Goal: Task Accomplishment & Management: Use online tool/utility

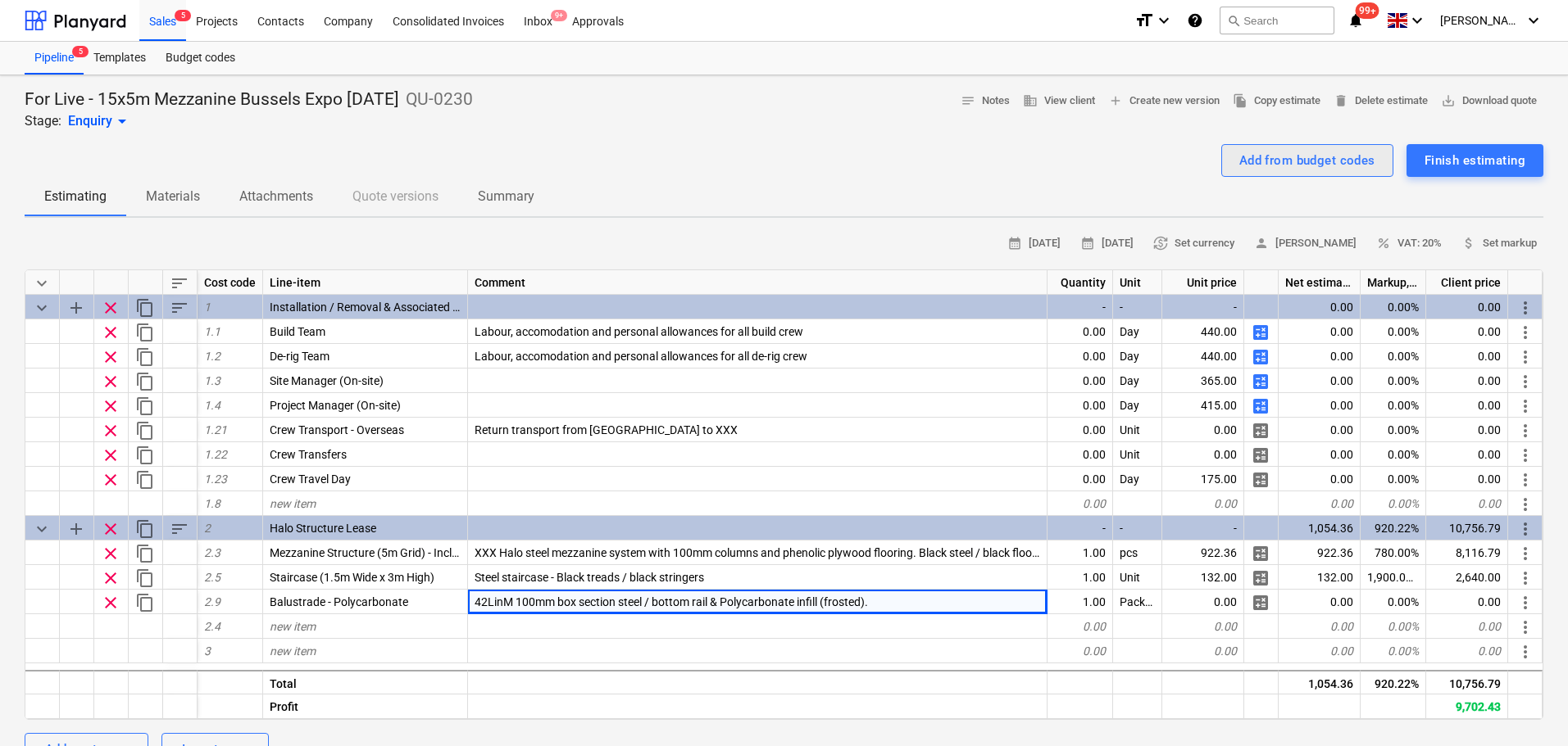
click at [1261, 146] on button "Add from budget codes" at bounding box center [1307, 160] width 172 height 33
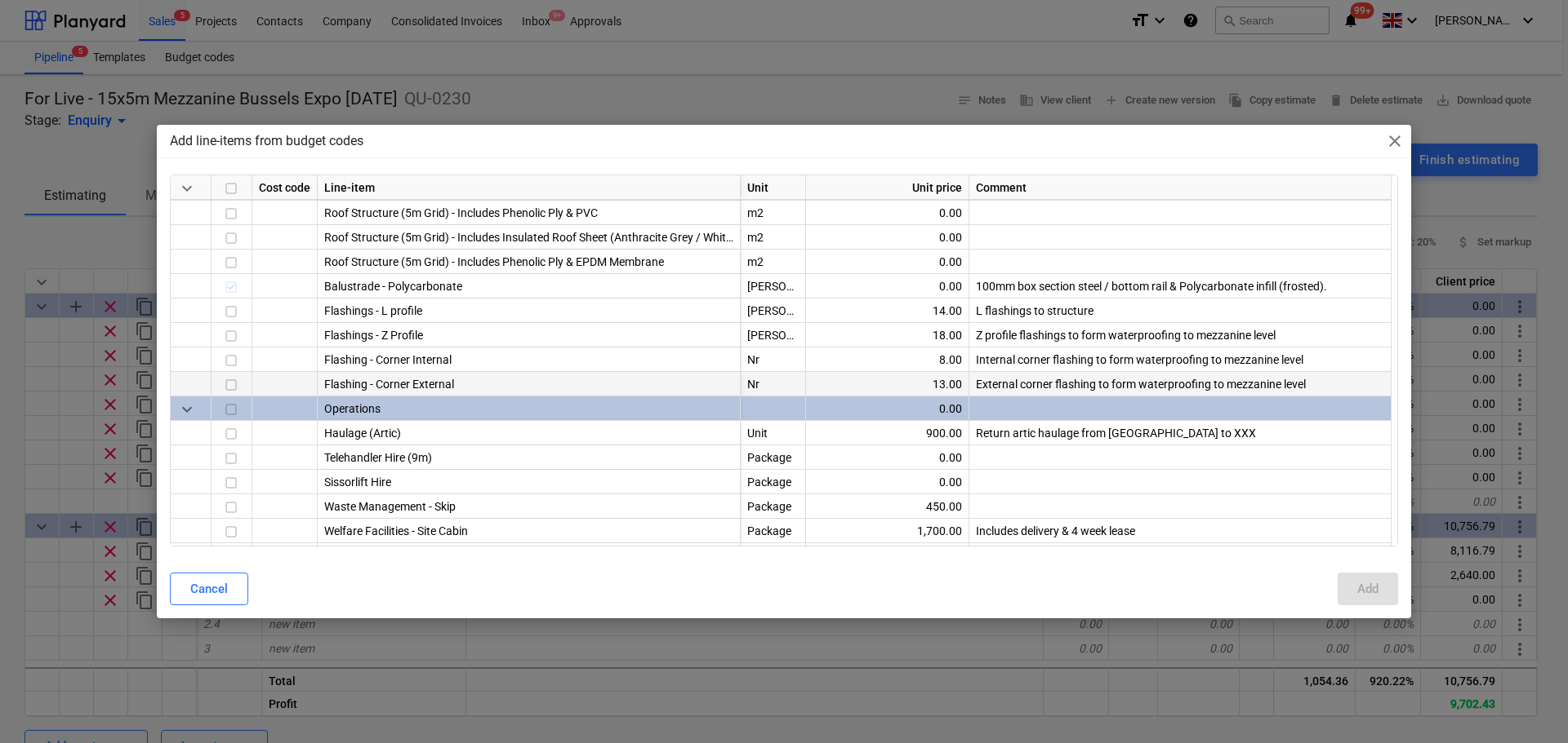
scroll to position [816, 0]
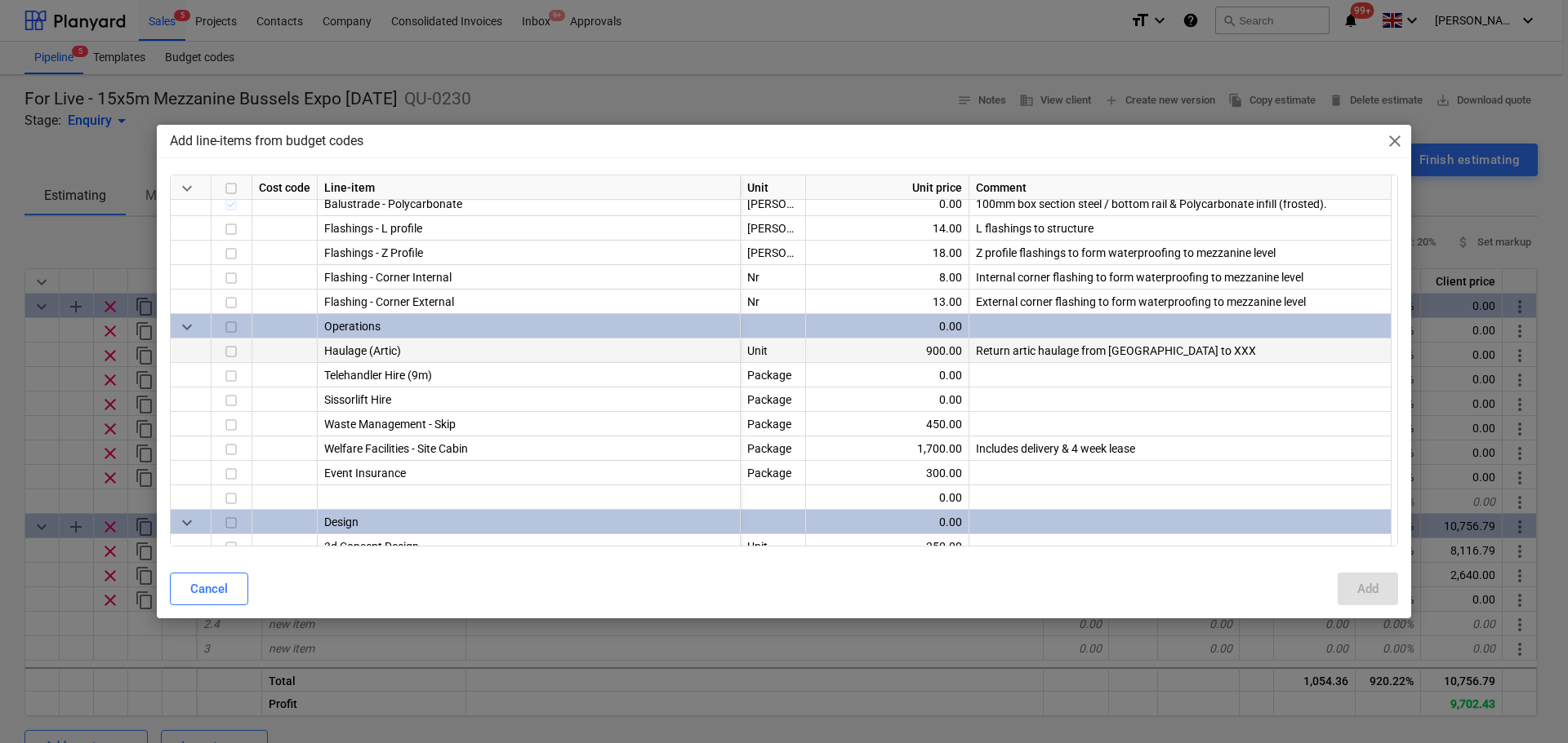
click at [229, 349] on input "checkbox" at bounding box center [231, 352] width 19 height 19
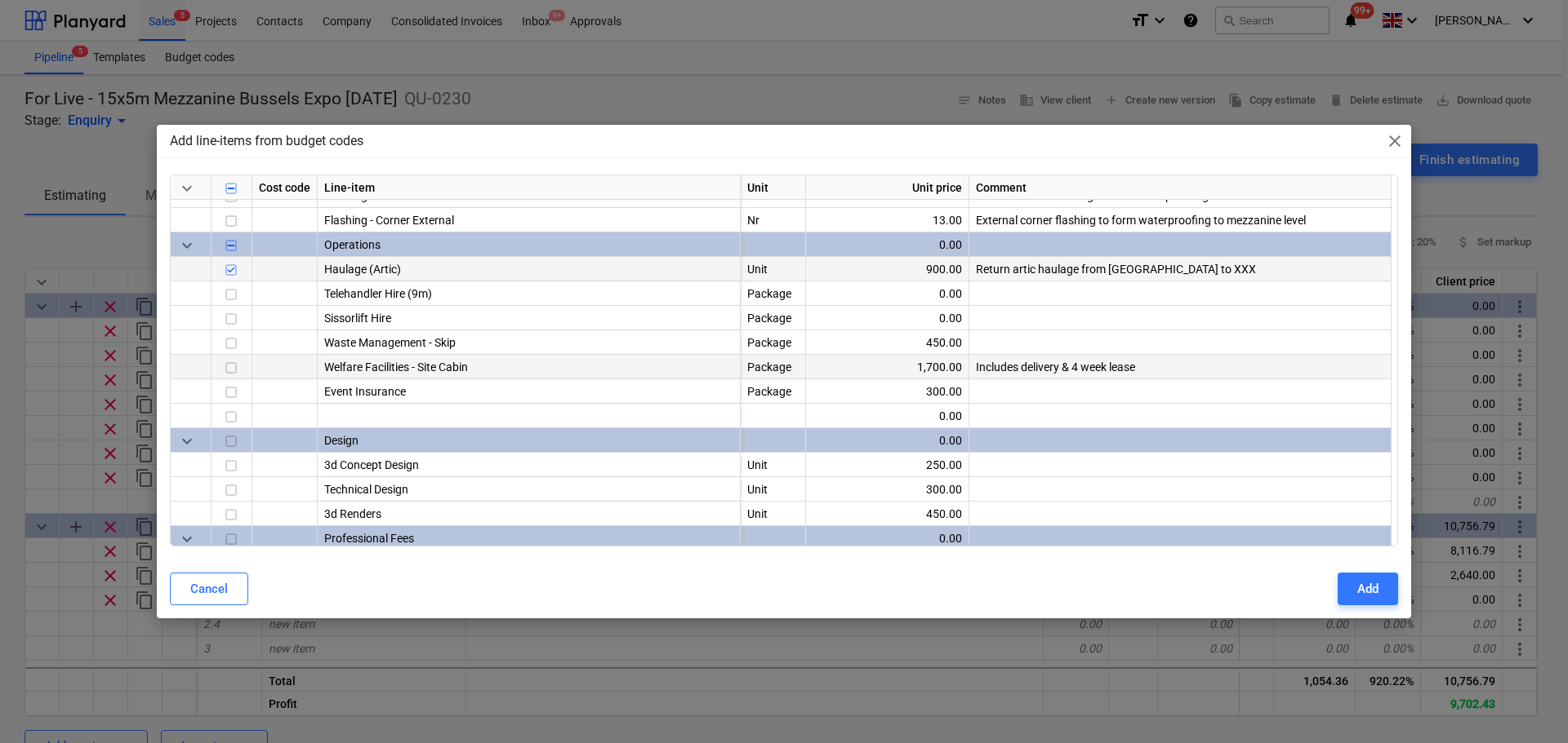
scroll to position [979, 0]
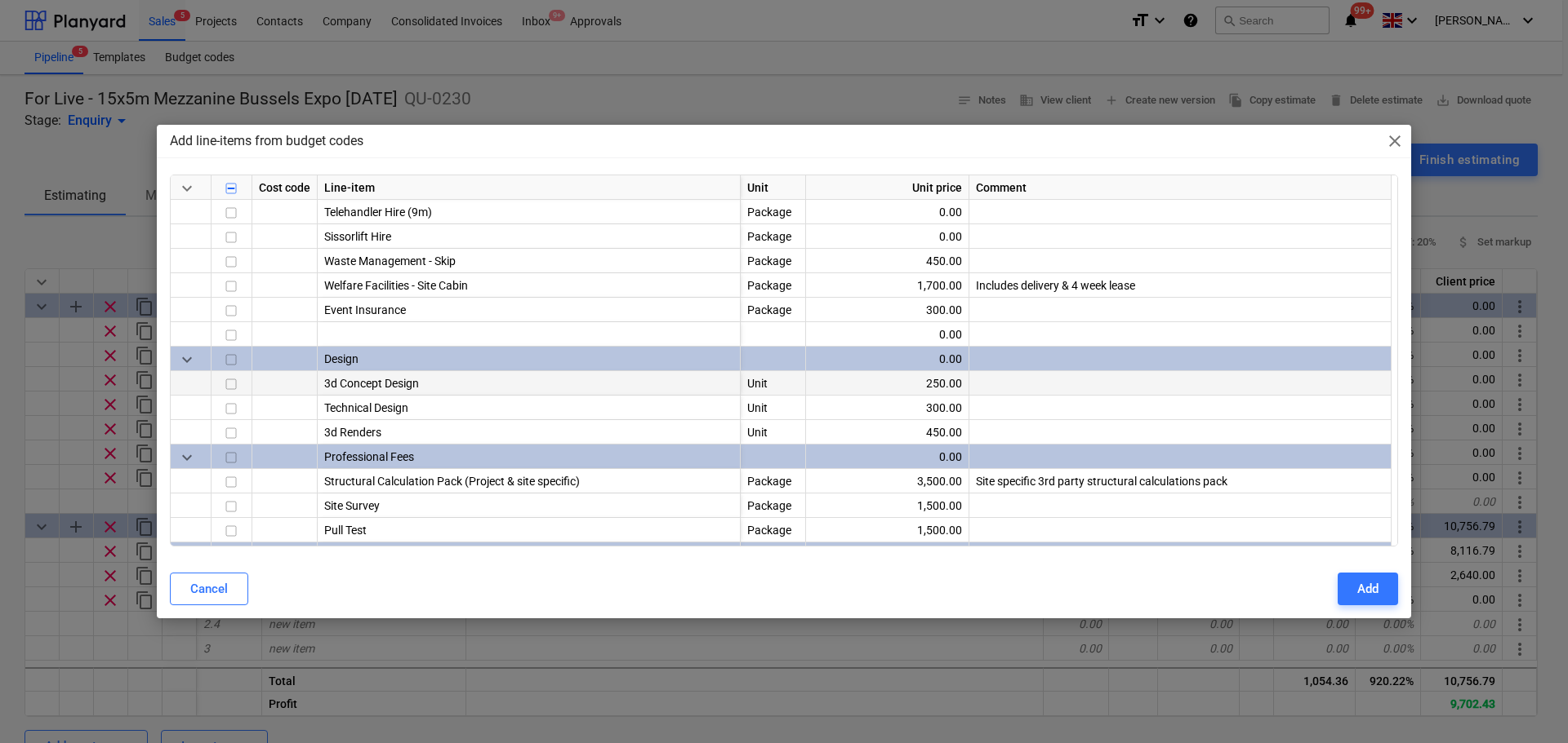
click at [235, 386] on input "checkbox" at bounding box center [231, 385] width 19 height 19
click at [236, 403] on input "checkbox" at bounding box center [231, 409] width 19 height 19
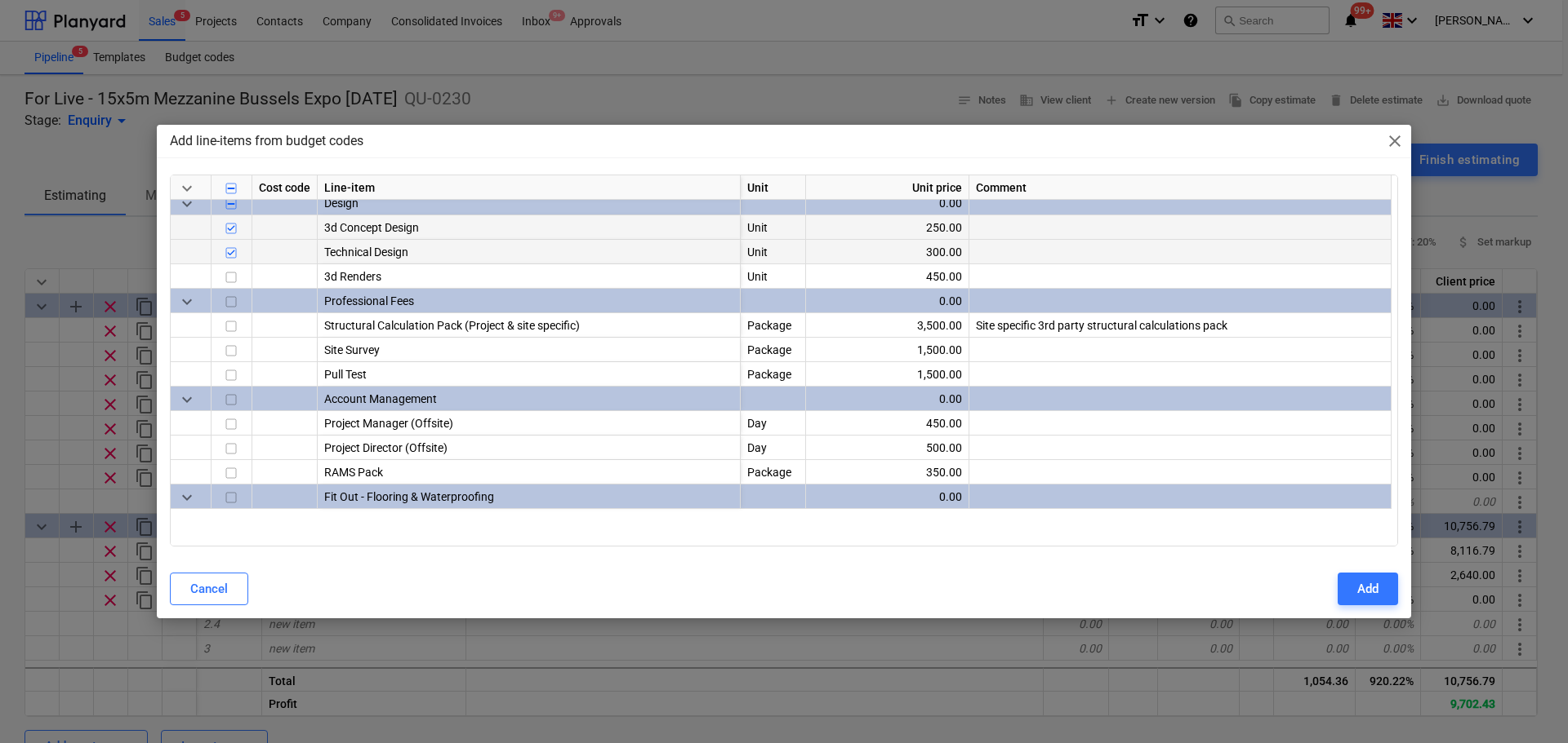
scroll to position [1143, 0]
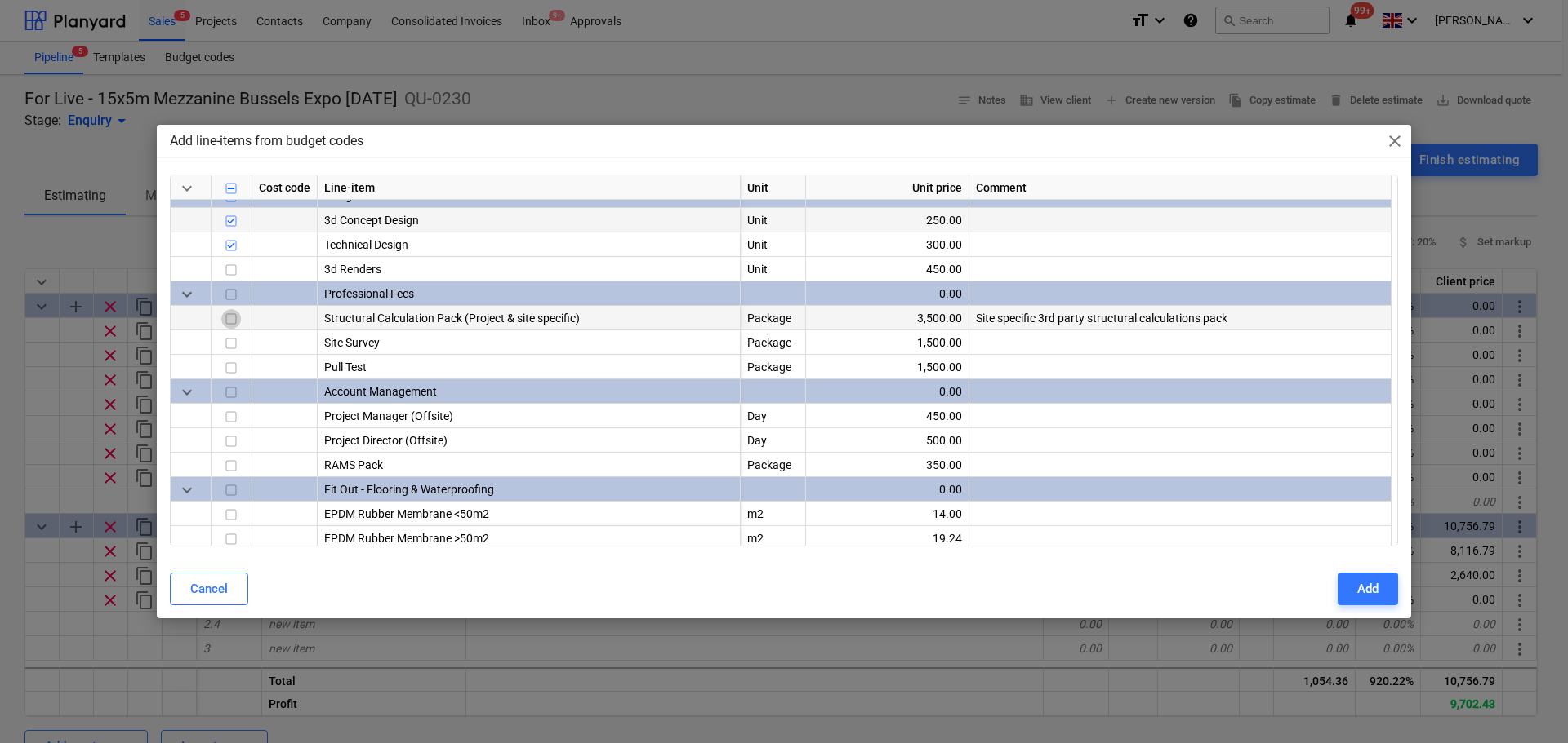
click at [229, 322] on input "checkbox" at bounding box center [231, 320] width 19 height 19
click at [235, 415] on input "checkbox" at bounding box center [231, 417] width 19 height 19
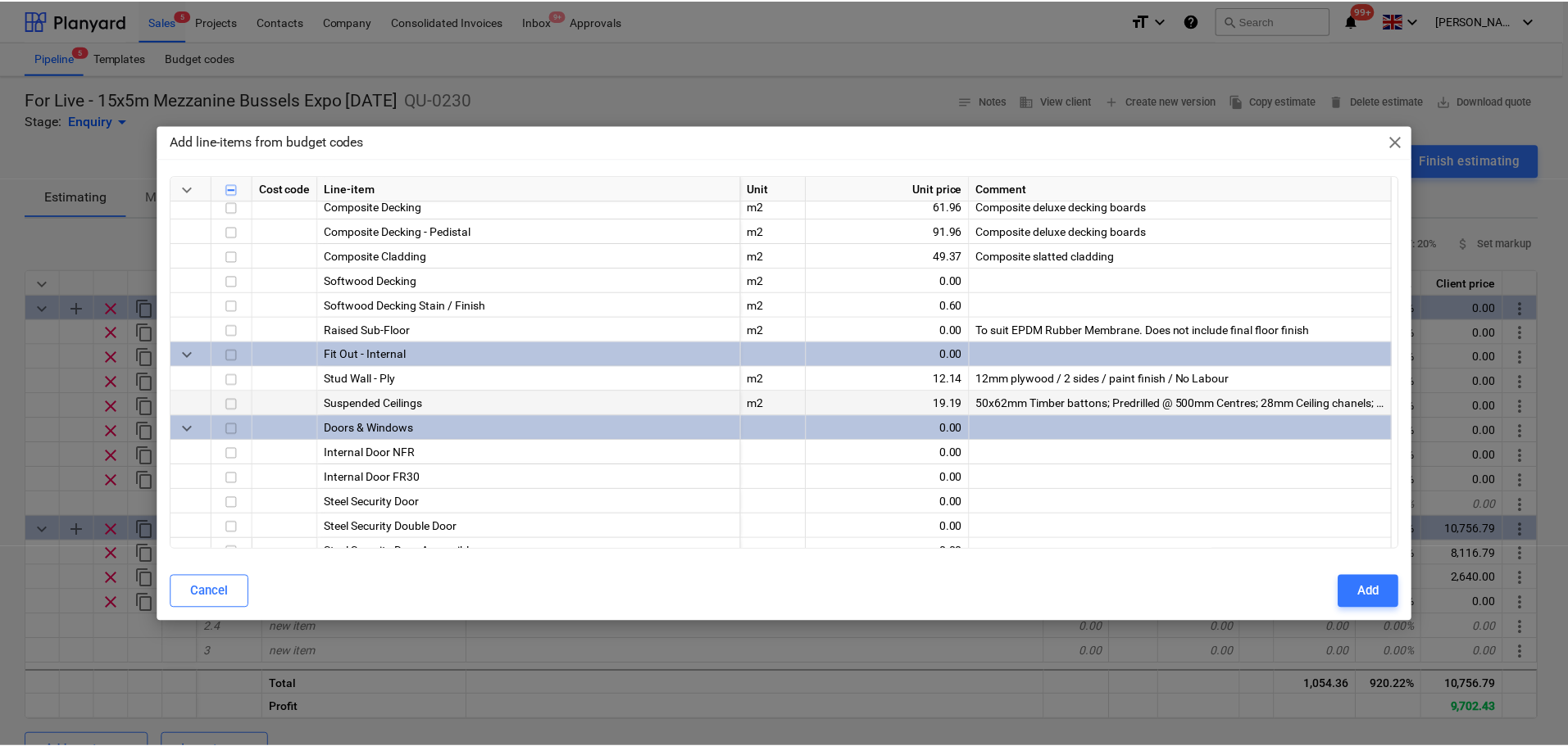
scroll to position [1520, 0]
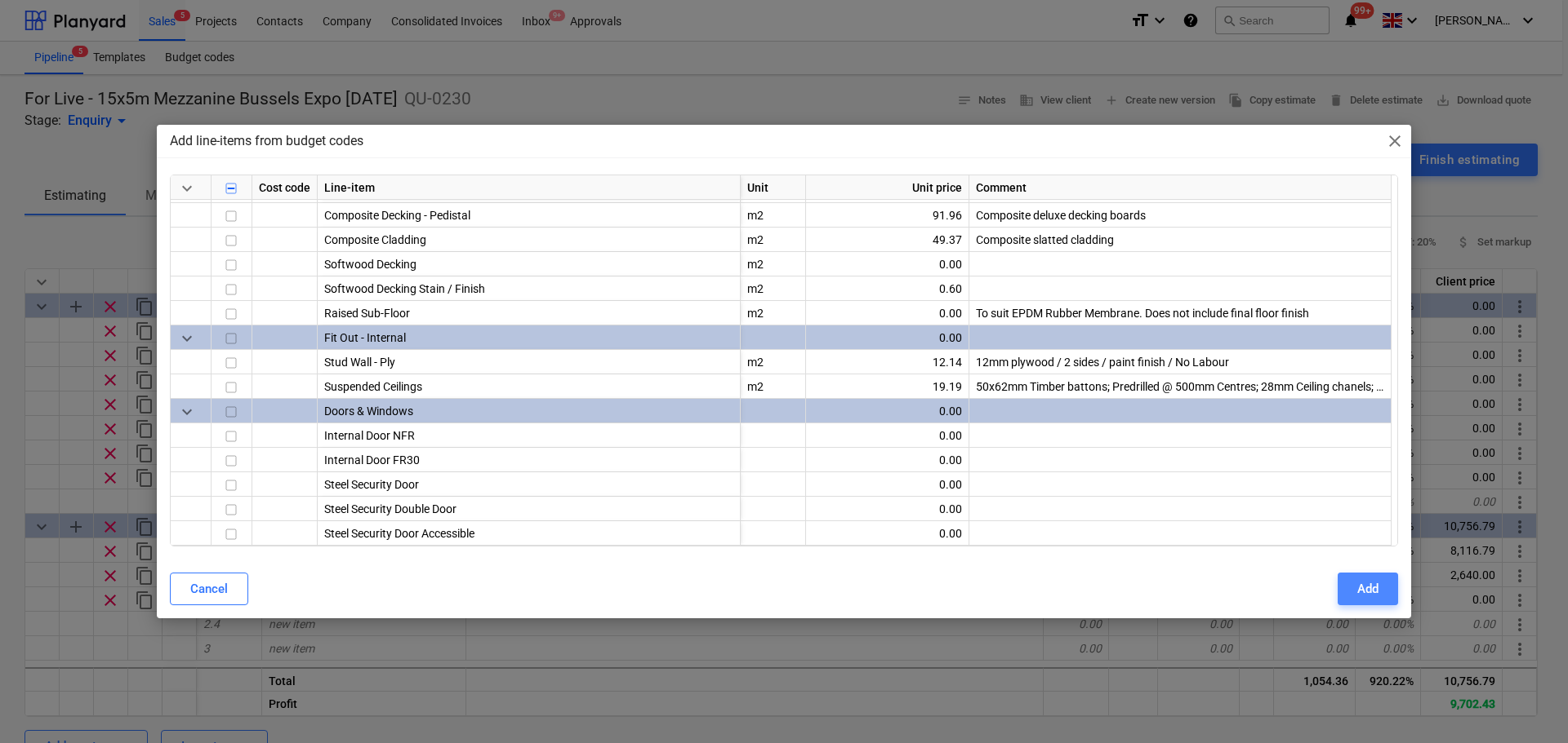
click at [1365, 579] on div "Add" at bounding box center [1368, 589] width 21 height 21
type textarea "x"
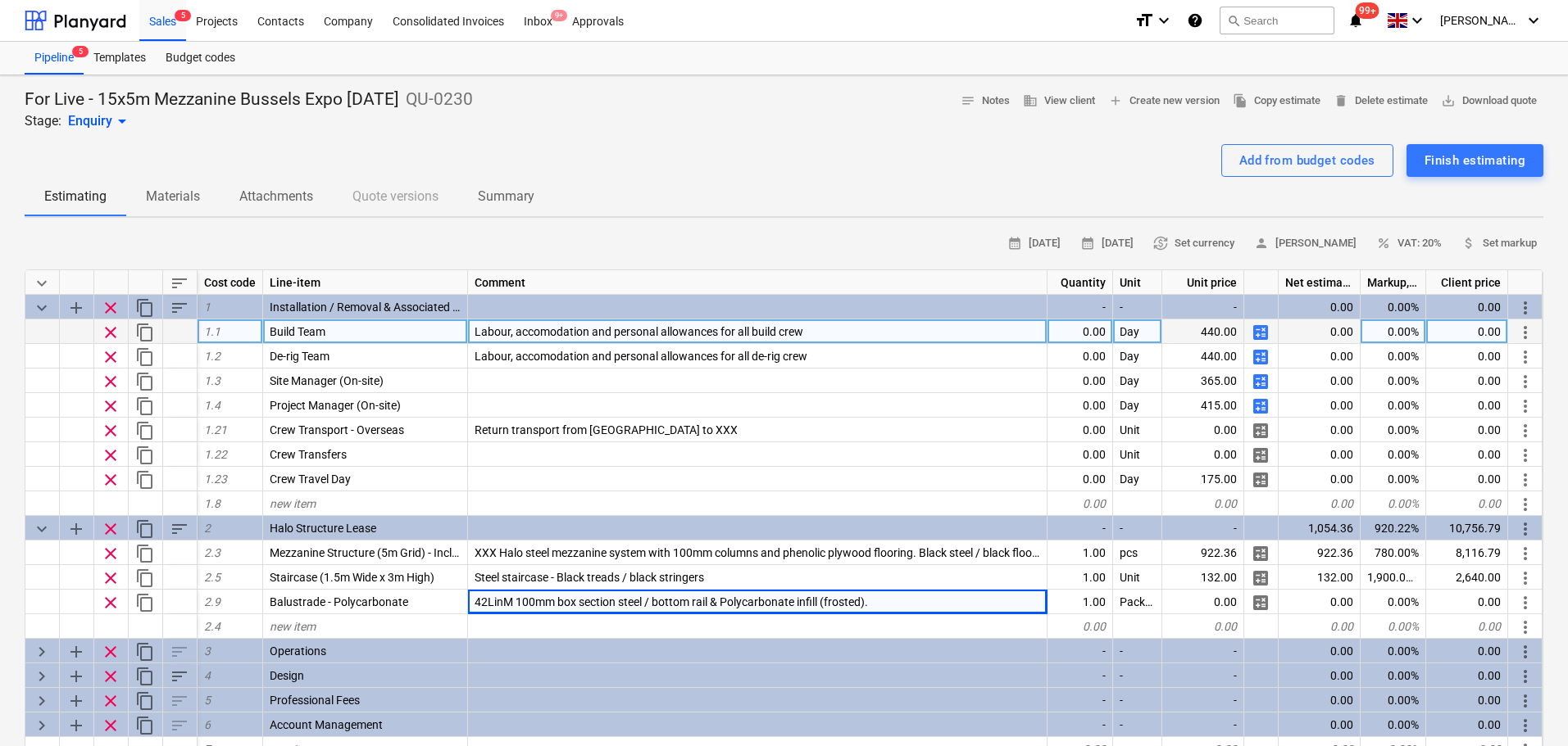
click at [1082, 339] on div "0.00" at bounding box center [1081, 331] width 65 height 25
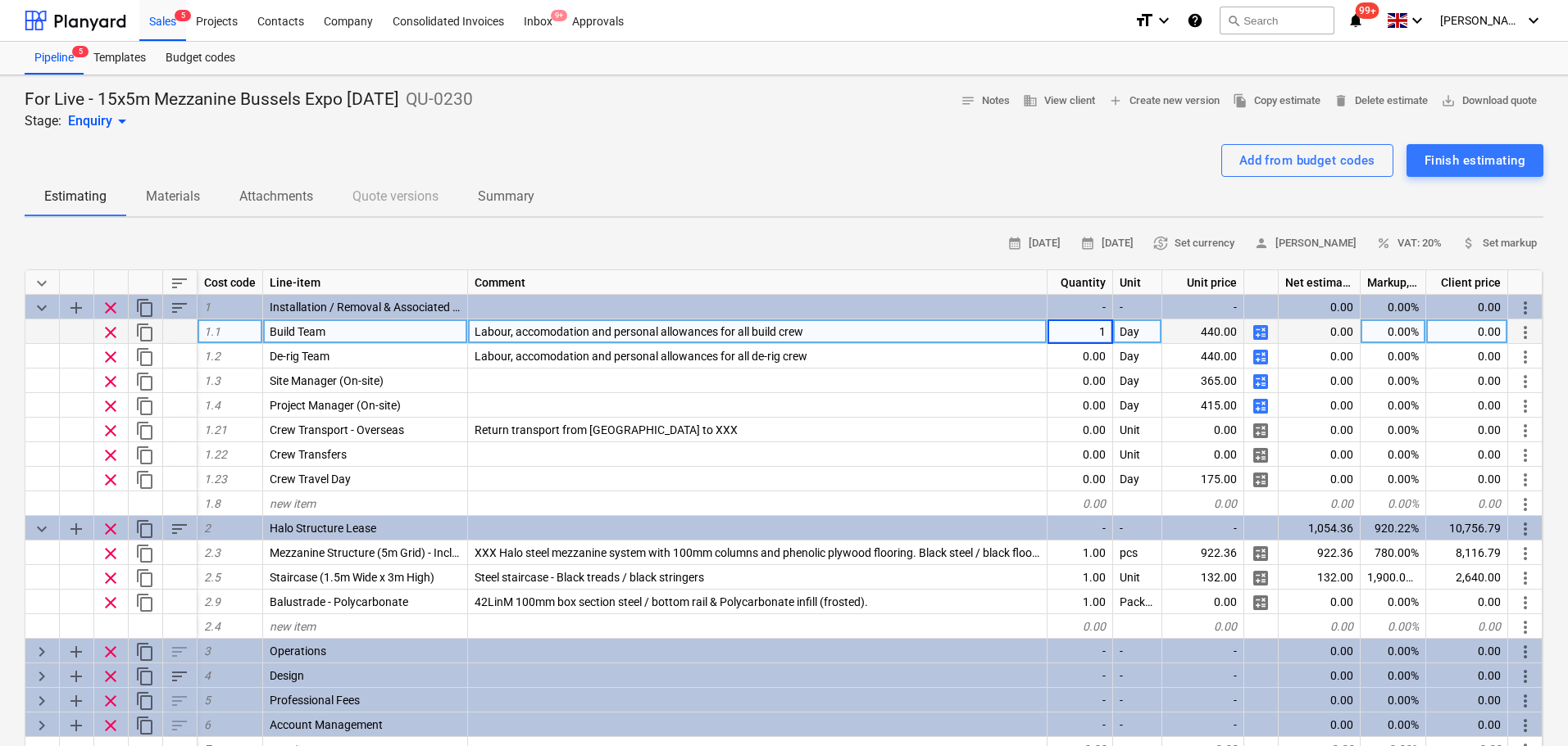
type input "14"
type textarea "x"
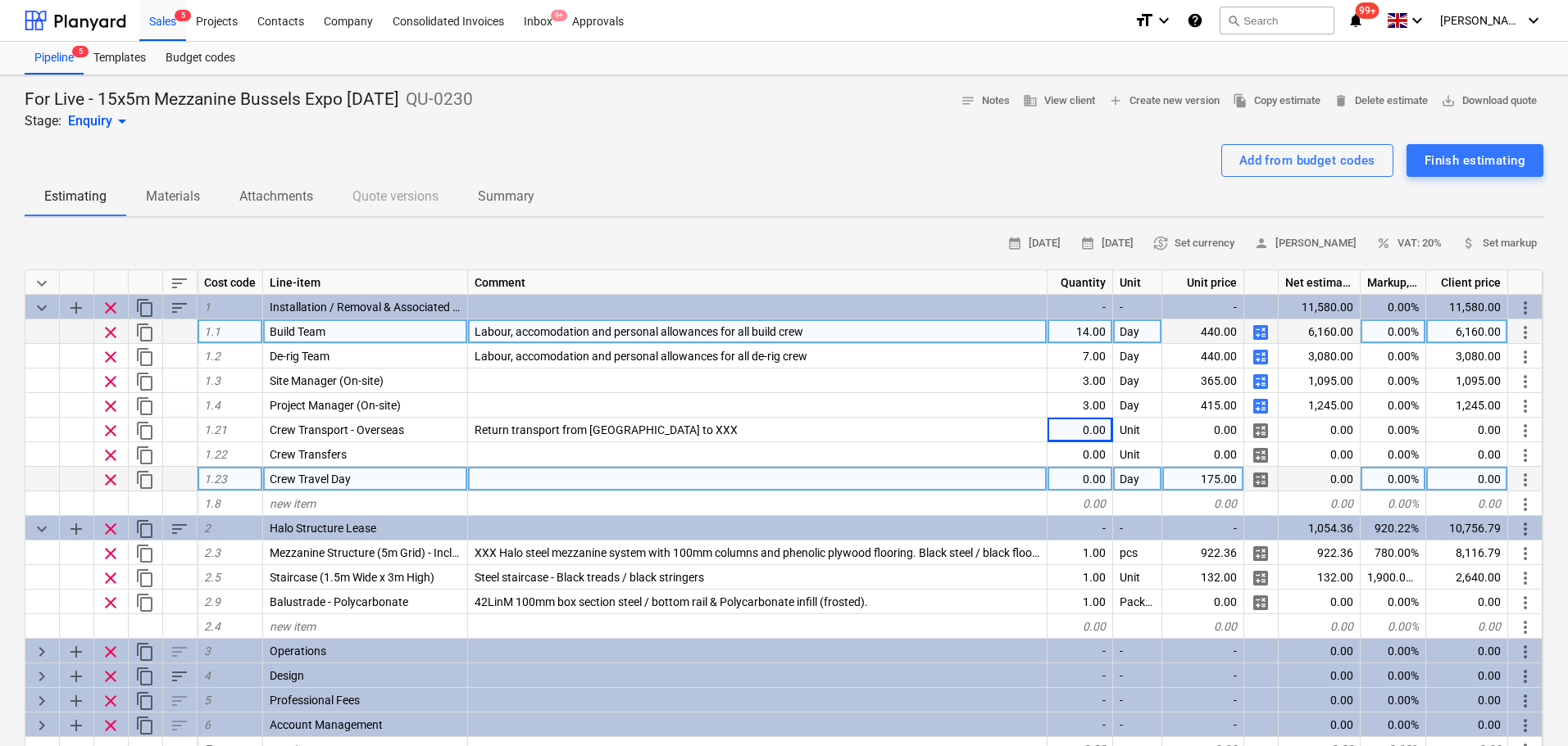
click at [1075, 483] on div "0.00" at bounding box center [1081, 479] width 65 height 25
type input "21"
type textarea "x"
type input "27"
type textarea "x"
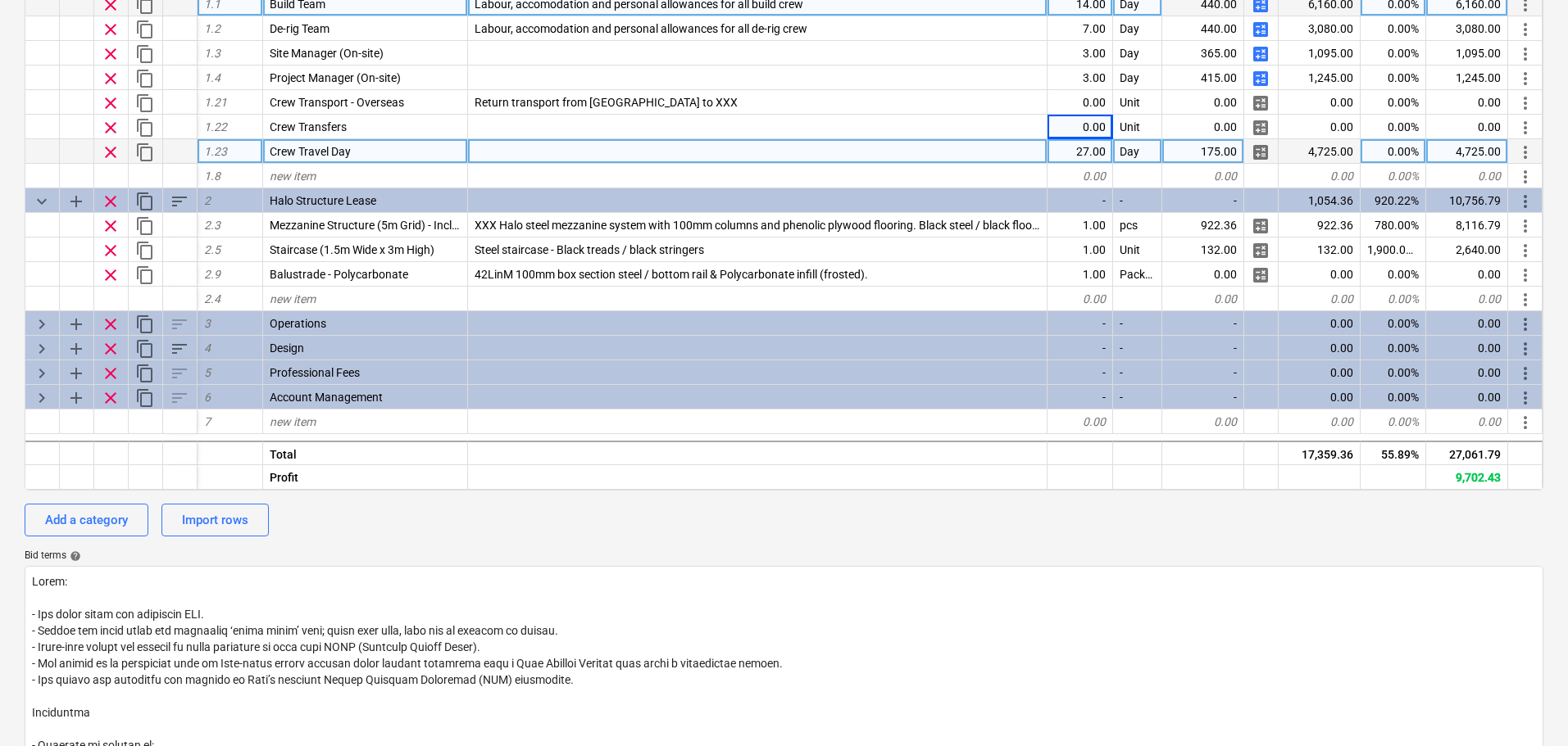
scroll to position [82, 0]
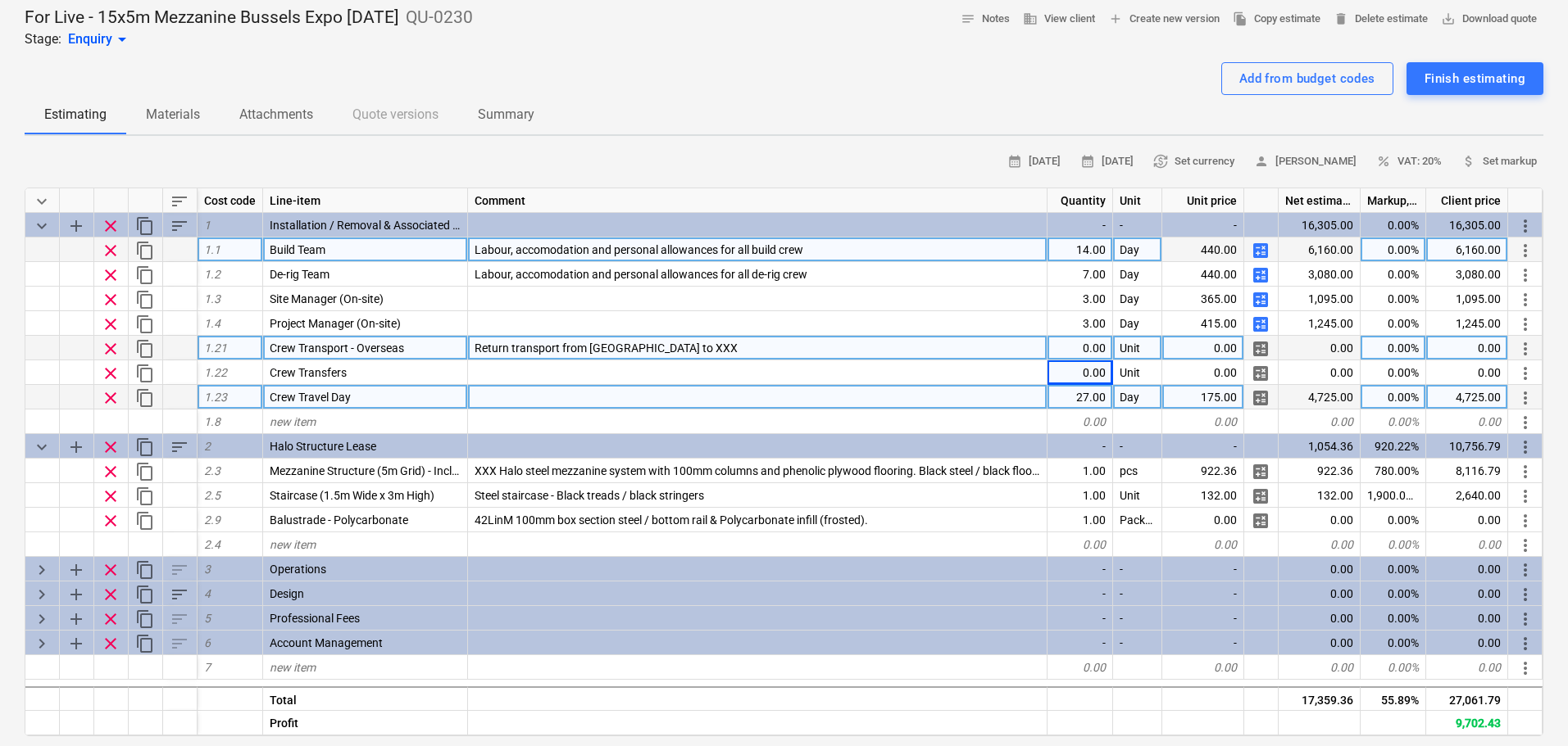
click at [1082, 350] on div "0.00" at bounding box center [1081, 348] width 65 height 25
click at [692, 354] on div "Return transport from [GEOGRAPHIC_DATA] to XXX" at bounding box center [757, 348] width 579 height 25
click at [684, 347] on input "Return transport from [GEOGRAPHIC_DATA] to XXX" at bounding box center [757, 347] width 578 height 24
drag, startPoint x: 684, startPoint y: 347, endPoint x: 648, endPoint y: 347, distance: 36.0
click at [648, 347] on input "Return transport from [GEOGRAPHIC_DATA] to XXX" at bounding box center [757, 347] width 578 height 24
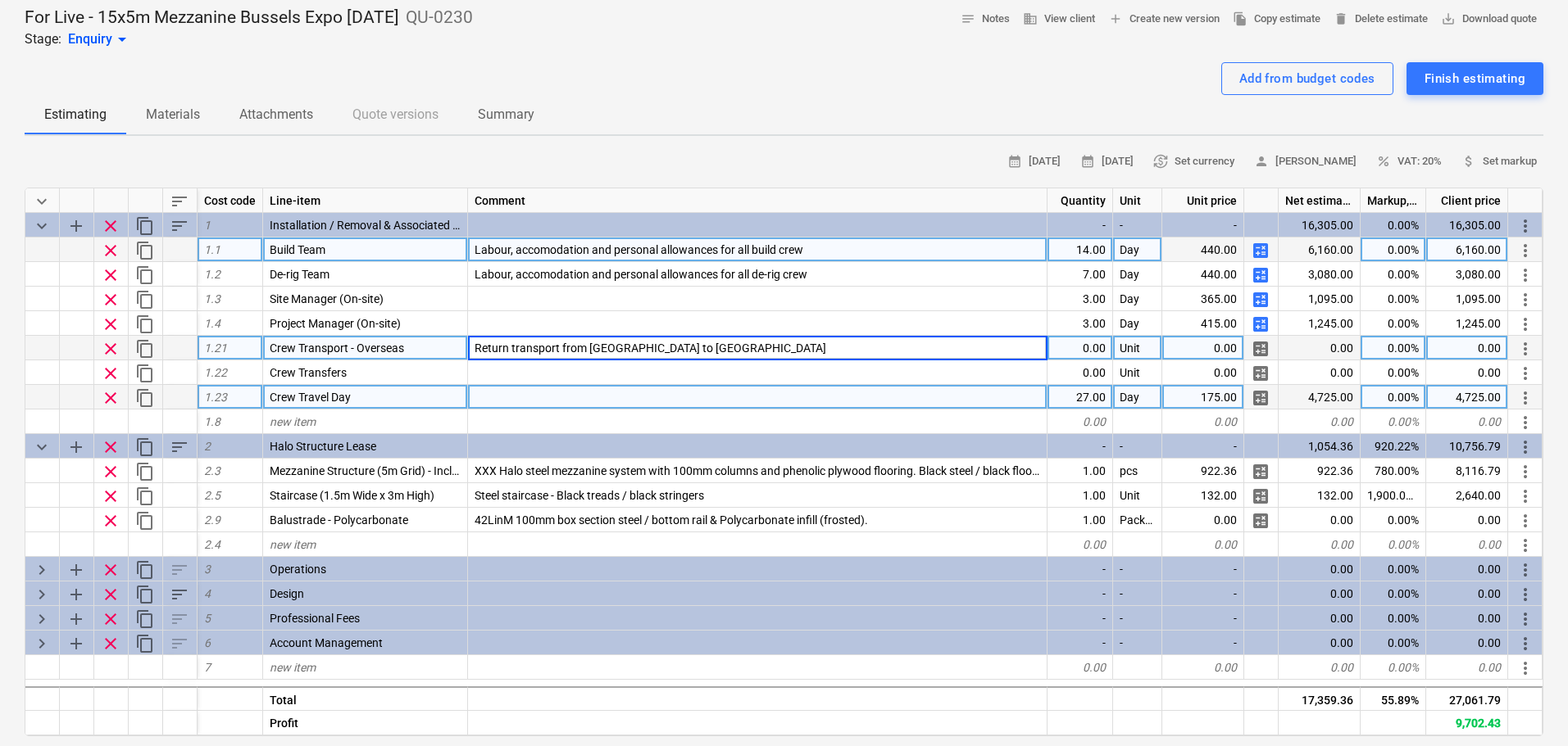
type input "Return transport from [GEOGRAPHIC_DATA] to [GEOGRAPHIC_DATA]"
type textarea "x"
click at [715, 348] on div "Return transport from [GEOGRAPHIC_DATA] to [GEOGRAPHIC_DATA]" at bounding box center [757, 348] width 579 height 25
click at [715, 348] on input "Return transport from [GEOGRAPHIC_DATA] to [GEOGRAPHIC_DATA]" at bounding box center [757, 347] width 578 height 24
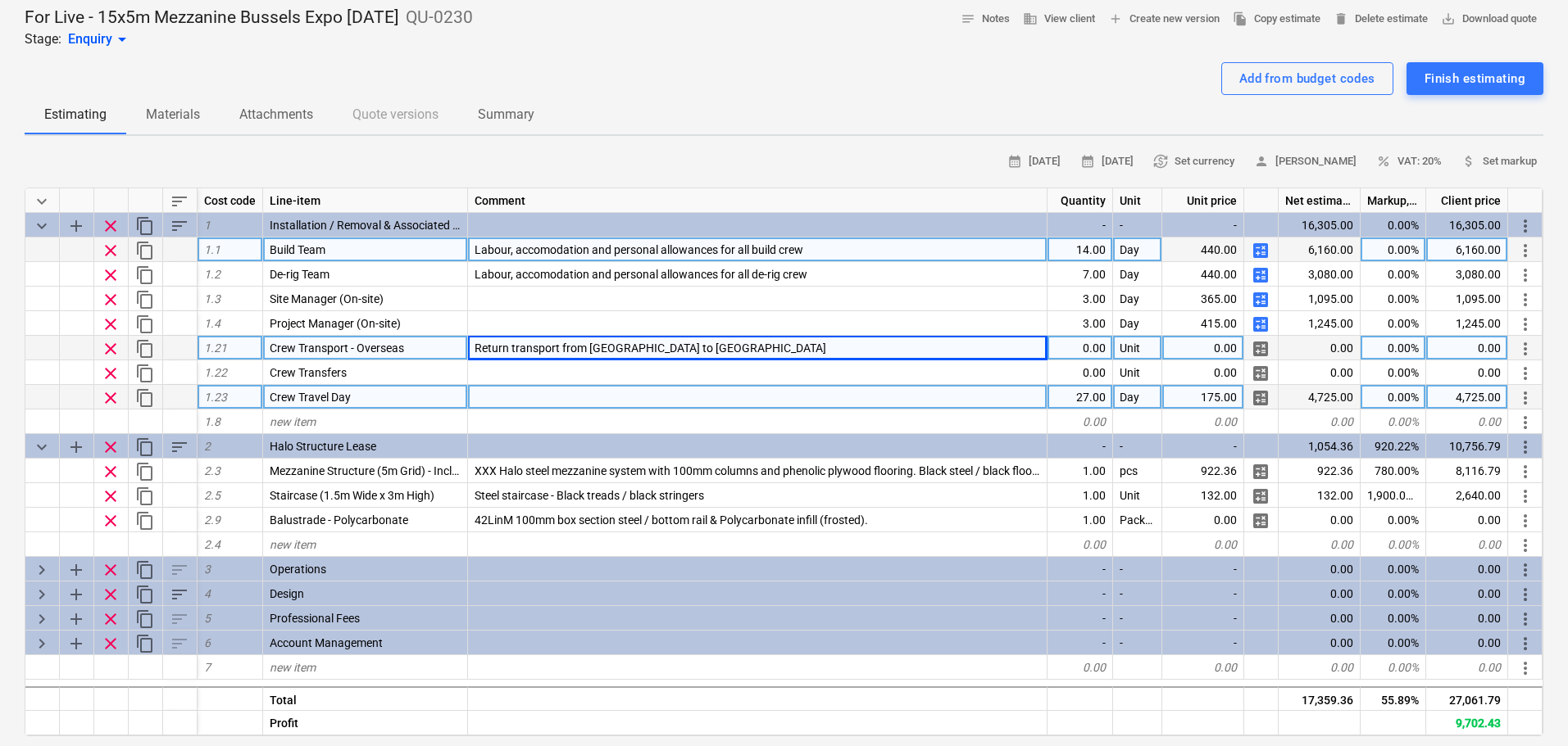
click at [1099, 347] on div "0.00" at bounding box center [1081, 348] width 65 height 25
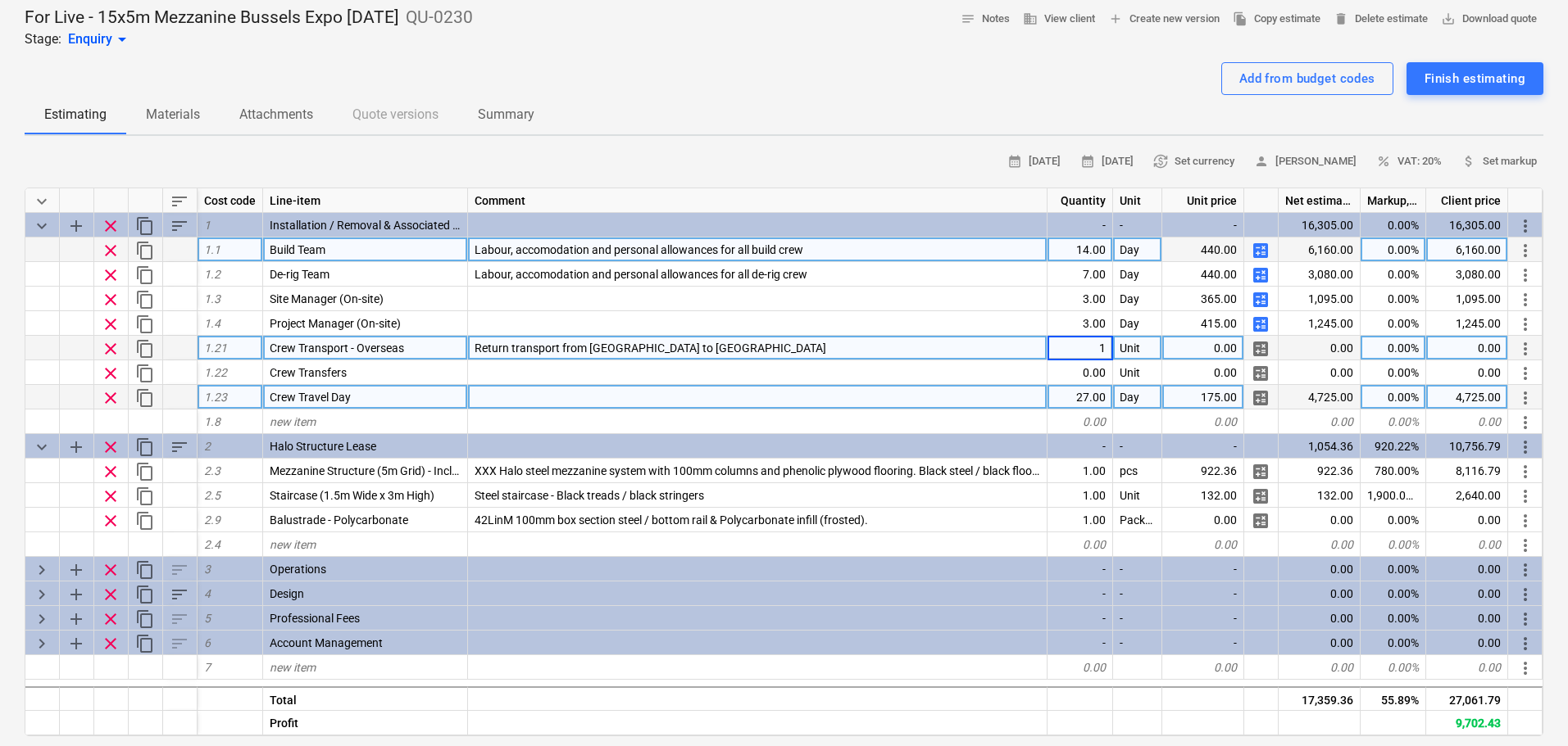
type input "18"
type textarea "x"
type input "150"
type textarea "x"
type input "Package"
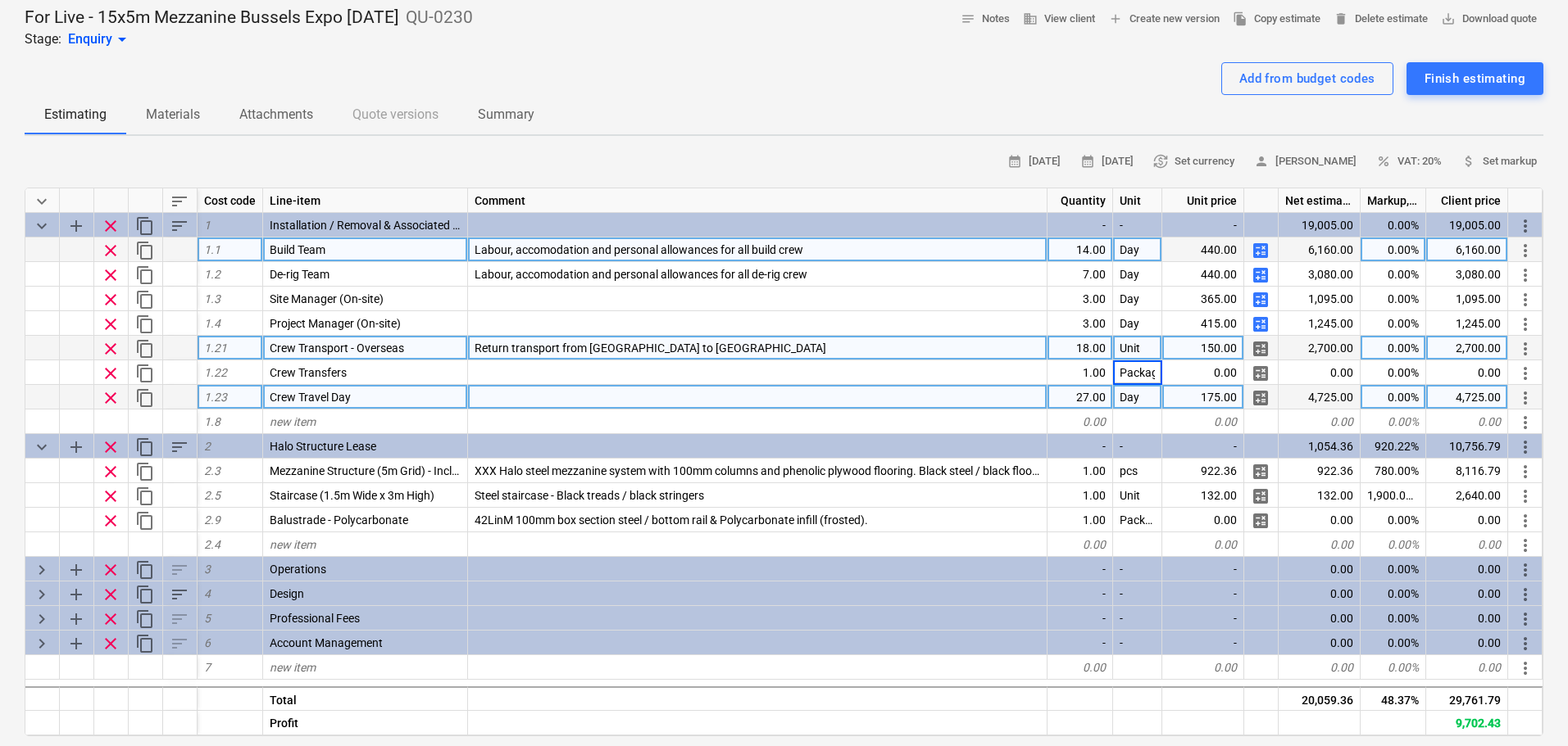
scroll to position [0, 8]
type textarea "x"
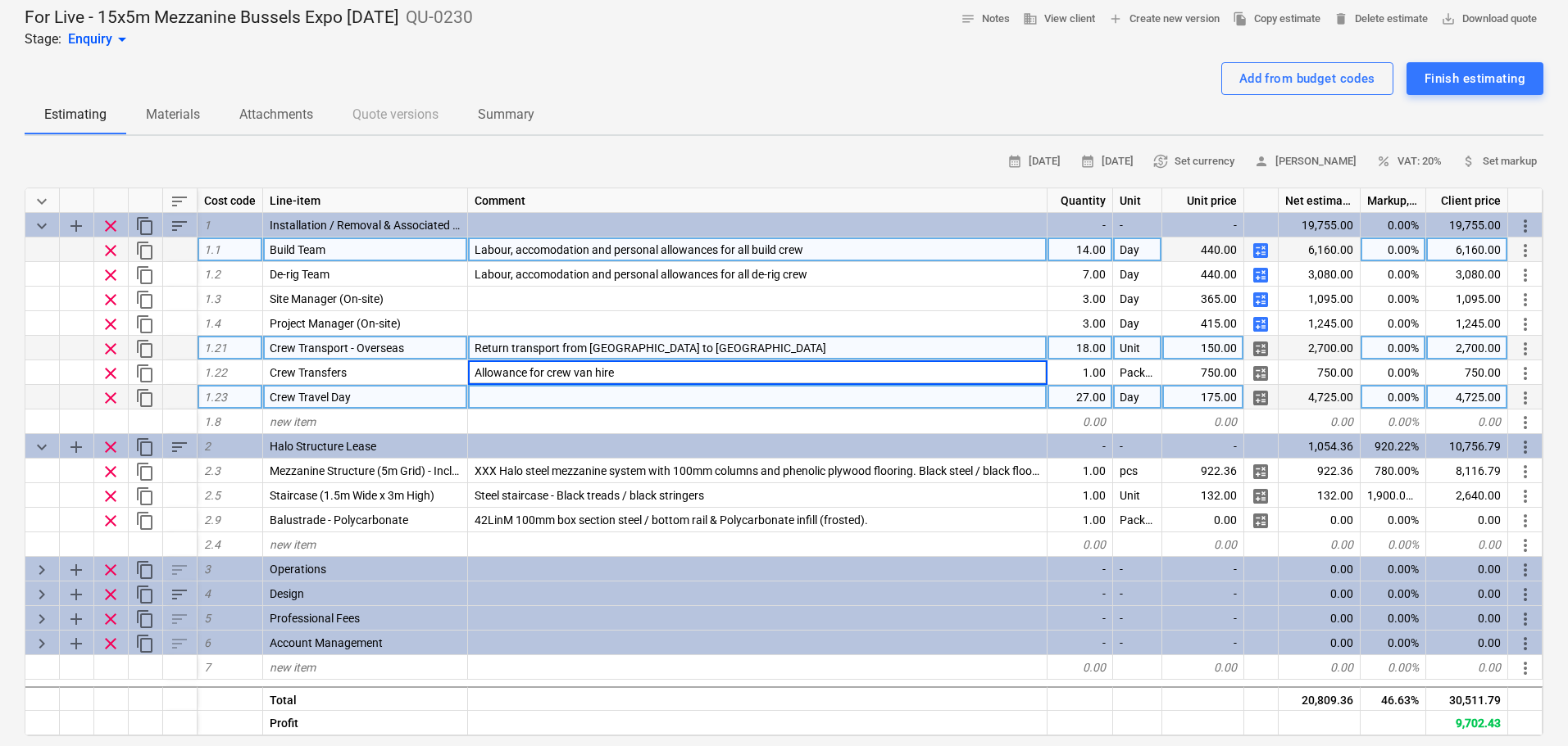
type input "Allowance for crew van hire"
type textarea "x"
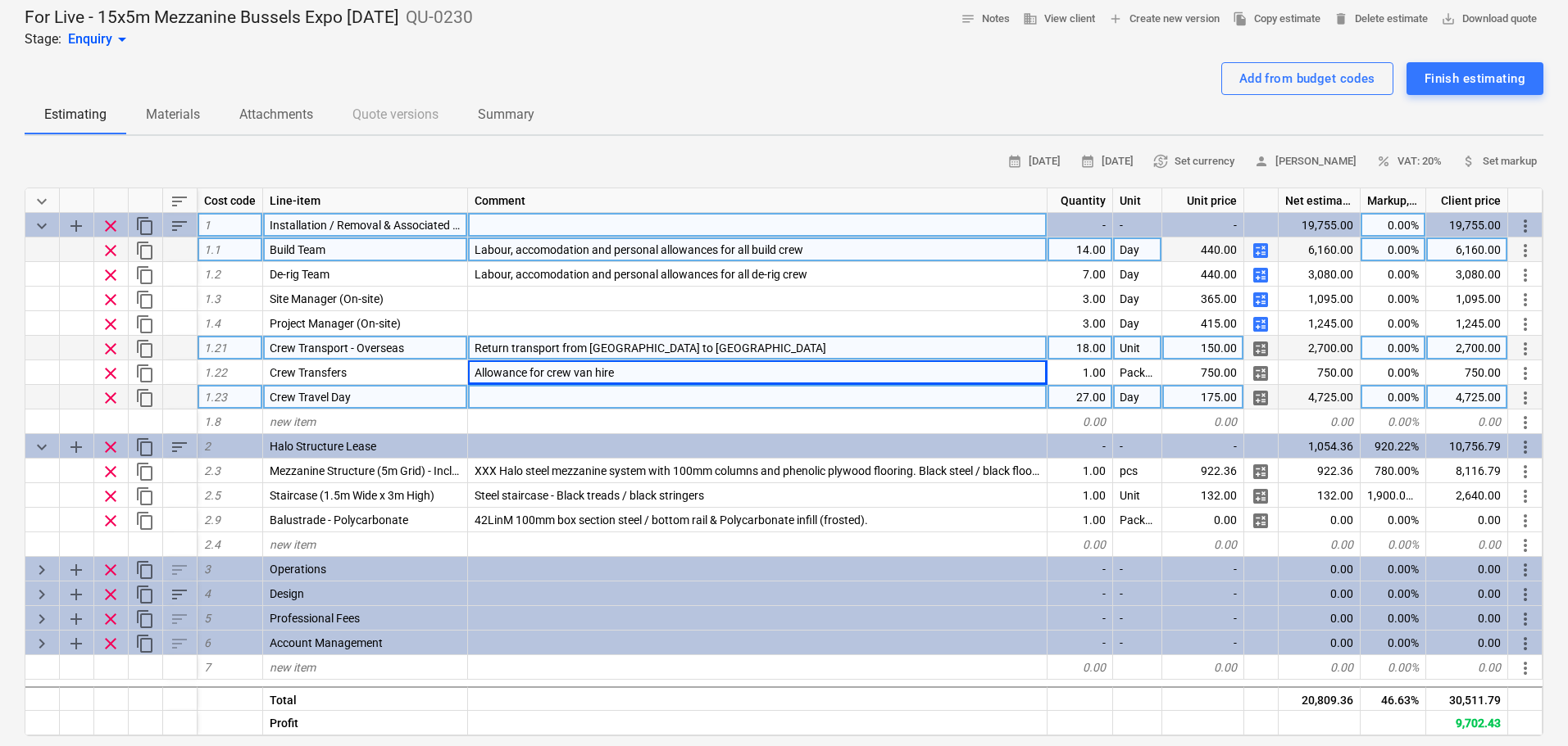
click at [1396, 225] on div "0.00%" at bounding box center [1394, 225] width 65 height 25
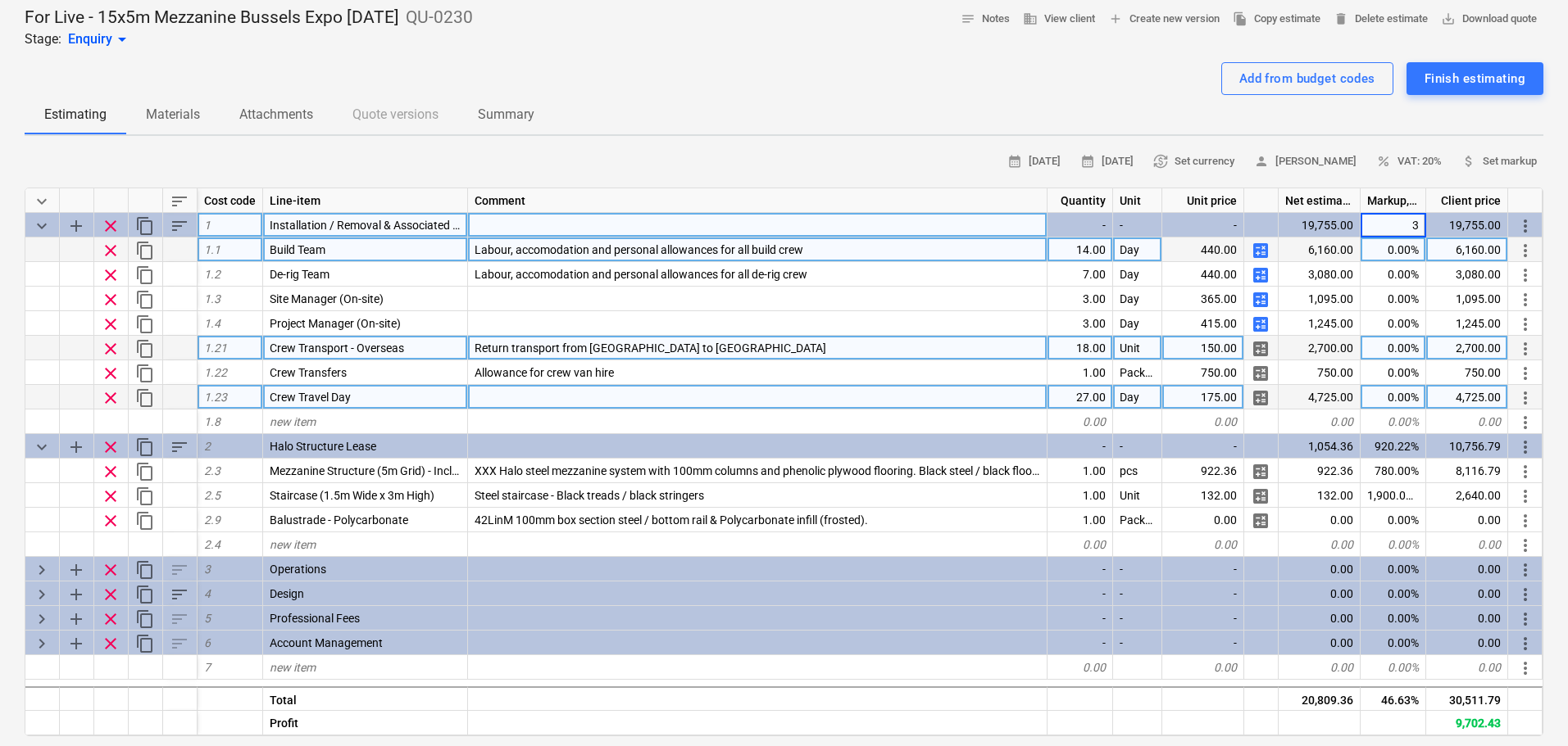
type input "30"
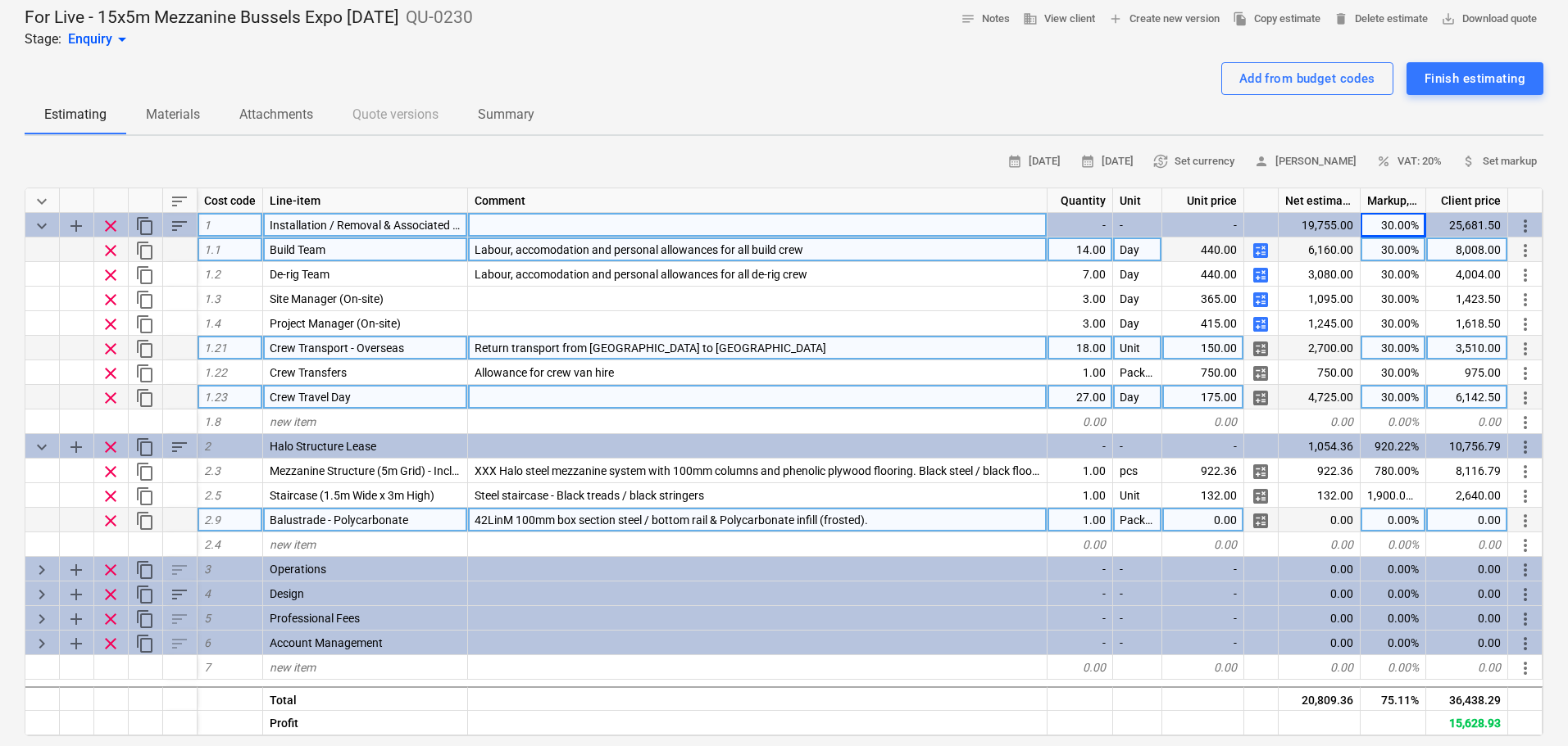
click at [1198, 526] on div "0.00" at bounding box center [1203, 521] width 82 height 25
type textarea "x"
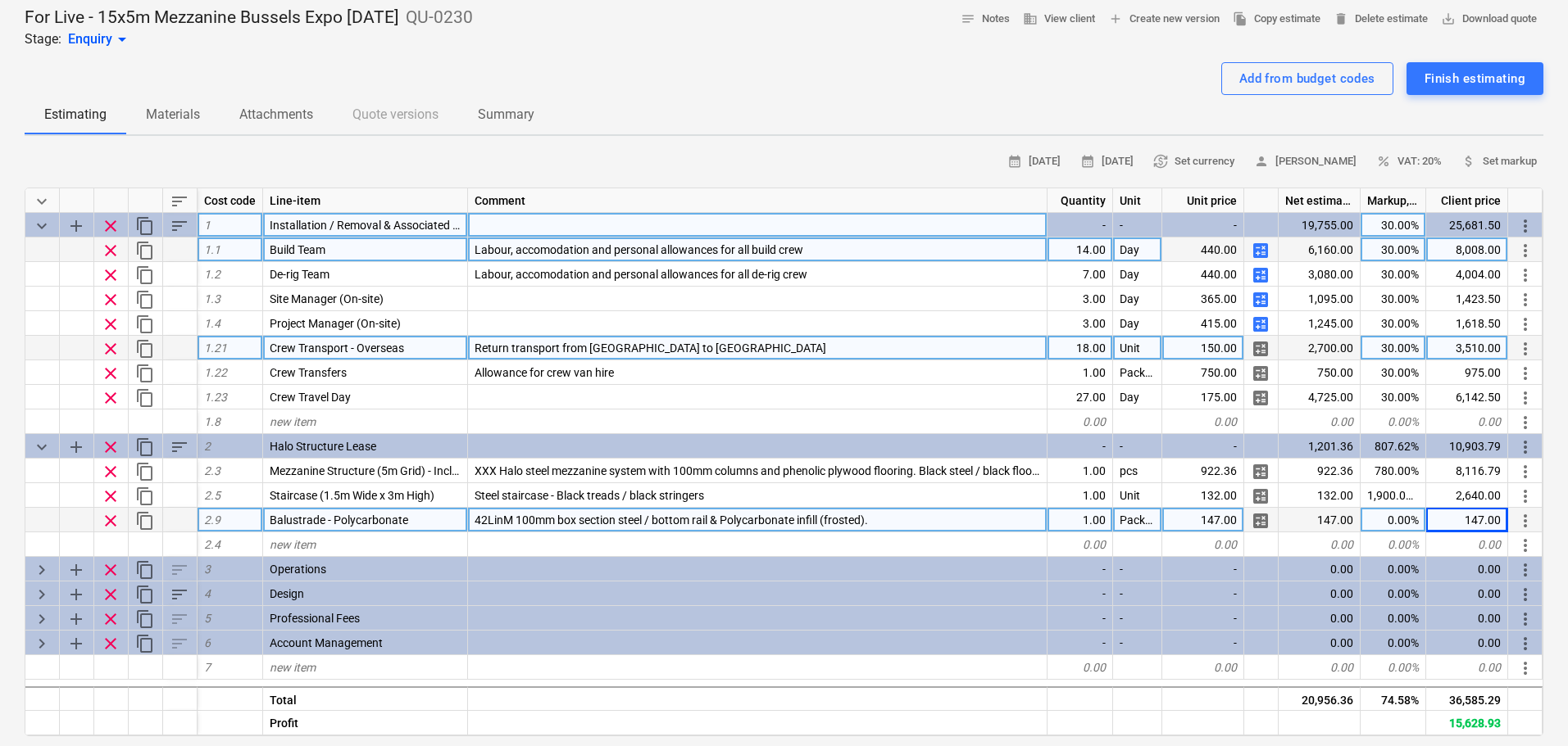
click at [1450, 521] on div "147.00" at bounding box center [1467, 521] width 82 height 25
type input "2940"
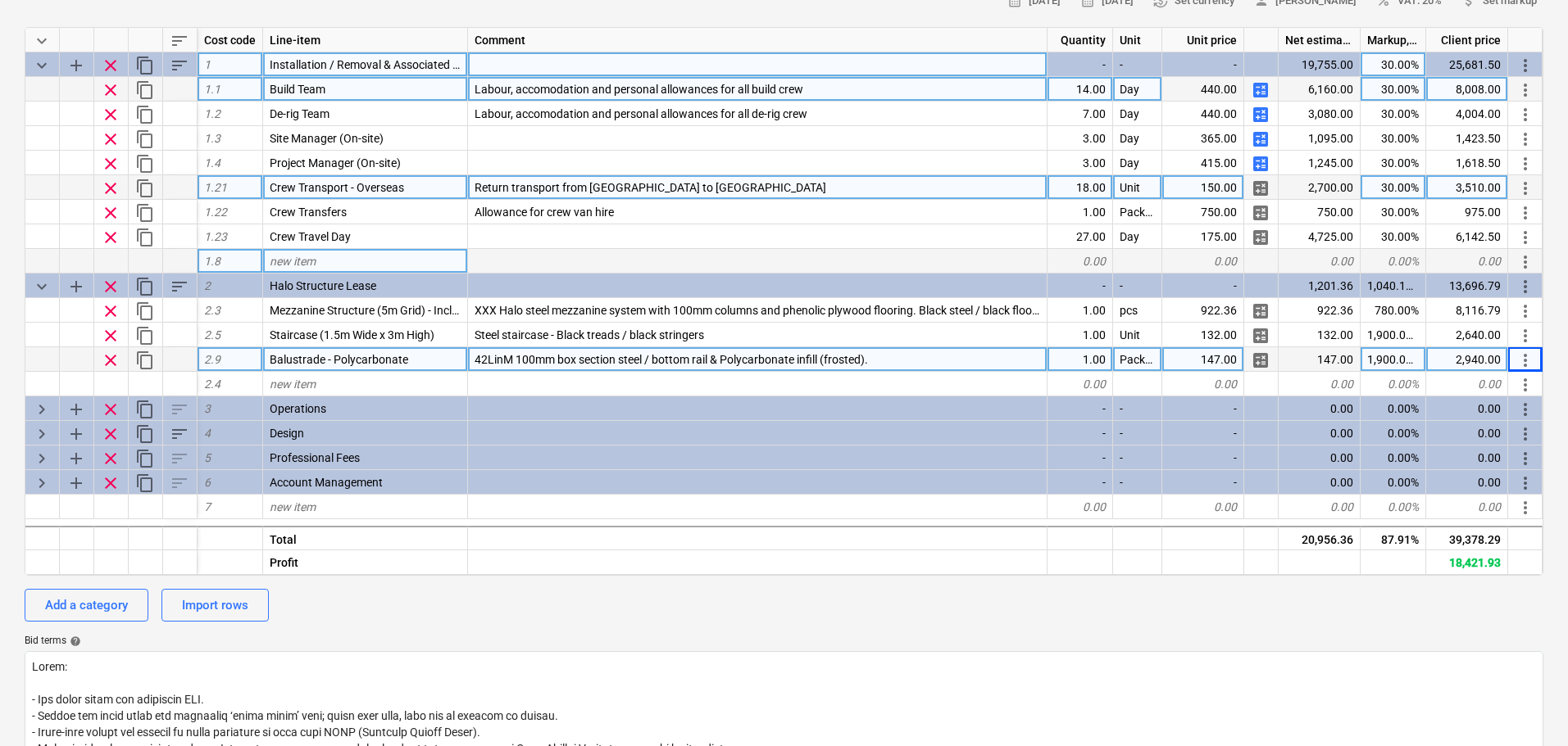
scroll to position [246, 0]
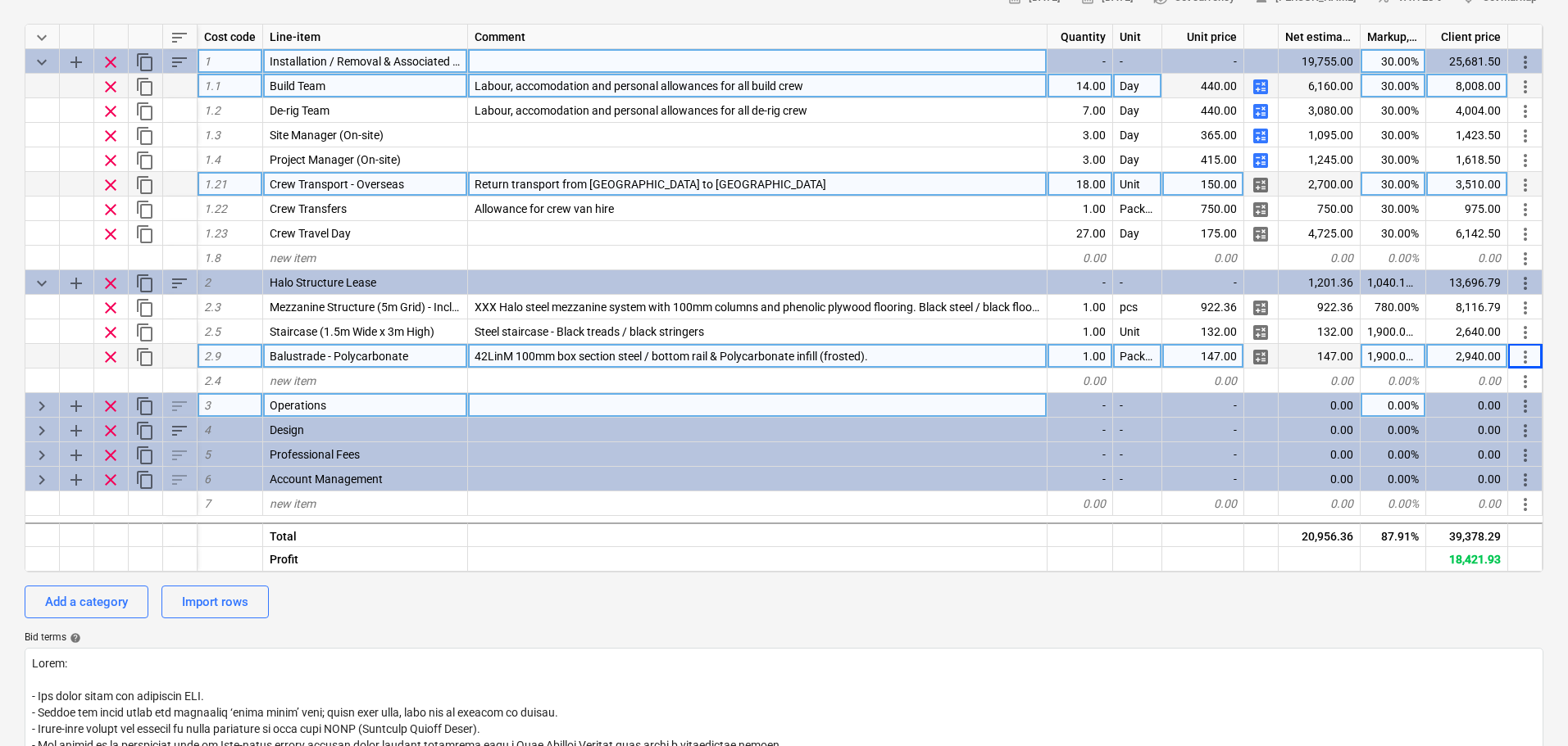
click at [39, 407] on span "keyboard_arrow_right" at bounding box center [42, 407] width 19 height 19
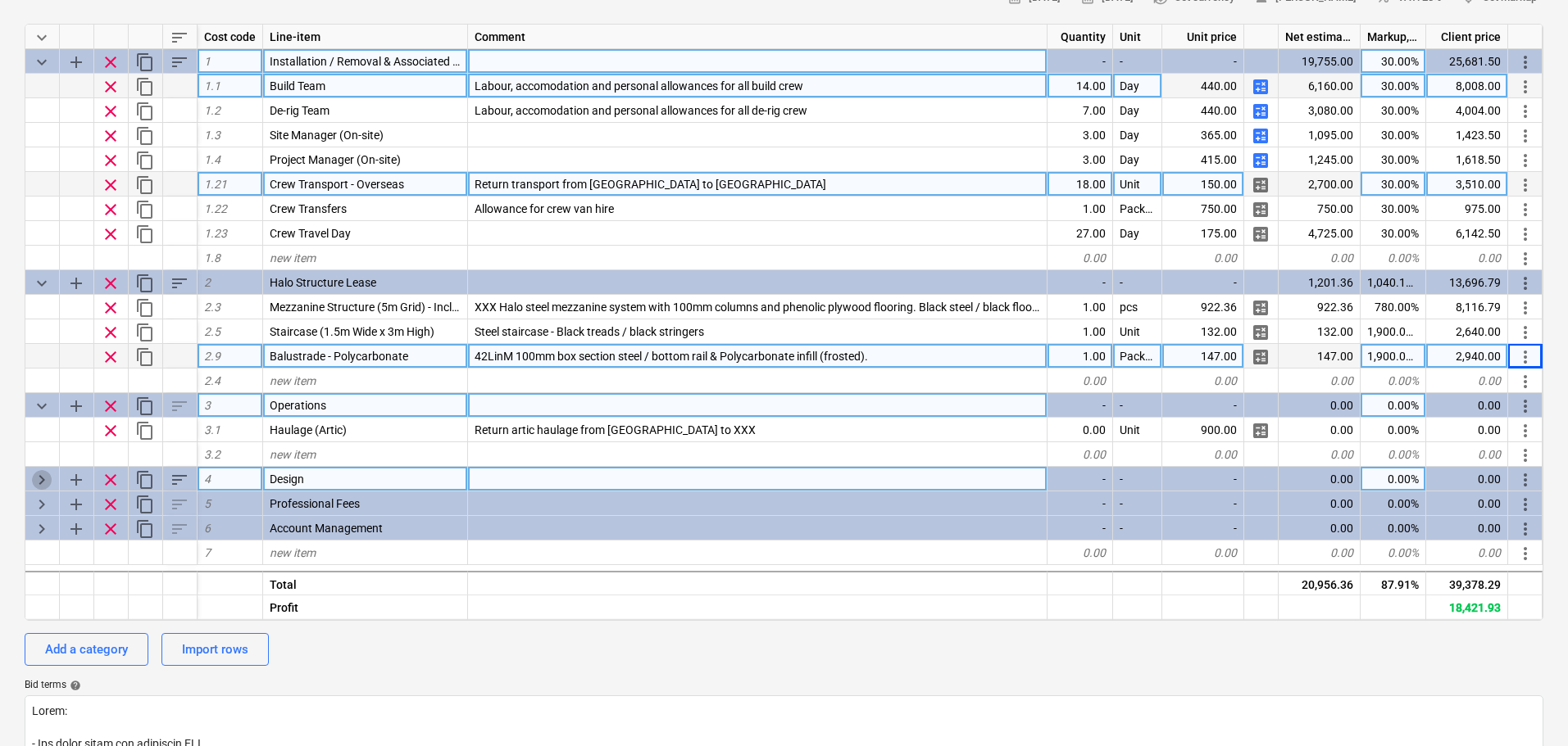
click at [38, 474] on span "keyboard_arrow_right" at bounding box center [42, 480] width 19 height 19
type textarea "x"
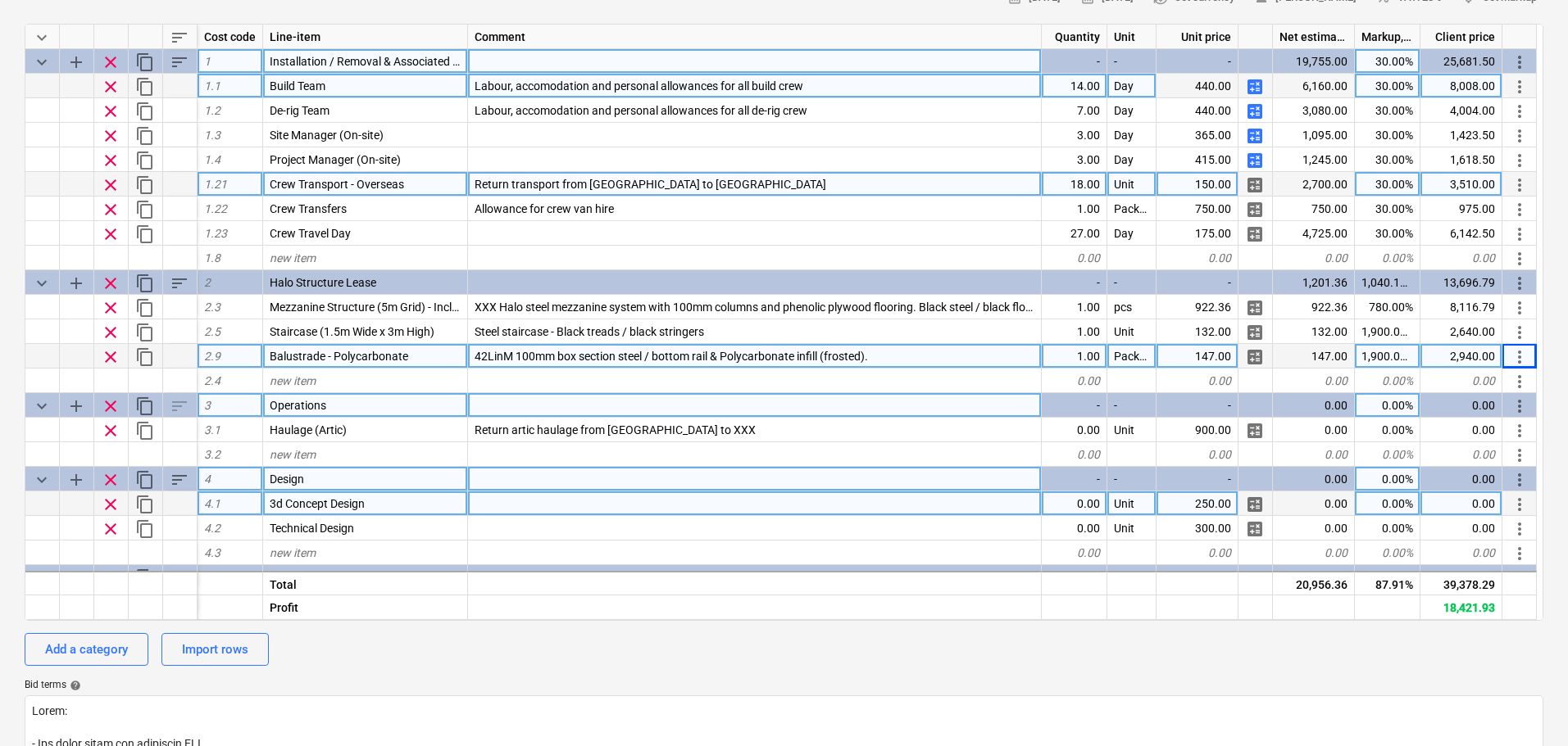
click at [1086, 499] on div "0.00" at bounding box center [1075, 504] width 65 height 25
type input "2"
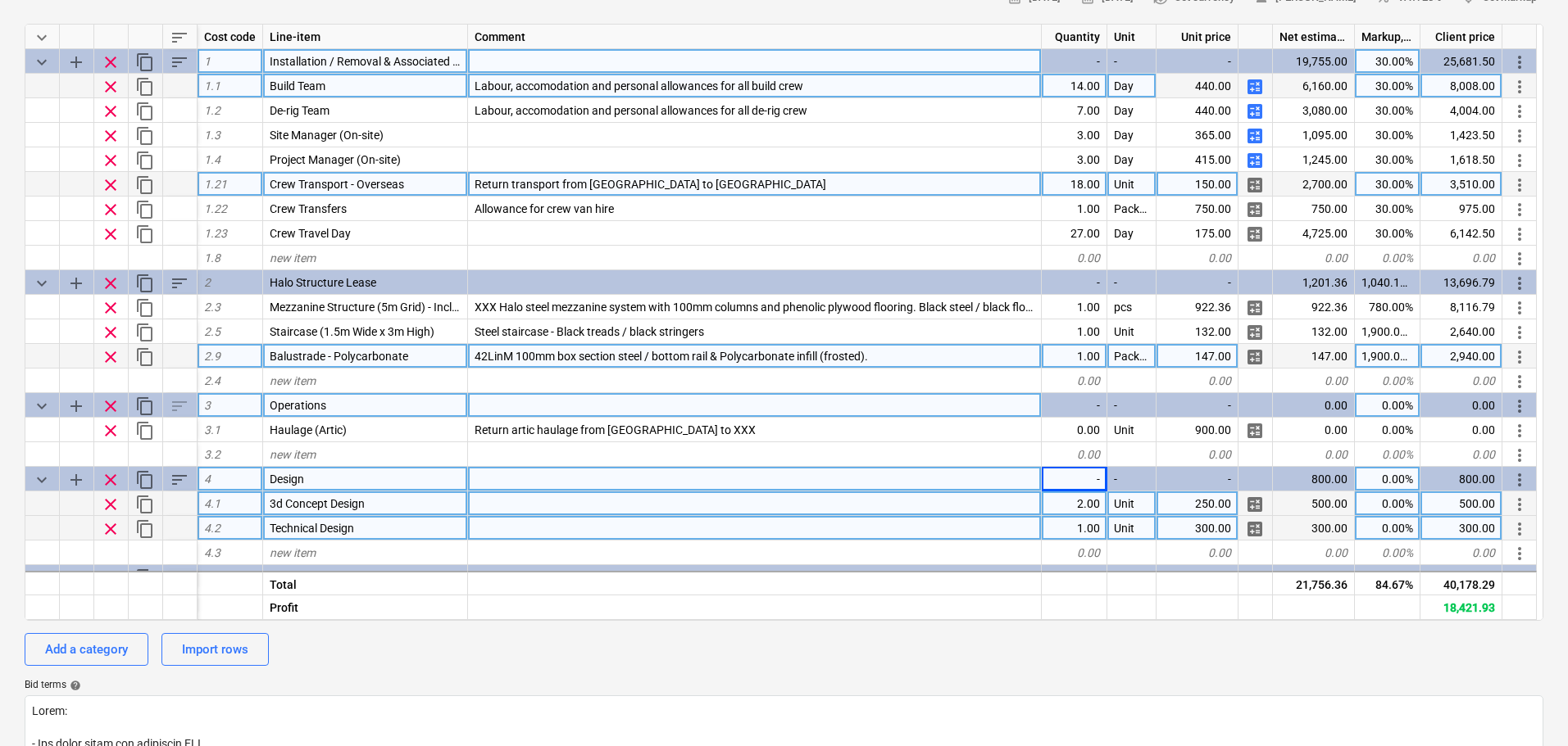
scroll to position [68, 0]
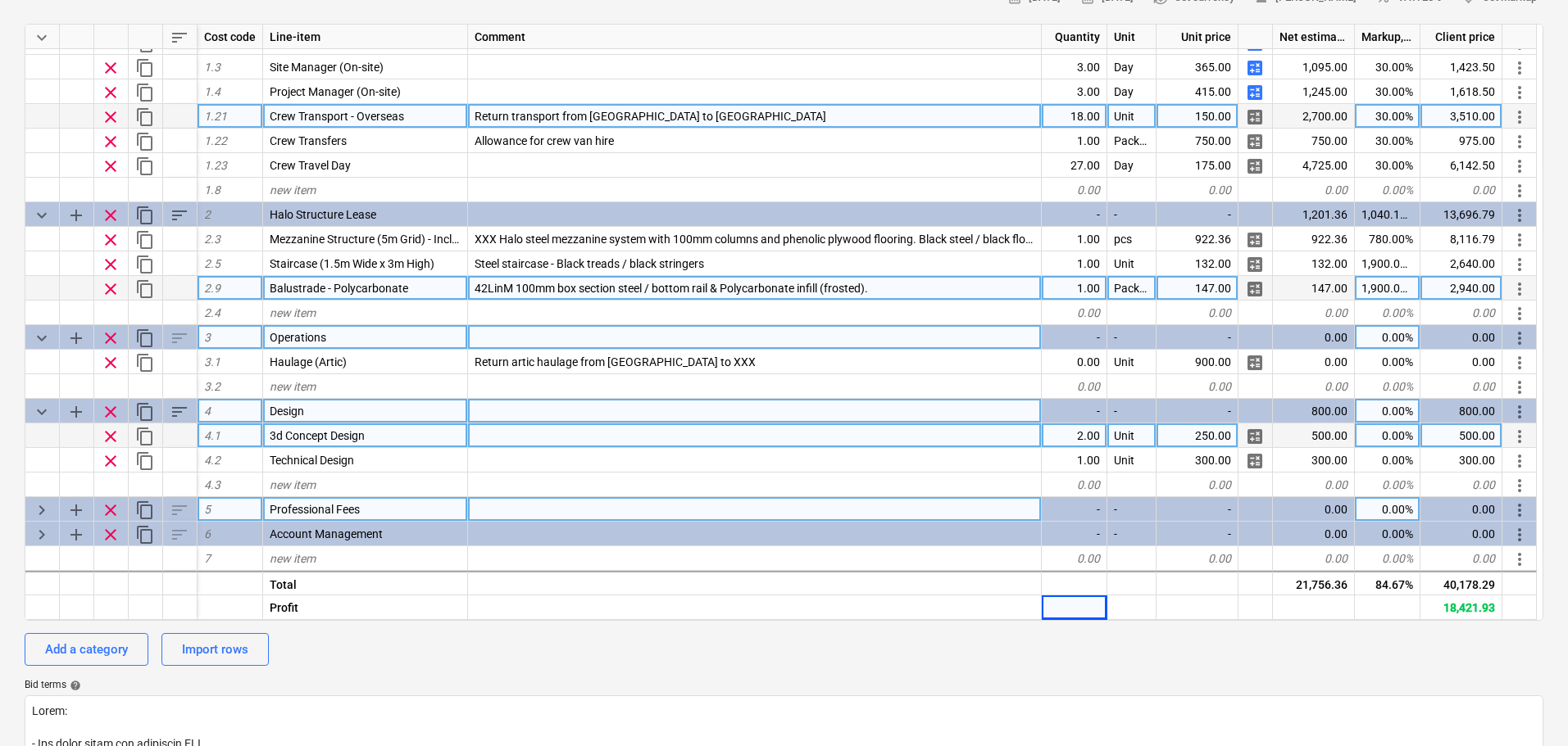
click at [42, 504] on span "keyboard_arrow_right" at bounding box center [42, 510] width 19 height 19
type textarea "x"
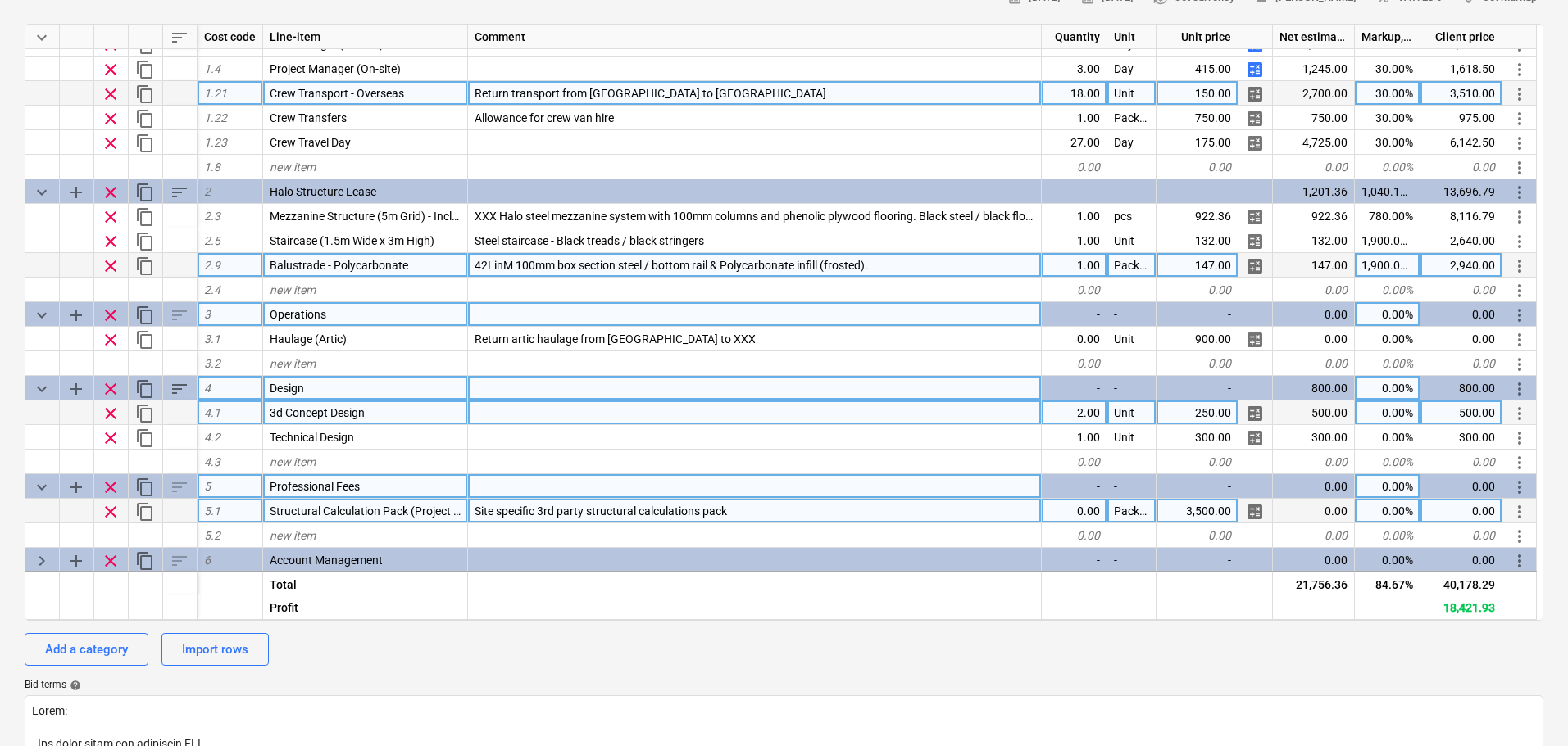
scroll to position [118, 0]
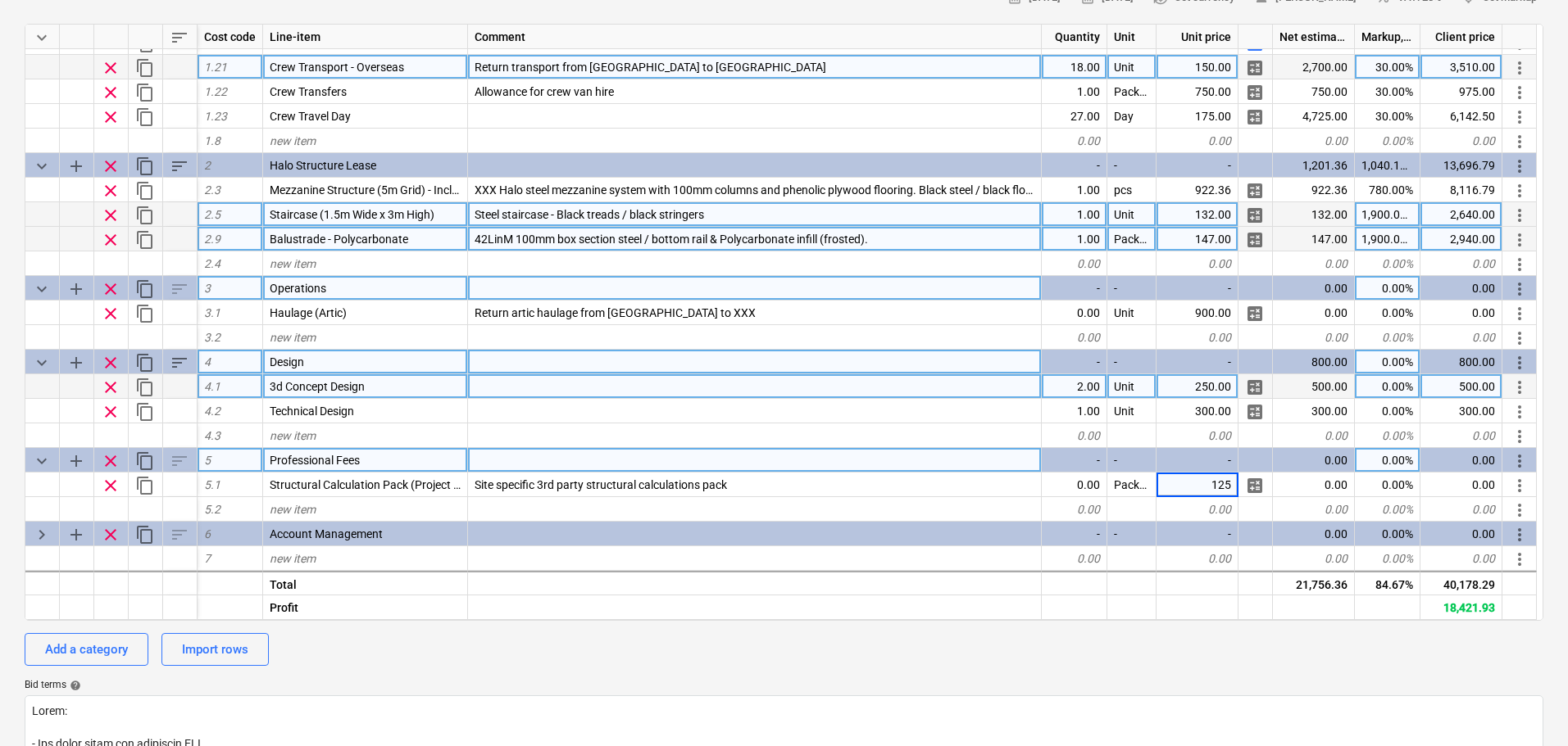
type input "1250"
type textarea "x"
type input "30"
type textarea "x"
type input "30"
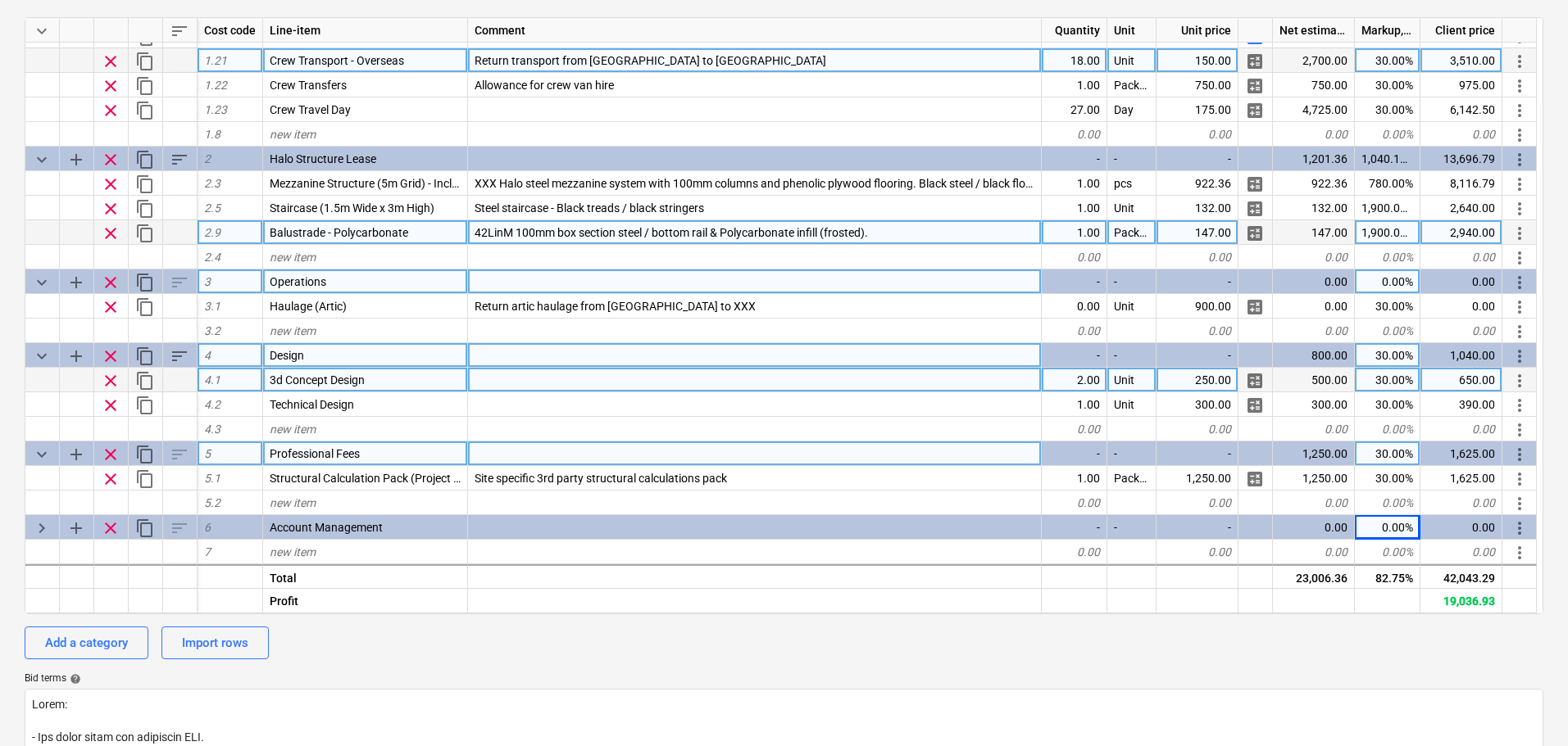
scroll to position [246, 0]
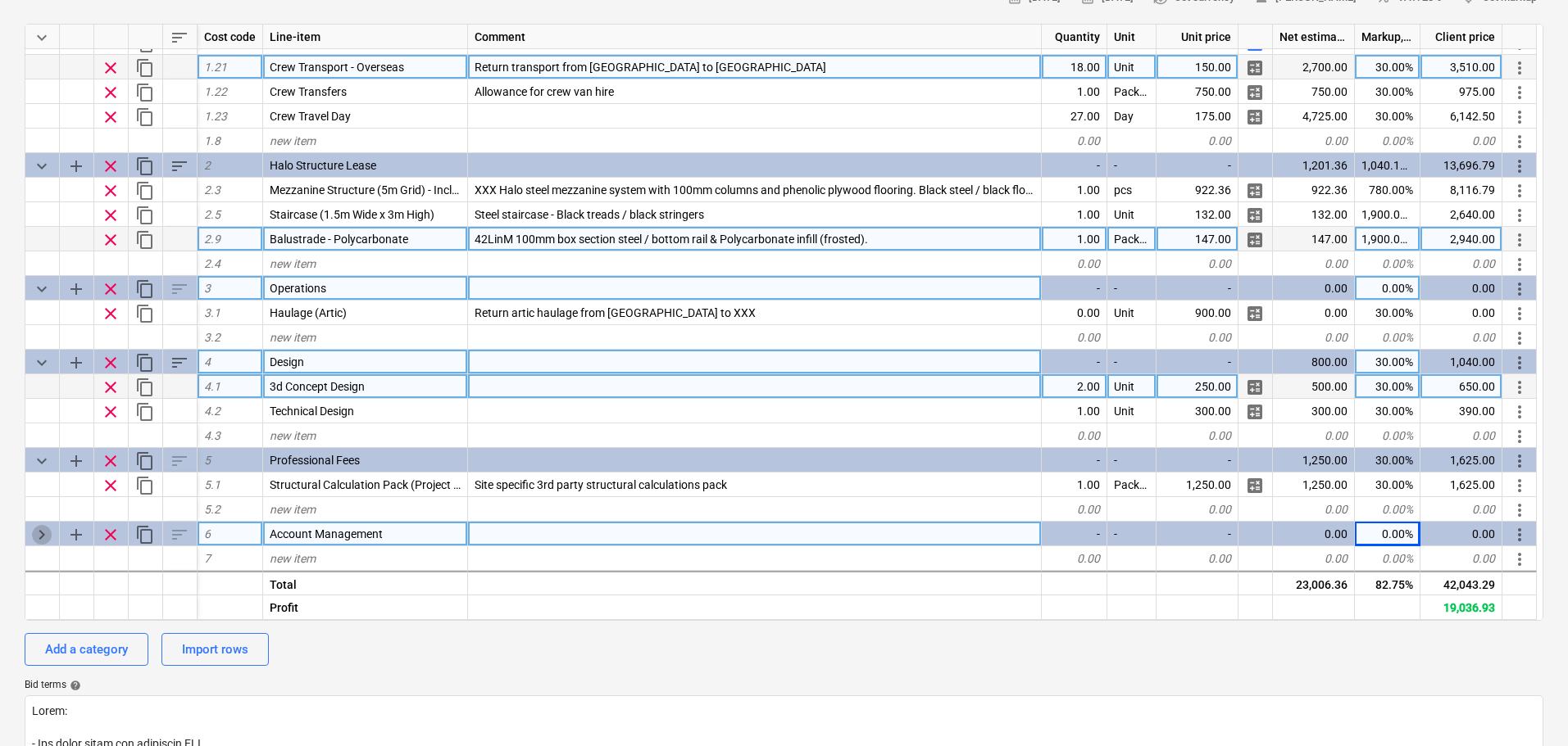
click at [32, 539] on span "keyboard_arrow_right" at bounding box center [42, 535] width 19 height 19
type textarea "x"
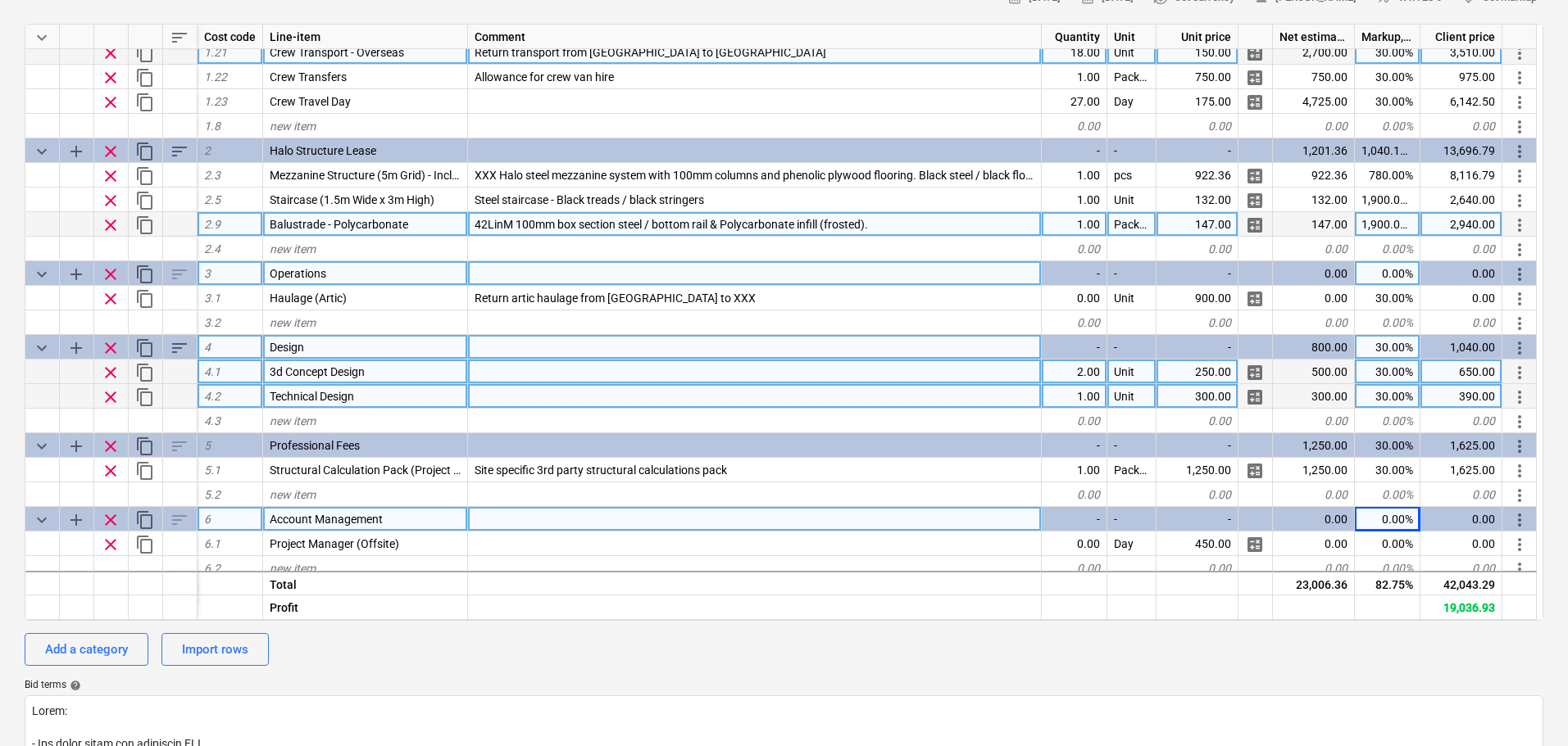
scroll to position [166, 0]
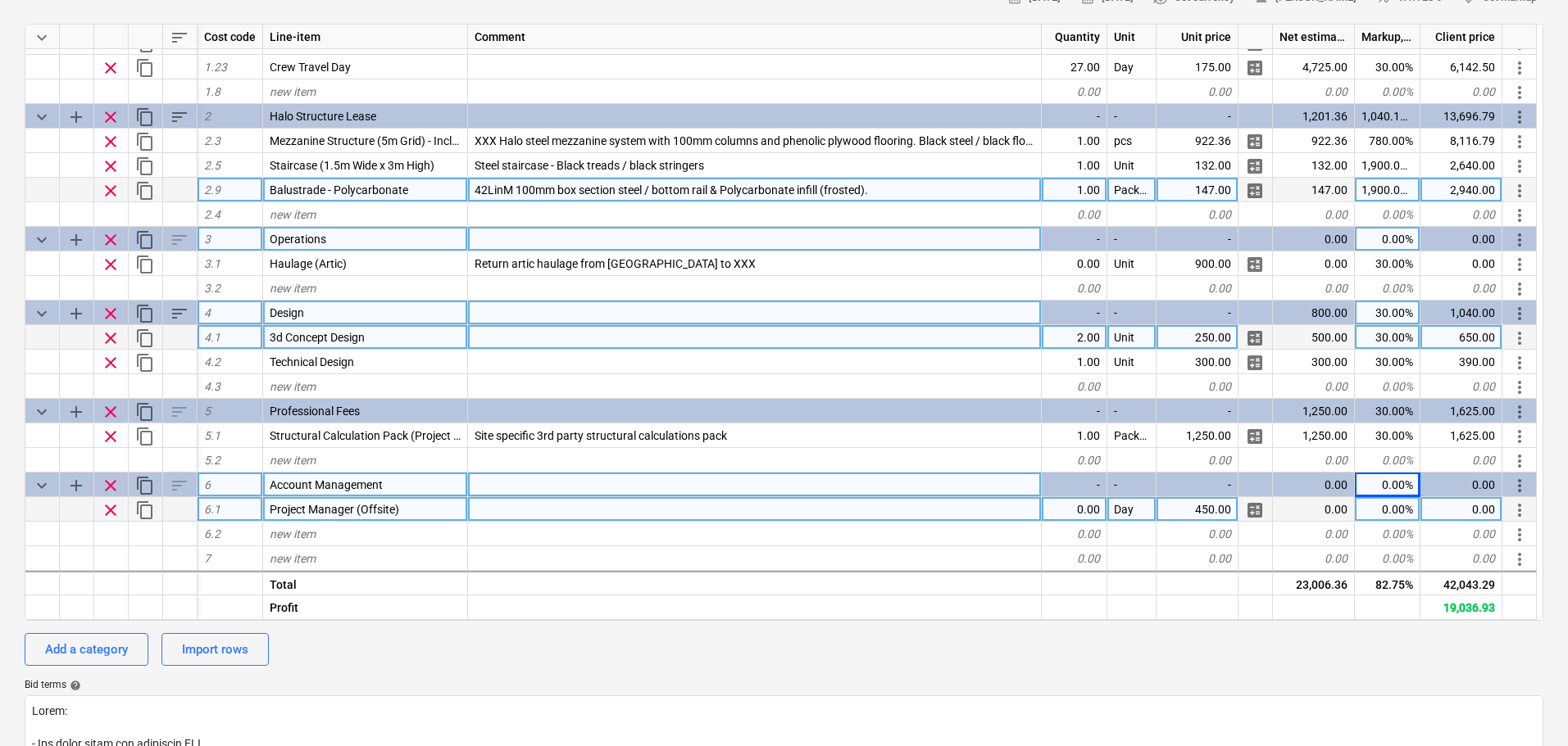
click at [1071, 515] on div "0.00" at bounding box center [1075, 510] width 65 height 25
type input "1"
type textarea "x"
type input "p"
type input "Package"
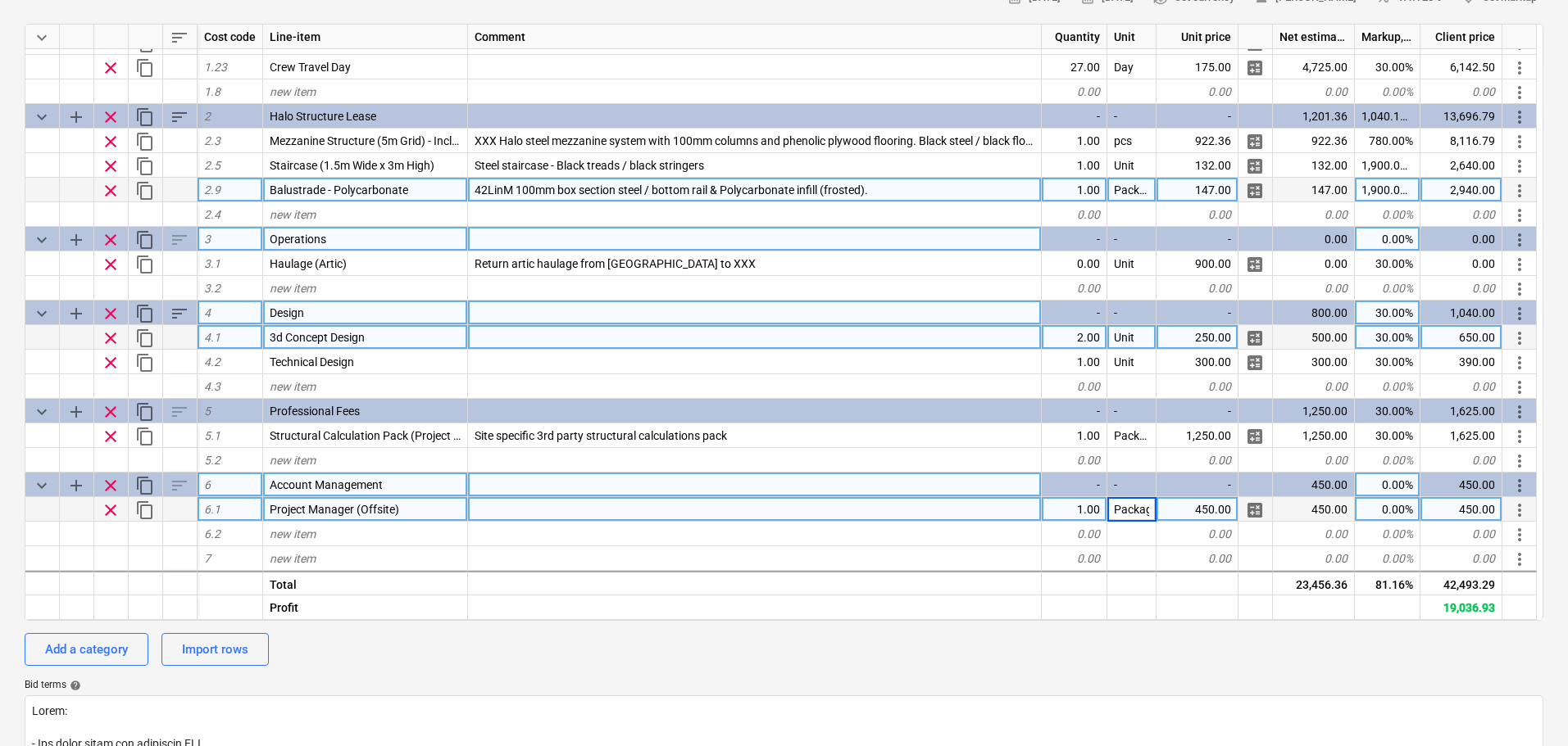
scroll to position [0, 8]
type textarea "x"
type input "1250"
type textarea "x"
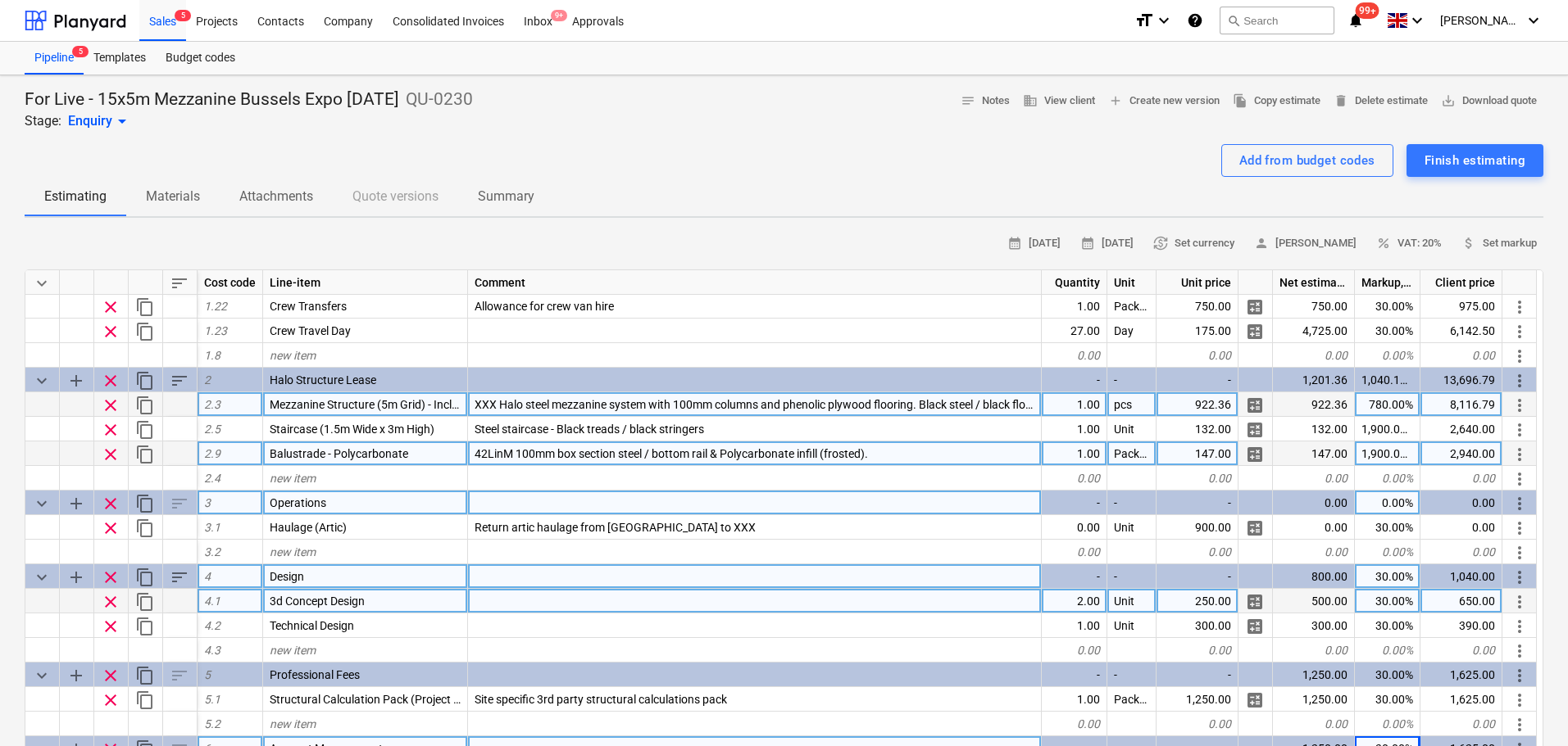
scroll to position [166, 0]
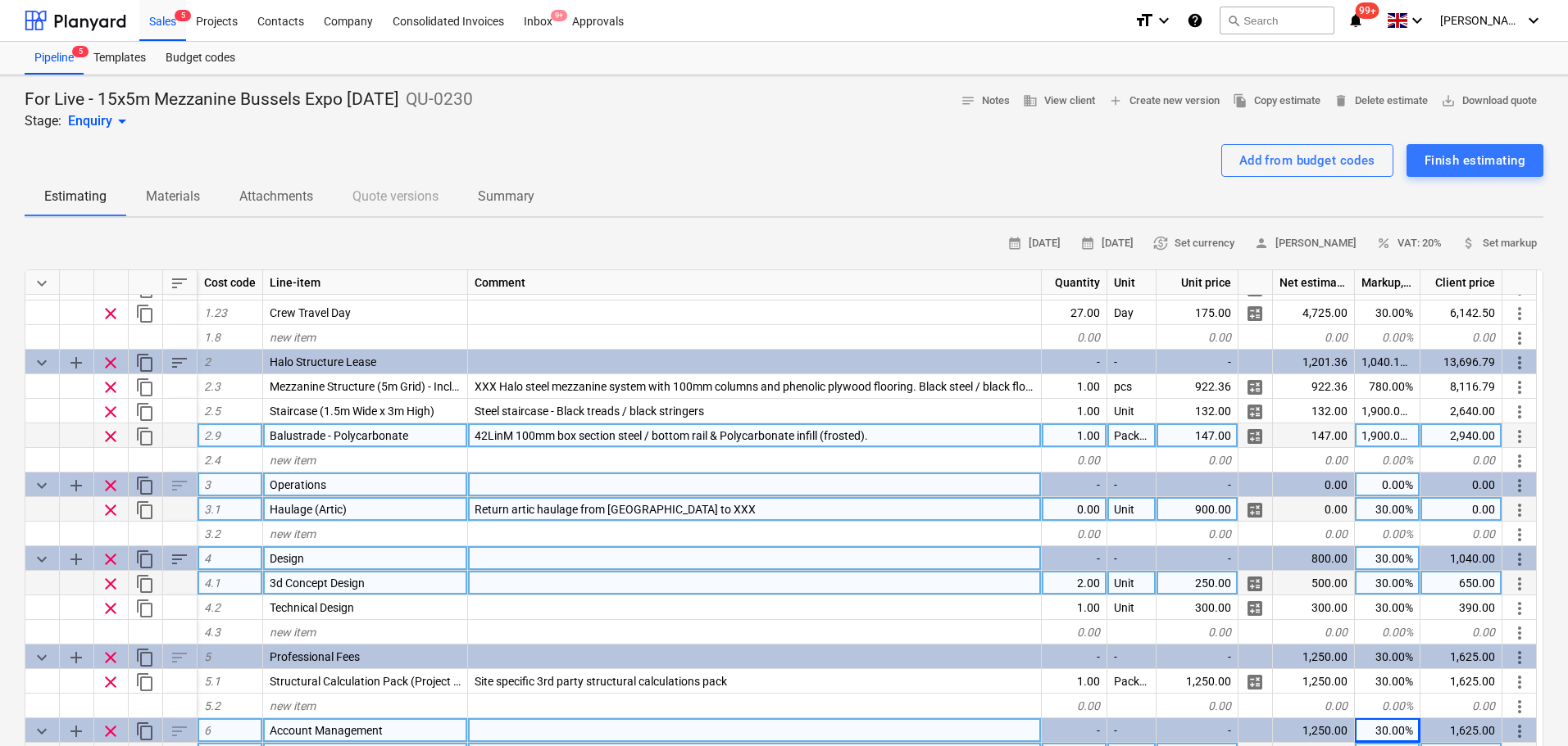
click at [1073, 508] on div "0.00" at bounding box center [1075, 510] width 65 height 25
type input "2"
type textarea "x"
type input "3500"
type textarea "x"
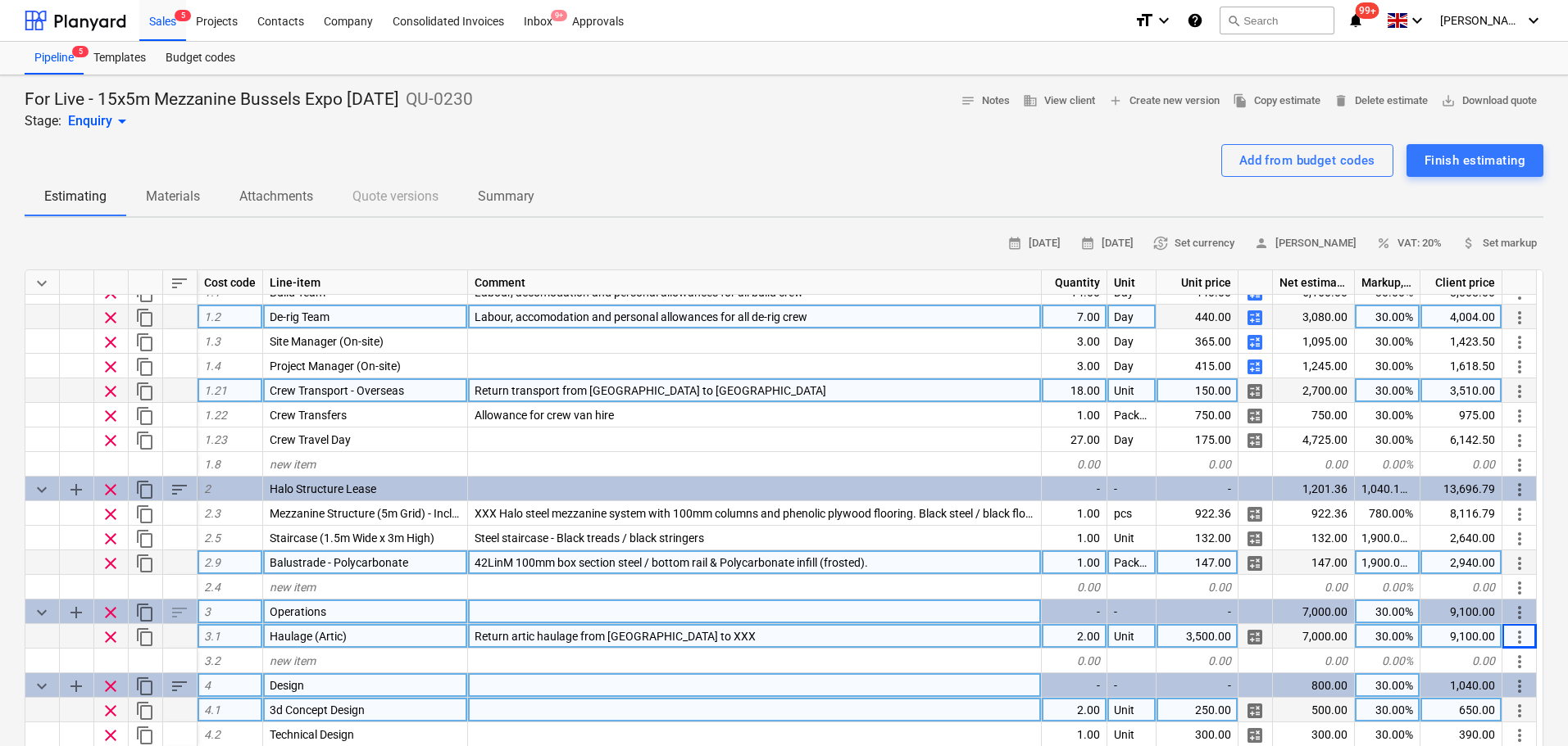
scroll to position [82, 0]
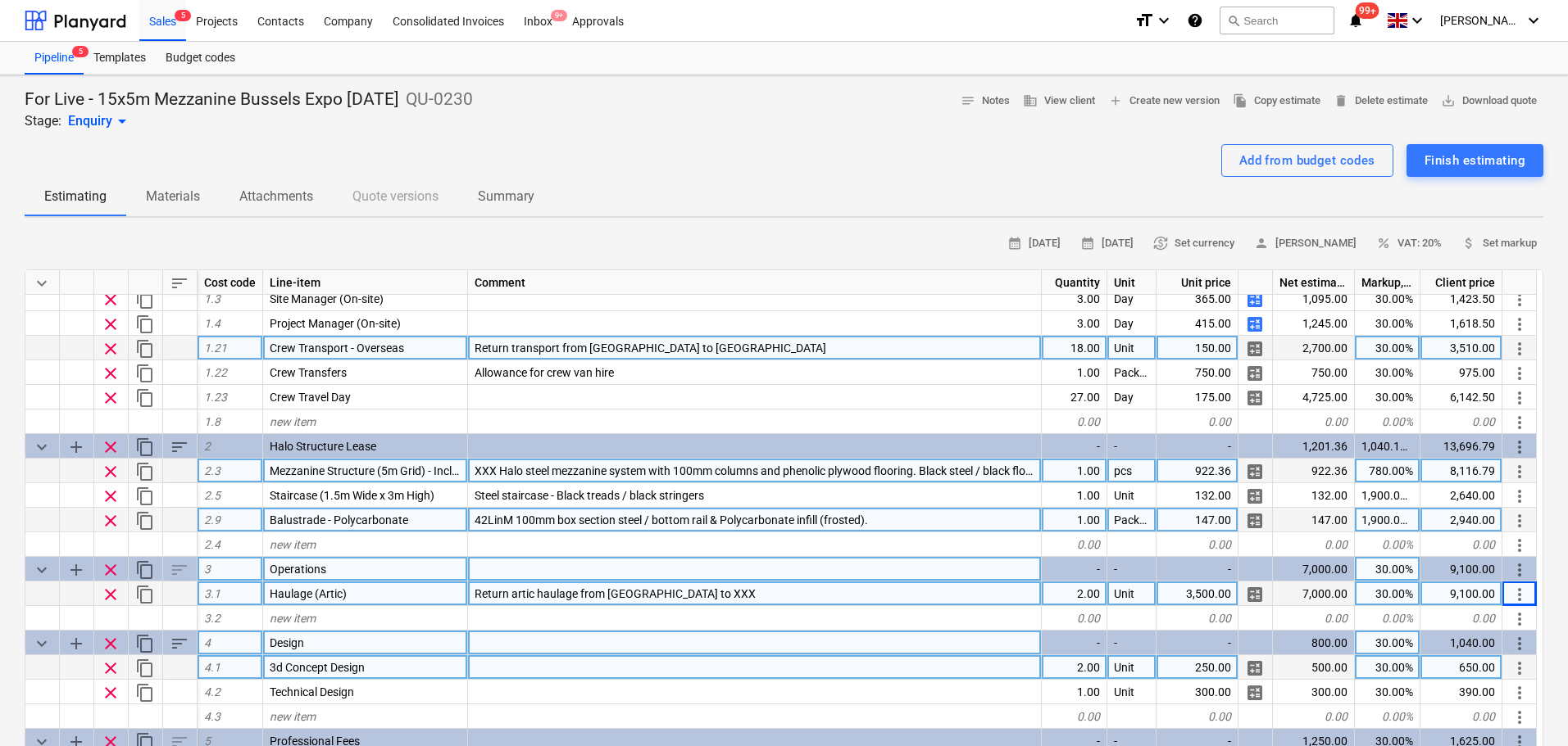
click at [491, 468] on span "XXX Halo steel mezzanine system with 100mm columns and phenolic plywood floorin…" at bounding box center [775, 471] width 600 height 13
type input "5x15m Halo steel mezzanine system with 100mm columns and phenolic plywood floor…"
click at [623, 133] on div at bounding box center [784, 137] width 1519 height 13
type textarea "x"
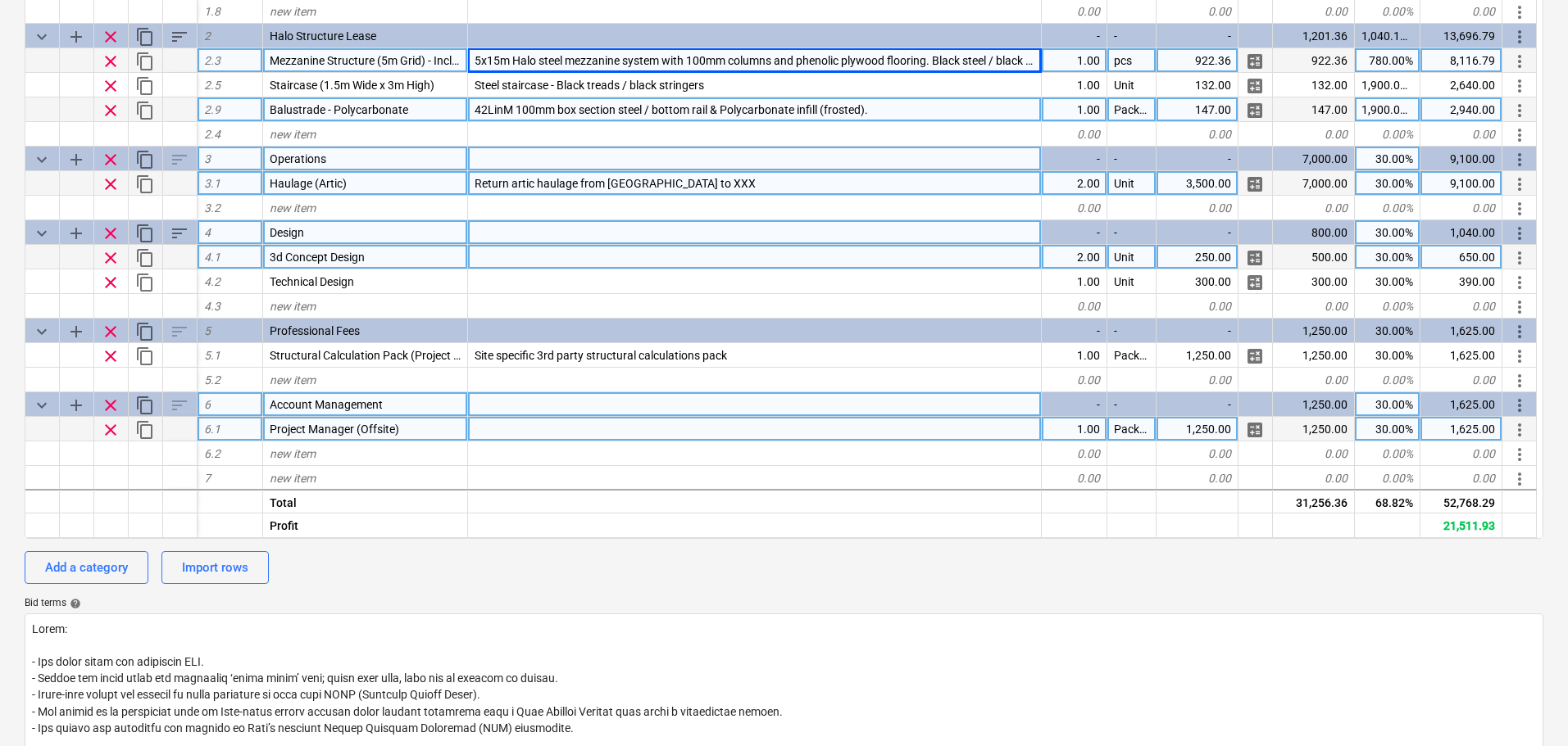
scroll to position [166, 0]
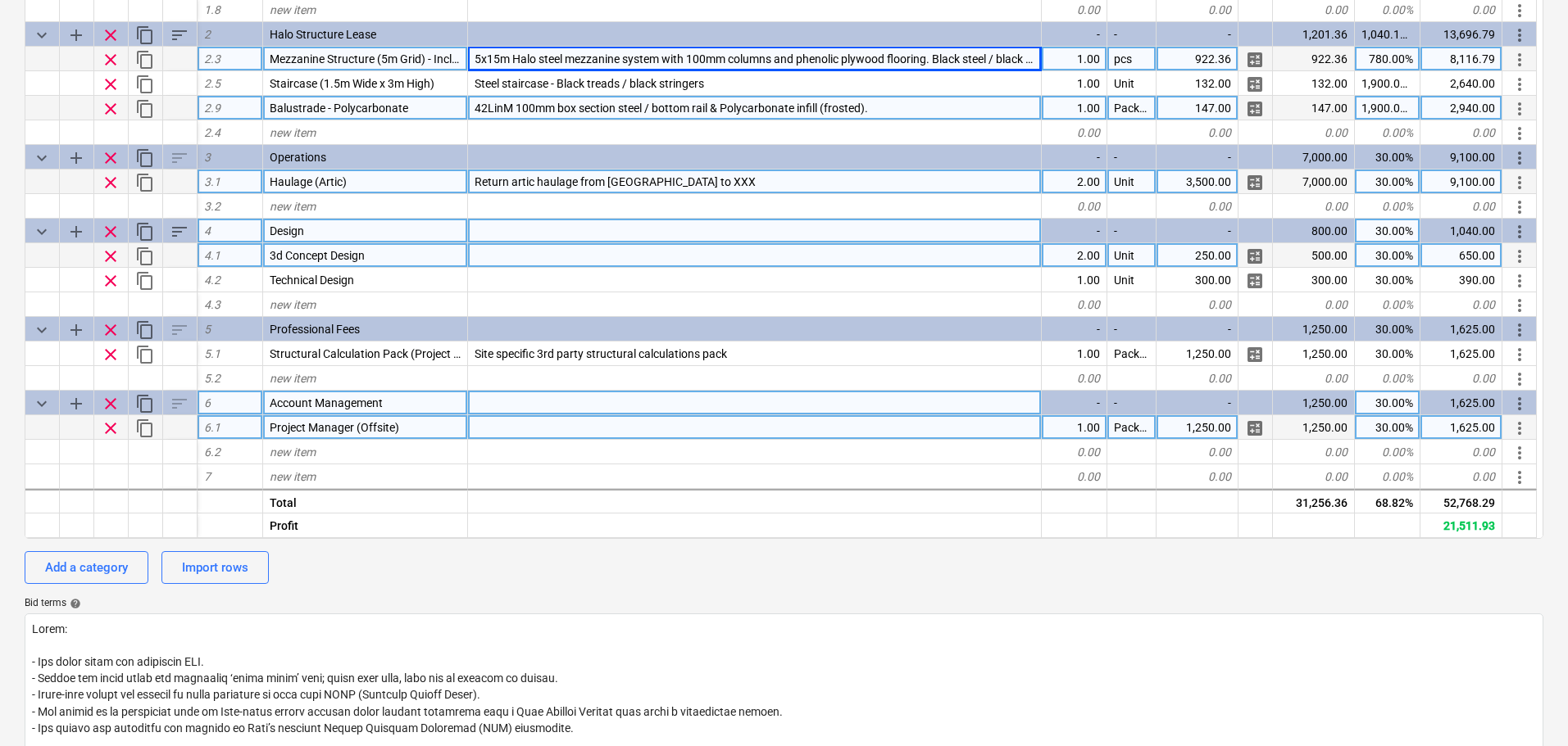
click at [516, 432] on div at bounding box center [754, 428] width 574 height 25
type input "o"
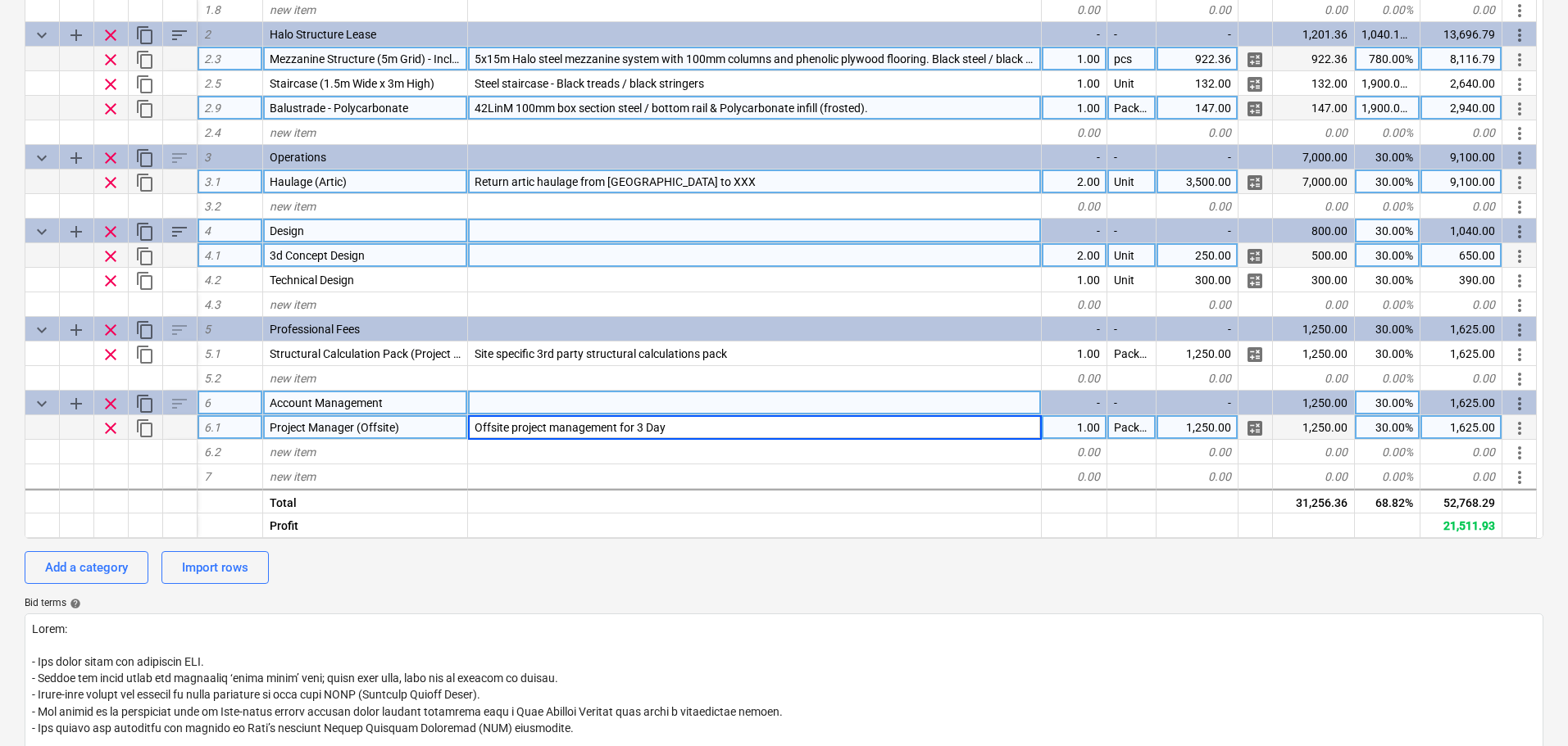
type input "Offsite project management for 3 Days"
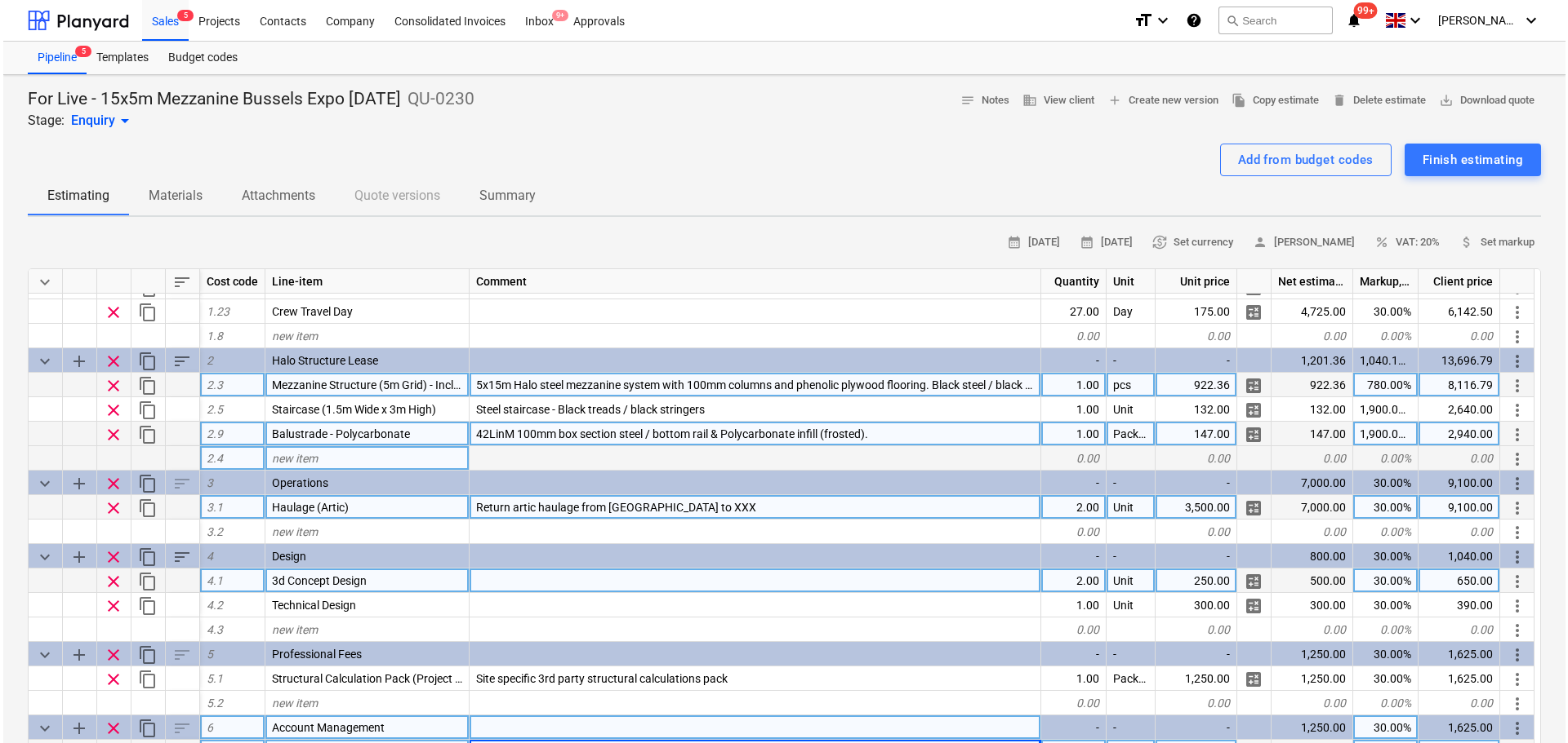
scroll to position [0, 0]
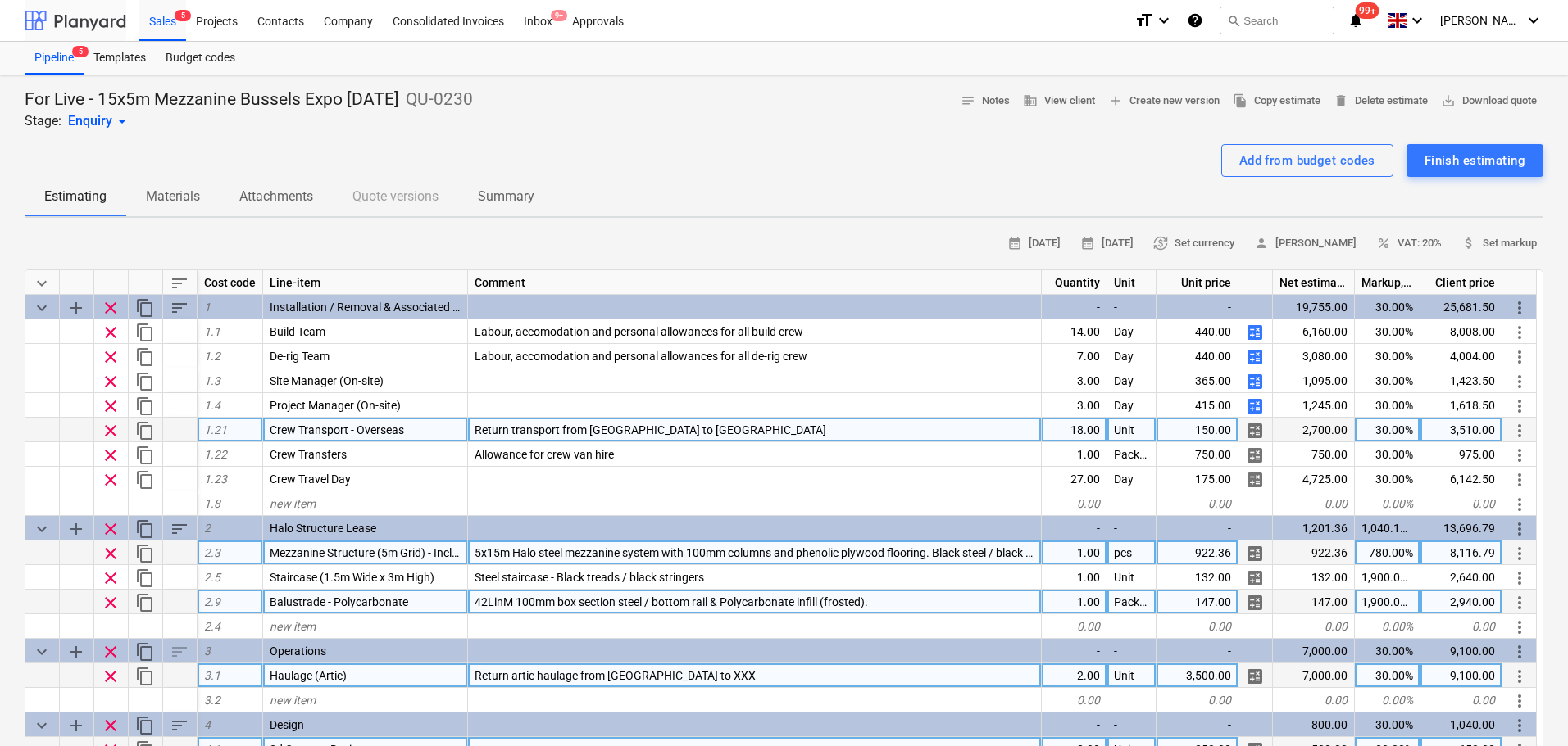
click at [124, 35] on div at bounding box center [75, 20] width 102 height 41
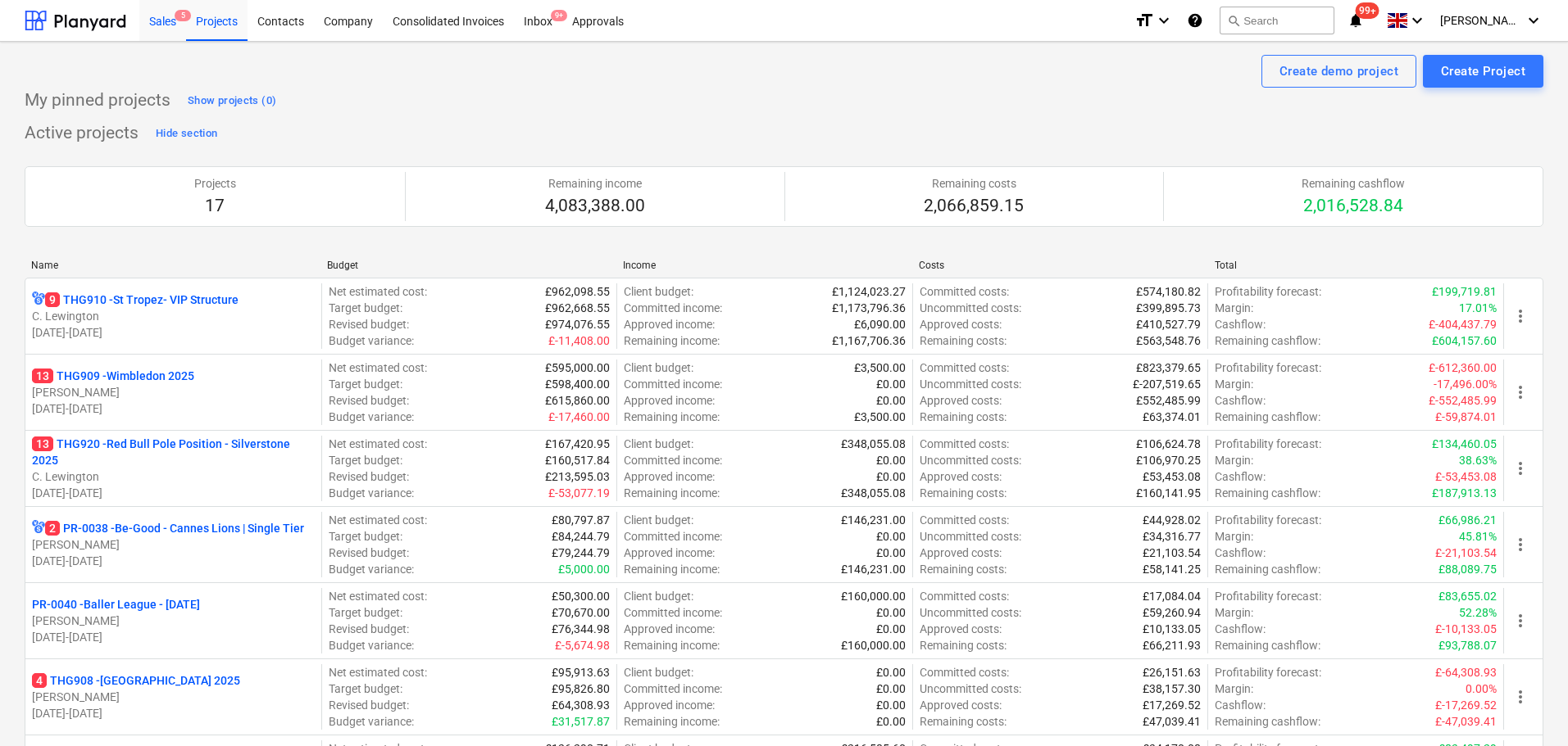
click at [164, 20] on div "Sales 5" at bounding box center [163, 19] width 47 height 42
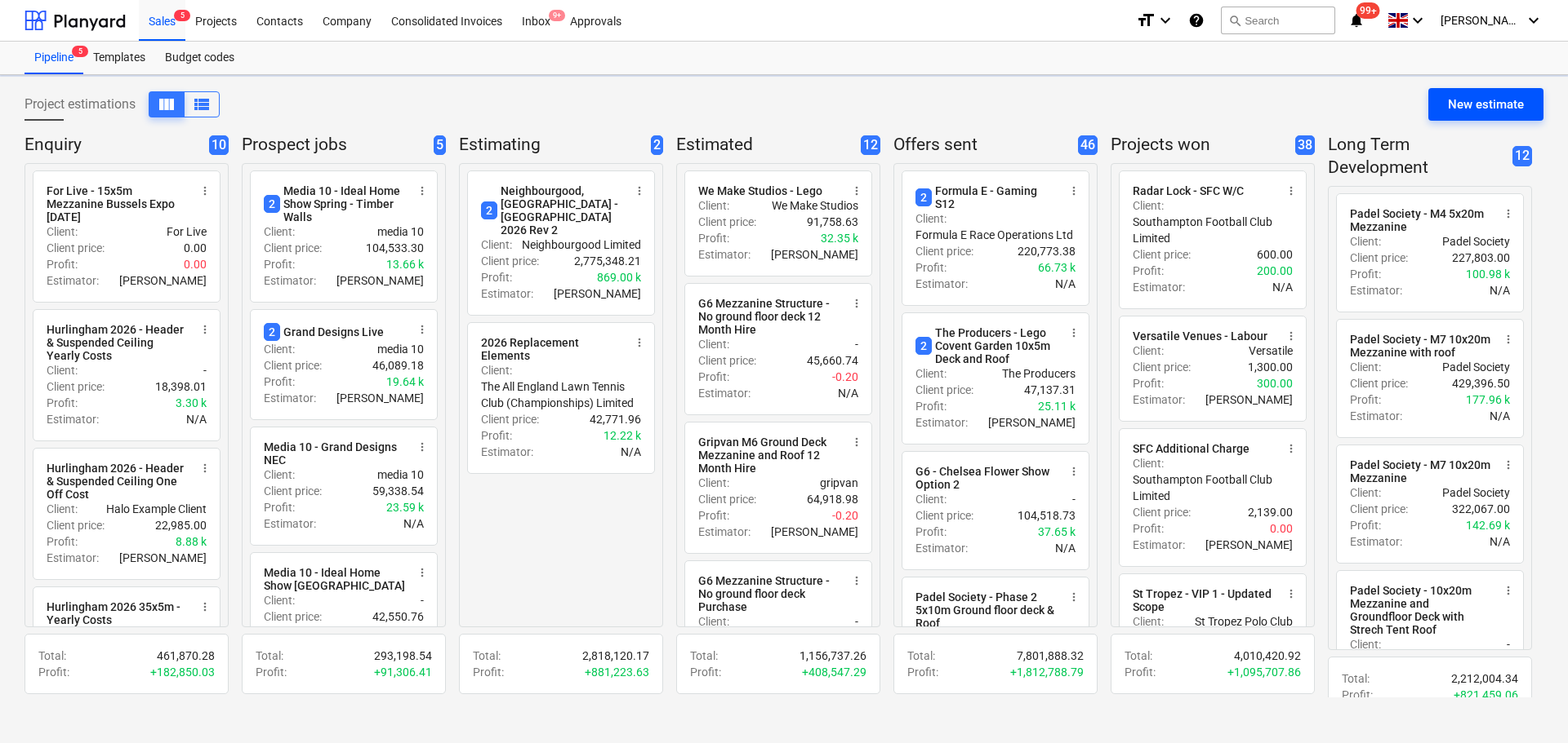
click at [1436, 101] on button "New estimate" at bounding box center [1485, 104] width 115 height 33
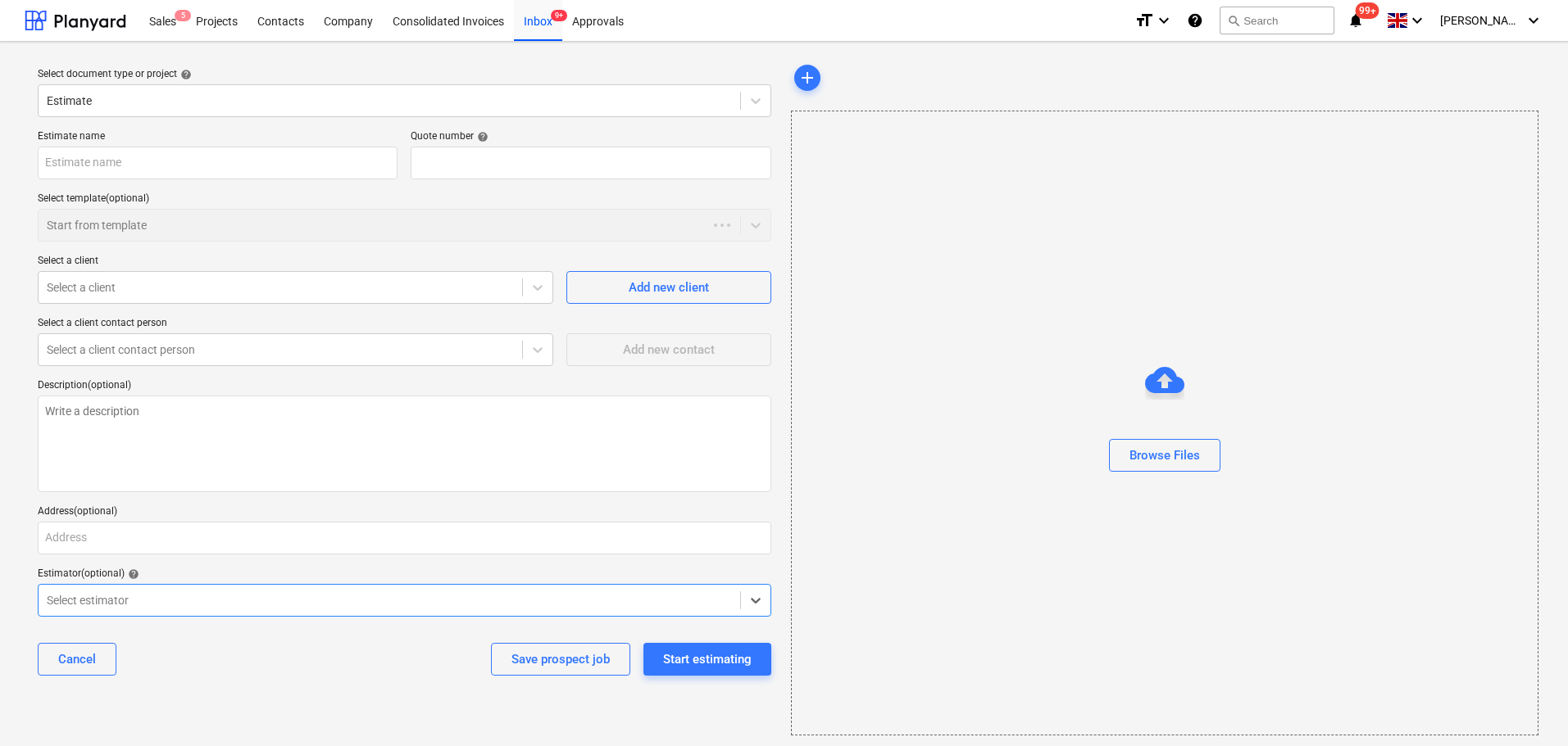
type textarea "x"
type input "QU-0231"
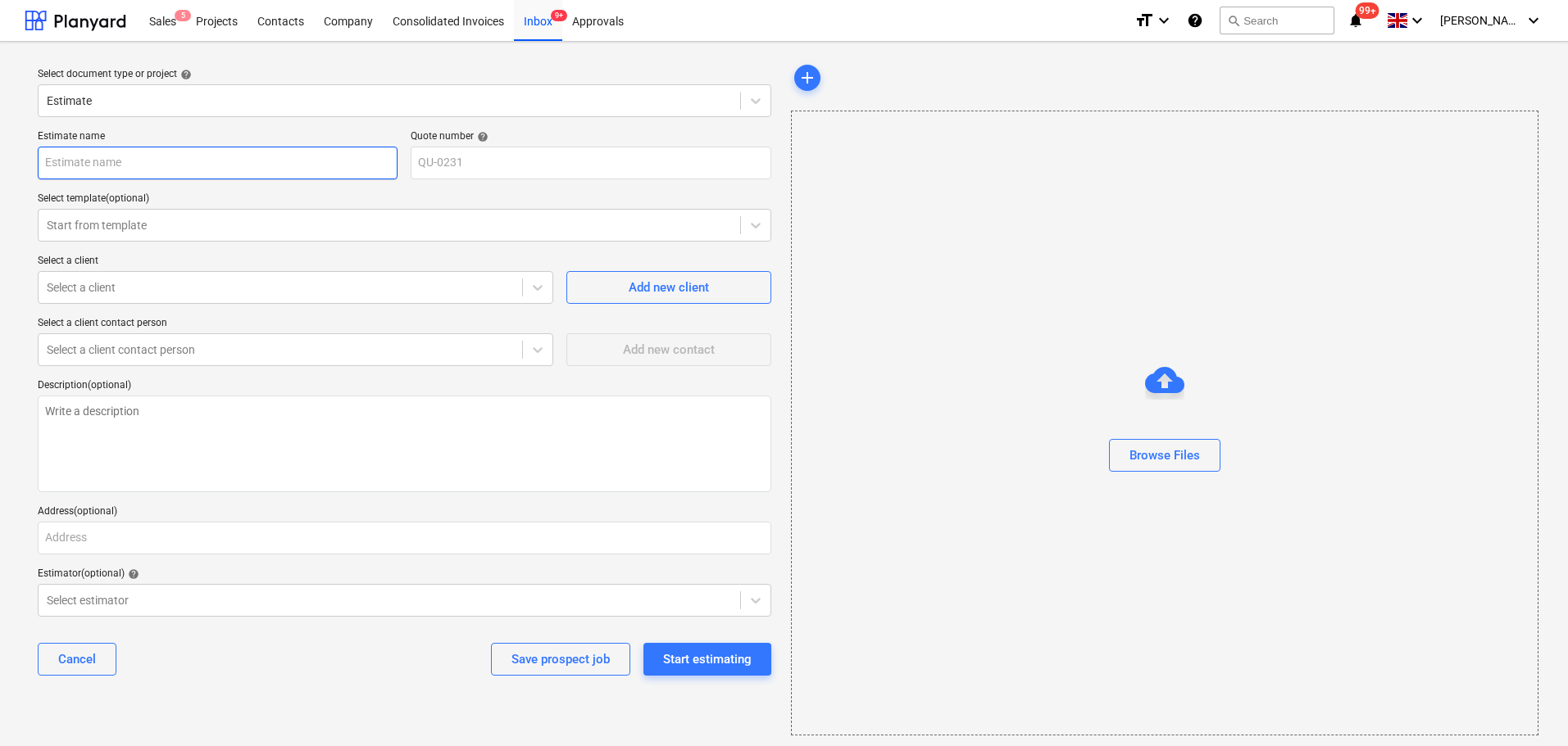
drag, startPoint x: 222, startPoint y: 154, endPoint x: 253, endPoint y: 16, distance: 141.4
click at [223, 154] on input "text" at bounding box center [218, 163] width 360 height 33
type textarea "x"
type input "E"
type textarea "x"
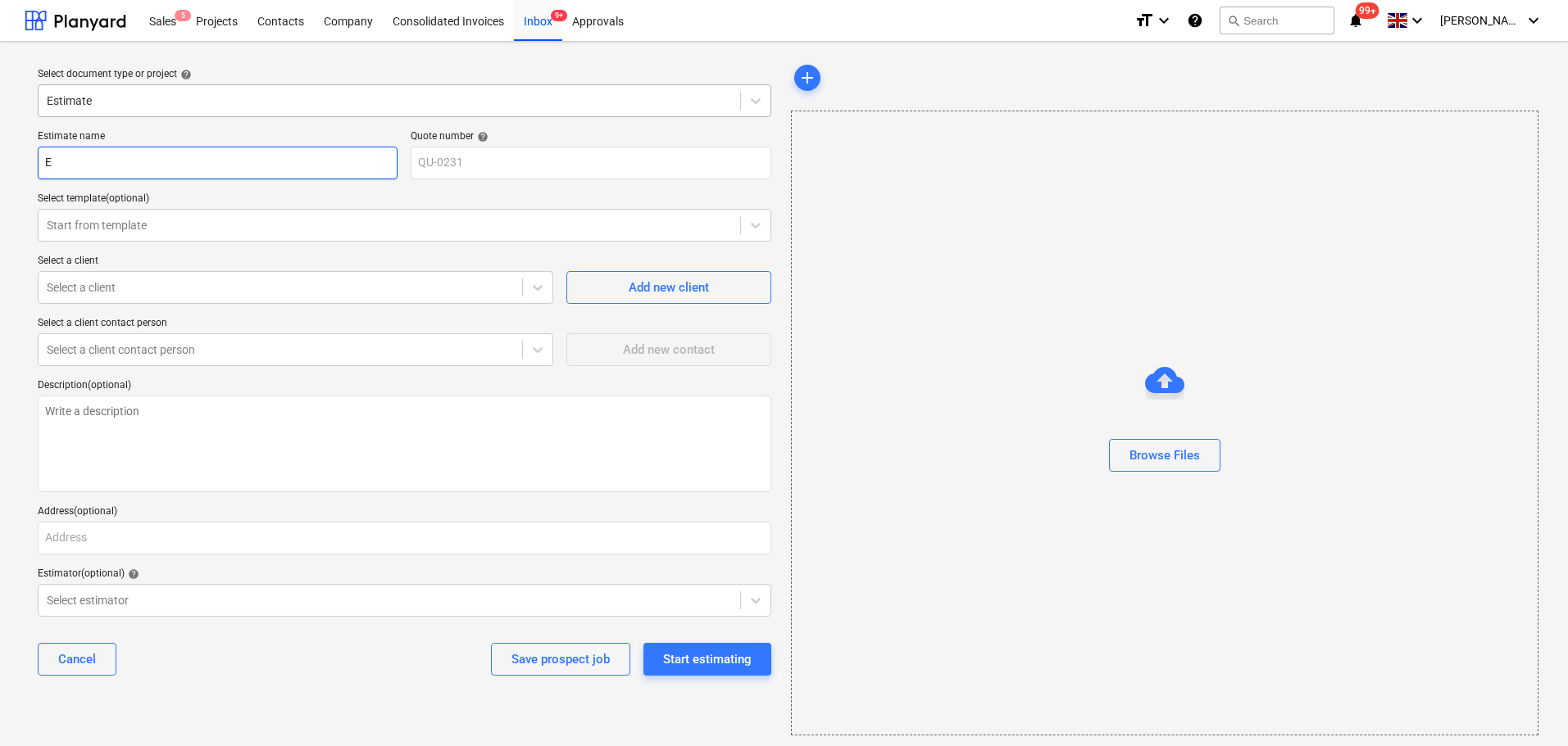
type input "Ev"
type textarea "x"
type input "Eve"
type textarea "x"
type input "Even"
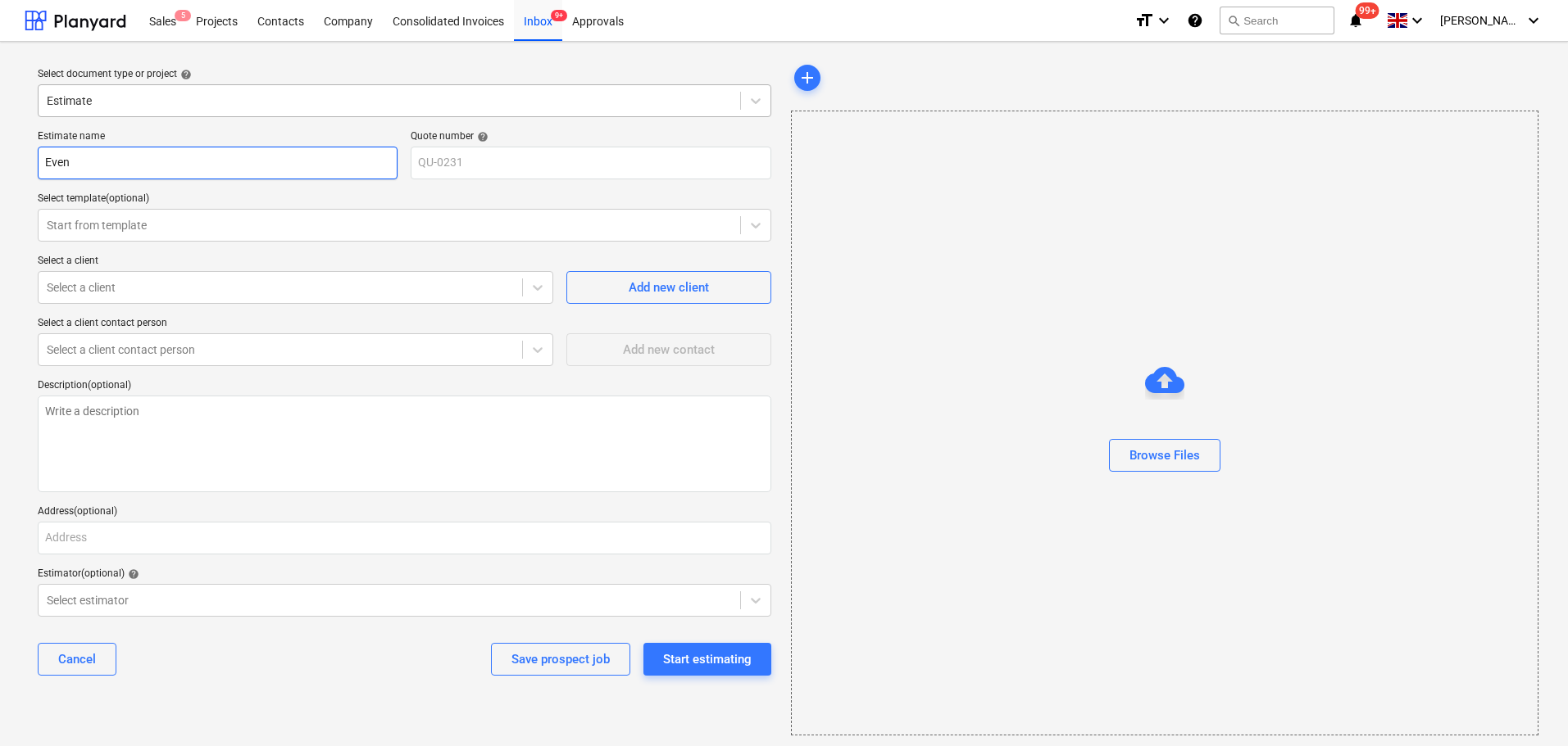
type textarea "x"
type input "Event"
type textarea "x"
type input "Event"
type textarea "x"
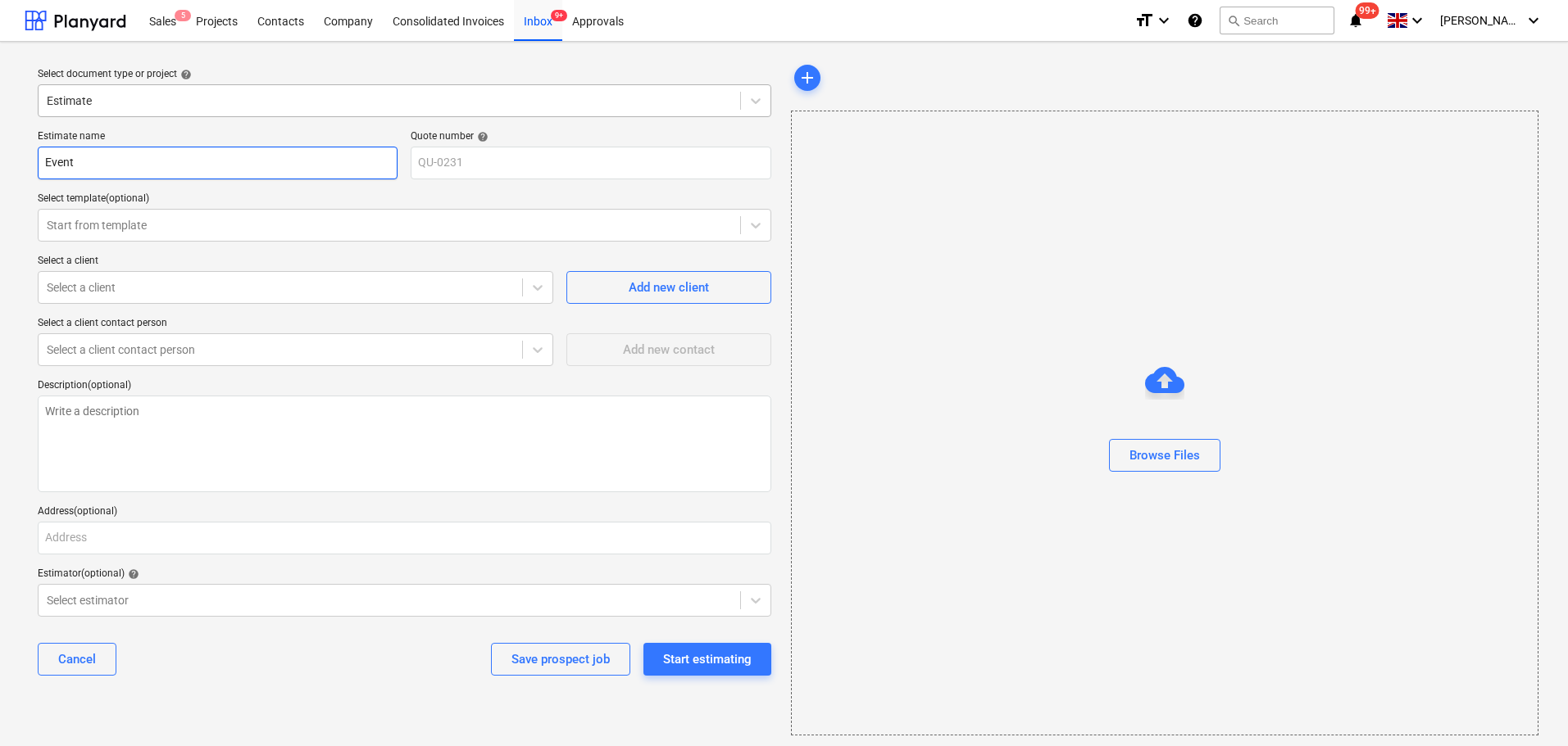
type input "Event E"
type textarea "x"
type input "Event Ex"
type textarea "x"
type input "Event Exh"
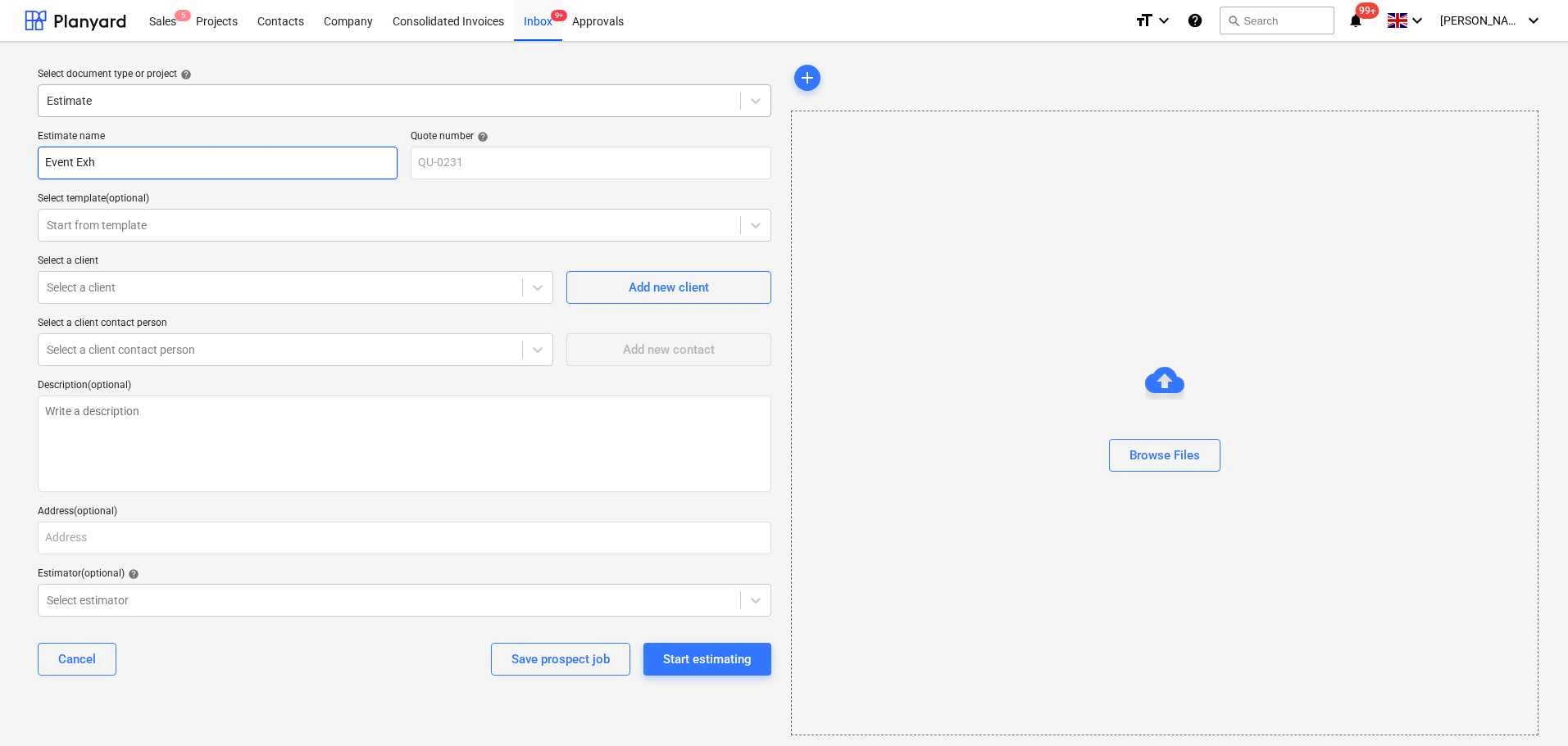
type textarea "x"
type input "Event Exhi"
type textarea "x"
type input "Event Exhib"
type textarea "x"
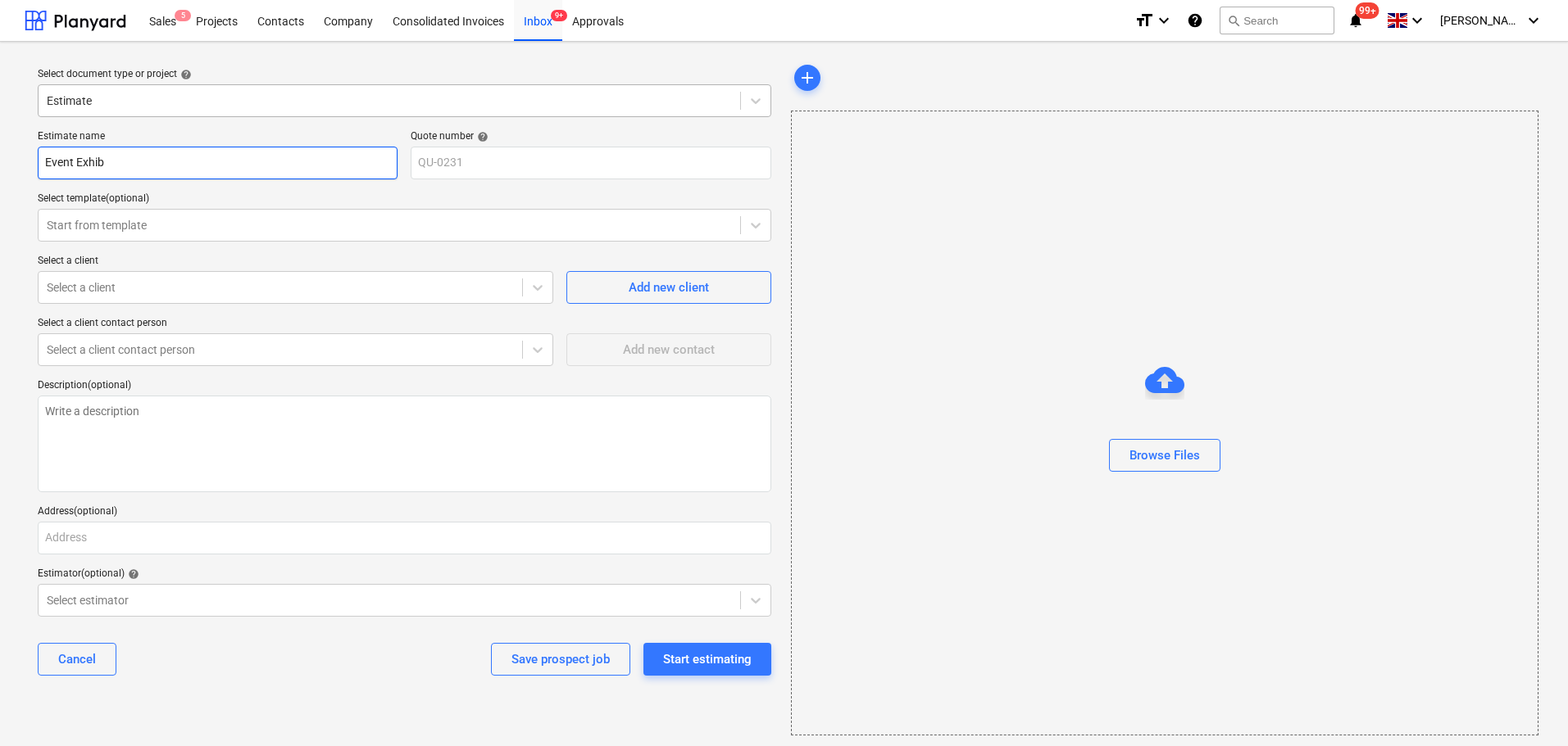
type input "Event Exhibi"
type textarea "x"
type input "Event Exhibit"
type textarea "x"
type input "Event Exhibiti"
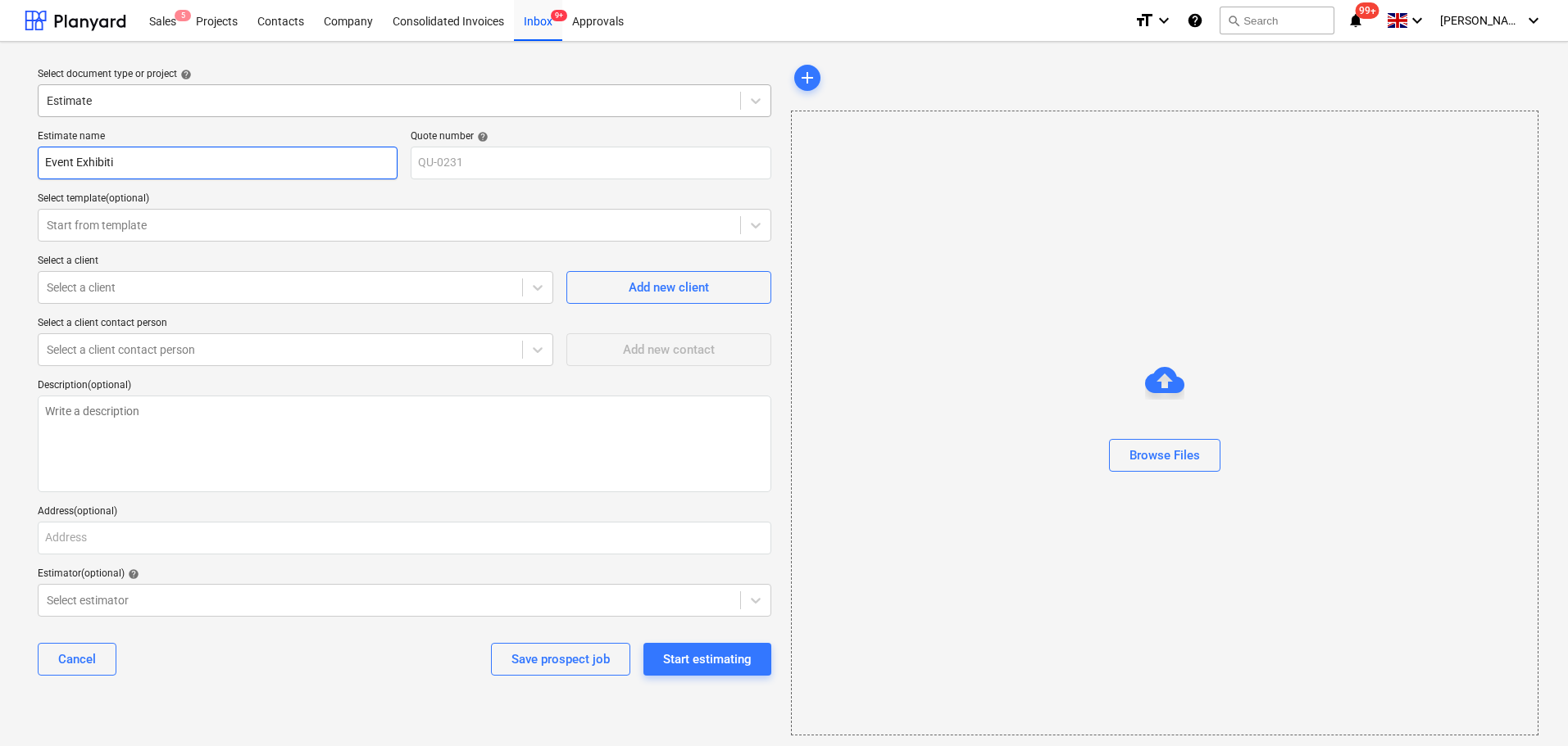
type textarea "x"
type input "Event Exhibitio"
type textarea "x"
type input "Event Exhibition"
type textarea "x"
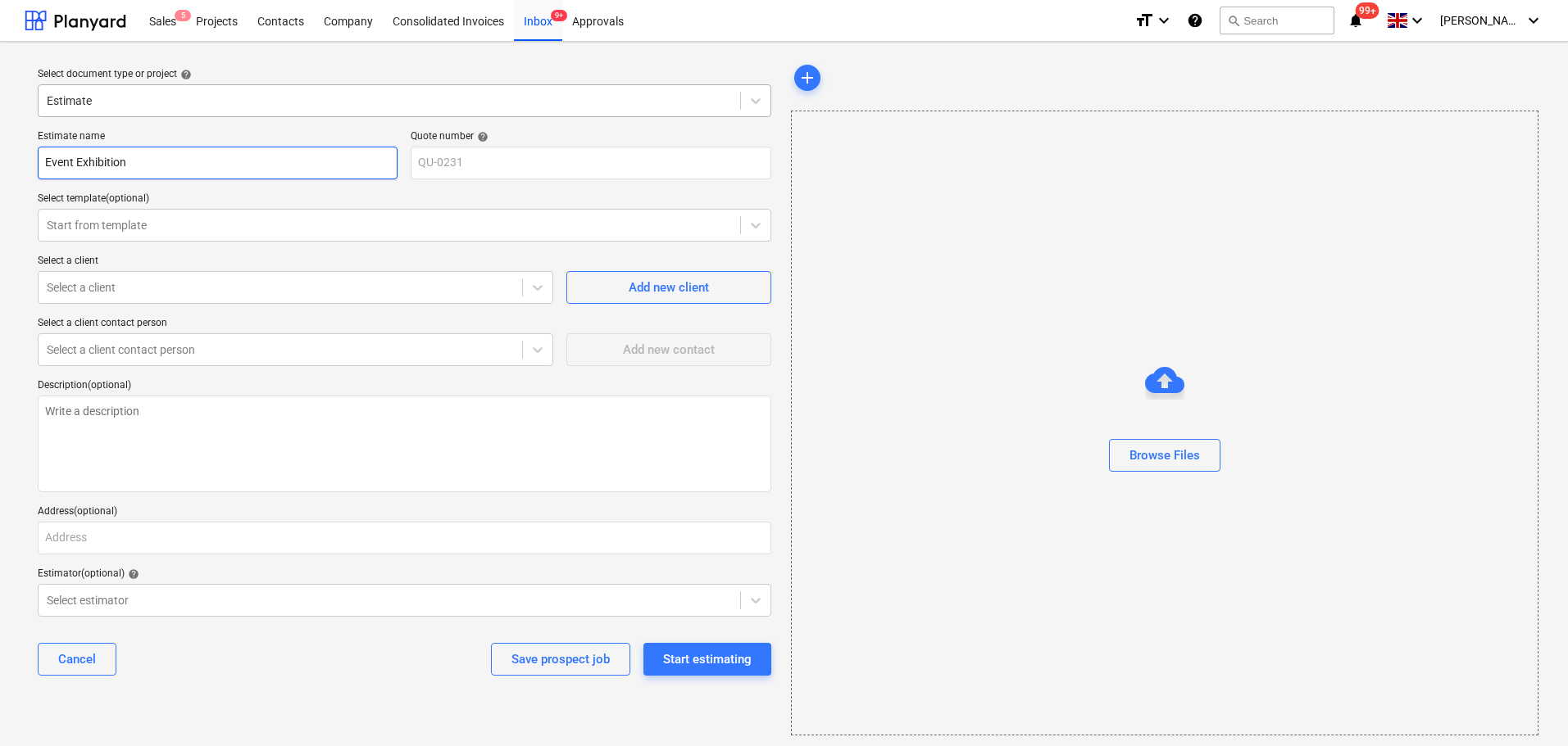
type input "Event Exhibition"
type textarea "x"
type input "Event Exhibition -"
type textarea "x"
type input "Event Exhibition -"
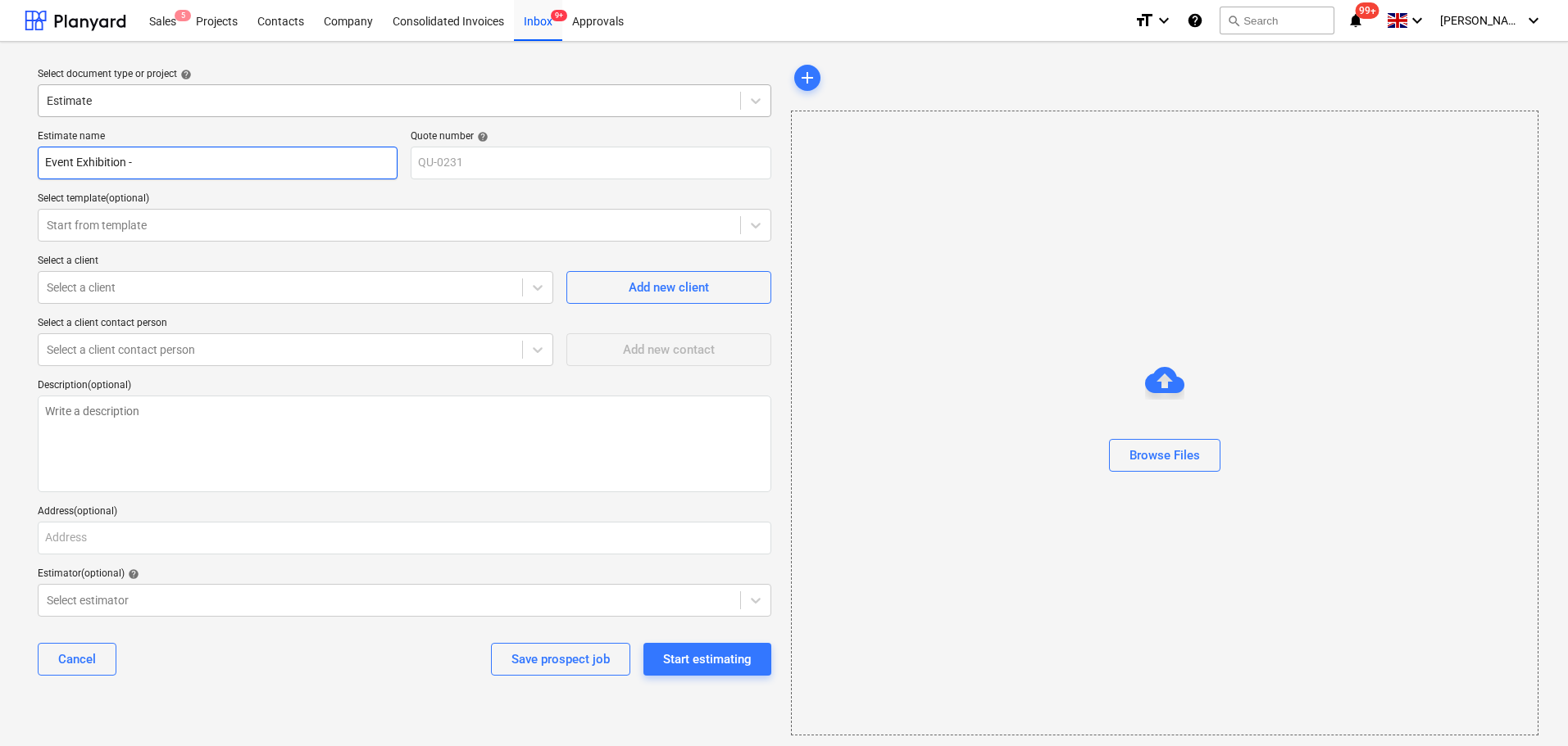
type textarea "x"
type input "Event Exhibition - H"
type textarea "x"
type input "Event Exhibition - Hi"
type textarea "x"
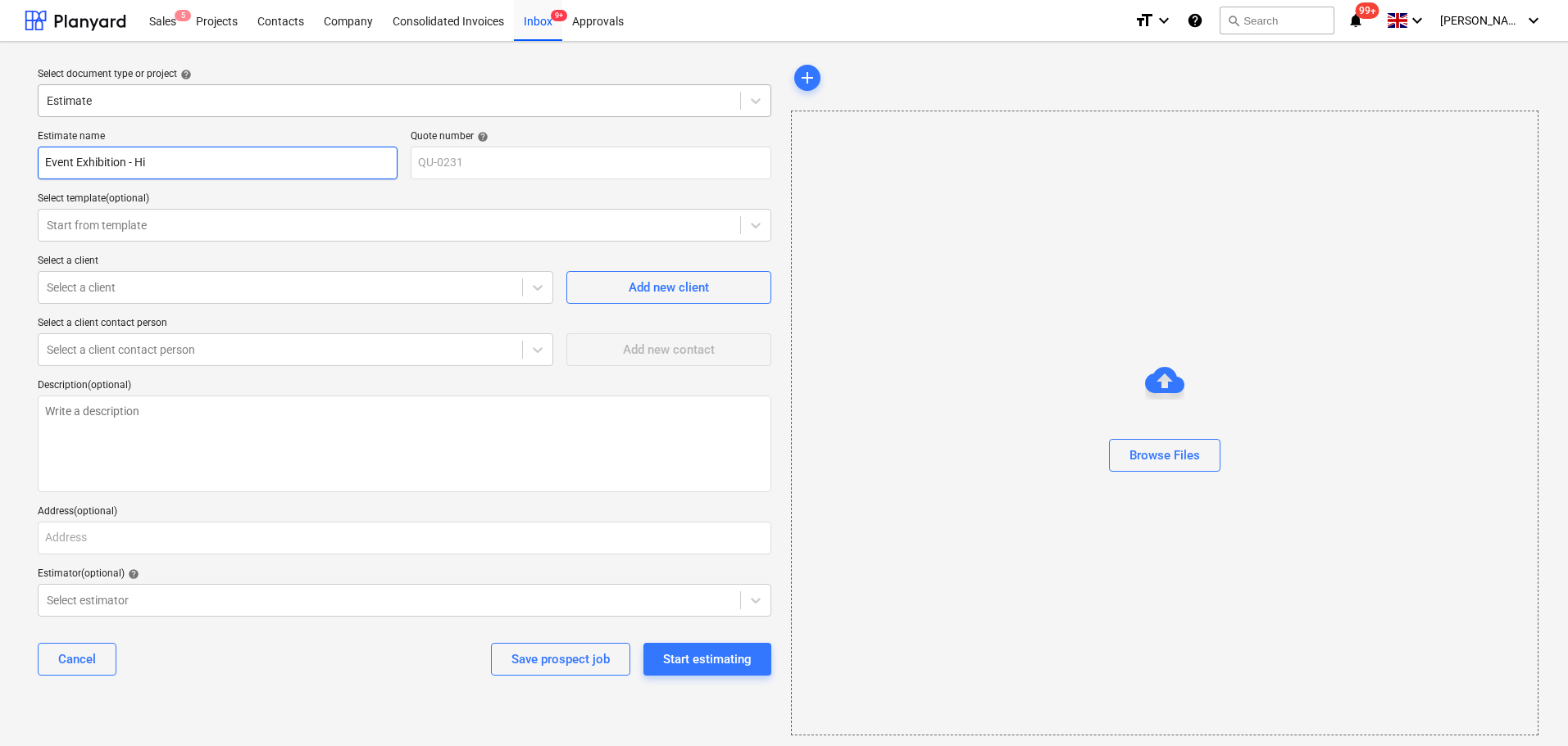
type input "Event Exhibition - Hil"
type textarea "x"
type input "Event Exhibition - Hill"
type textarea "x"
type input "Event Exhibition - [GEOGRAPHIC_DATA]"
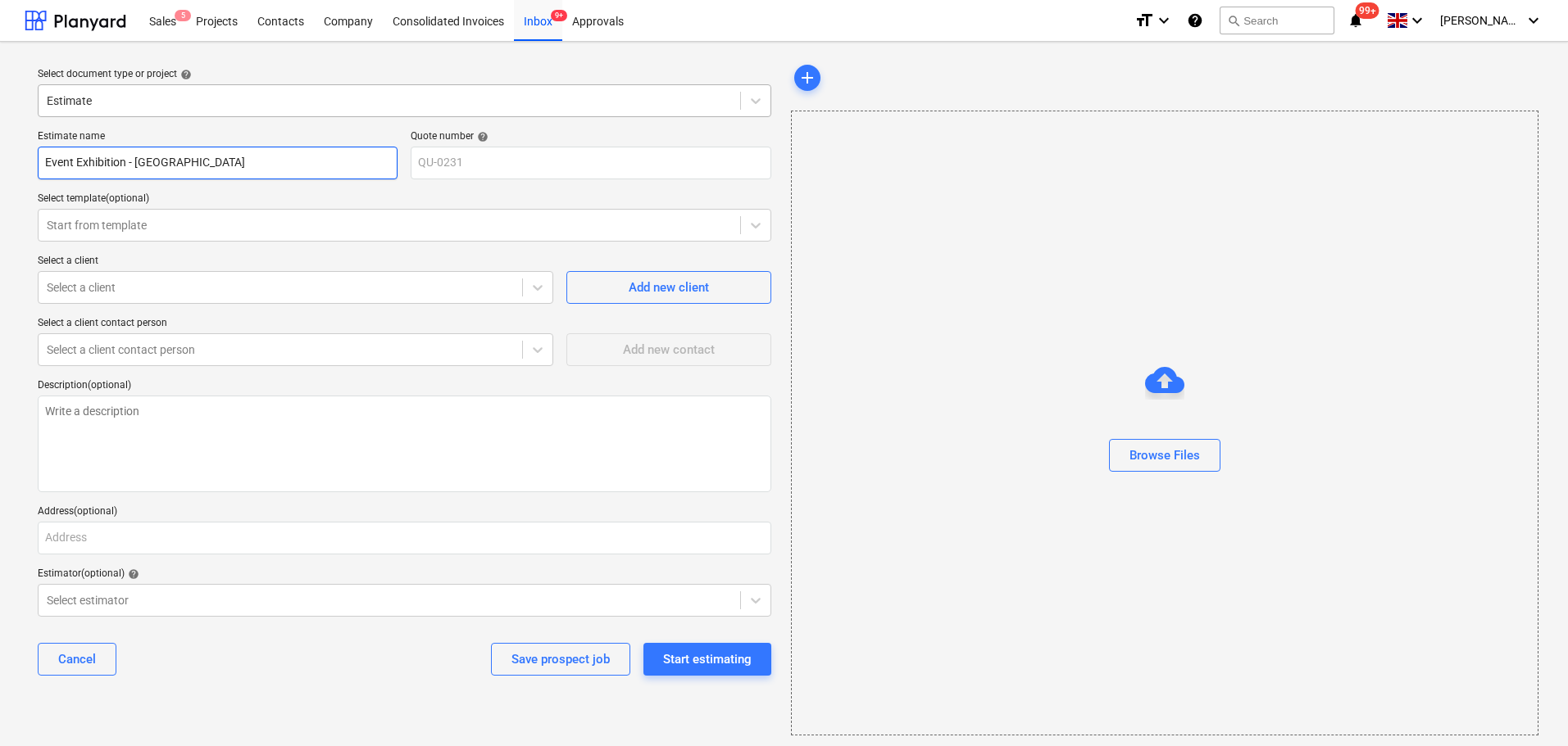
type textarea "x"
type input "Event Exhibition - [GEOGRAPHIC_DATA]"
type textarea "x"
type input "Event Exhibition - [GEOGRAPHIC_DATA]"
type textarea "x"
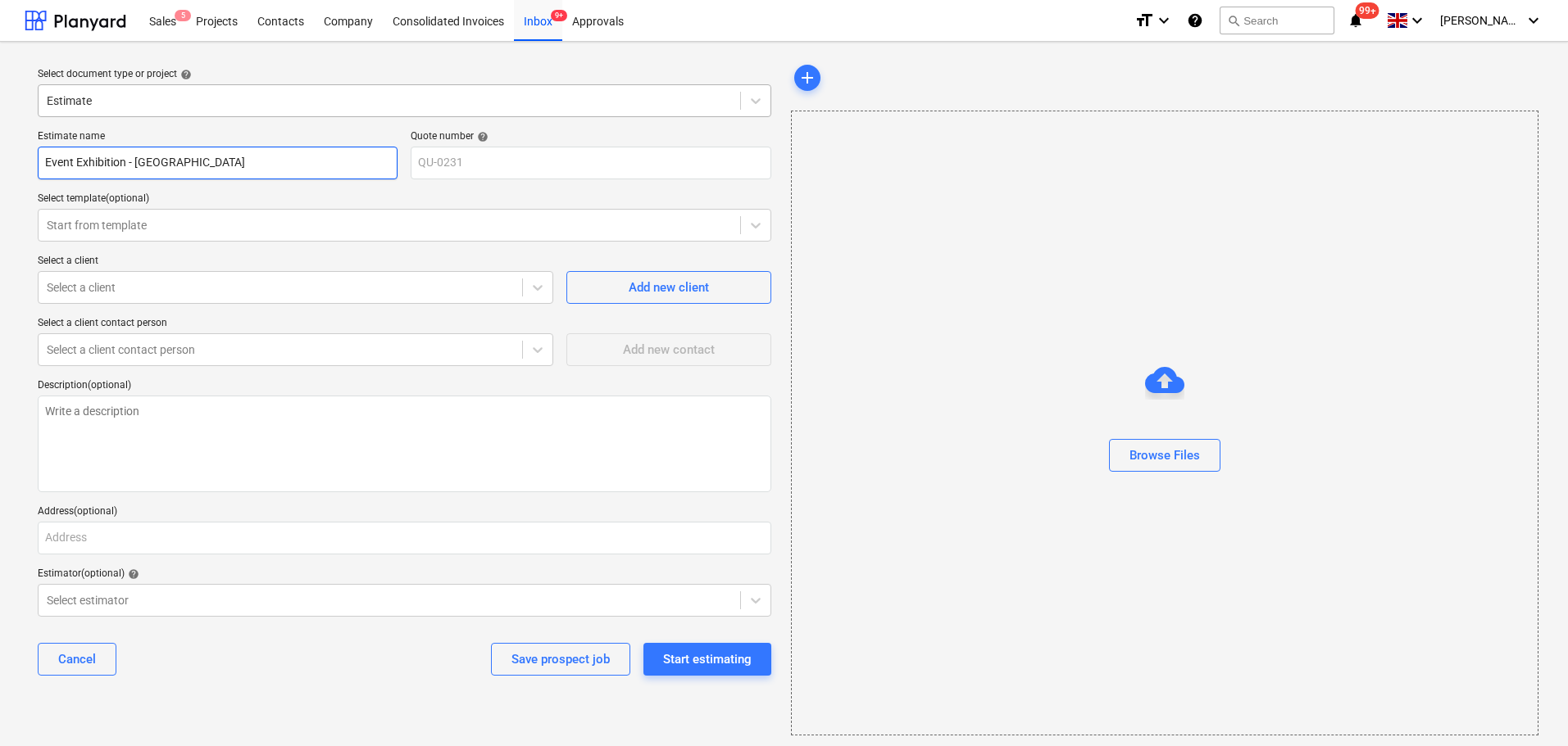
type input "Event Exhibition - [GEOGRAPHIC_DATA]"
type textarea "x"
type input "Event Exhibition - [GEOGRAPHIC_DATA]"
type textarea "x"
type input "Event Exhibition - 5Hillhead"
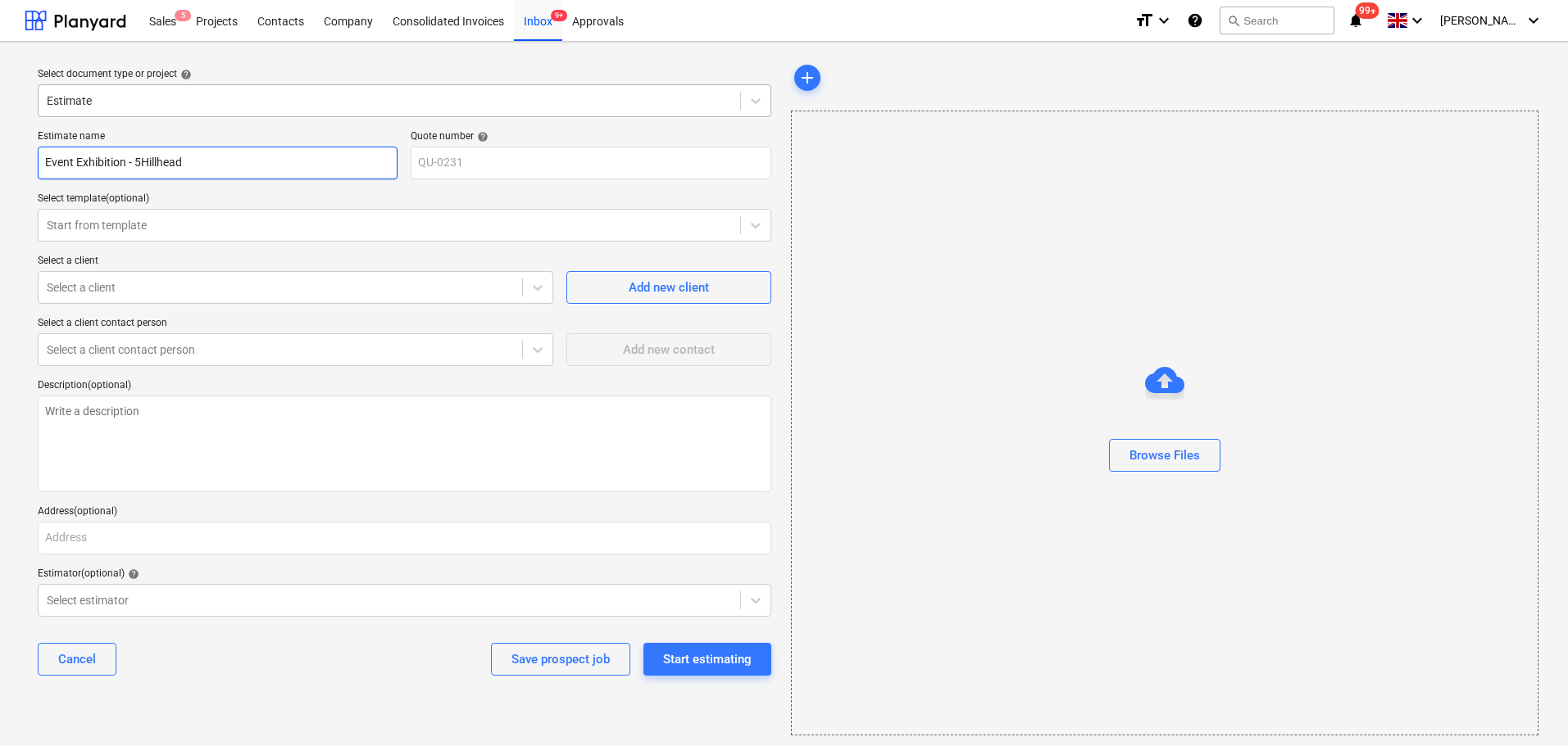
type textarea "x"
type input "Event Exhibition - 5xHillhead"
type textarea "x"
type input "Event Exhibition - 5x1Hillhead"
type textarea "x"
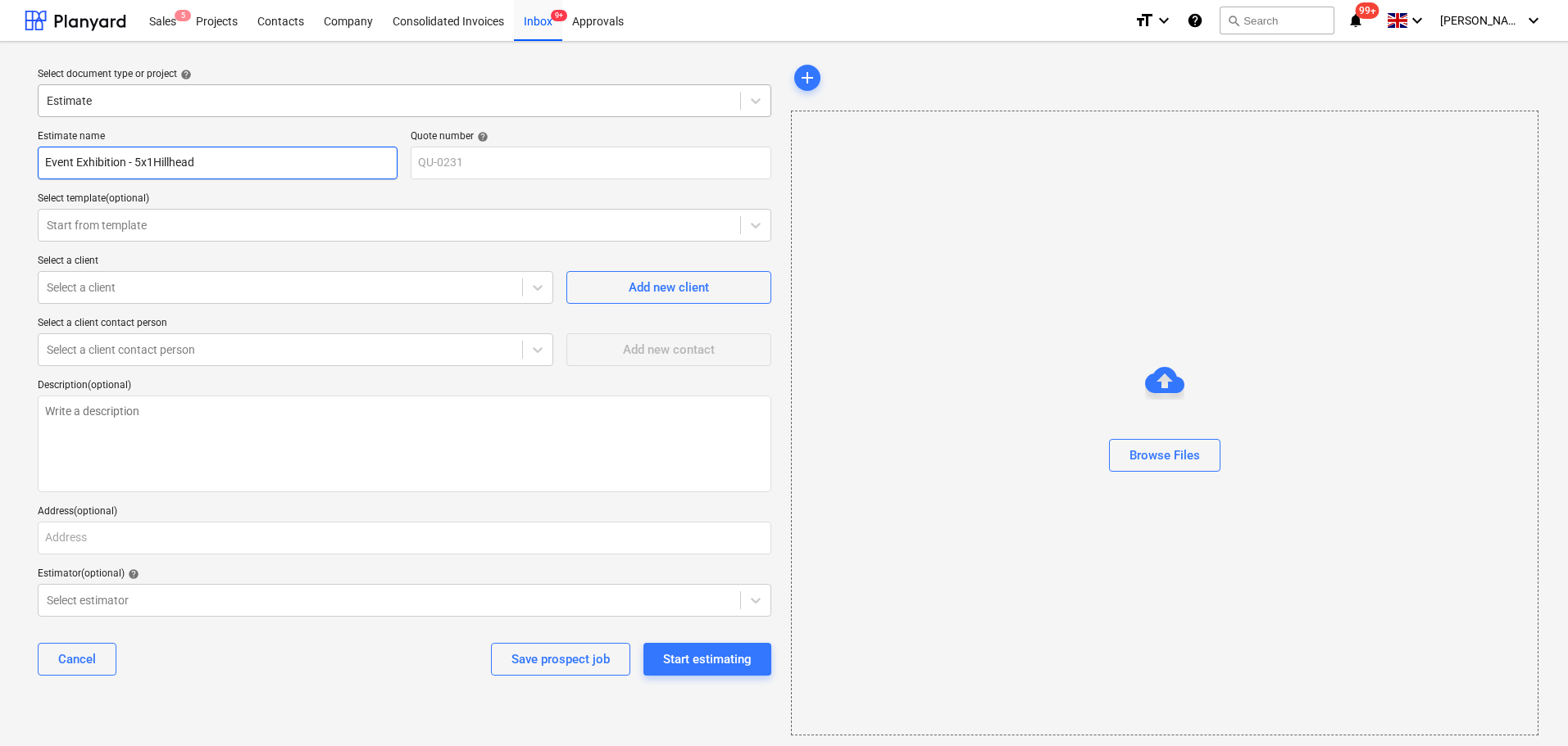
type input "Event Exhibition - 5x15Hillhead"
type textarea "x"
type input "Event Exhibition - 5x15mHillhead"
type textarea "x"
type input "Event Exhibition - 5x15m [GEOGRAPHIC_DATA]"
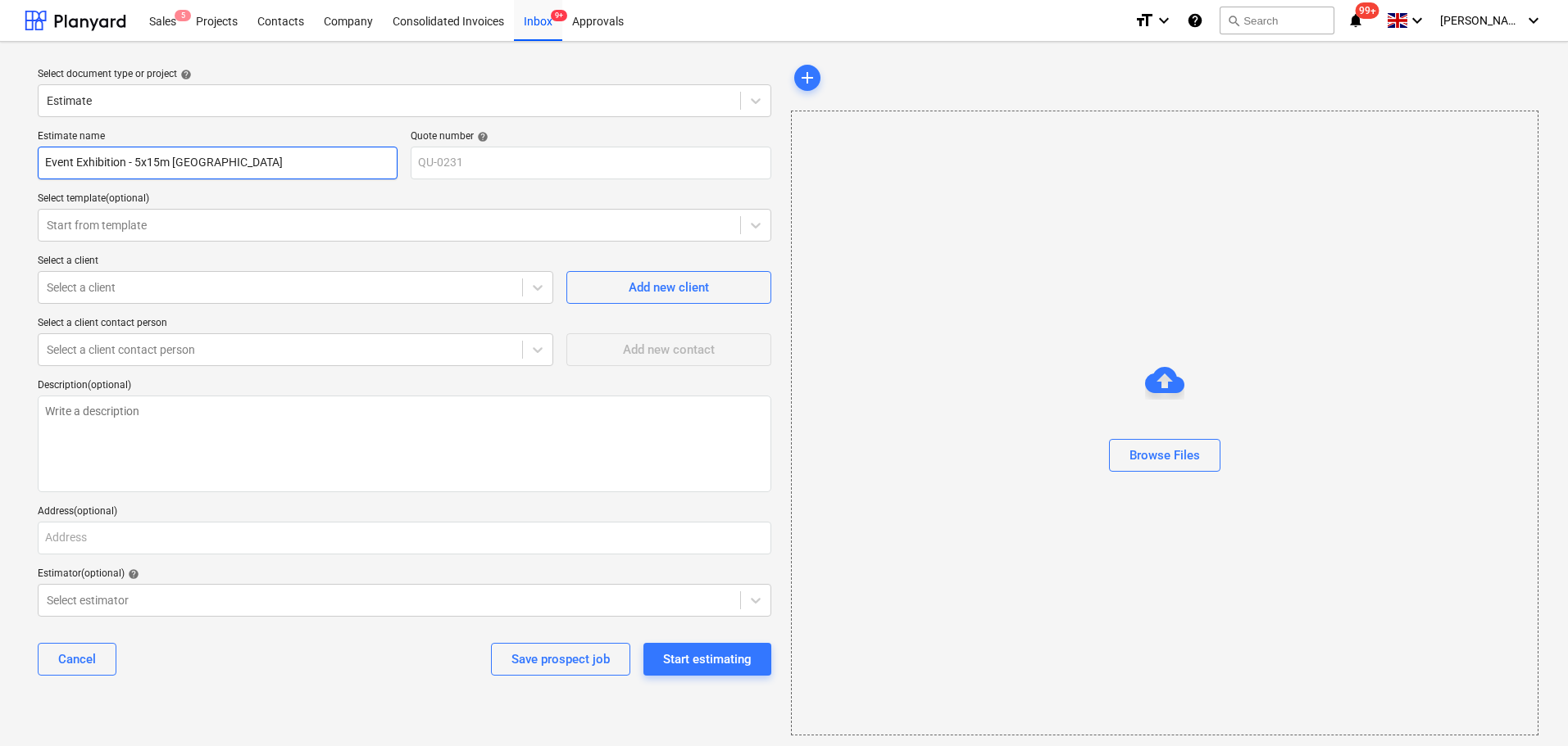
type textarea "x"
type input "Event Exhibition - 5x15m DHillhead"
type textarea "x"
type input "Event Exhibition - 5x15m [GEOGRAPHIC_DATA]"
type textarea "x"
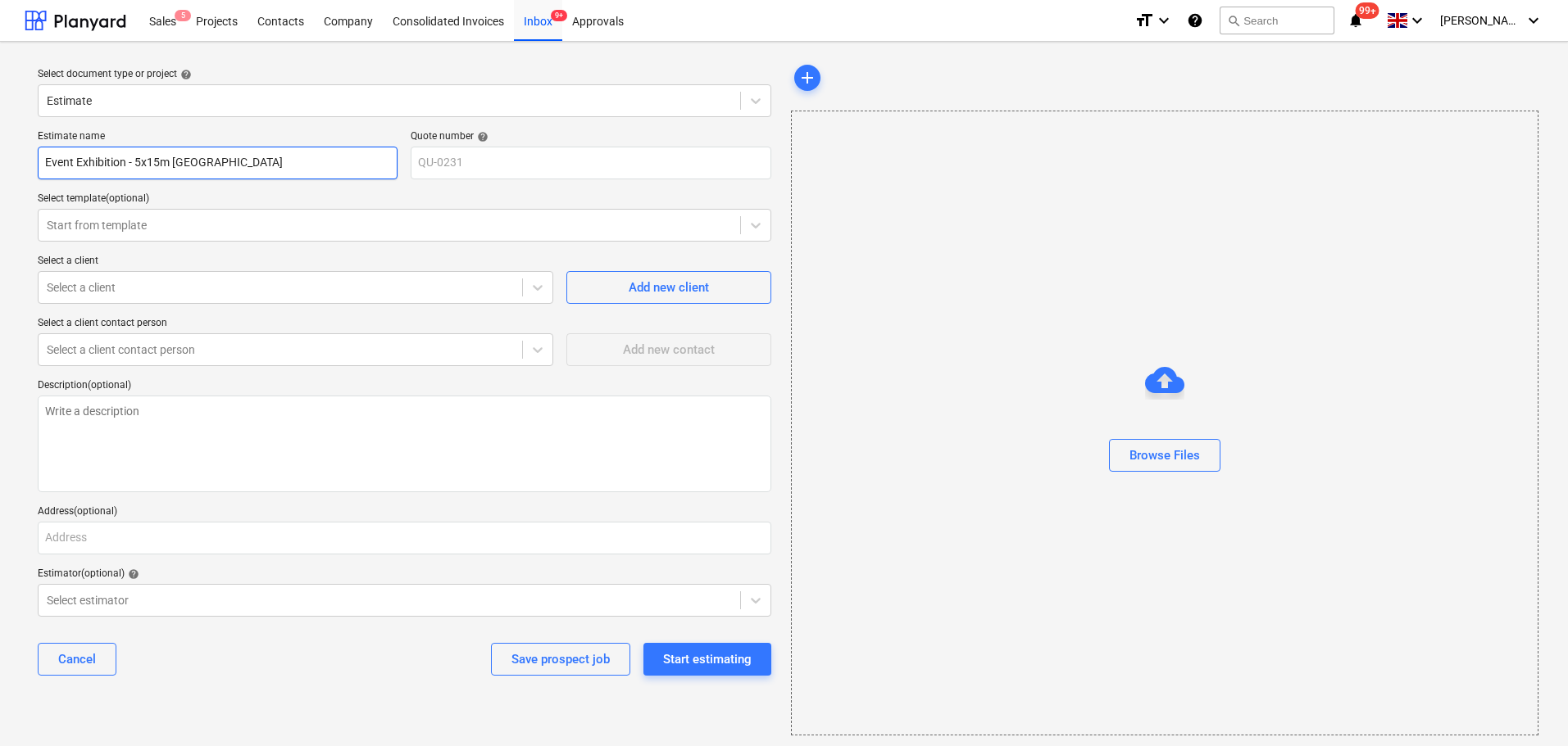
type input "Event Exhibition - 5x15m DecHillhead"
type textarea "x"
type input "Event Exhibition - 5x15m DeckHillhead"
type textarea "x"
type input "Event Exhibition - 5x15m [GEOGRAPHIC_DATA]"
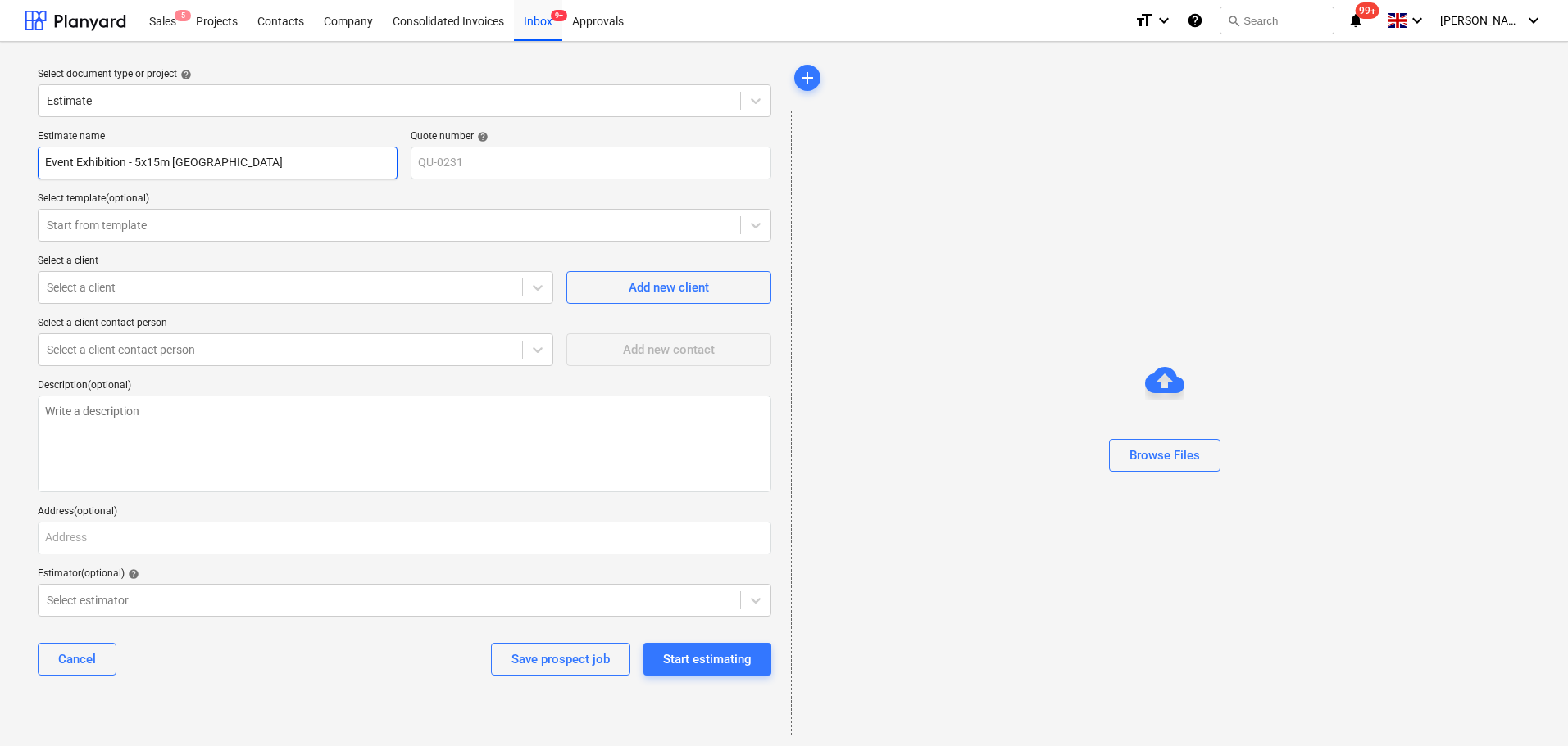
type textarea "x"
type input "Event Exhibition - 5x15m [GEOGRAPHIC_DATA]"
type textarea "x"
type input "Event Exhibition - 5x15m GrHillhead"
type textarea "x"
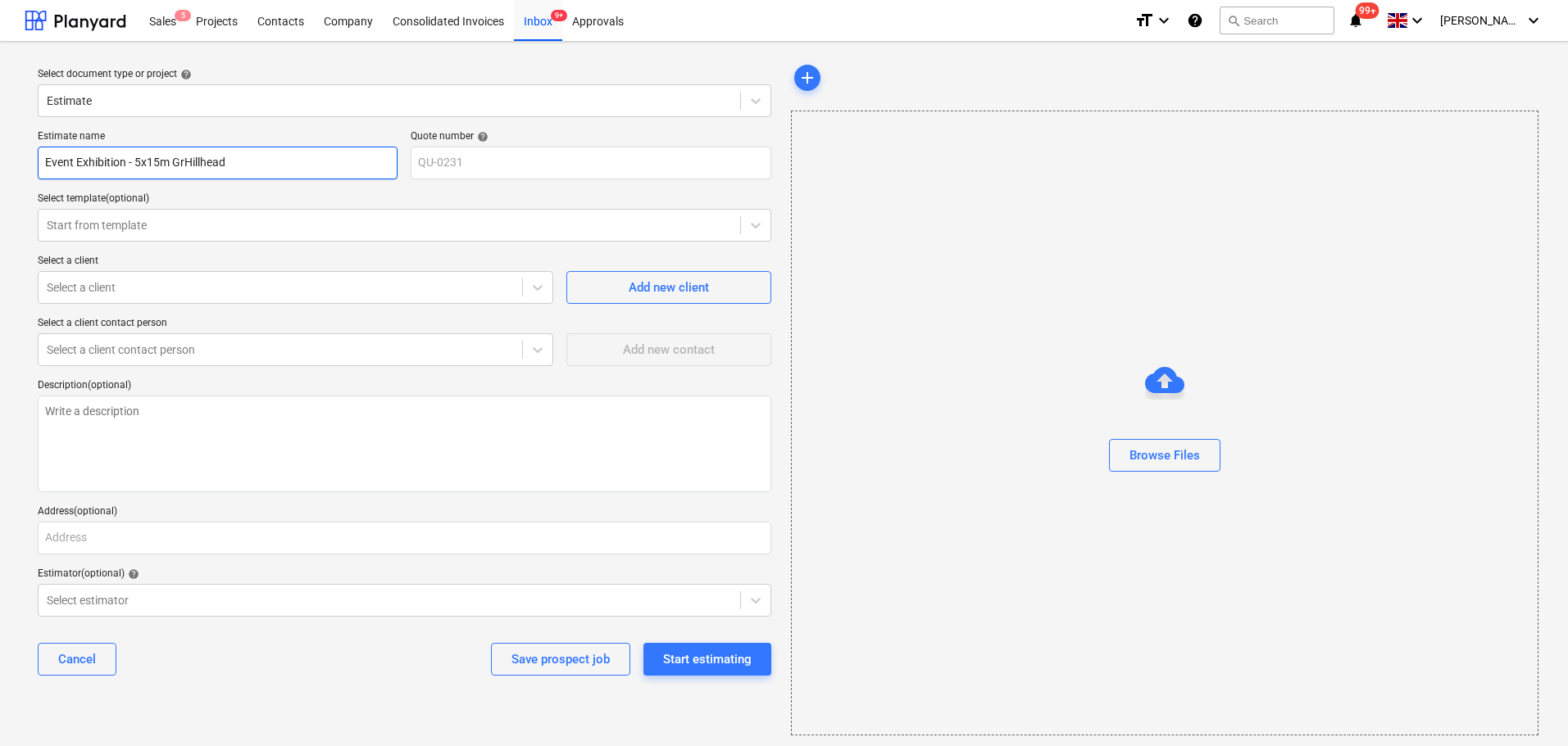
type input "Event Exhibition - 5x15m GroHillhead"
type textarea "x"
type input "Event Exhibition - 5x15m GrouHillhead"
type textarea "x"
type input "Event Exhibition - 5x15m [GEOGRAPHIC_DATA]"
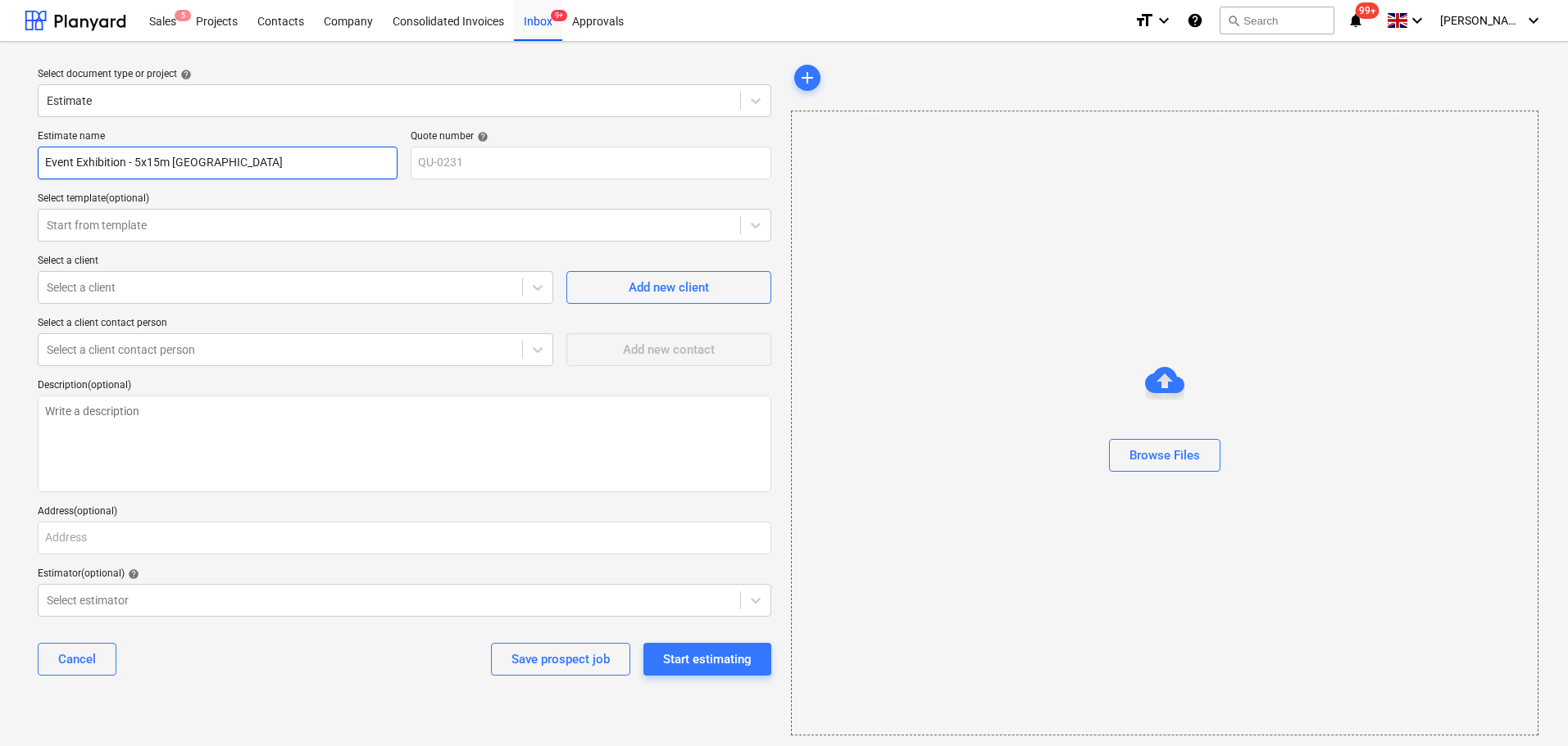
type textarea "x"
type input "Event Exhibition - 5x15m [GEOGRAPHIC_DATA]"
type textarea "x"
type input "Event Exhibition - 5x15m [GEOGRAPHIC_DATA]"
type textarea "x"
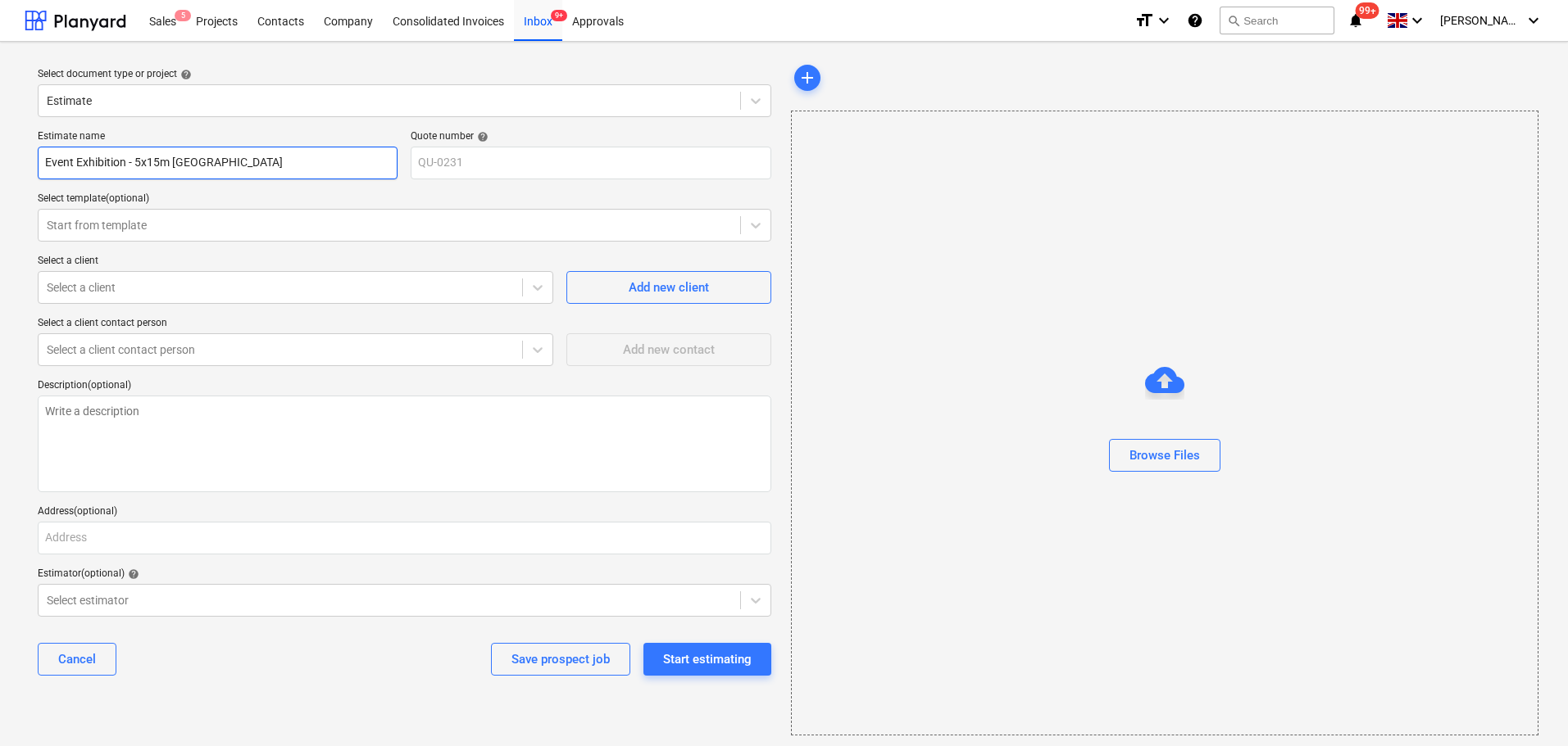
type input "Event Exhibition - 5x15m GrouHillhead"
type textarea "x"
type input "Event Exhibition - 5x15m [GEOGRAPHIC_DATA]"
type textarea "x"
type input "Event Exhibition - 5x15m GroundHillhead"
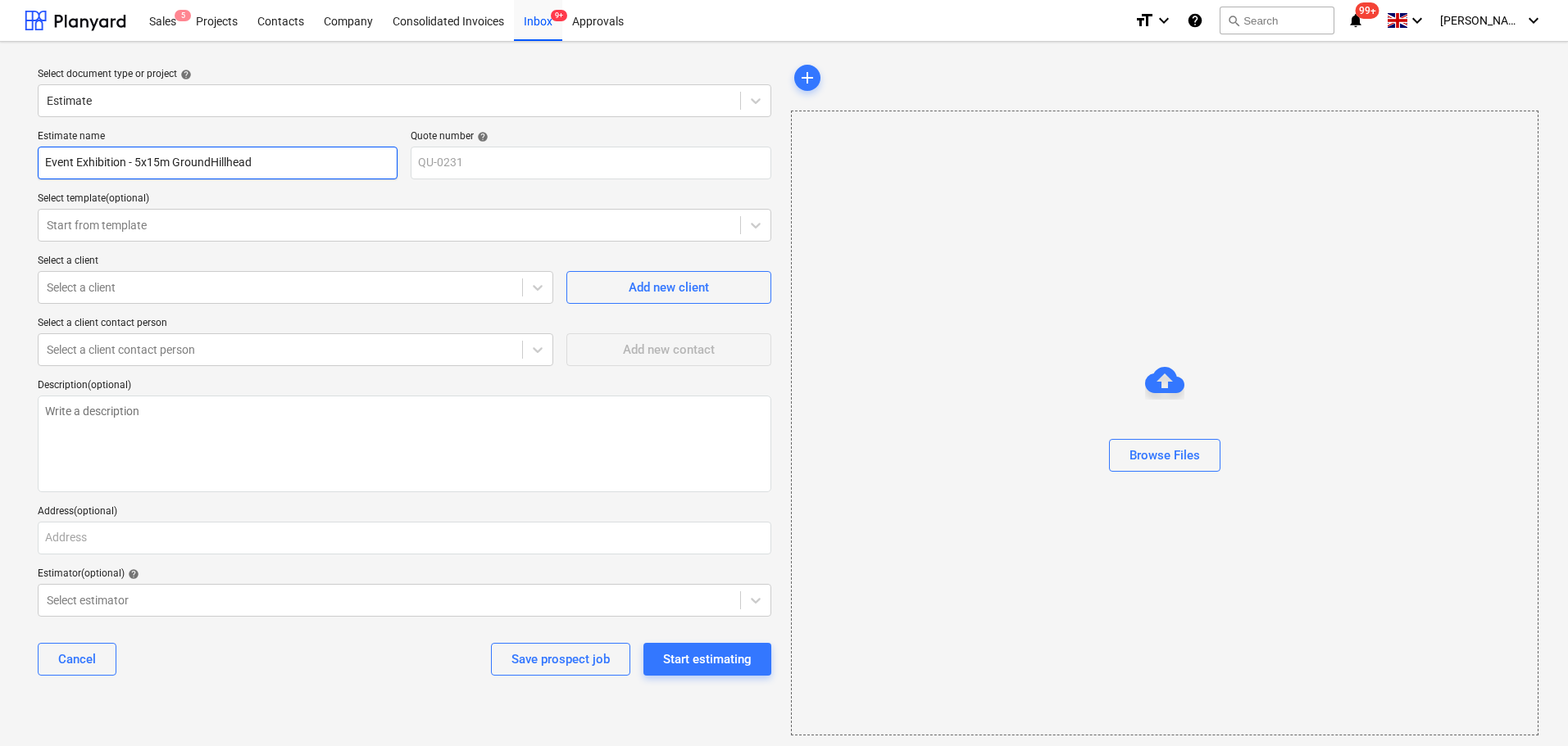
type textarea "x"
type input "Event Exhibition - 5x15m [GEOGRAPHIC_DATA]"
type textarea "x"
type input "Event Exhibition - 5x15m Ground DHillhead"
type textarea "x"
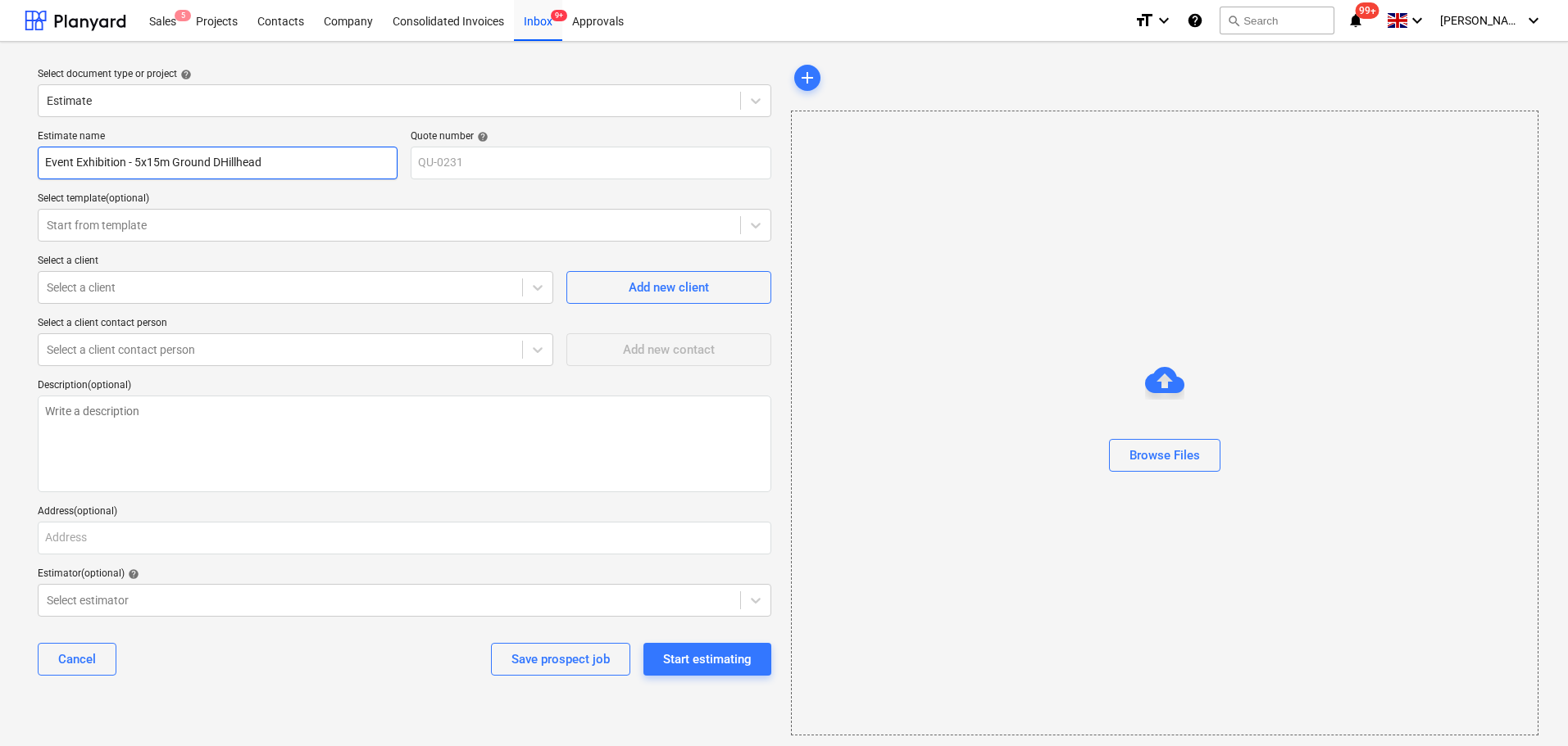
type input "Event Exhibition - 5x15m Ground [GEOGRAPHIC_DATA]"
type textarea "x"
type input "Event Exhibition - 5x15m Ground DecHillhead"
type textarea "x"
type input "Event Exhibition - 5x15m Ground DeckHillhead"
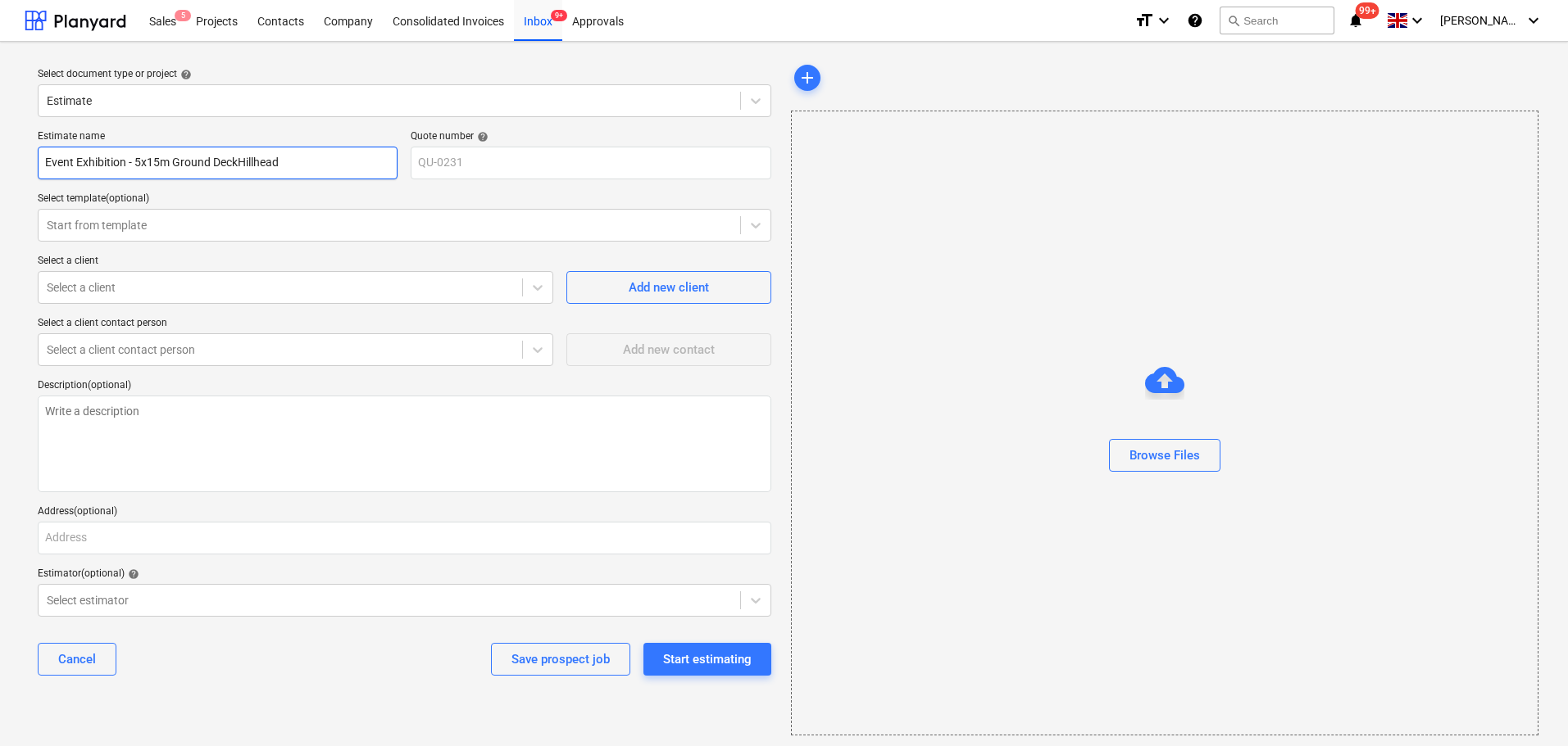
type textarea "x"
type input "Event Exhibition - 5x15m Ground [GEOGRAPHIC_DATA]"
type textarea "x"
type input "Event Exhibition - 5x15m Ground Deck &Hillhead"
type textarea "x"
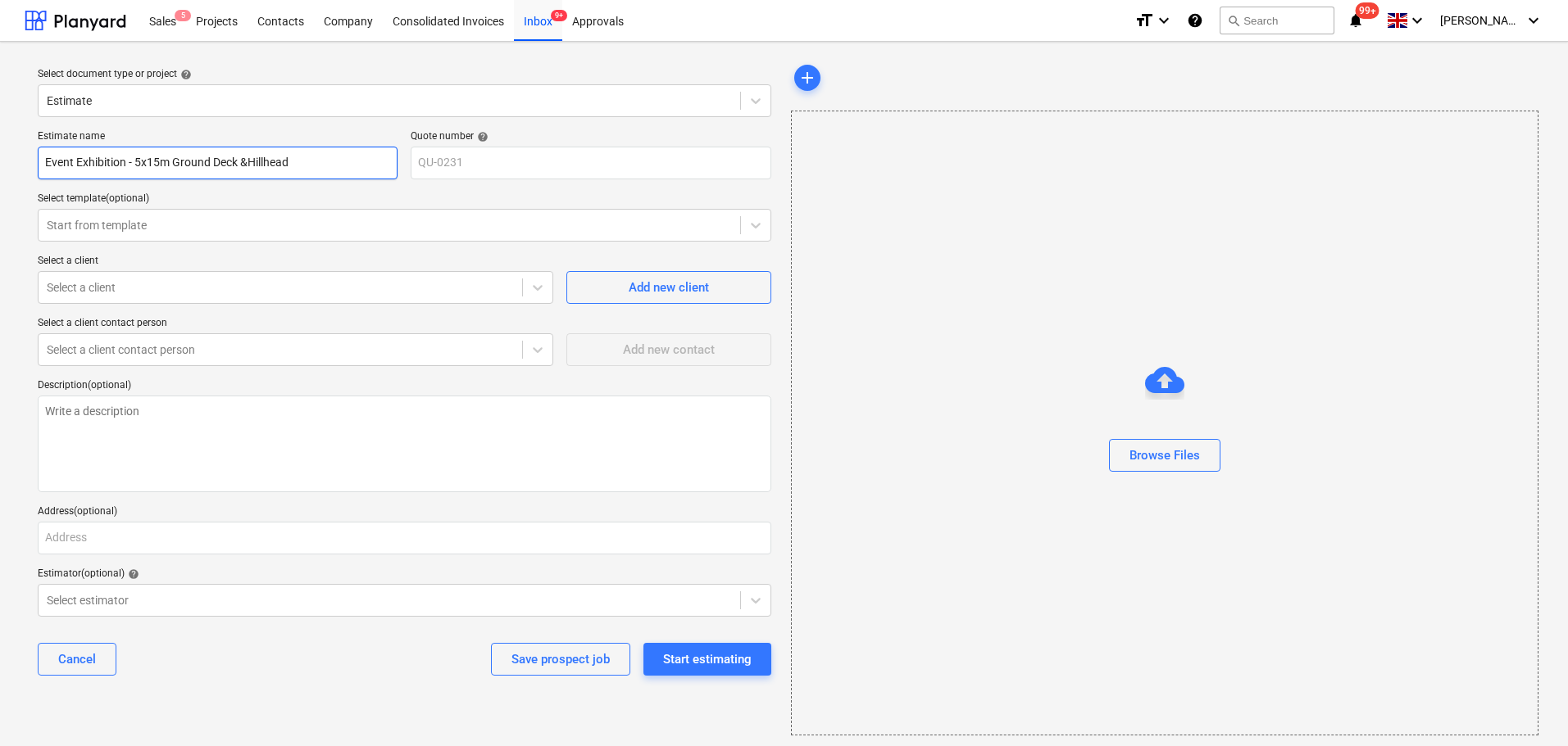
type input "Event Exhibition - 5x15m Ground Deck & Hillhead"
type textarea "x"
type input "Event Exhibition - 5x15m Ground Deck & MHillhead"
type textarea "x"
type input "Event Exhibition - 5x15m Ground Deck & MeHillhead"
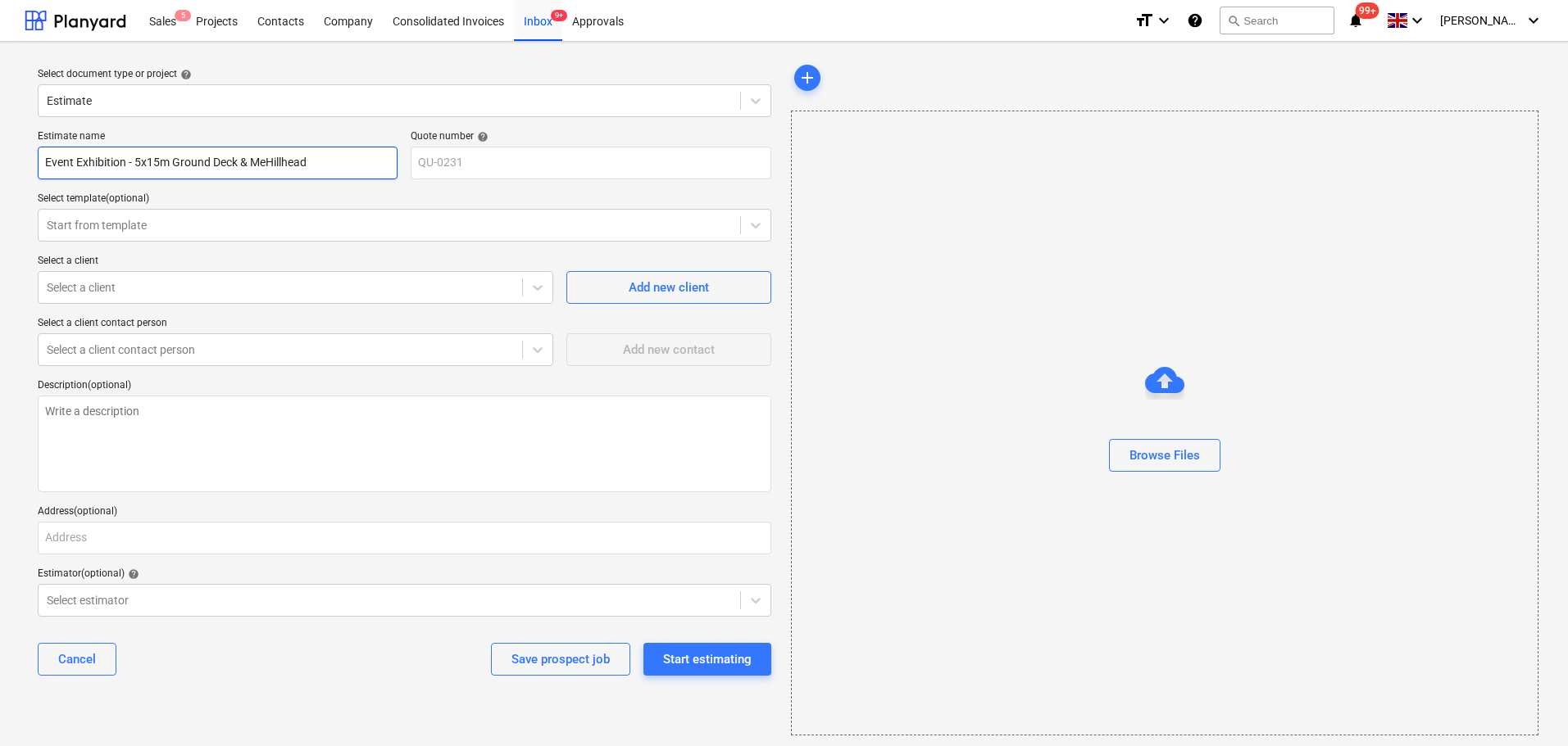
type textarea "x"
type input "Event Exhibition - 5x15m Ground Deck & MezHillhead"
type textarea "x"
type input "Event Exhibition - 5x15m Ground Deck & MezzHillhead"
type textarea "x"
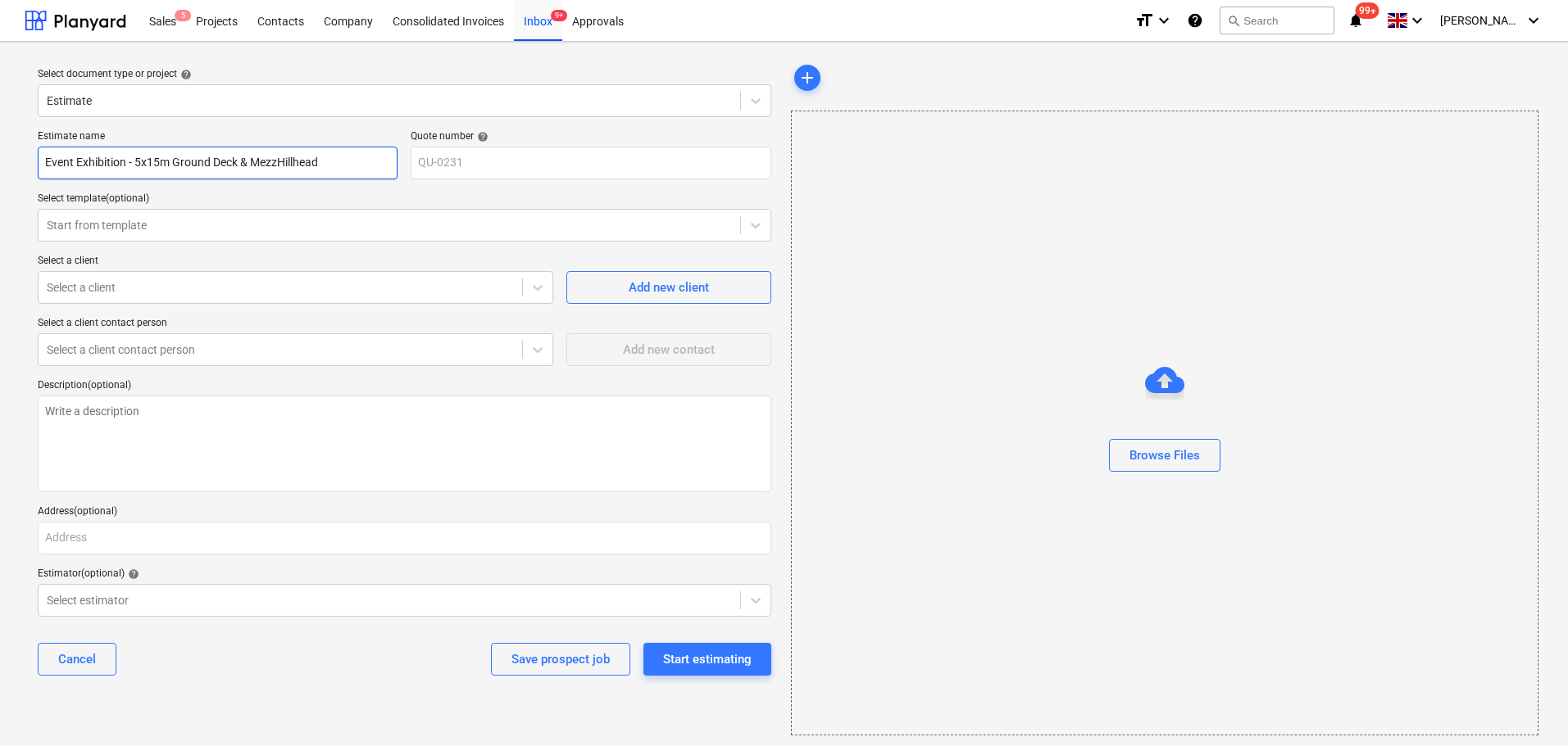
type input "Event Exhibition - 5x15m Ground Deck & MezzaHillhead"
type textarea "x"
type input "Event Exhibition - 5x15m Ground Deck & MezzanHillhead"
type textarea "x"
type input "Event Exhibition - 5x15m Ground Deck & MezzaniHillhead"
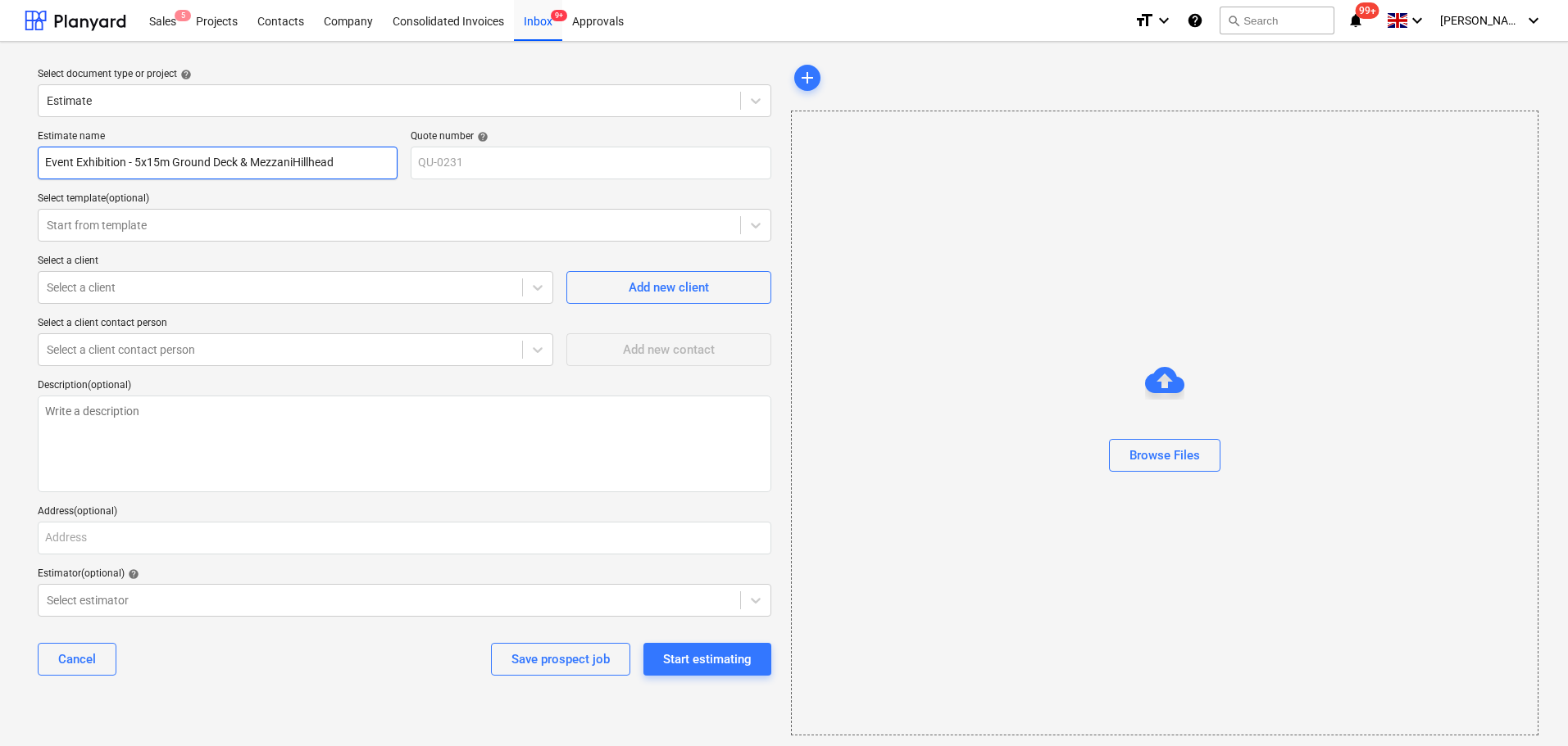
type textarea "x"
type input "Event Exhibition - 5x15m Ground Deck & MezzaninHillhead"
type textarea "x"
type input "Event Exhibition - 5x15m Ground Deck & MezzanineHillhead"
type textarea "x"
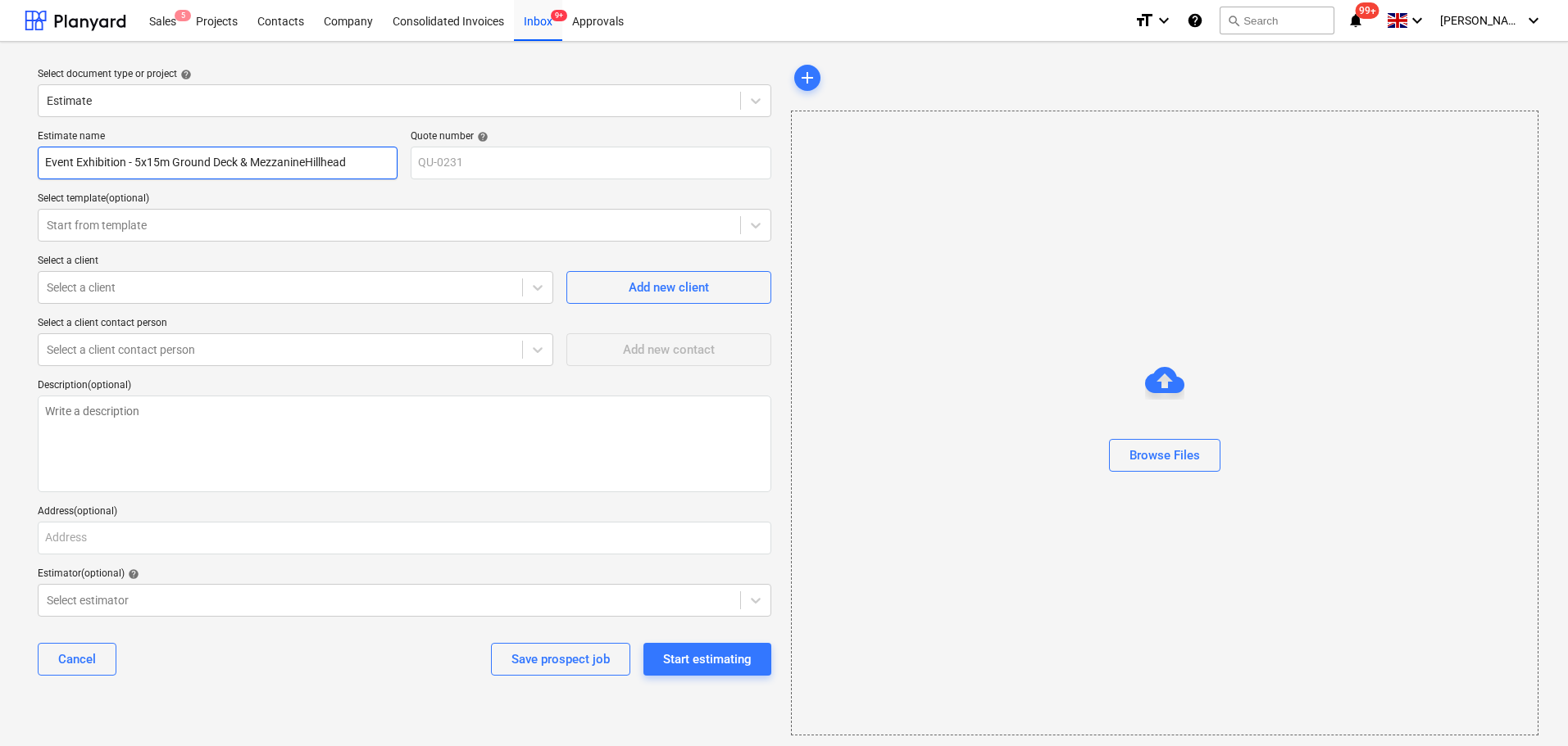
type input "Event Exhibition - 5x15m Ground Deck & Mezzanine Hillhead"
type textarea "x"
type input "Event Exhibition - 5x15m Ground Deck & Mezzanine Hillhead"
type textarea "x"
type input "Event Exhibition - 5x15m Ground Deck & Mezzanine Hillhead 2"
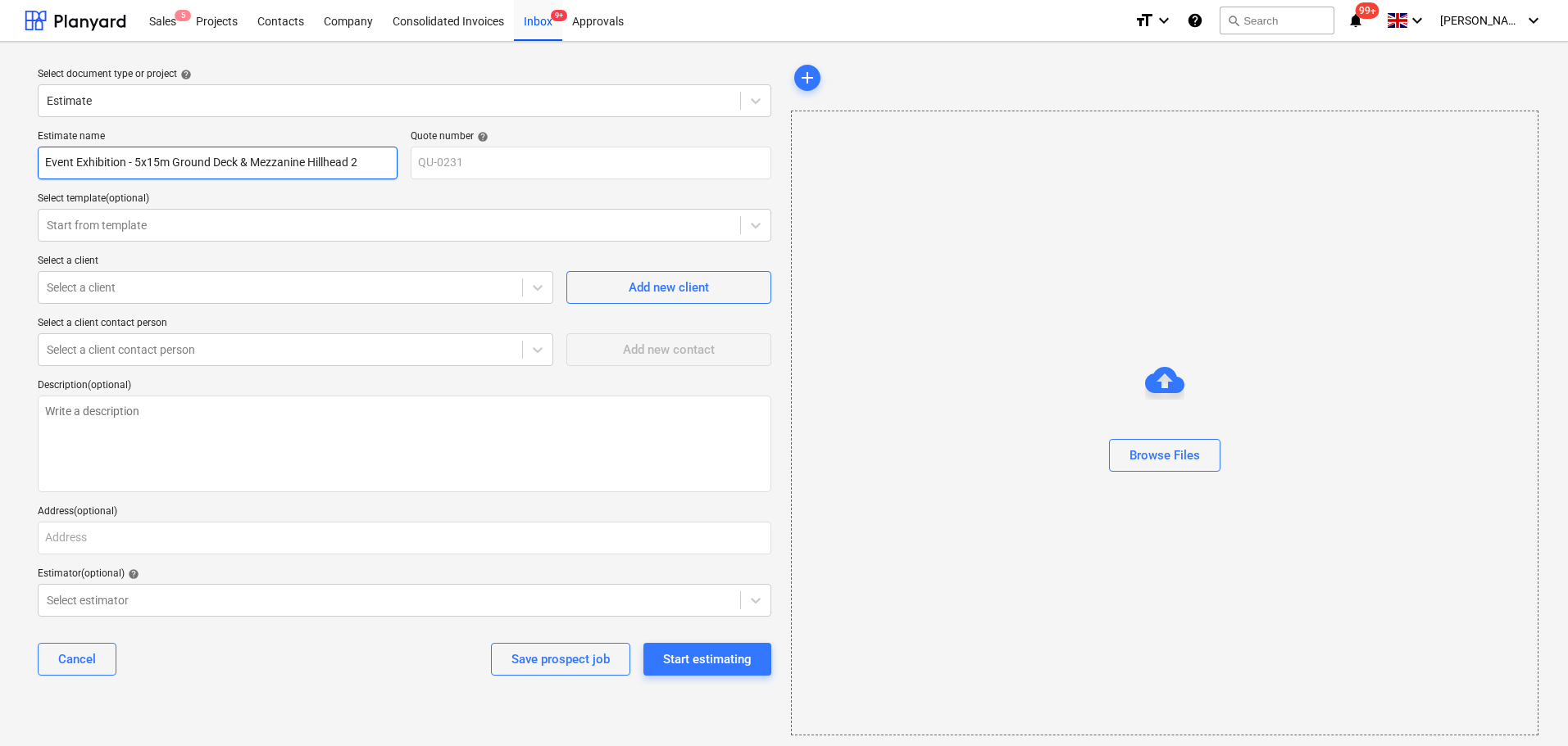
type textarea "x"
type input "Event Exhibition - 5x15m Ground Deck & [GEOGRAPHIC_DATA] 20"
type textarea "x"
type input "Event Exhibition - 5x15m Ground Deck & Mezzanine Hillhead 202"
type textarea "x"
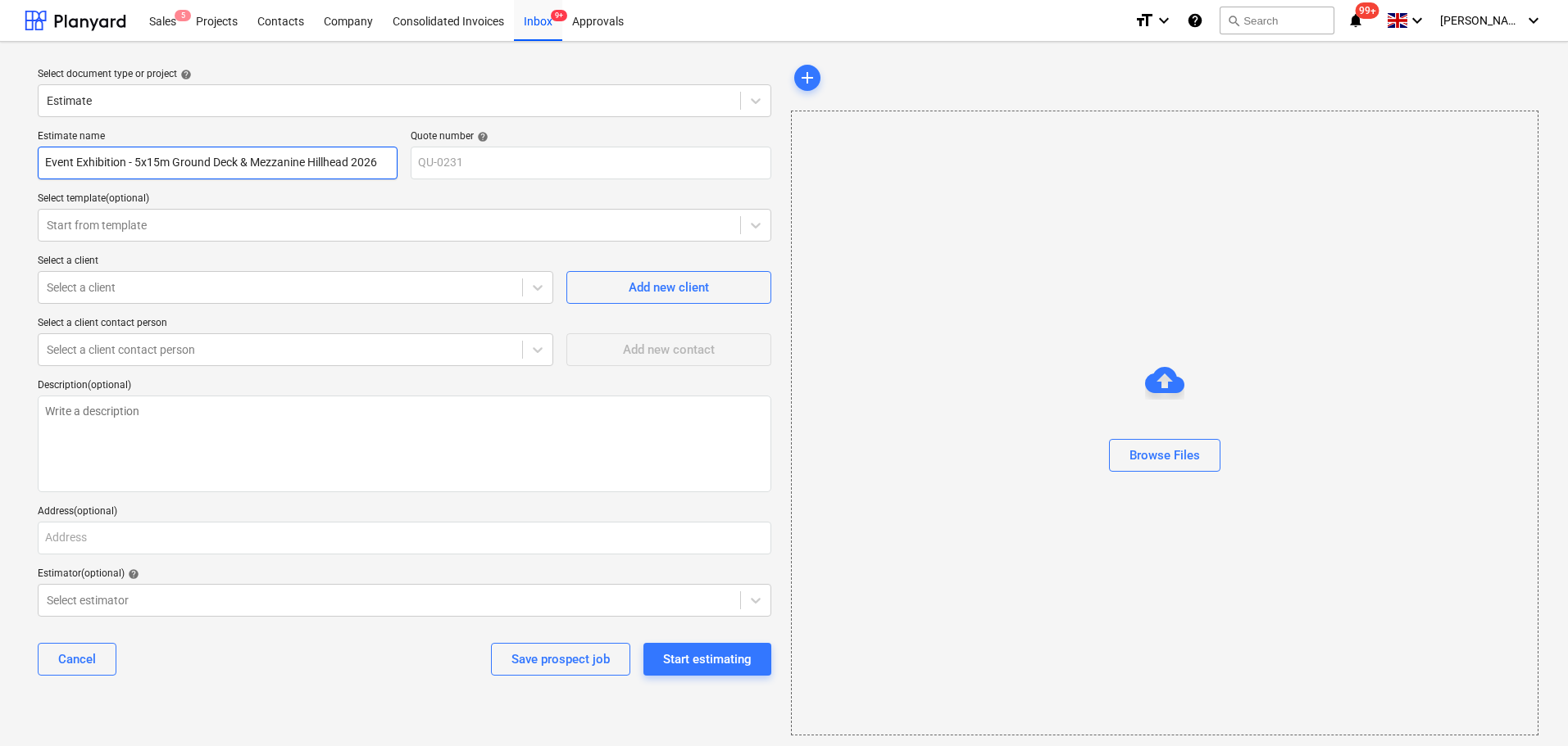
type input "Event Exhibition - 5x15m Ground Deck & Mezzanine Hillhead 2026"
click at [252, 290] on div at bounding box center [280, 287] width 467 height 17
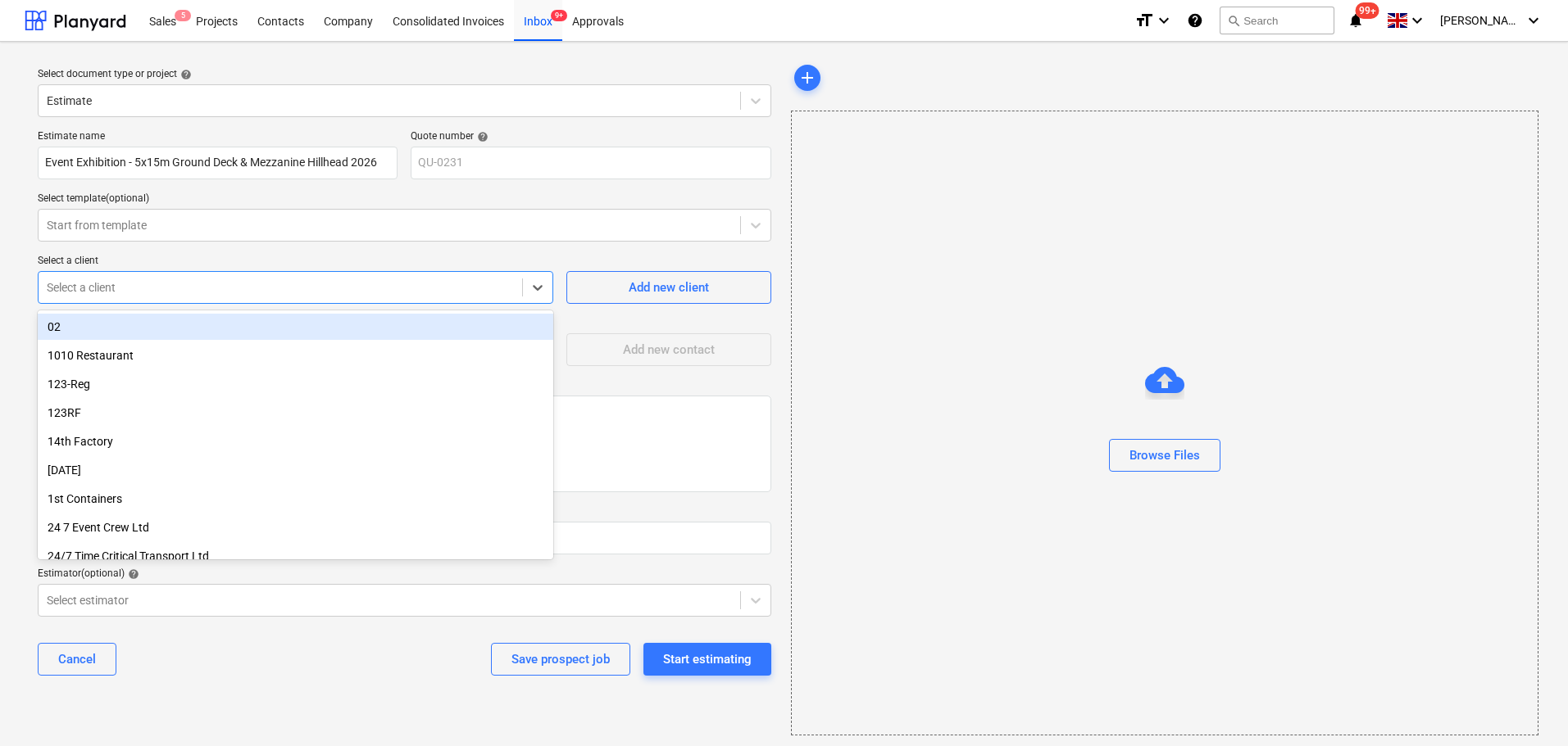
type textarea "x"
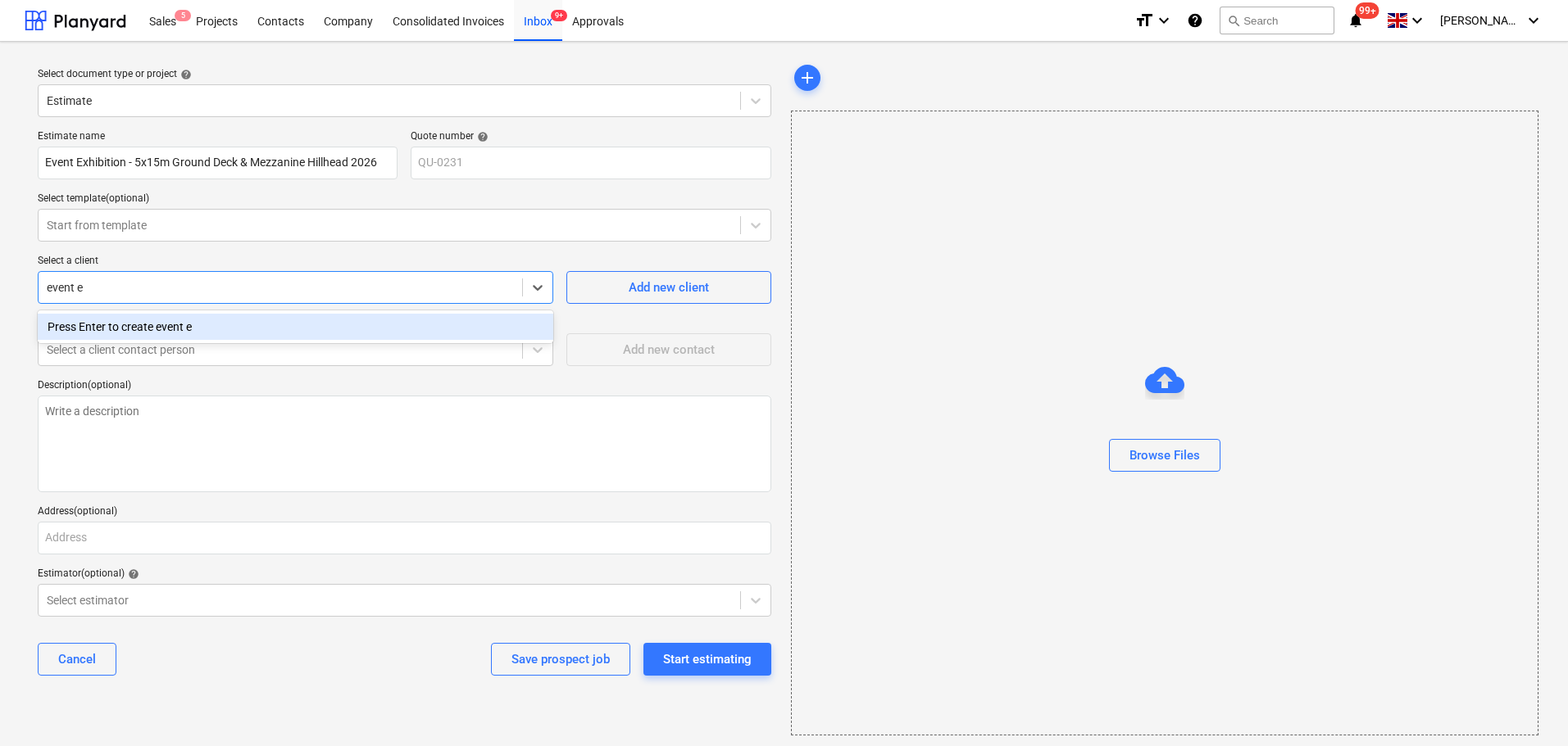
type input "event ex"
type input "Event Exhibition"
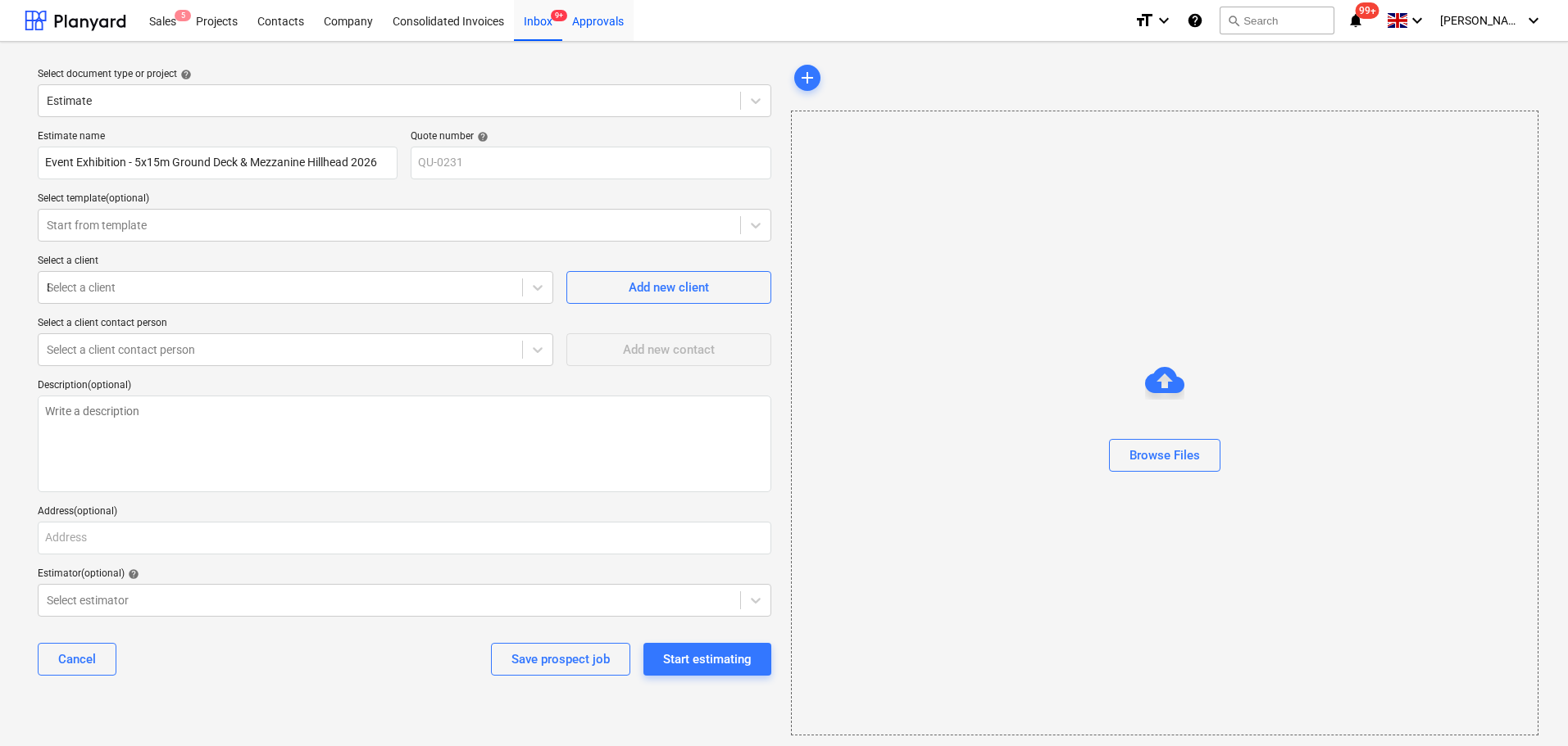
type textarea "x"
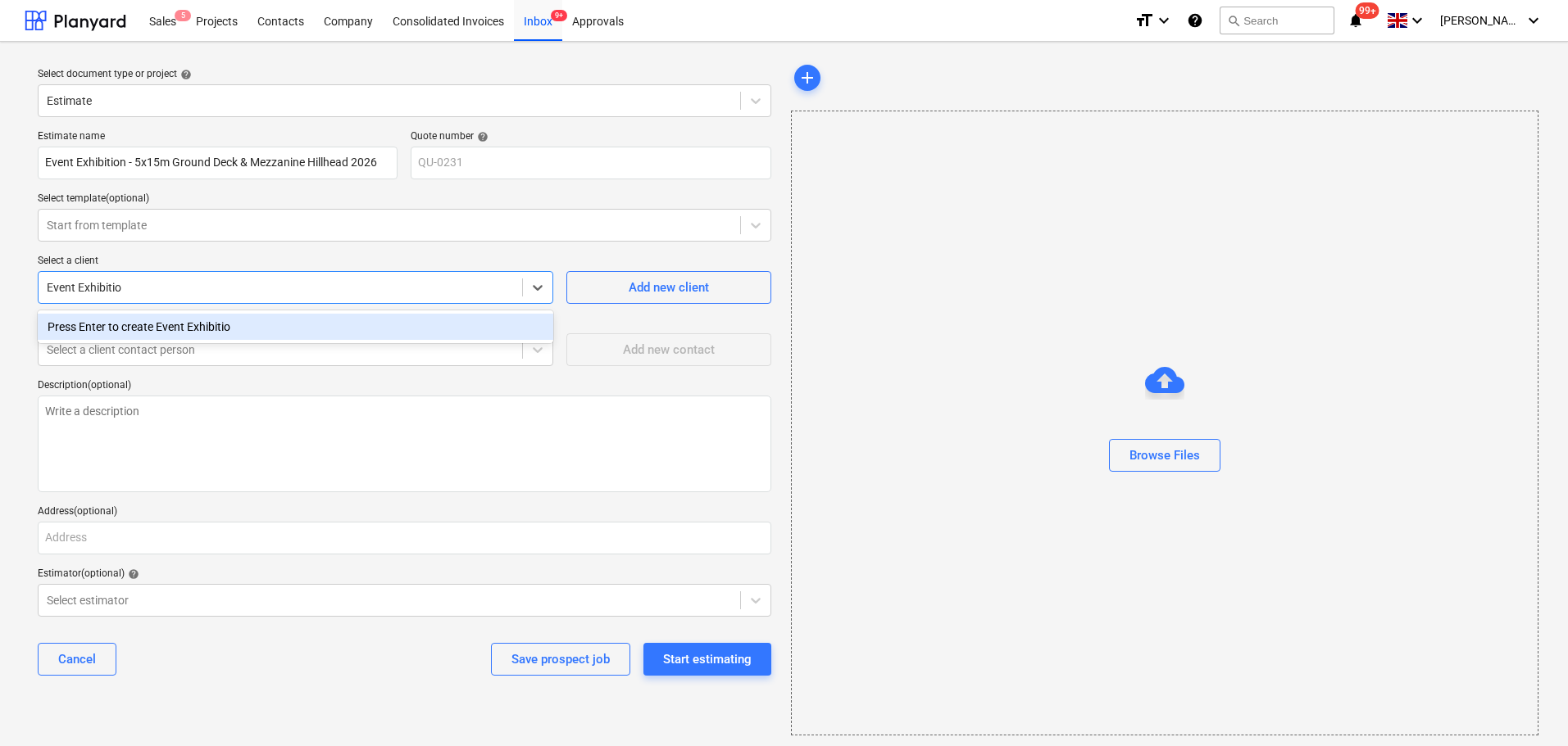
type input "Event Exhibition"
type textarea "x"
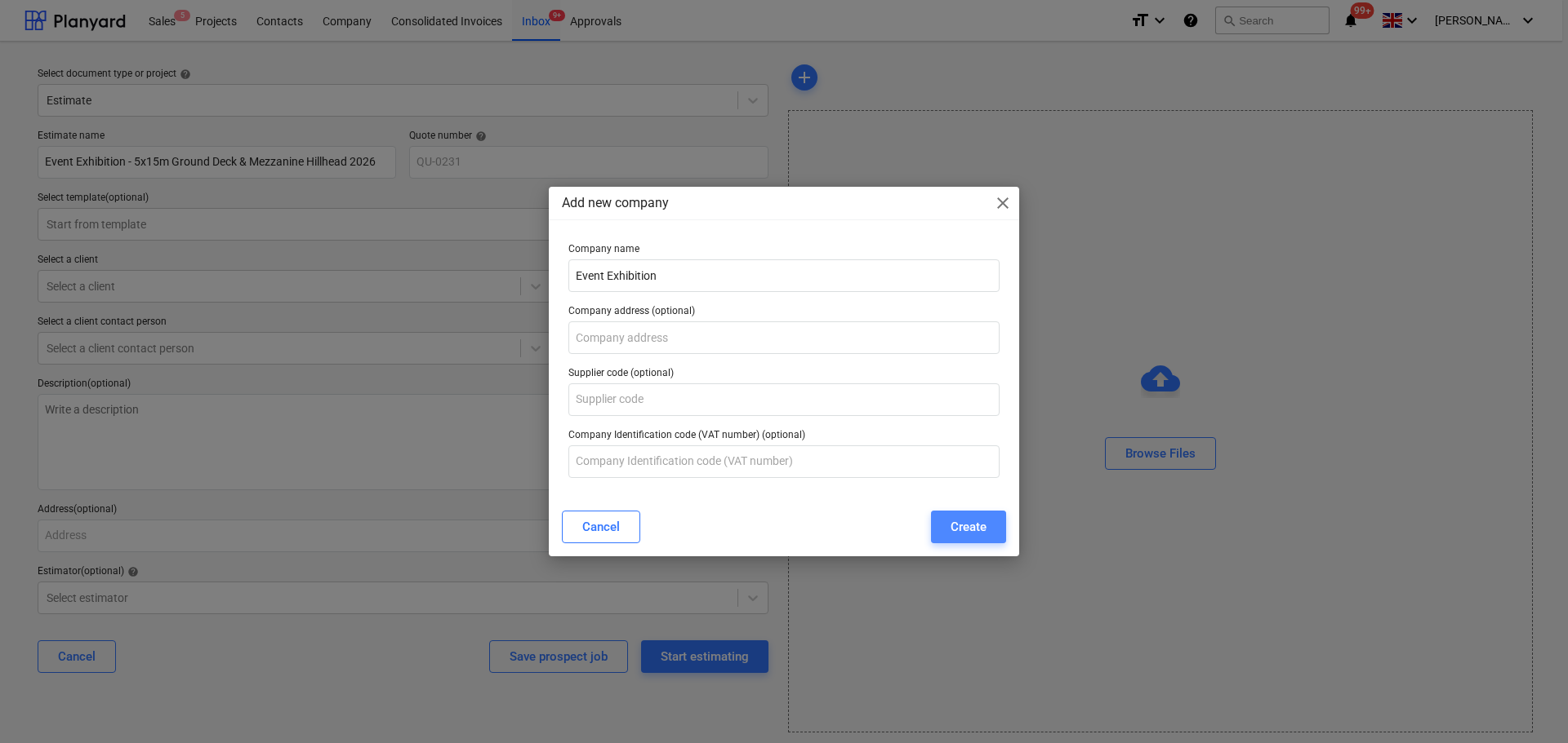
click at [944, 536] on button "Create" at bounding box center [968, 526] width 75 height 33
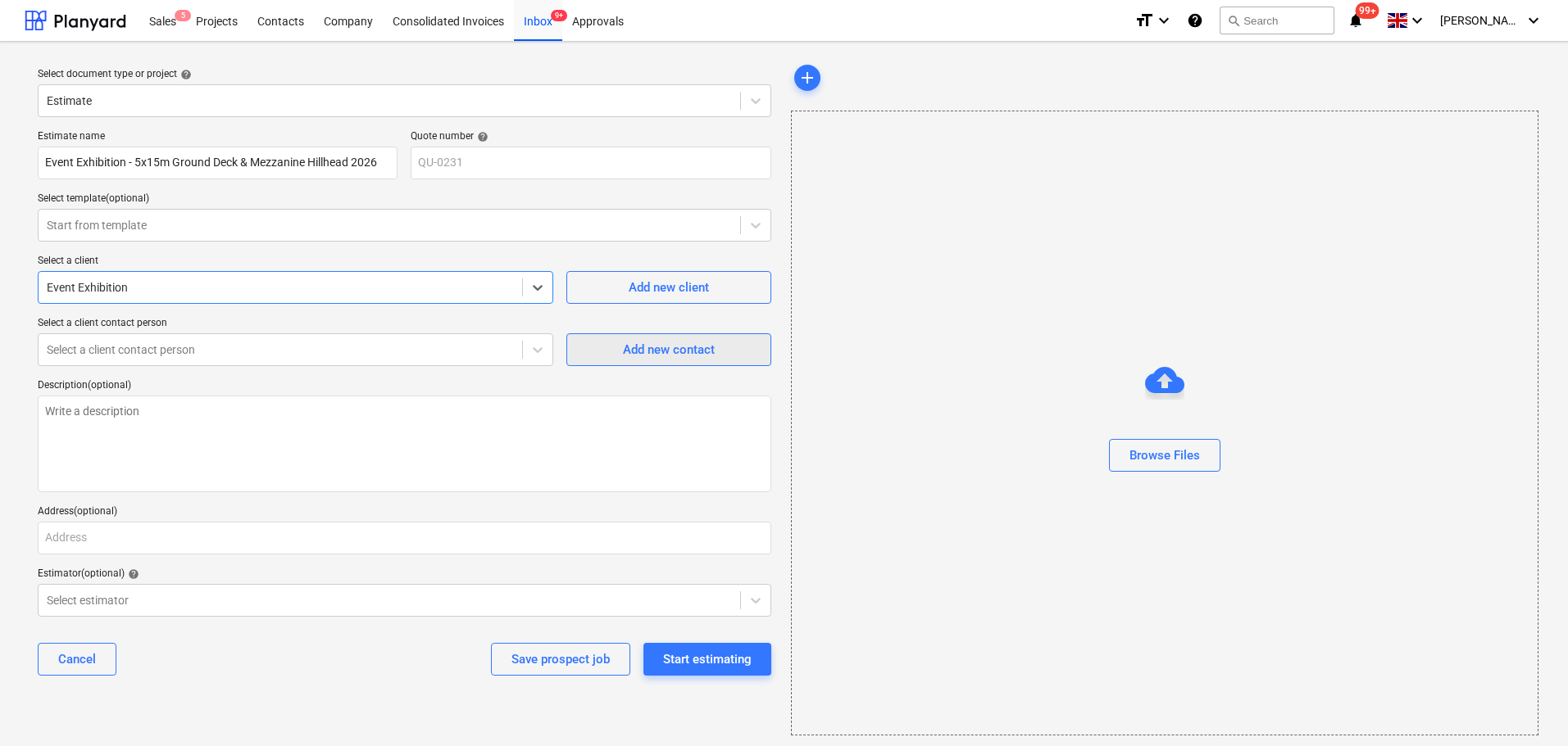
click at [612, 353] on span "Add new contact" at bounding box center [669, 350] width 164 height 21
type textarea "x"
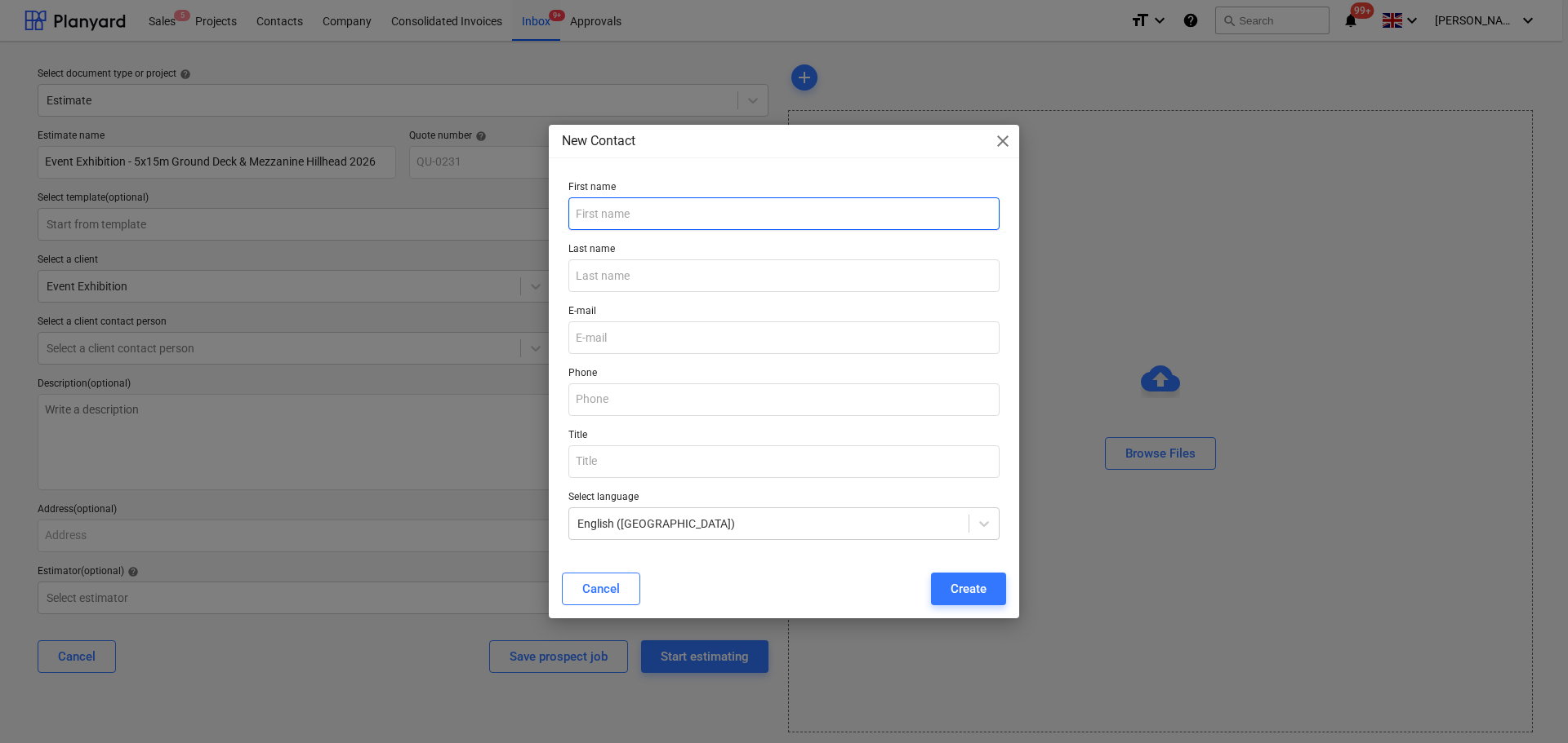
click at [723, 209] on input "text" at bounding box center [783, 213] width 431 height 33
paste input "[PERSON_NAME]"
drag, startPoint x: 720, startPoint y: 213, endPoint x: 601, endPoint y: 220, distance: 119.2
click at [601, 220] on input "[PERSON_NAME]" at bounding box center [783, 213] width 431 height 33
click at [603, 271] on input "text" at bounding box center [783, 276] width 431 height 33
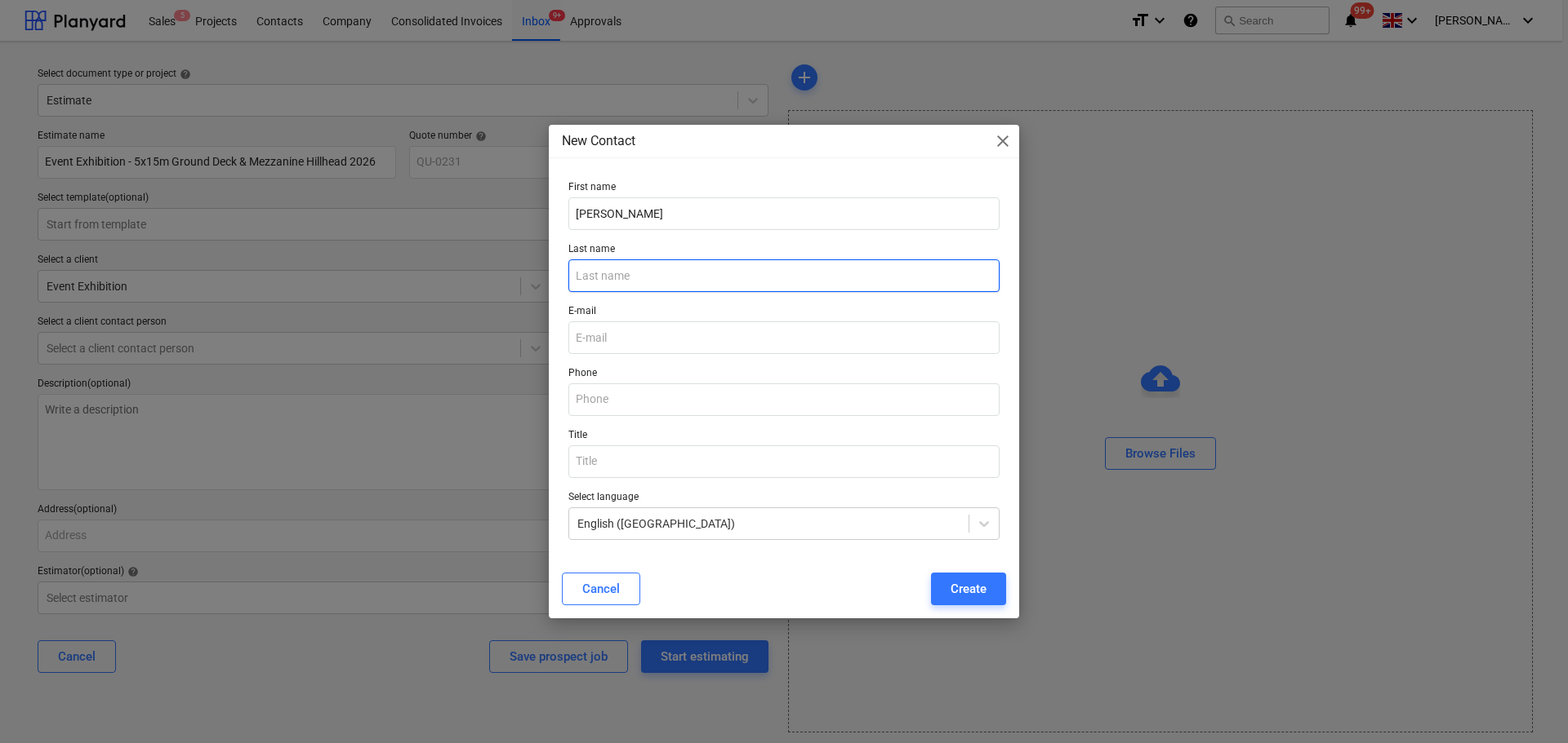
paste input "[PERSON_NAME]"
drag, startPoint x: 654, startPoint y: 220, endPoint x: 595, endPoint y: 223, distance: 59.1
click at [595, 223] on input "[PERSON_NAME]" at bounding box center [783, 213] width 431 height 33
click at [610, 345] on input "email" at bounding box center [783, 337] width 431 height 33
paste input "[PERSON_NAME][EMAIL_ADDRESS][DOMAIN_NAME]"
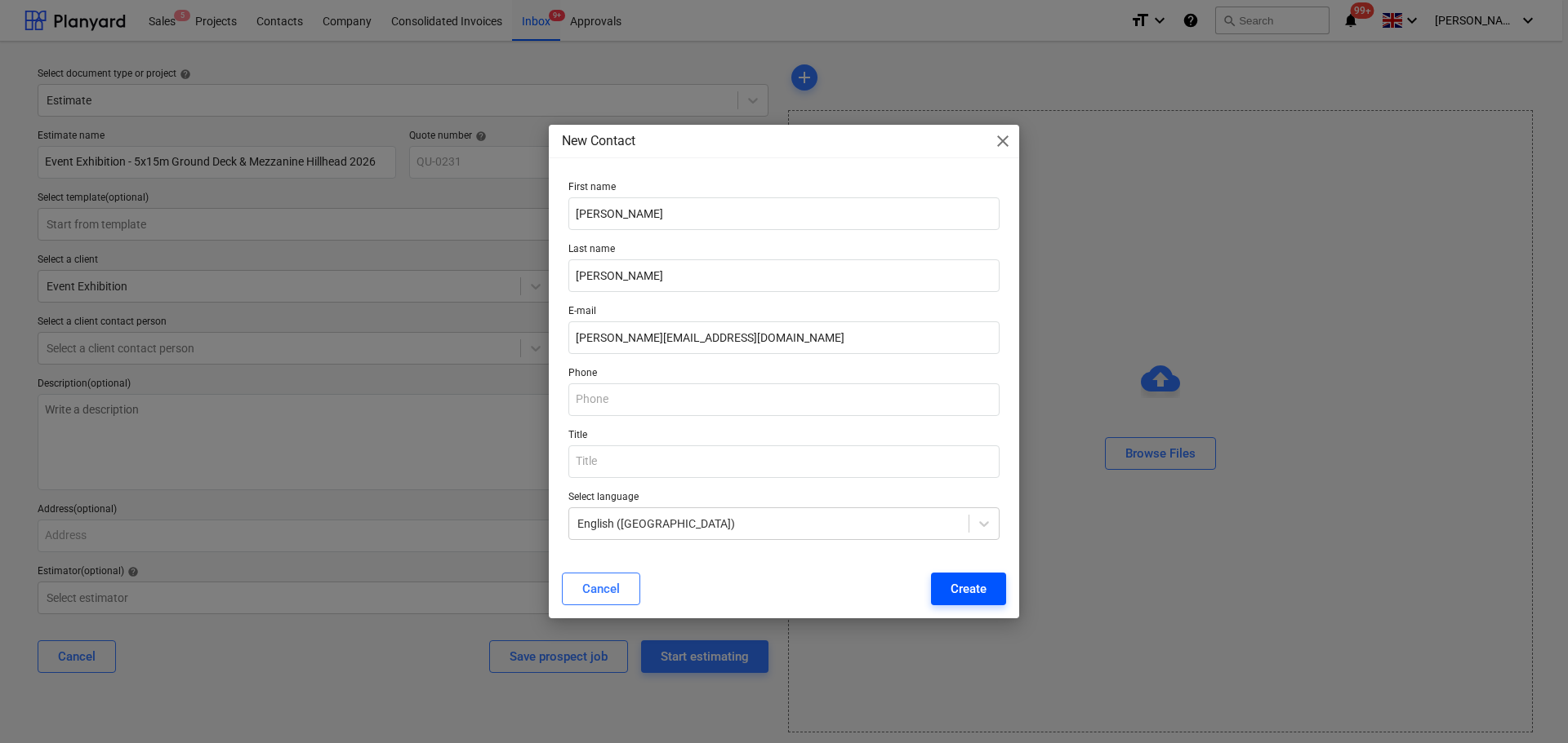
click at [943, 597] on button "Create" at bounding box center [968, 589] width 75 height 33
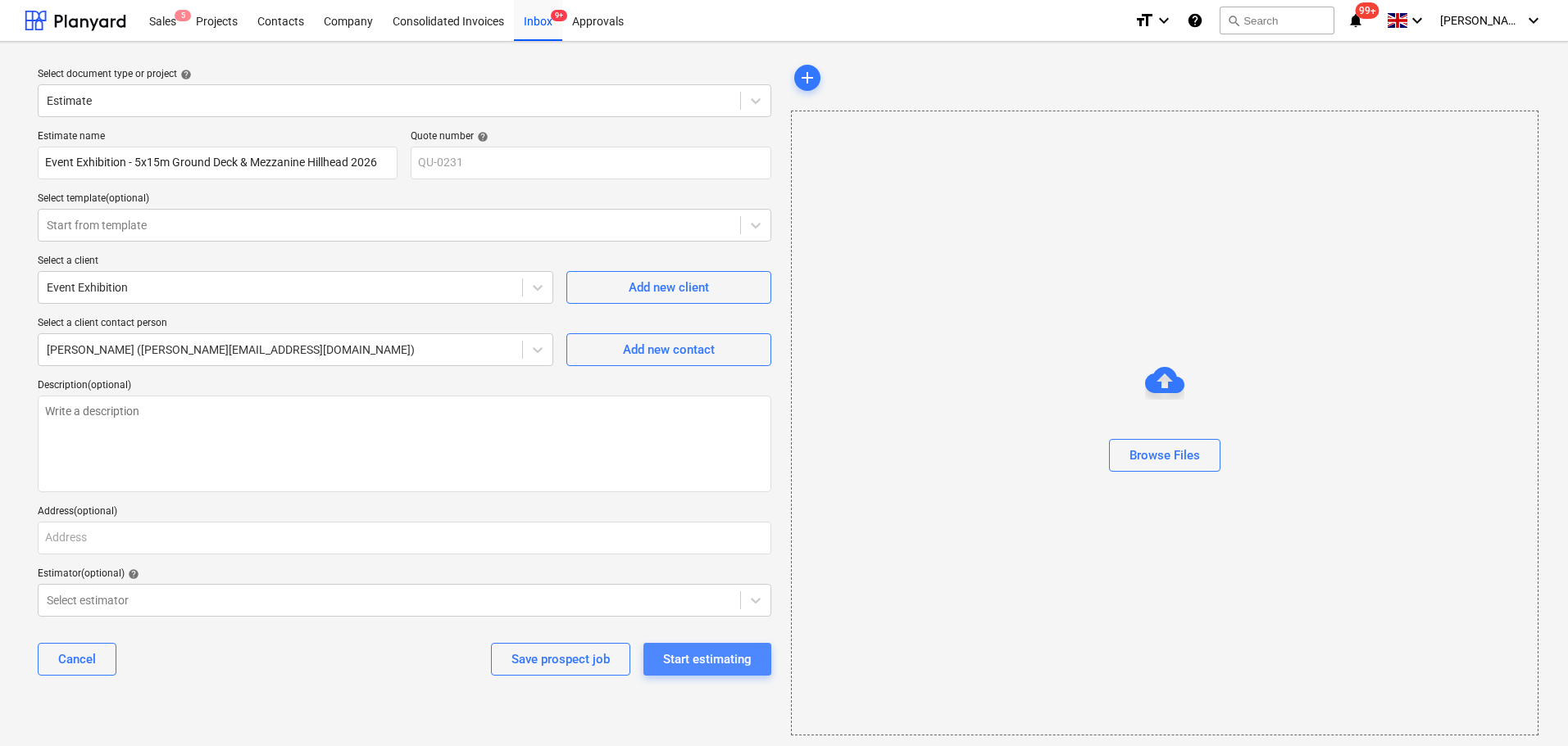
click at [678, 656] on div "Start estimating" at bounding box center [708, 659] width 88 height 21
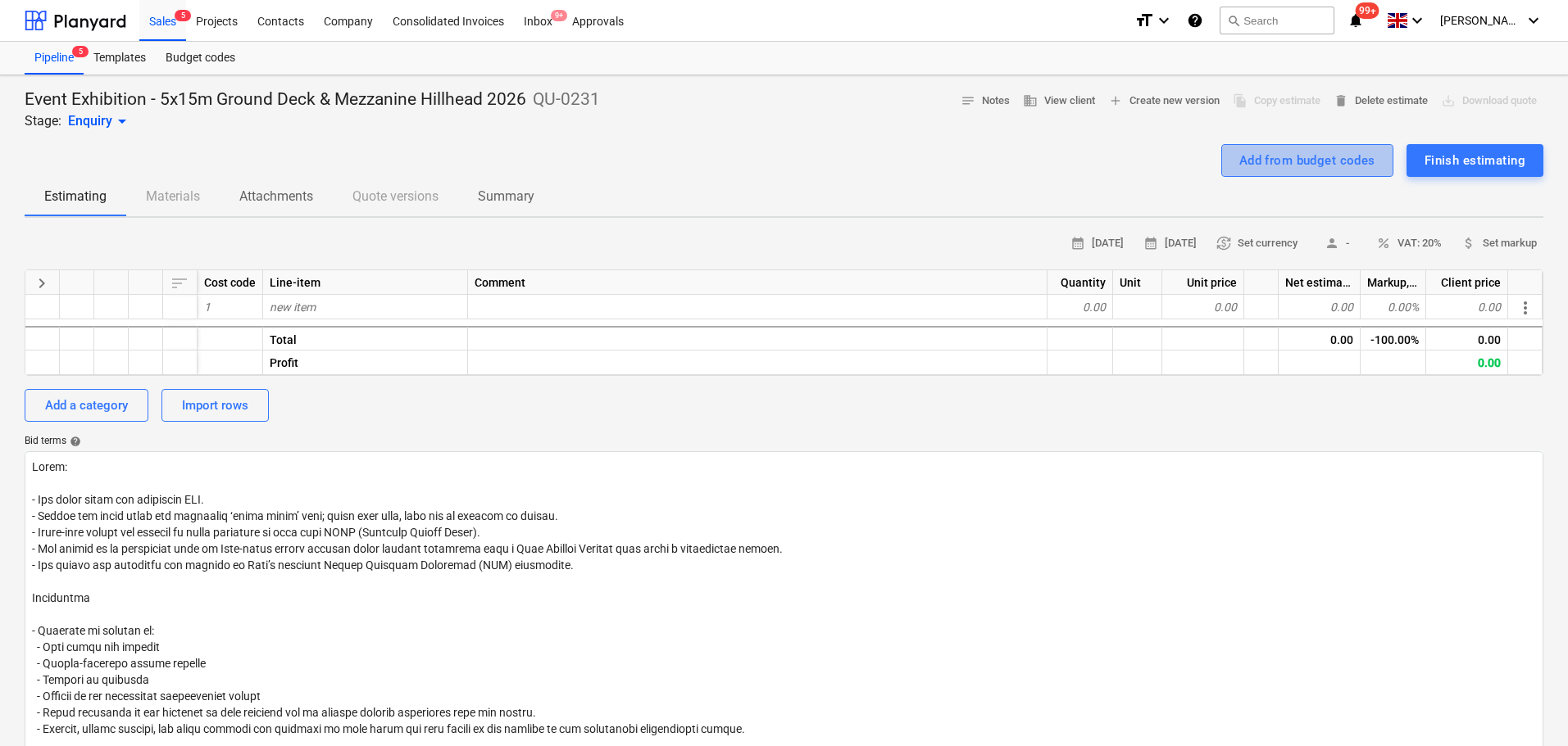
click at [1250, 164] on div "Add from budget codes" at bounding box center [1307, 161] width 136 height 21
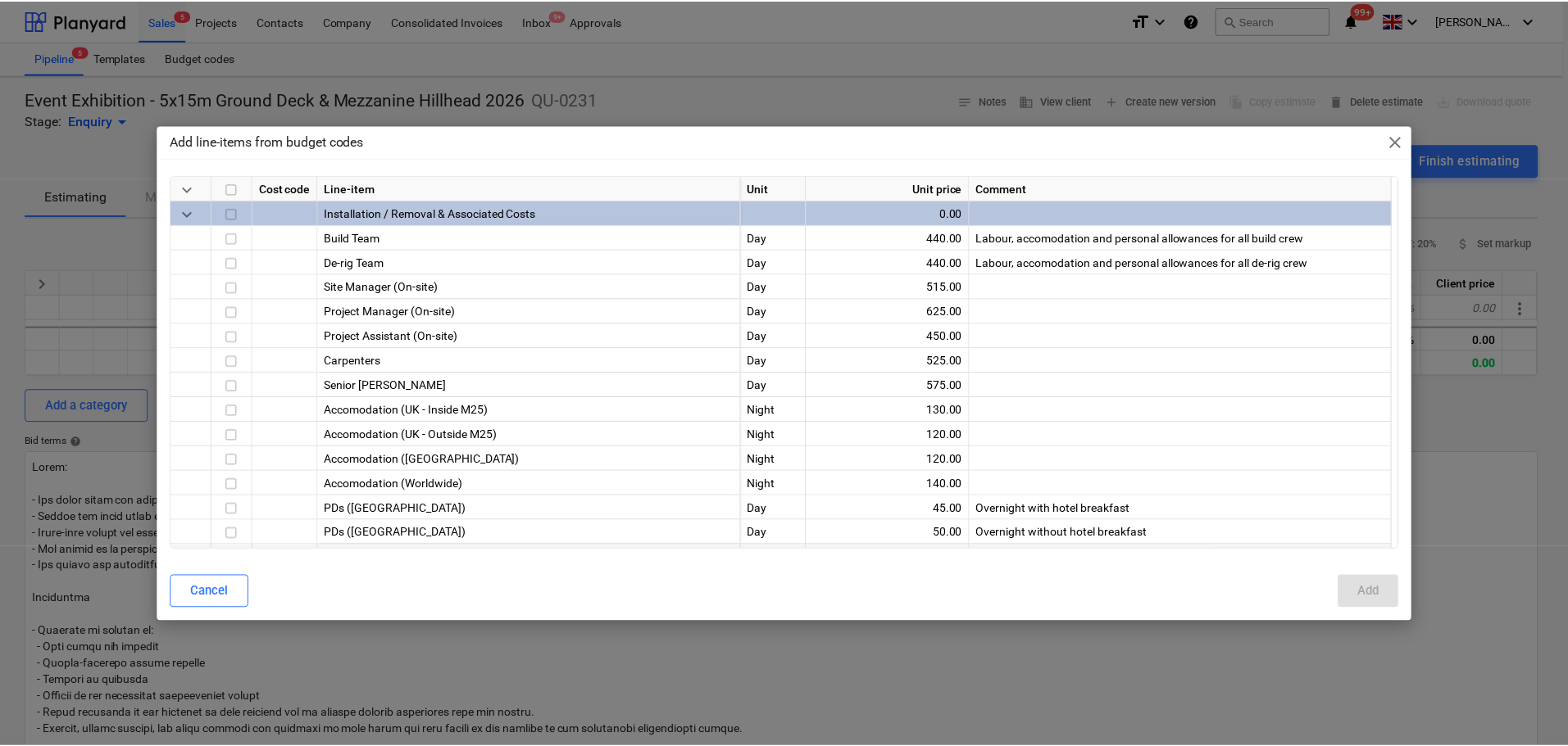
scroll to position [409, 0]
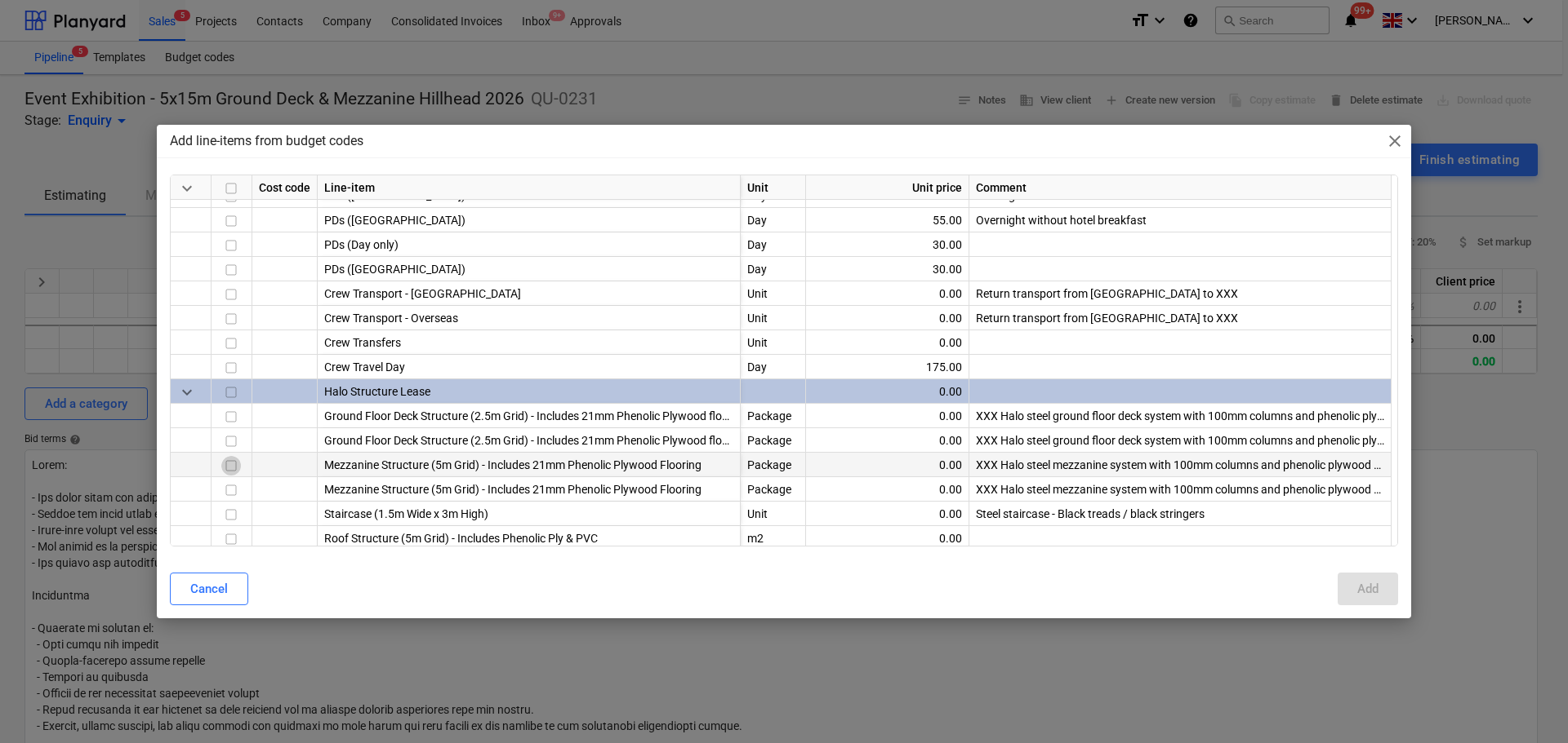
click at [226, 464] on input "checkbox" at bounding box center [231, 467] width 19 height 19
click at [1357, 592] on div "Add" at bounding box center [1368, 589] width 21 height 21
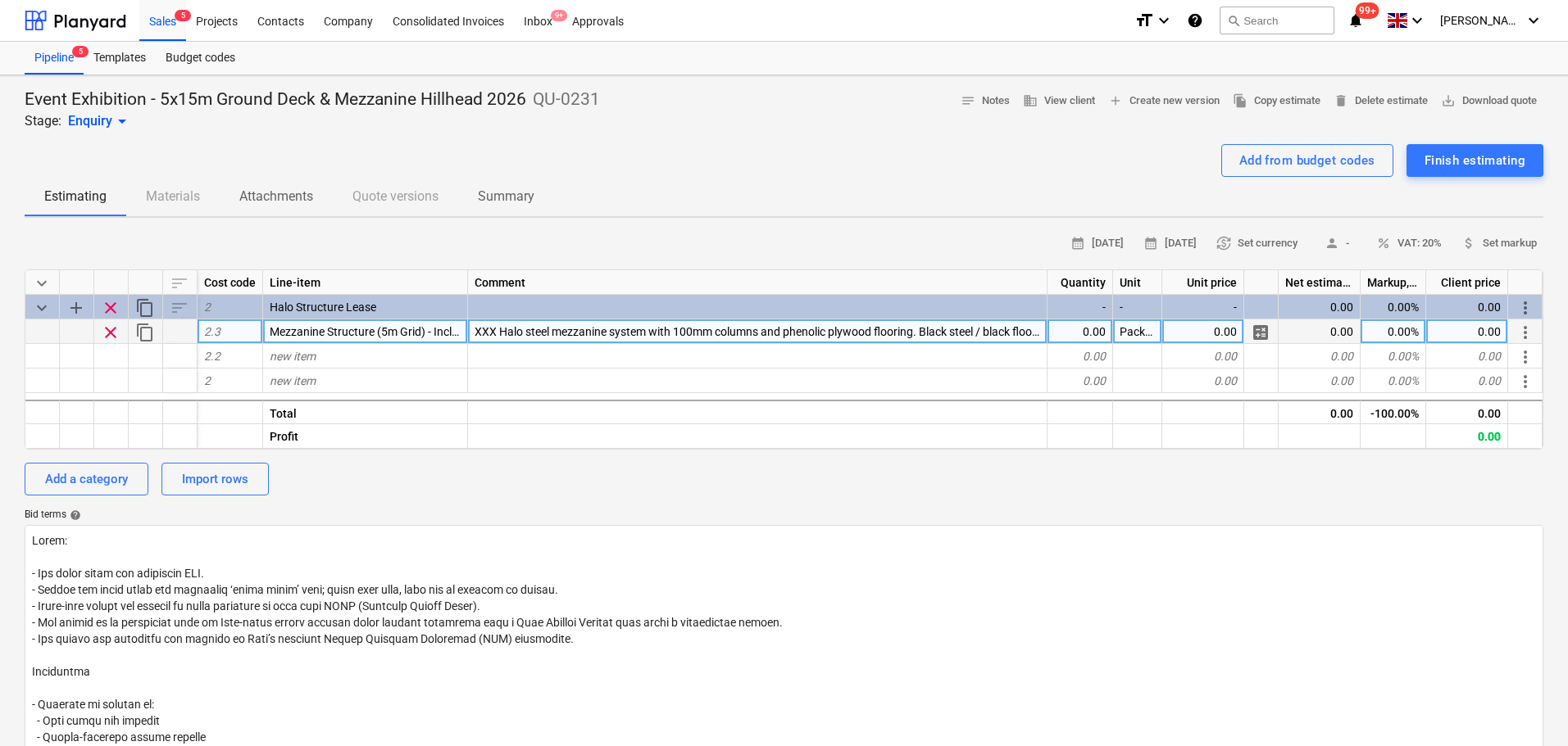
click at [1214, 331] on div "0.00" at bounding box center [1203, 331] width 82 height 25
click at [1097, 339] on div "0.00" at bounding box center [1081, 331] width 65 height 25
click at [1480, 331] on div "8,420.86" at bounding box center [1467, 331] width 82 height 25
click at [1451, 329] on input "£ 19,813.80" at bounding box center [1467, 331] width 81 height 24
click at [1448, 331] on input "£ 19,813.80" at bounding box center [1467, 331] width 81 height 24
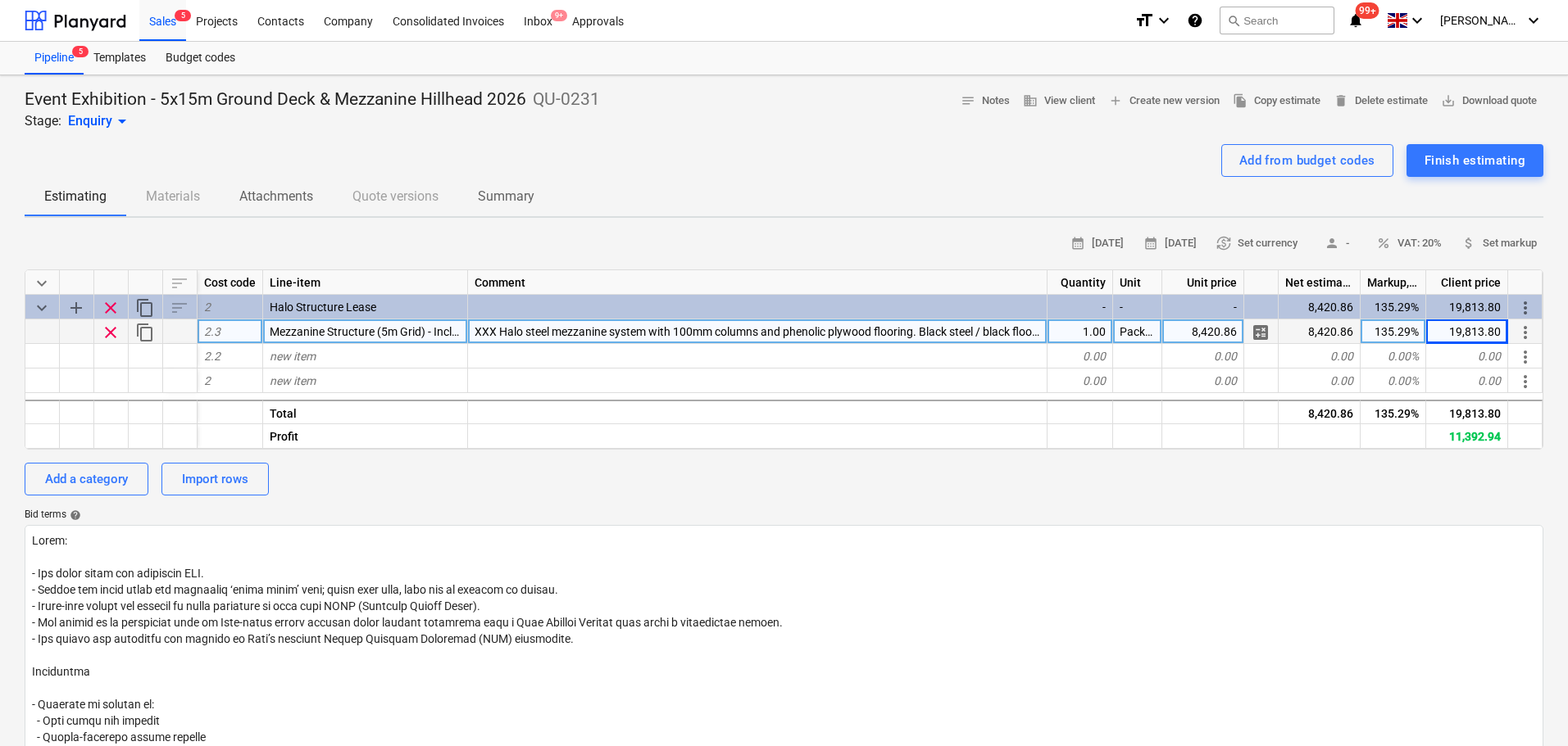
click at [497, 335] on span "XXX Halo steel mezzanine system with 100mm columns and phenolic plywood floorin…" at bounding box center [775, 331] width 600 height 13
click at [477, 331] on input "XXX Halo steel mezzanine system with 100mm columns and phenolic plywood floorin…" at bounding box center [757, 331] width 578 height 24
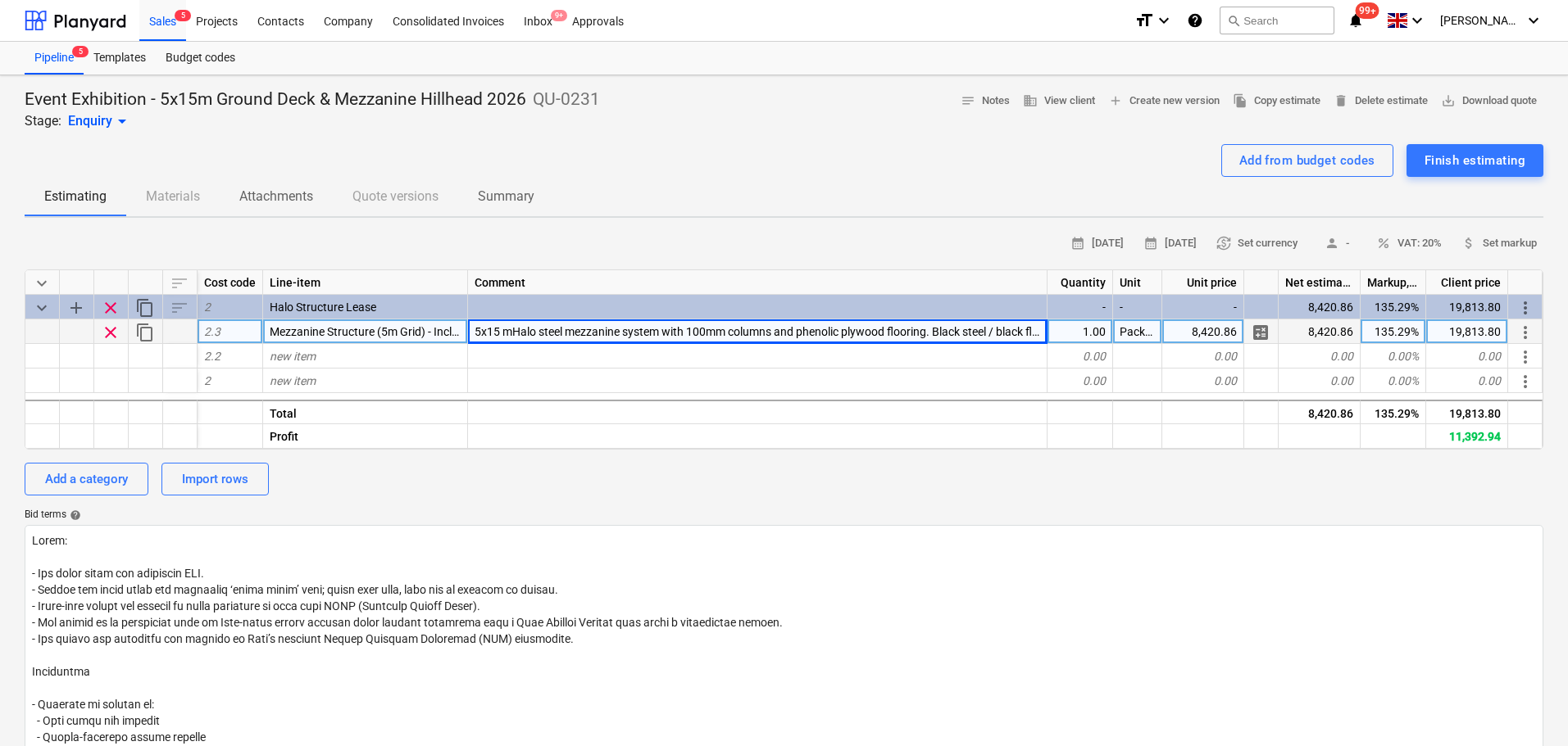
click at [507, 331] on span "5x15 mHalo steel mezzanine system with 100mm columns and phenolic plywood floor…" at bounding box center [782, 331] width 614 height 13
click at [1239, 165] on div "Add from budget codes" at bounding box center [1307, 161] width 136 height 21
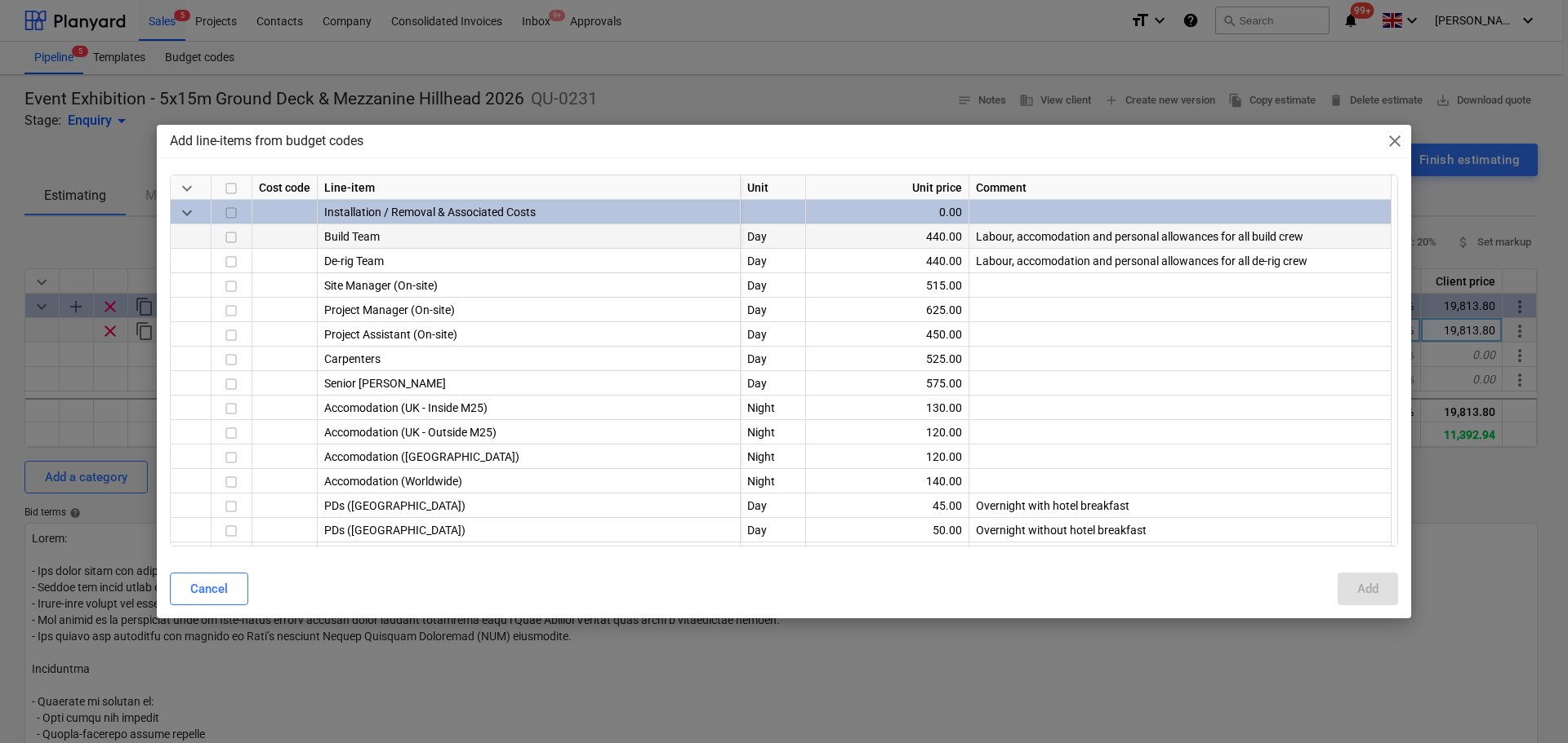
click at [227, 235] on input "checkbox" at bounding box center [231, 239] width 19 height 19
click at [224, 260] on input "checkbox" at bounding box center [231, 262] width 19 height 19
click at [229, 278] on input "checkbox" at bounding box center [231, 287] width 19 height 19
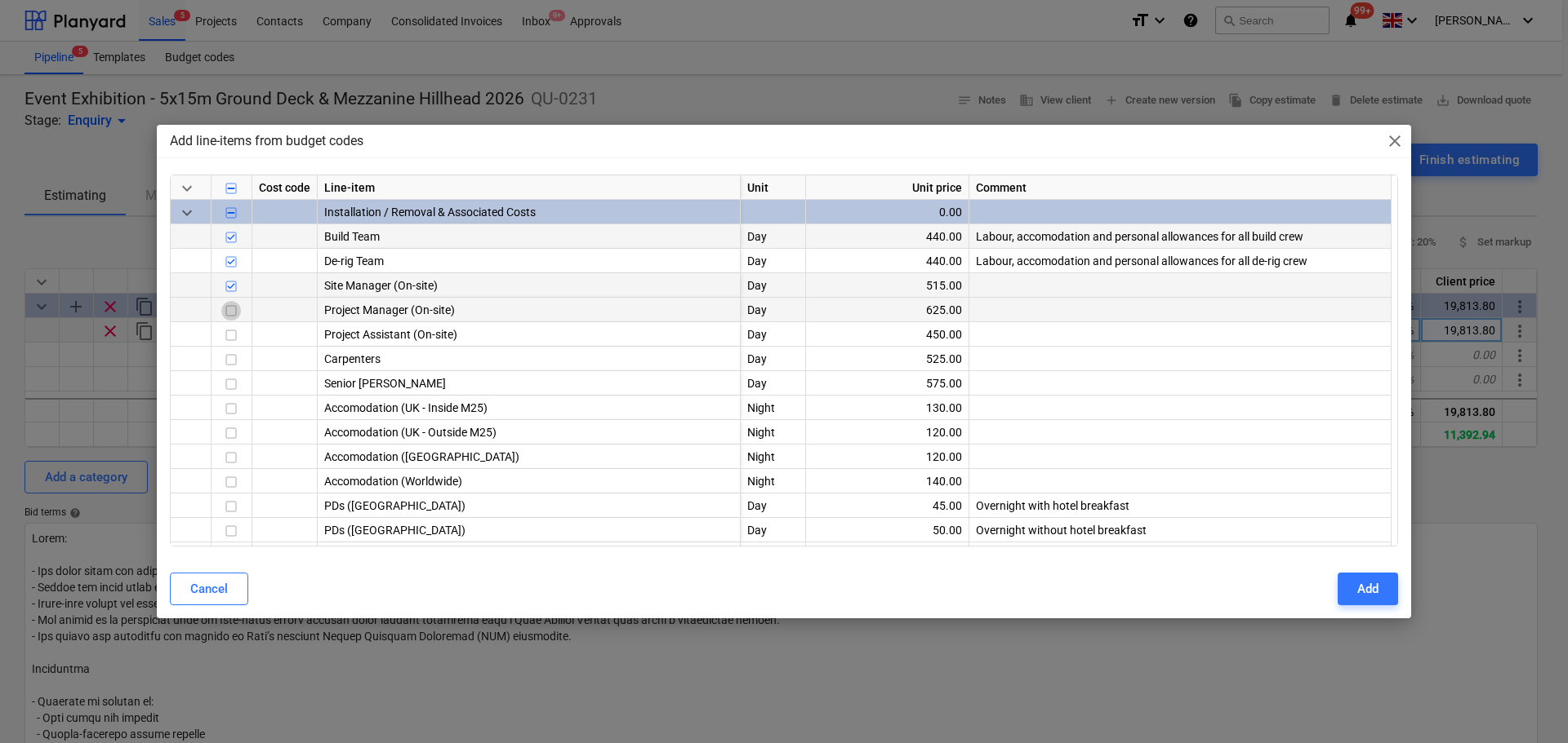
click at [225, 319] on input "checkbox" at bounding box center [231, 312] width 19 height 19
click at [233, 359] on input "checkbox" at bounding box center [231, 361] width 19 height 19
click at [228, 430] on input "checkbox" at bounding box center [231, 434] width 19 height 19
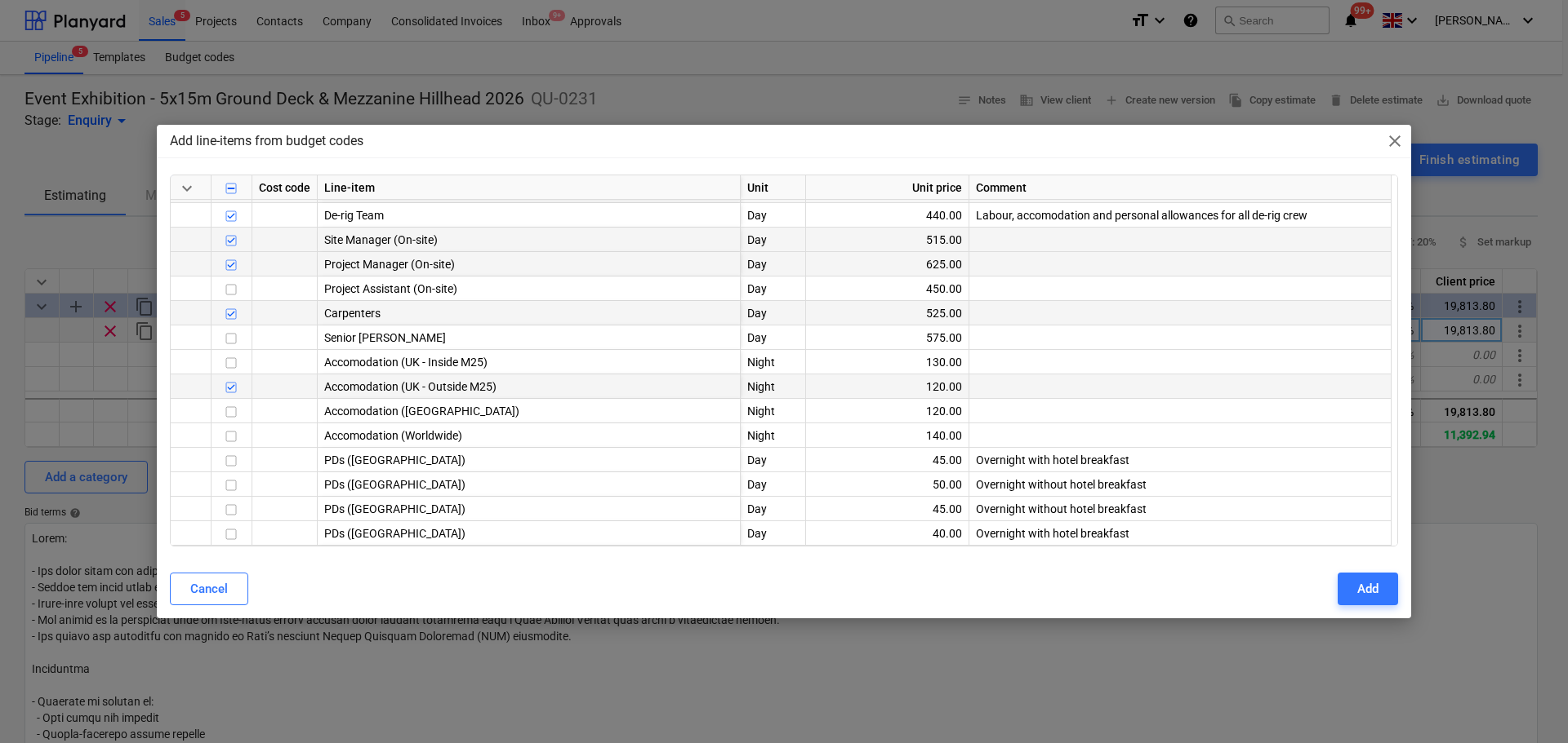
scroll to position [82, 0]
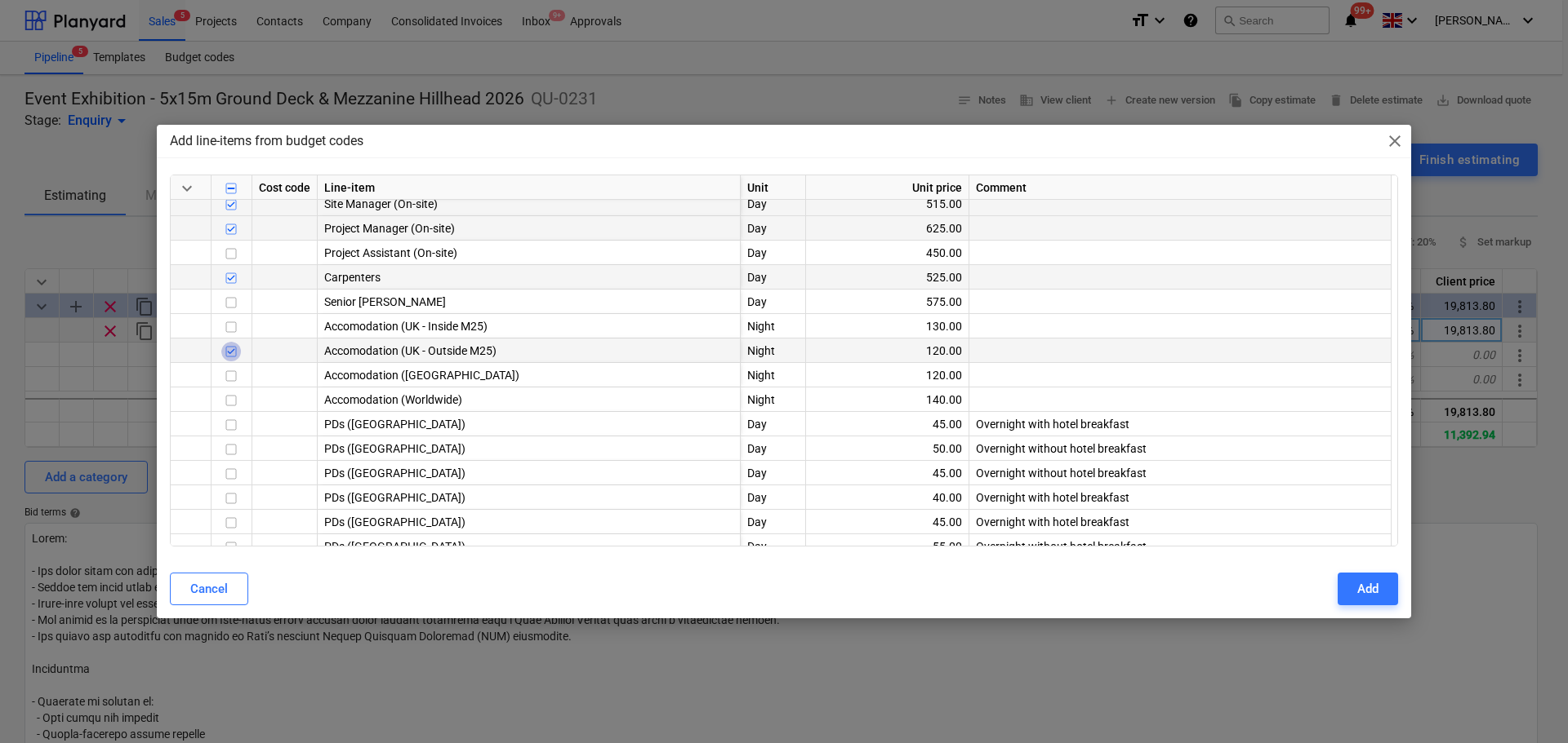
click at [228, 353] on input "checkbox" at bounding box center [231, 352] width 19 height 19
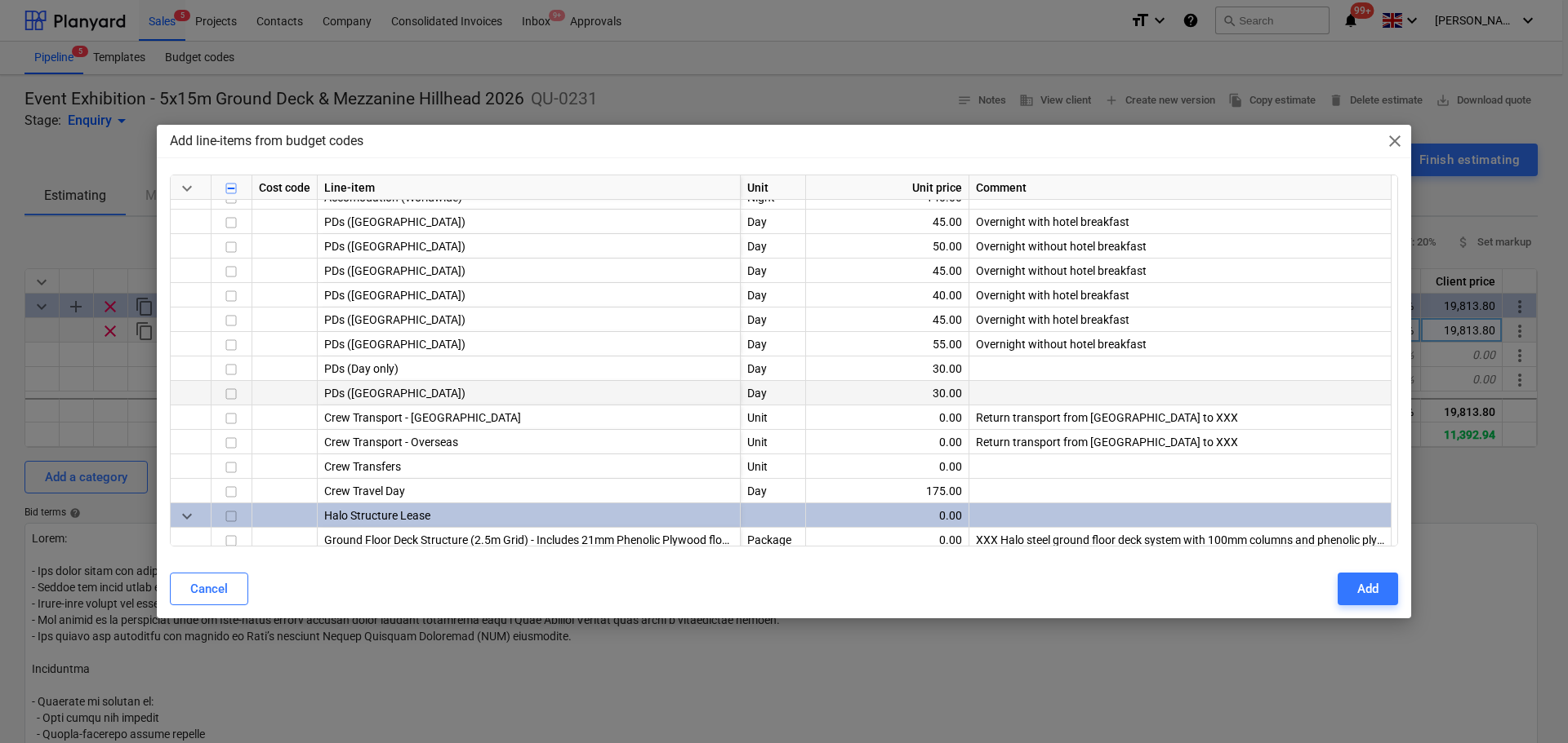
scroll to position [327, 0]
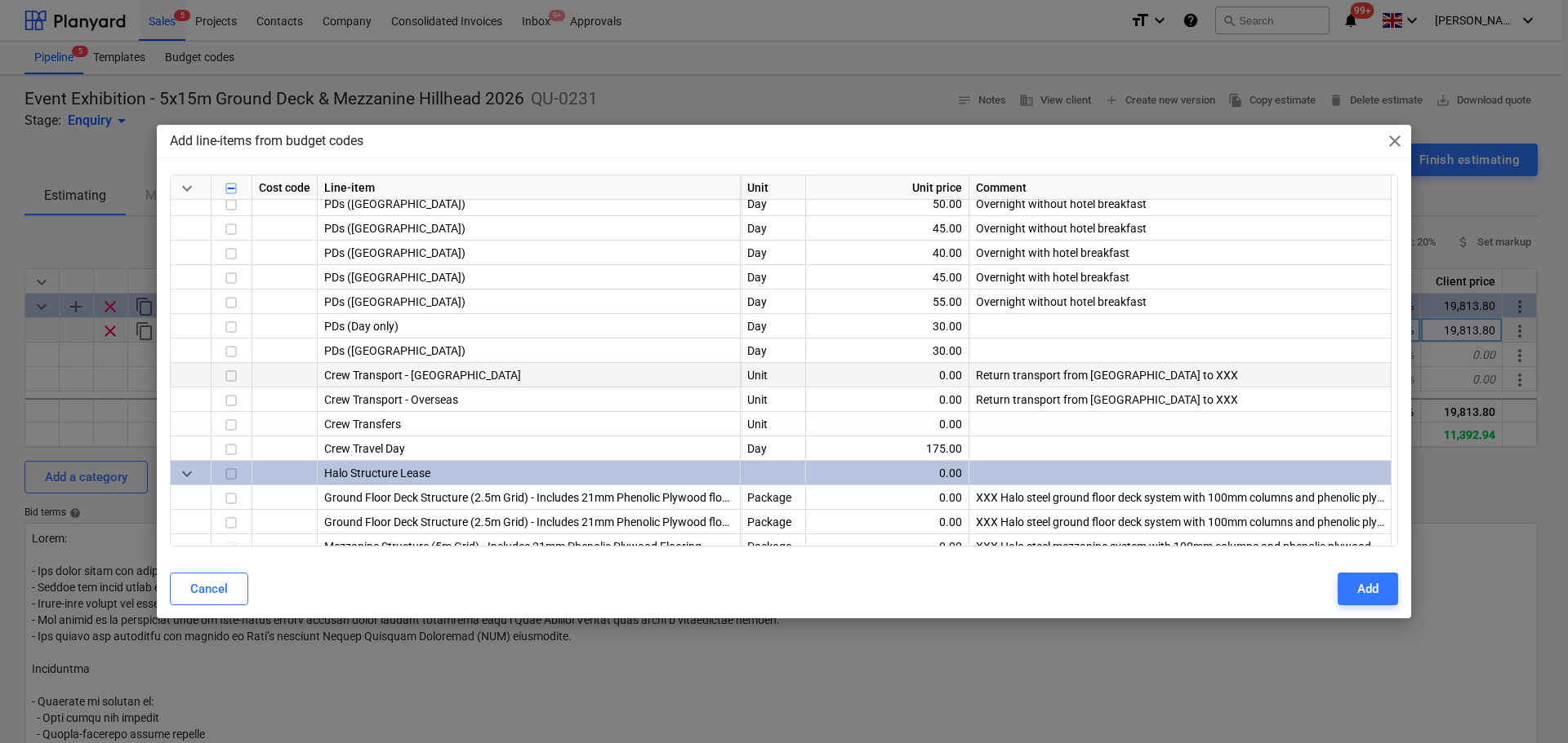
click at [232, 376] on input "checkbox" at bounding box center [231, 377] width 19 height 19
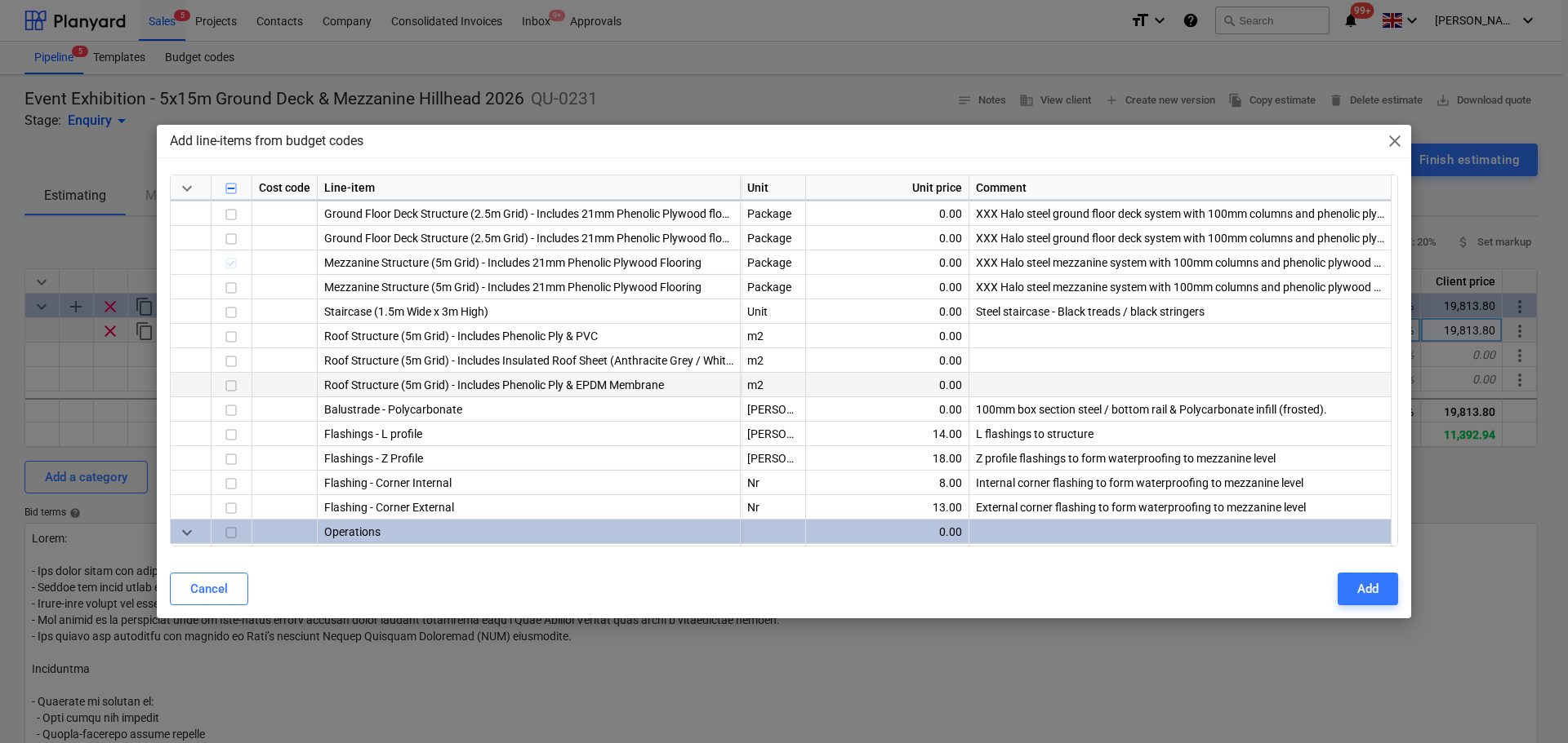
scroll to position [653, 0]
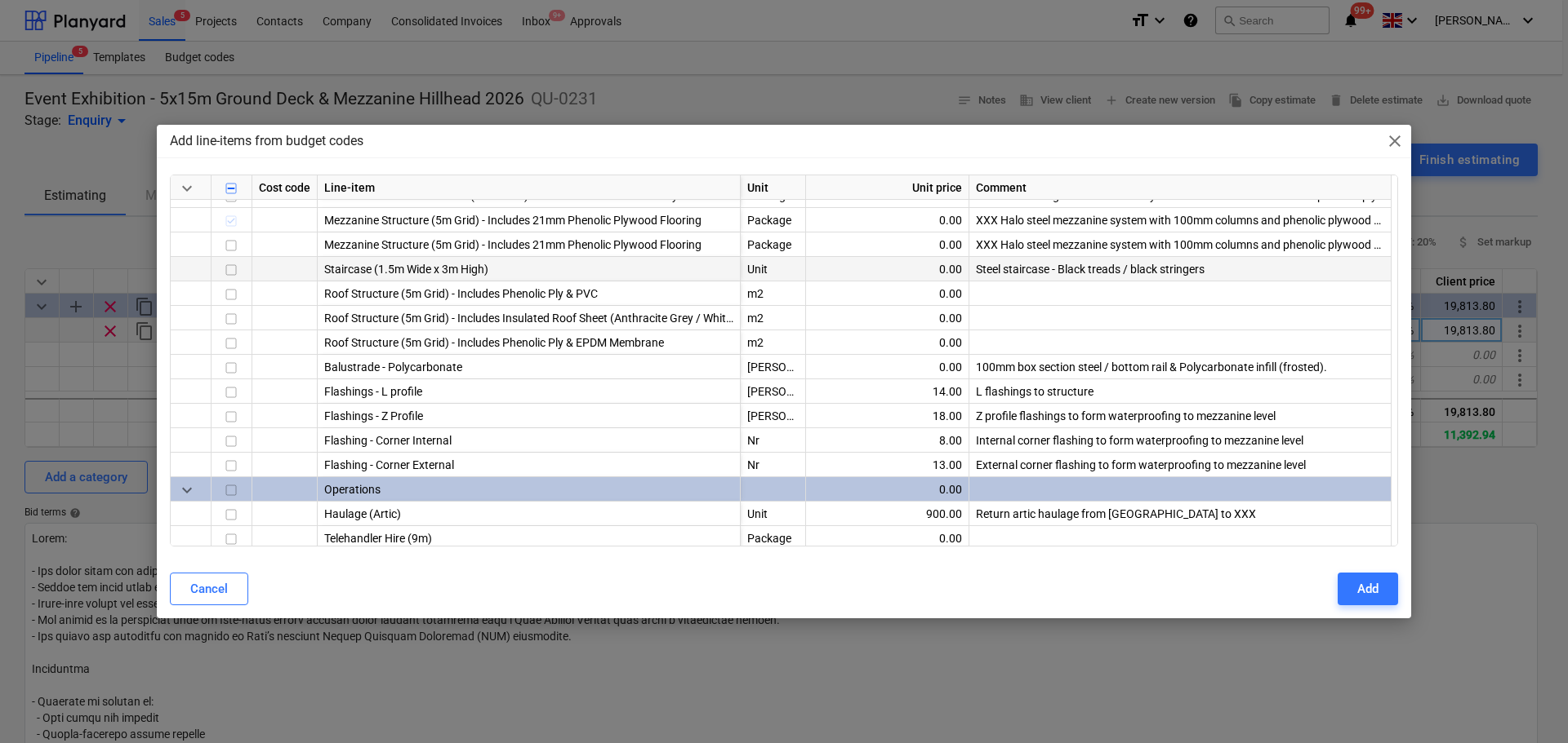
click at [236, 272] on input "checkbox" at bounding box center [231, 271] width 19 height 19
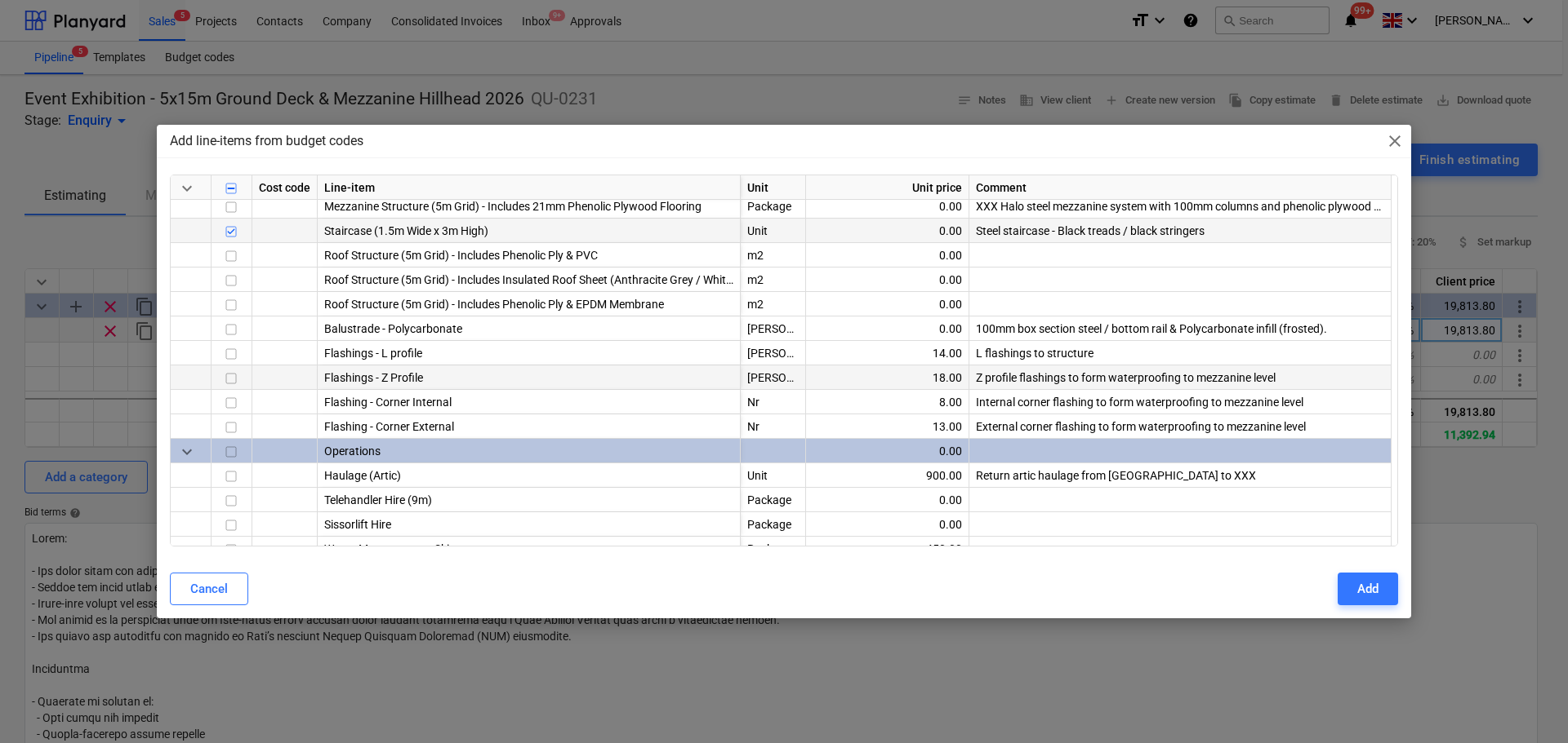
scroll to position [734, 0]
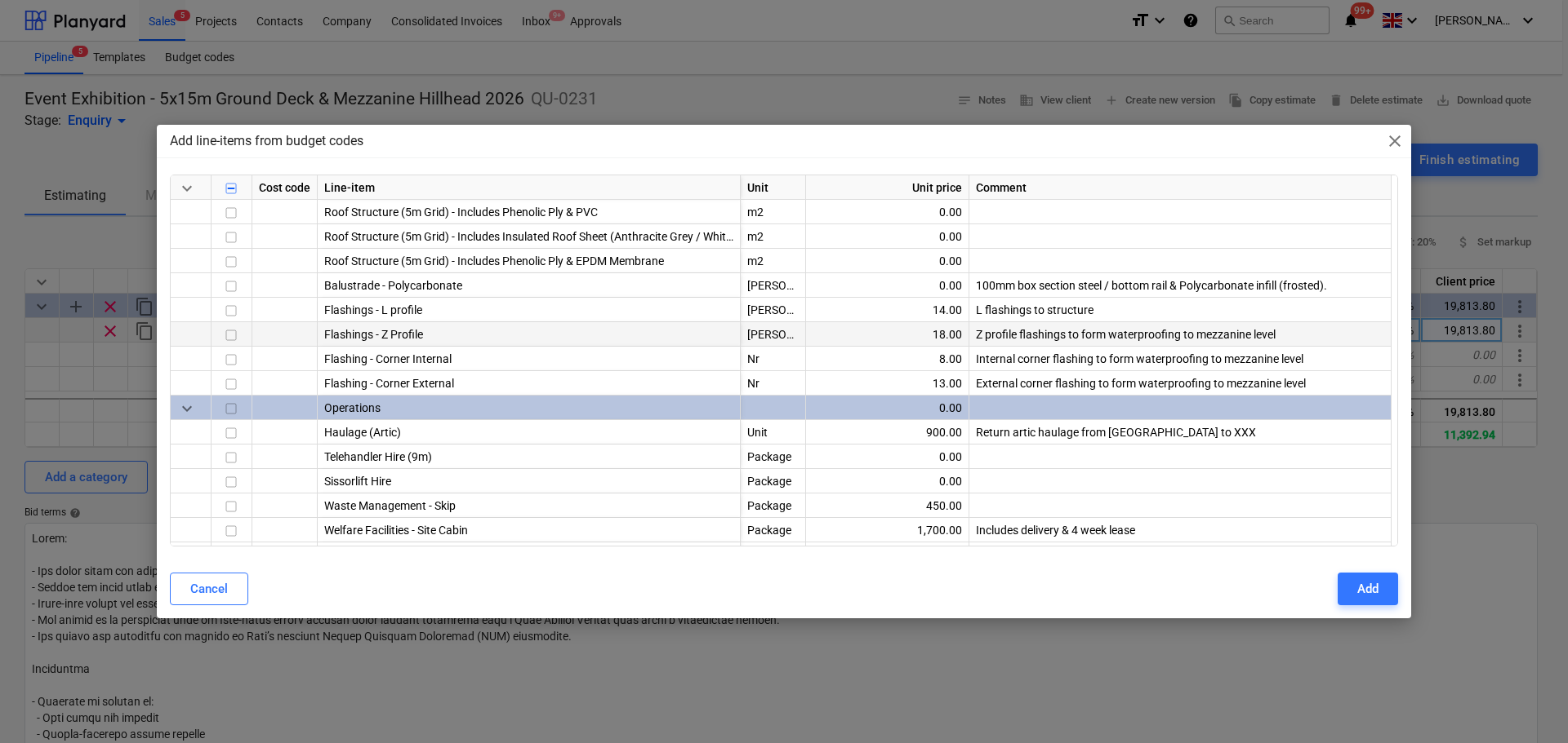
click at [233, 335] on input "checkbox" at bounding box center [231, 336] width 19 height 19
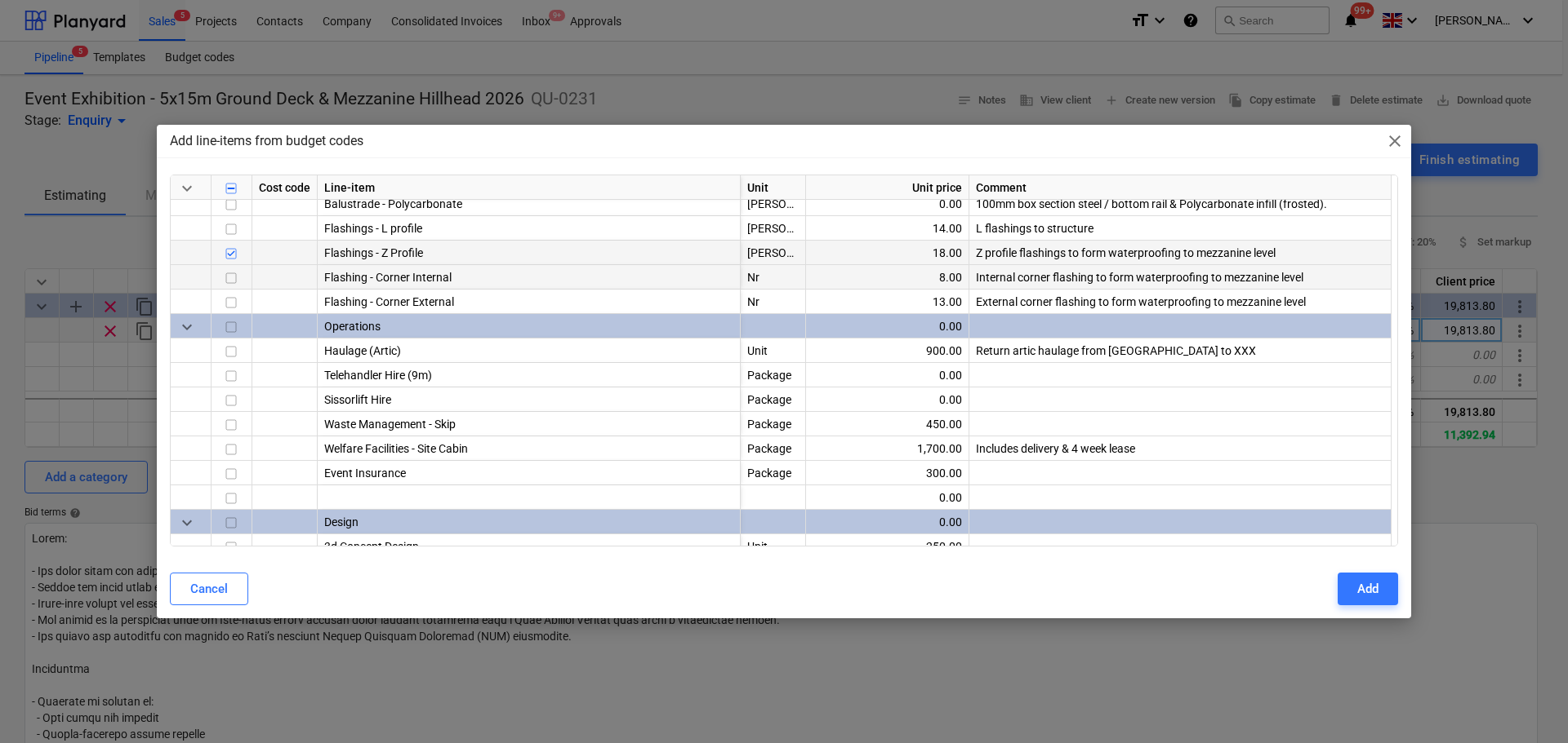
click at [229, 281] on input "checkbox" at bounding box center [231, 279] width 19 height 19
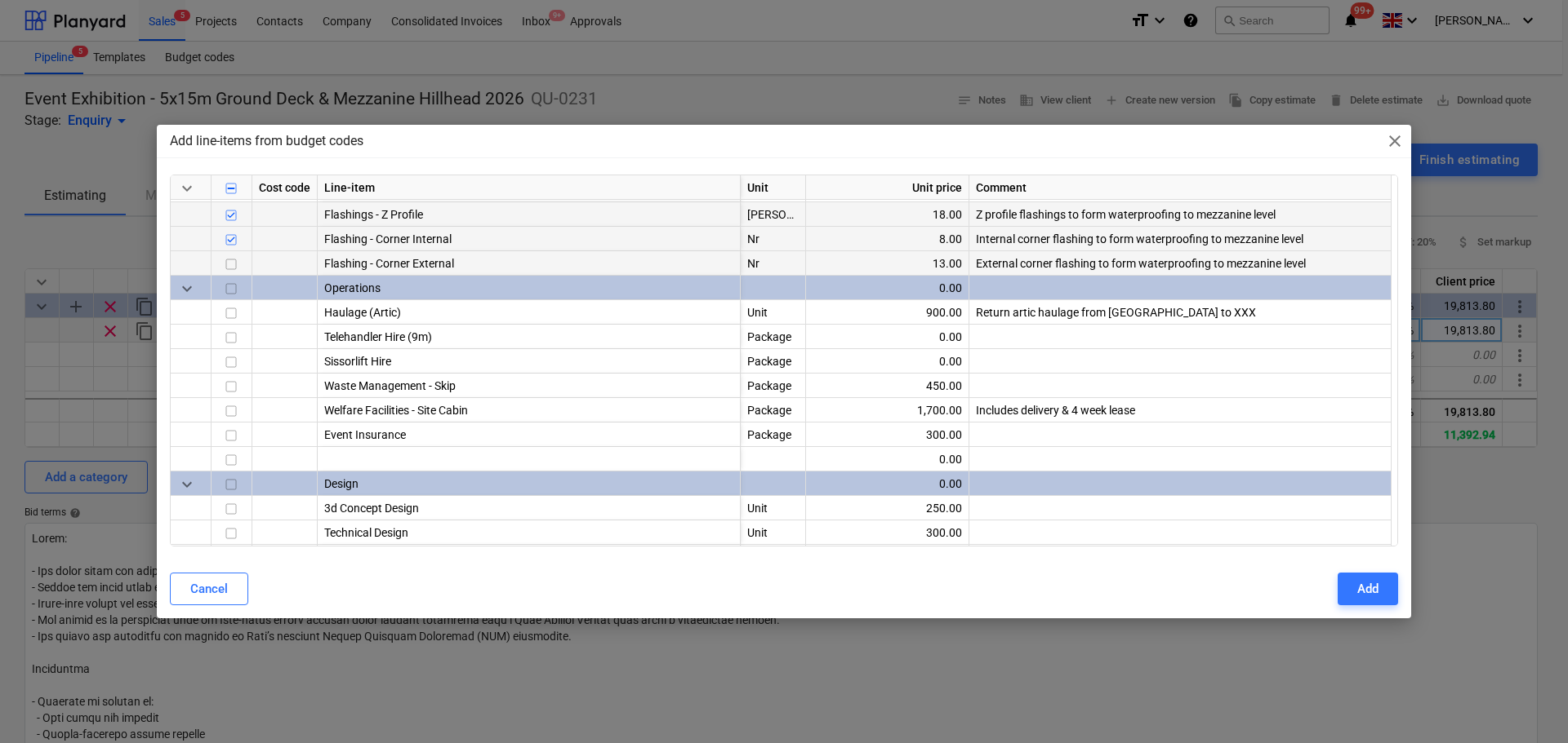
scroll to position [898, 0]
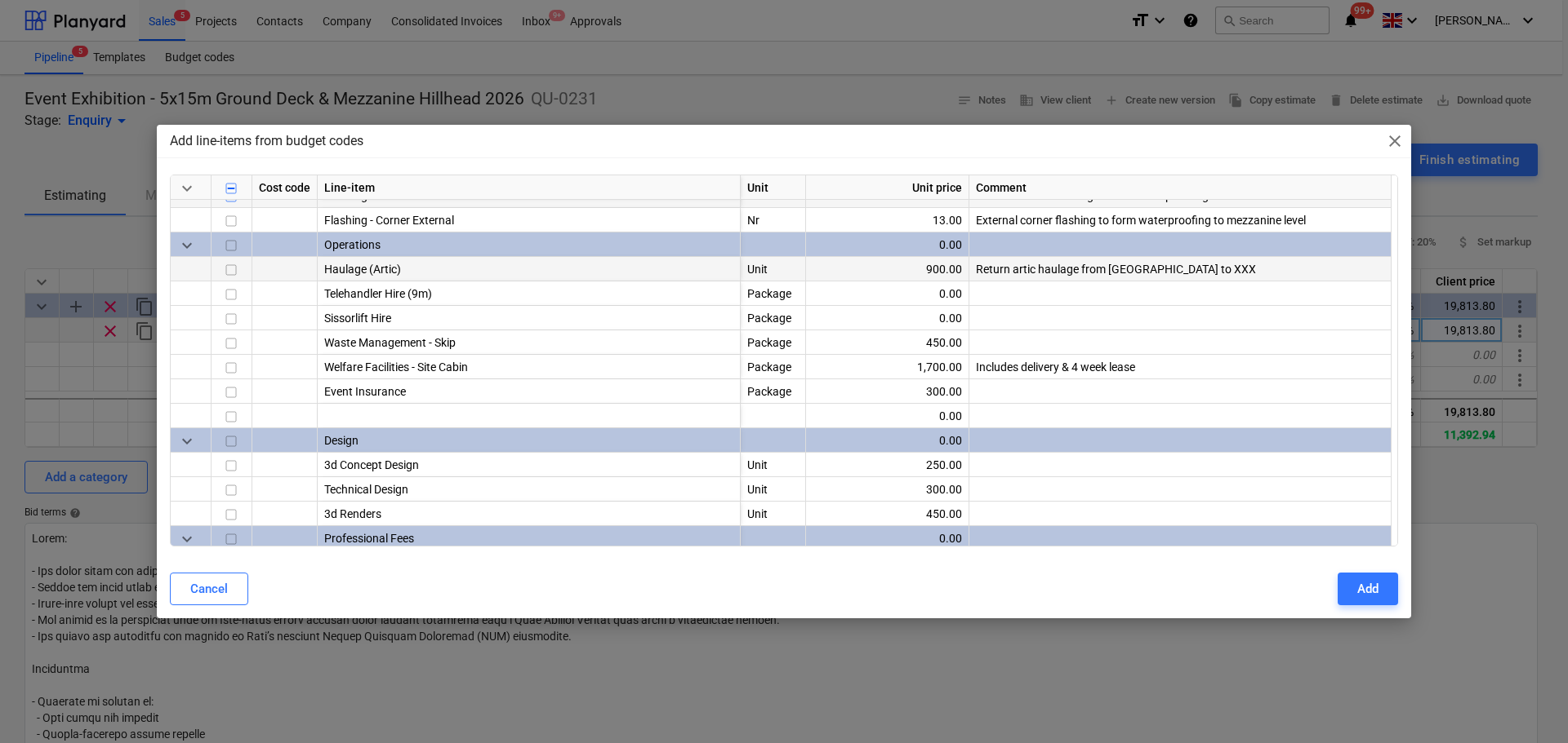
click at [240, 274] on input "checkbox" at bounding box center [231, 271] width 19 height 19
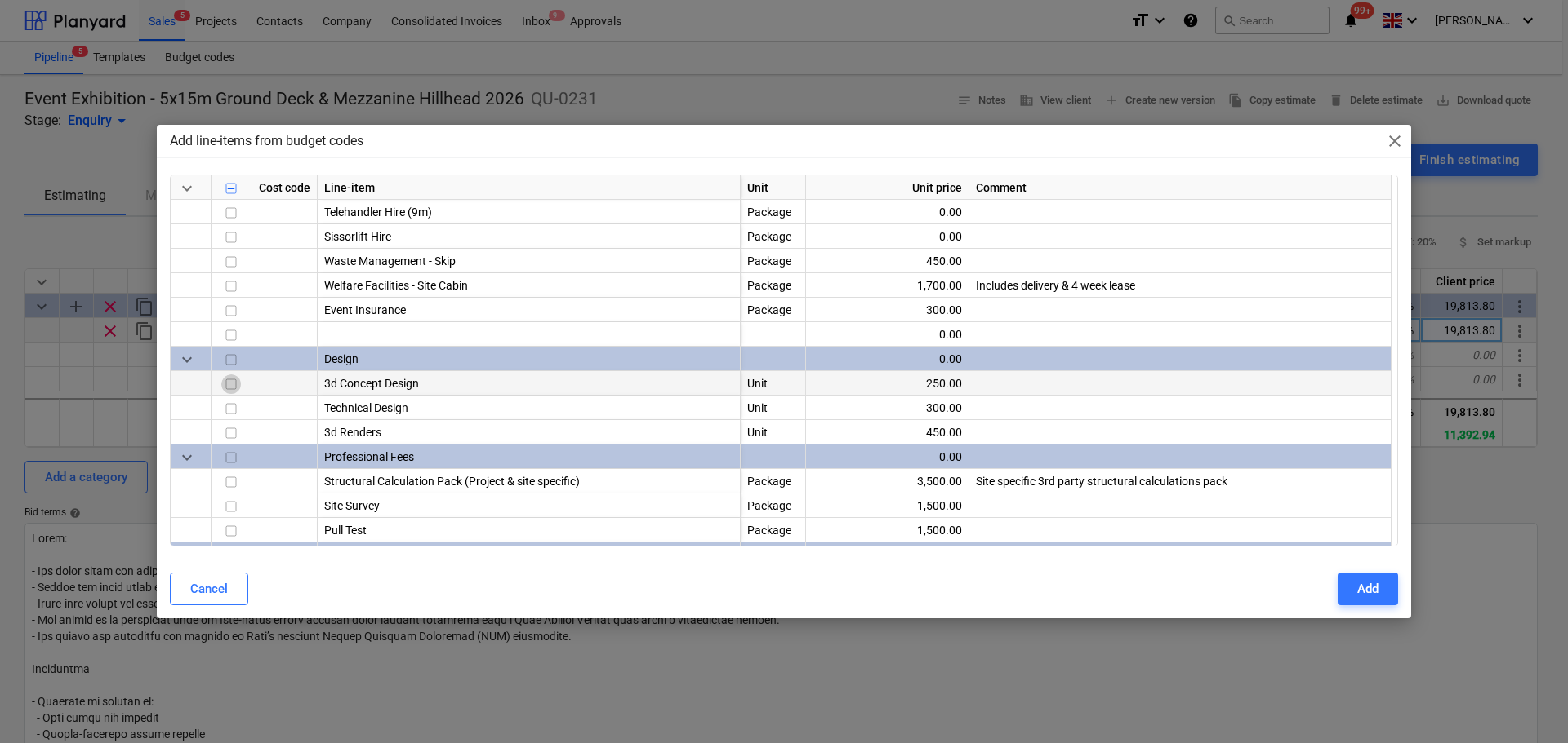
click at [234, 386] on input "checkbox" at bounding box center [231, 385] width 19 height 19
click at [229, 413] on input "checkbox" at bounding box center [231, 409] width 19 height 19
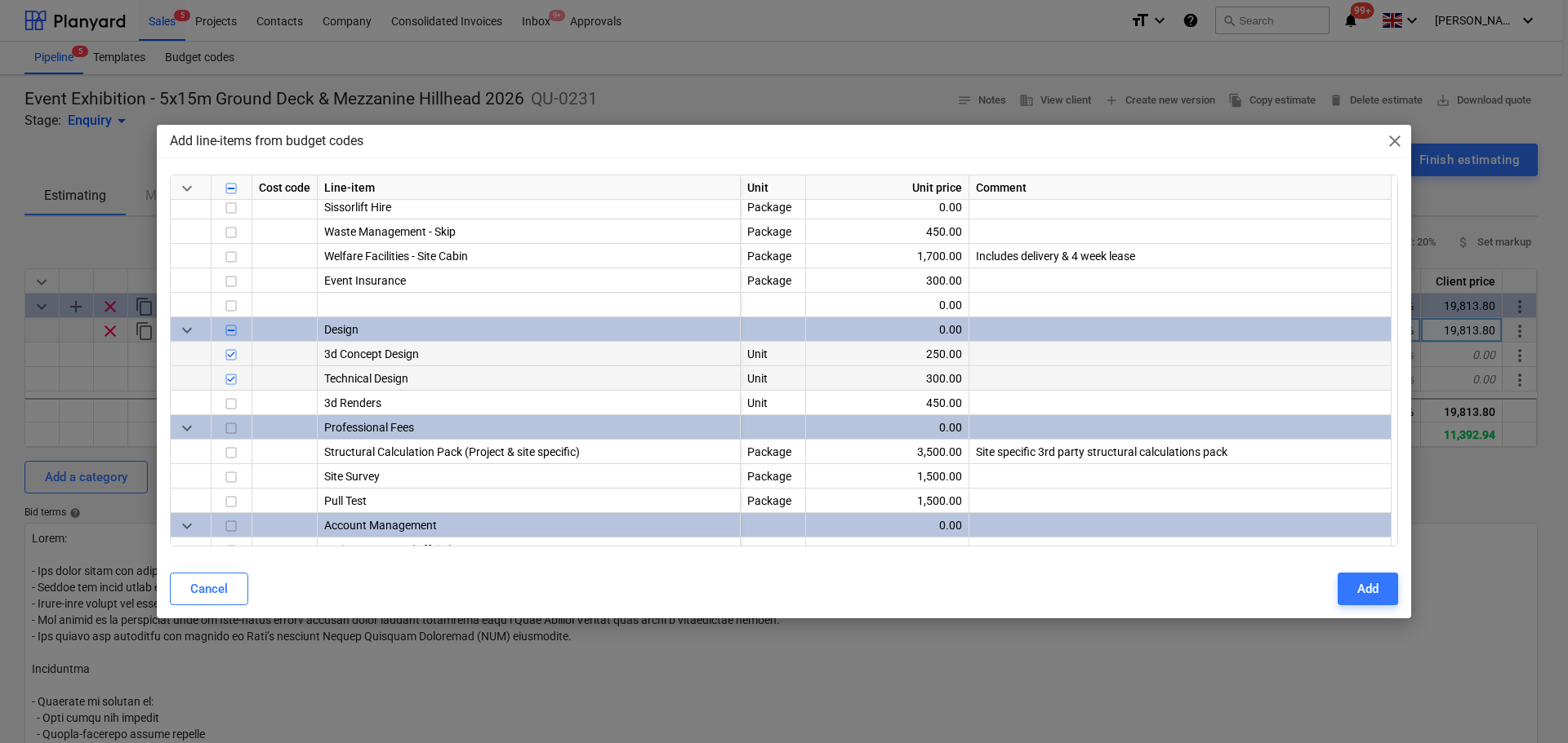
scroll to position [1143, 0]
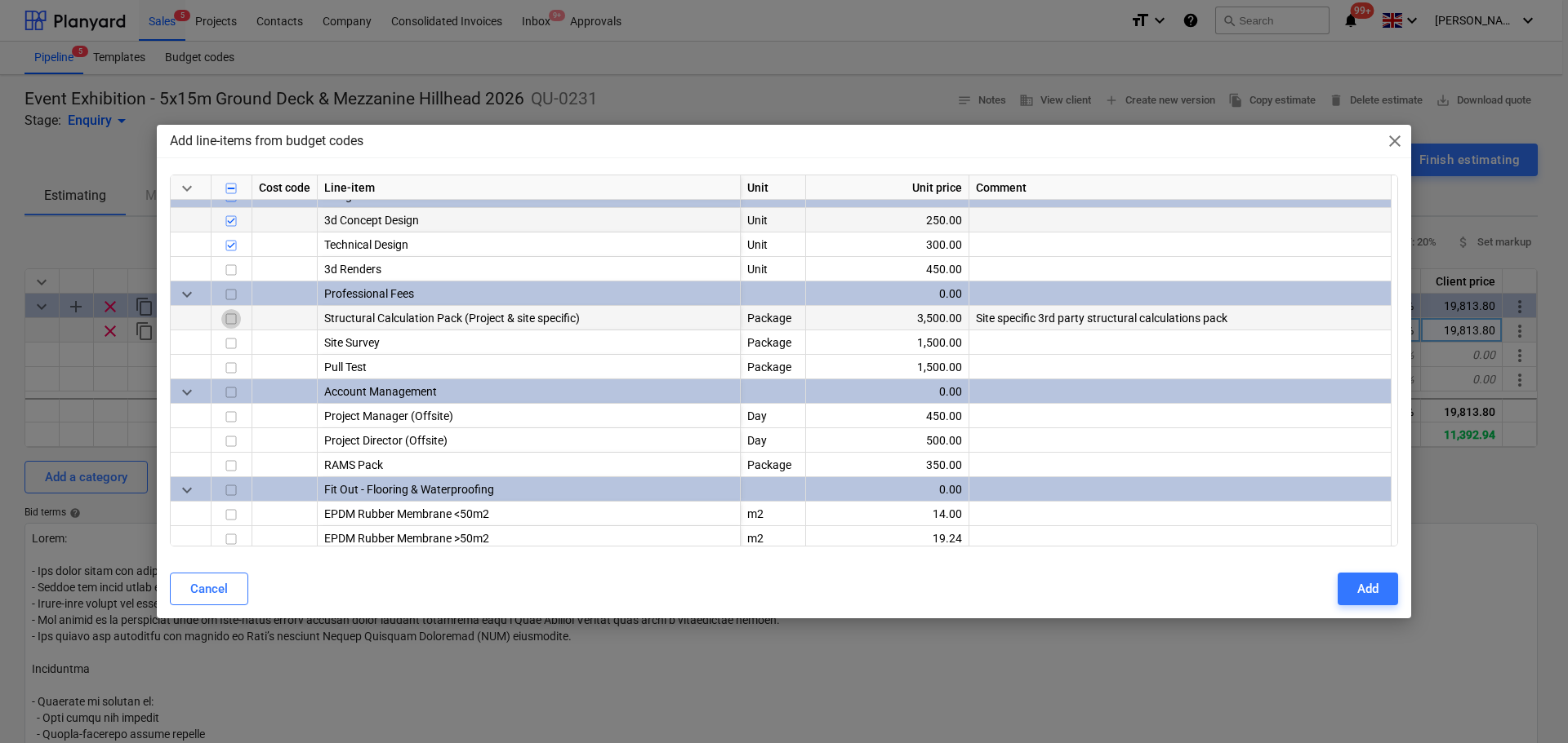
click at [227, 315] on input "checkbox" at bounding box center [231, 320] width 19 height 19
click at [232, 341] on input "checkbox" at bounding box center [231, 344] width 19 height 19
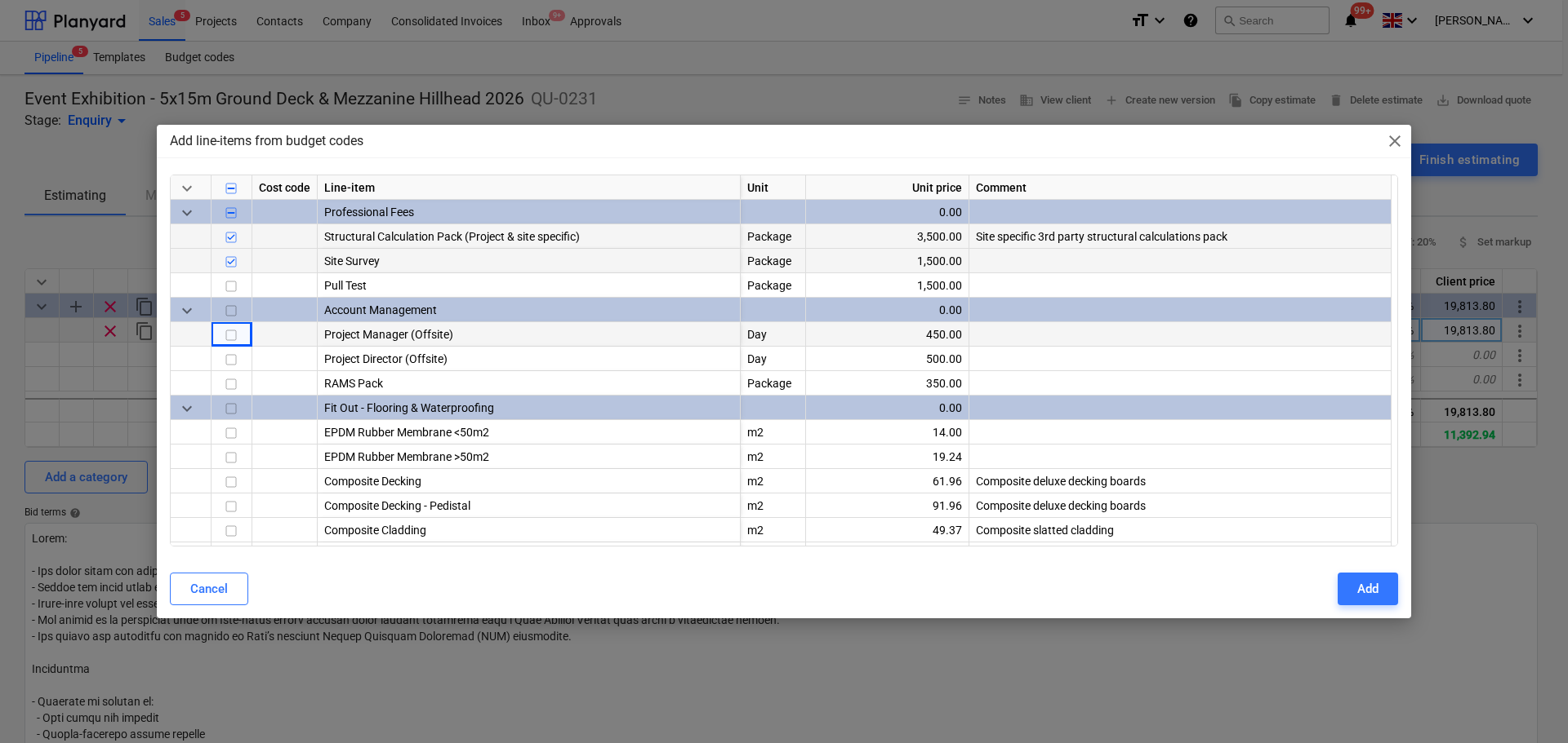
click at [218, 340] on div at bounding box center [232, 335] width 41 height 25
click at [229, 333] on input "checkbox" at bounding box center [231, 336] width 19 height 19
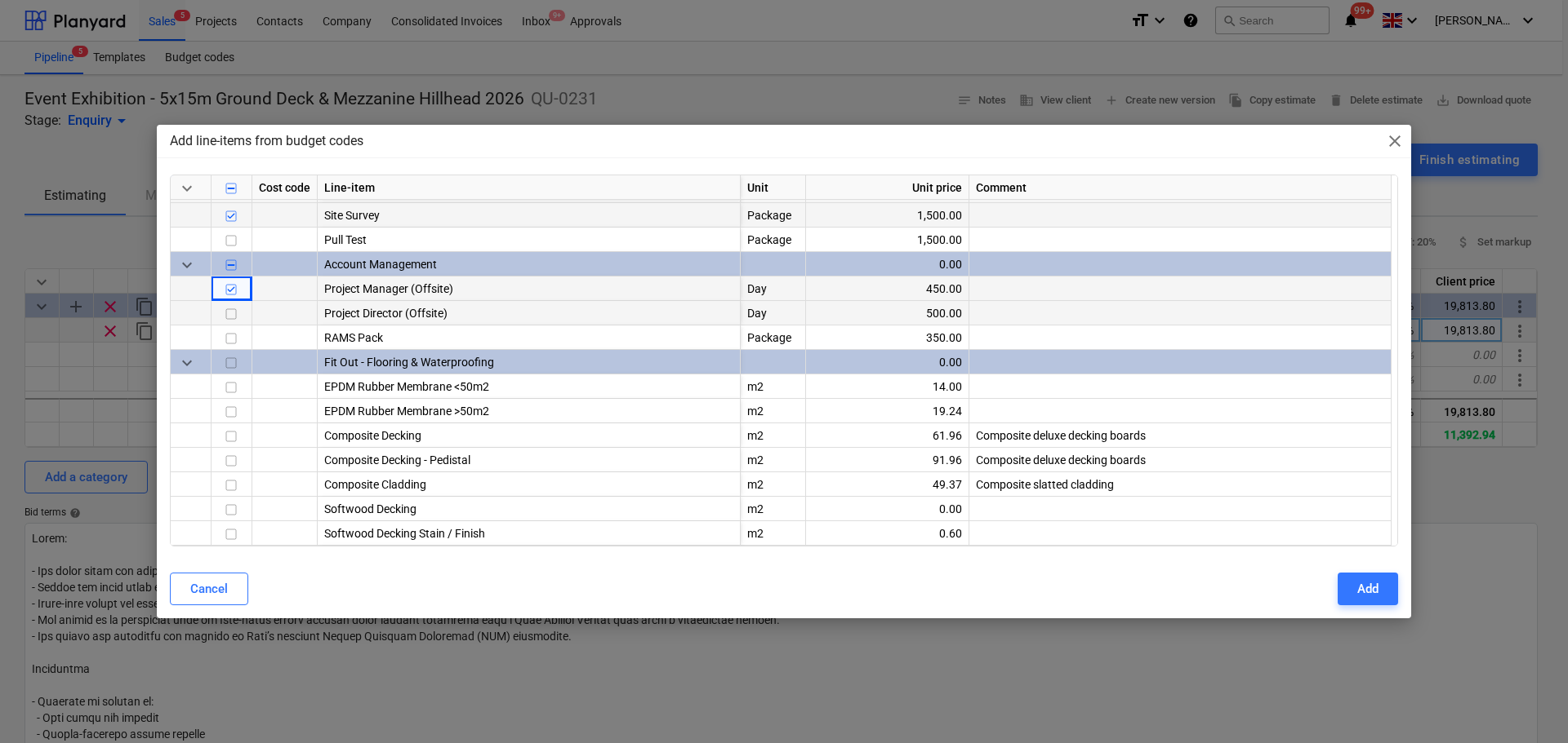
scroll to position [1306, 0]
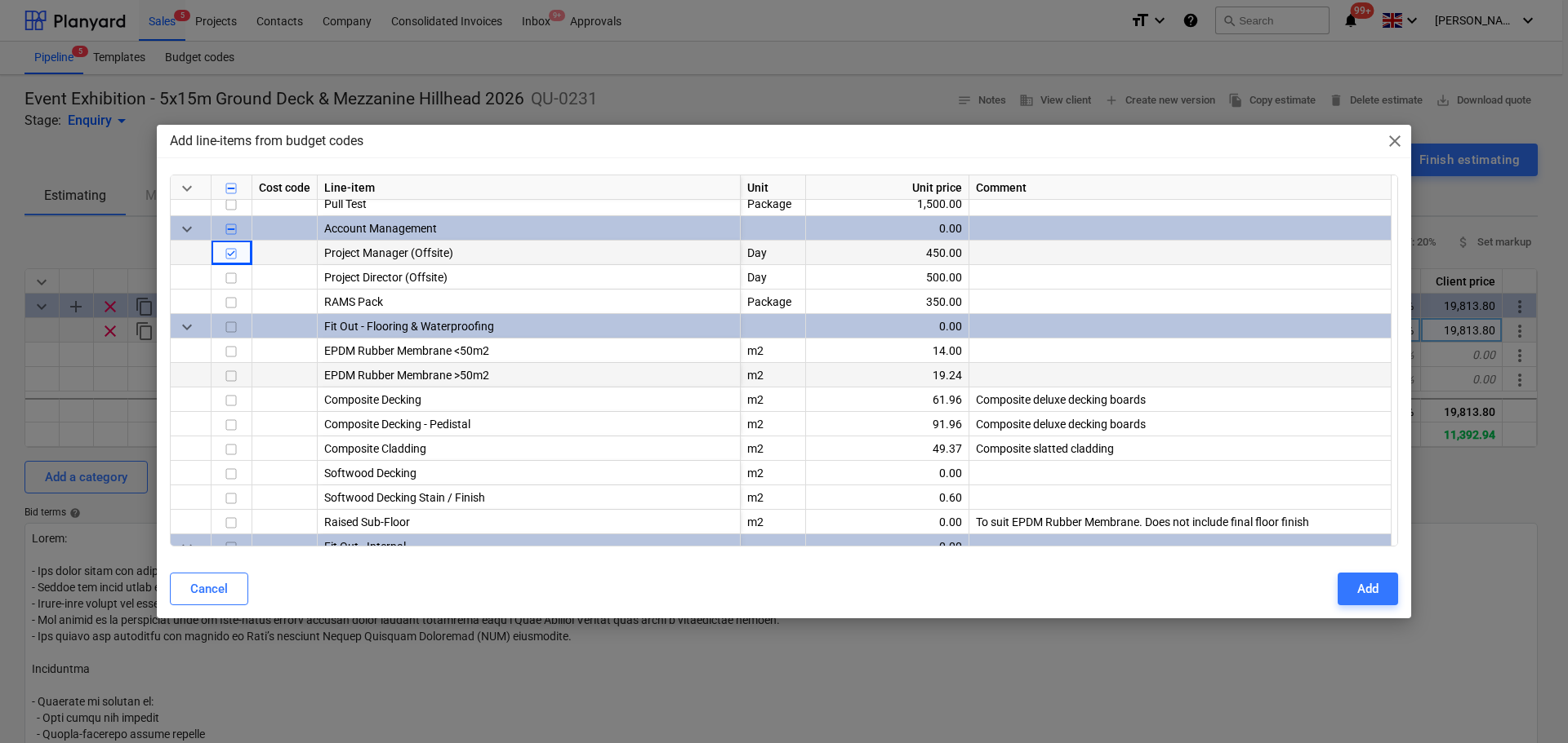
click at [235, 373] on input "checkbox" at bounding box center [231, 377] width 19 height 19
click at [1382, 592] on button "Add" at bounding box center [1367, 589] width 61 height 33
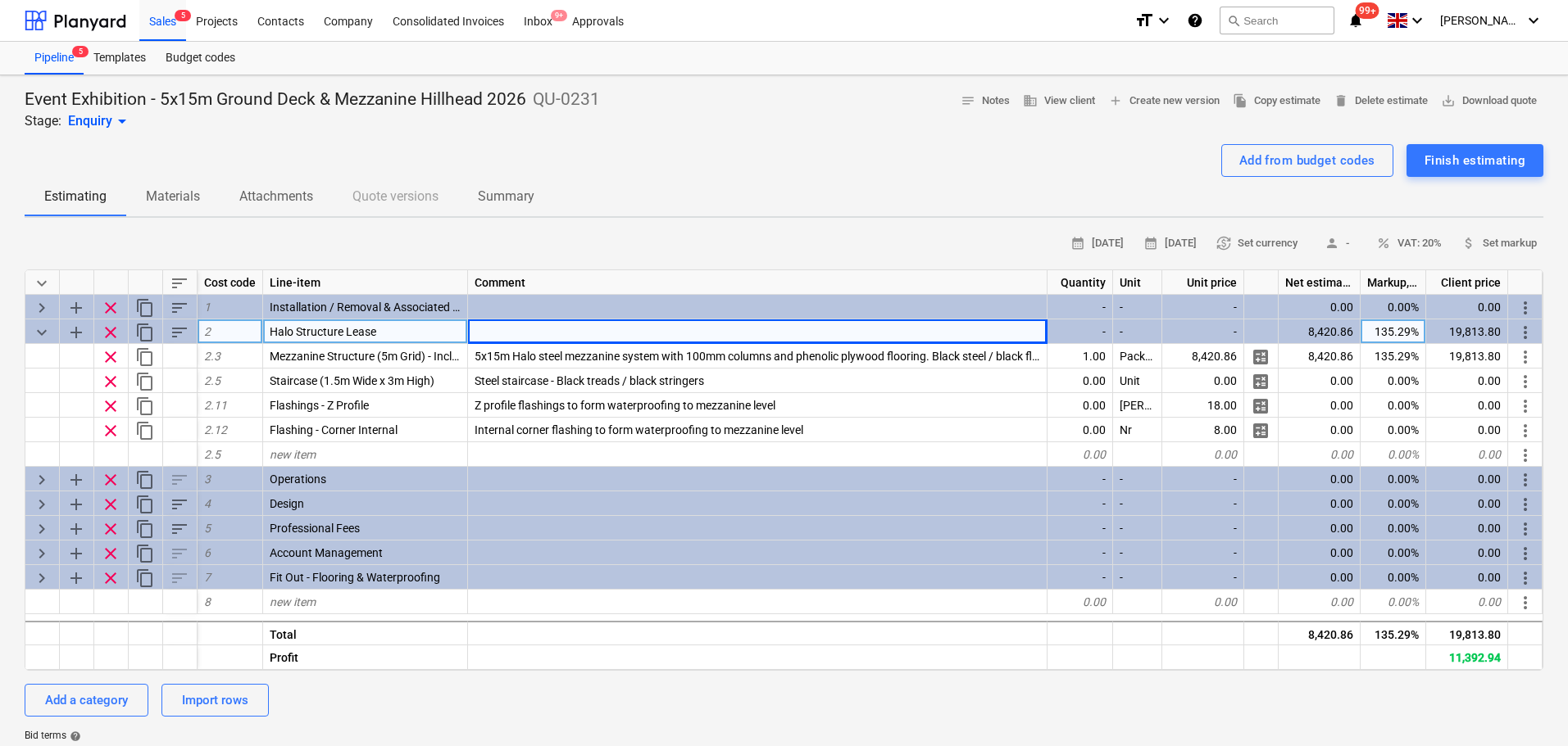
click at [34, 334] on span "keyboard_arrow_down" at bounding box center [42, 332] width 19 height 19
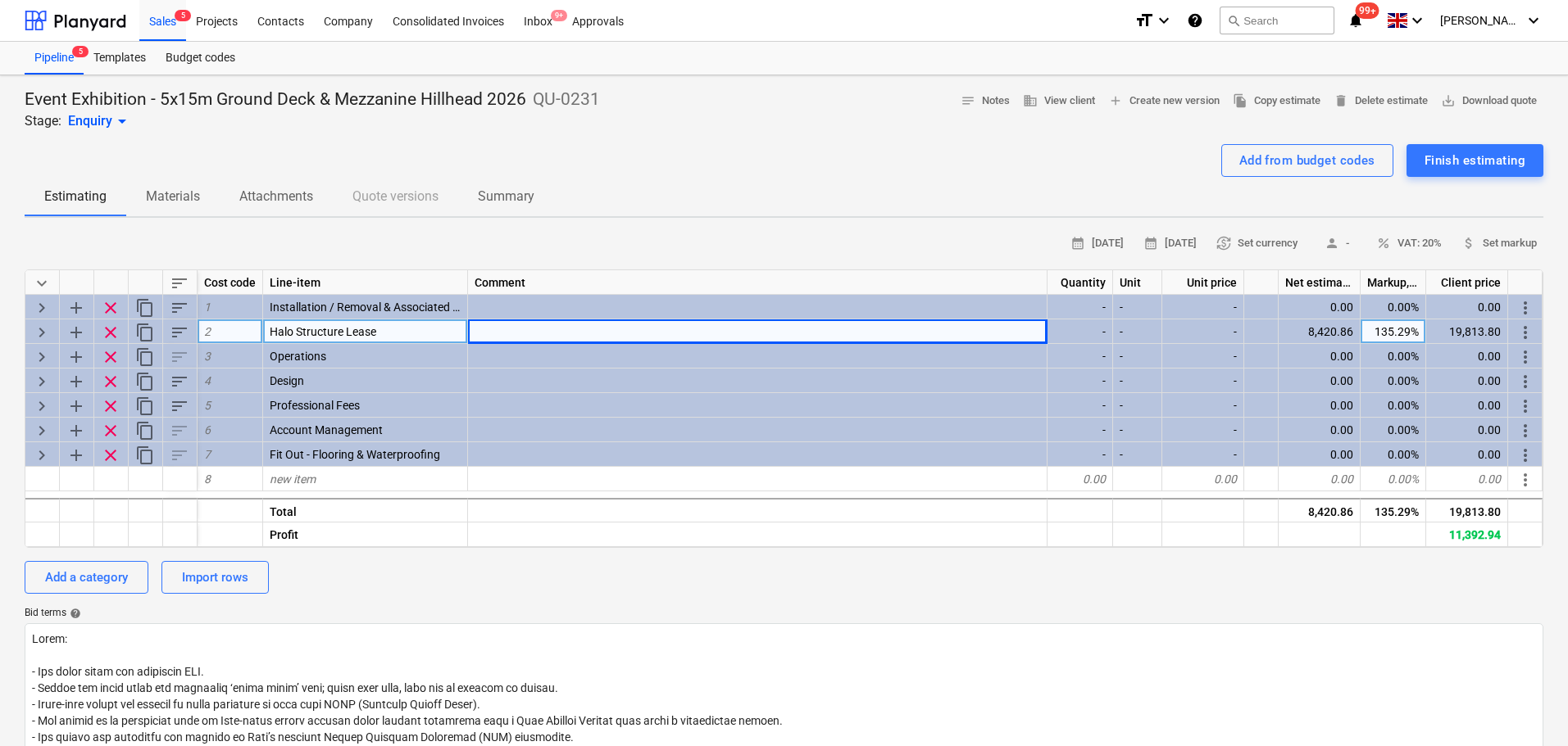
click at [34, 334] on span "keyboard_arrow_right" at bounding box center [42, 332] width 19 height 19
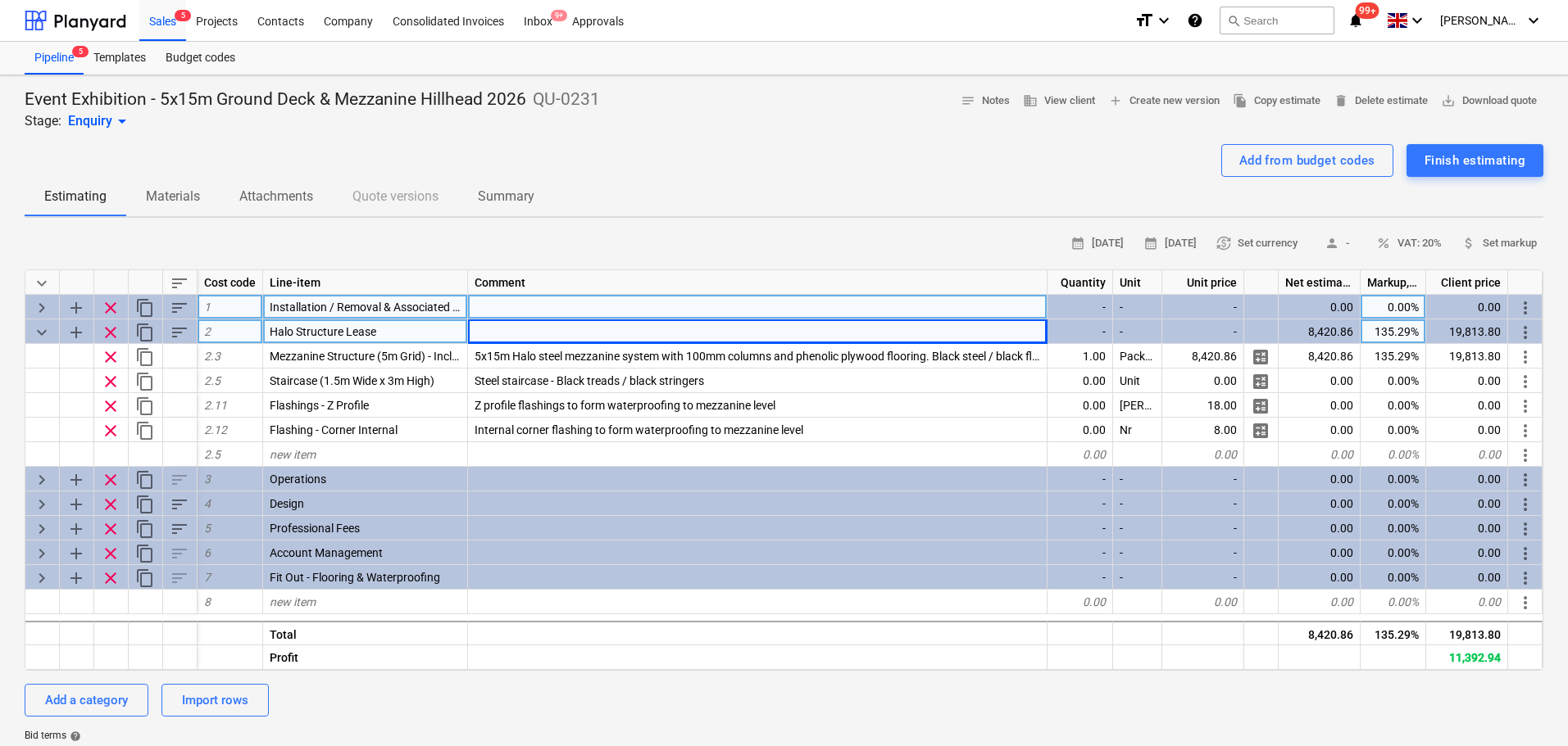
click at [38, 317] on span "keyboard_arrow_right" at bounding box center [42, 308] width 19 height 19
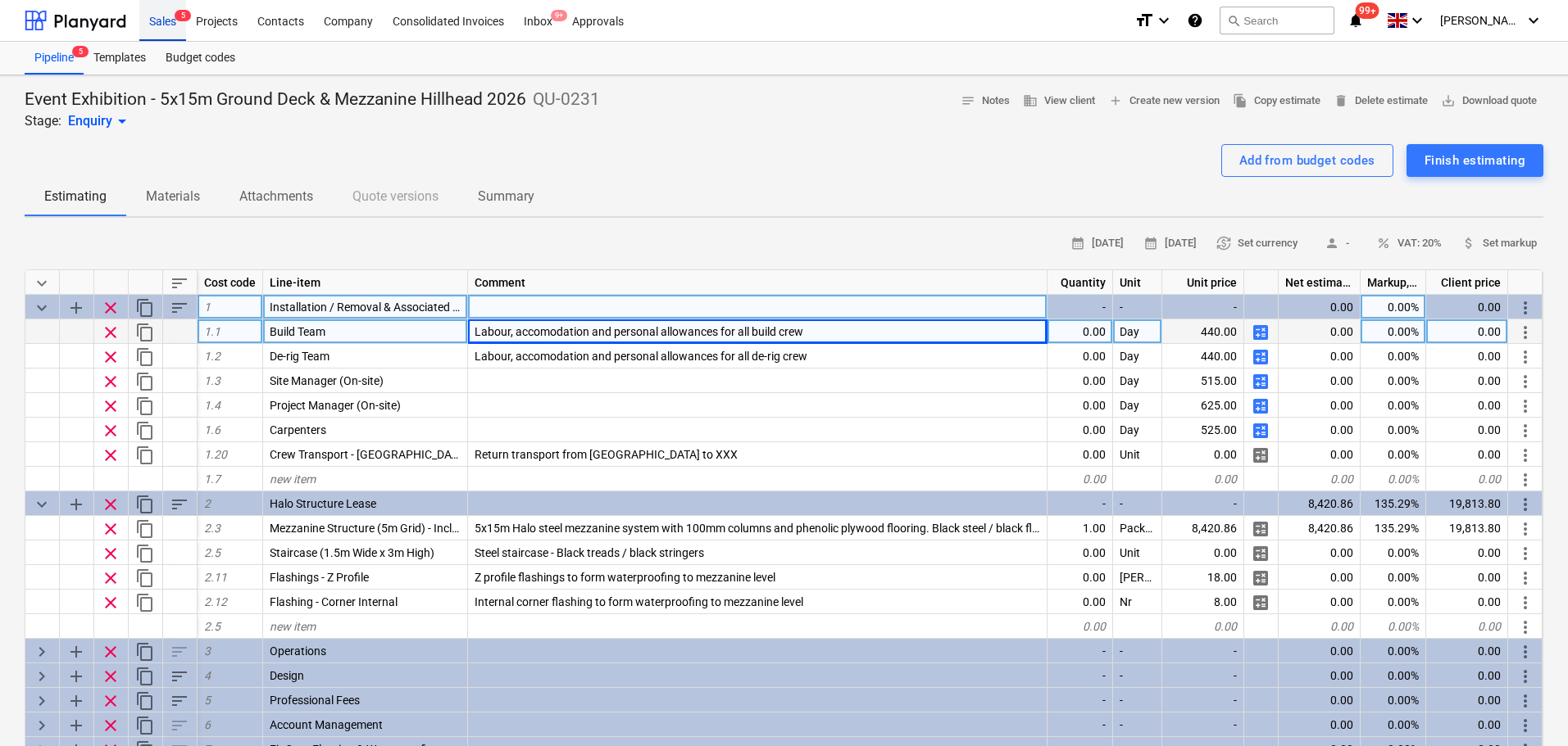
click at [152, 26] on div "Sales 5" at bounding box center [163, 19] width 47 height 42
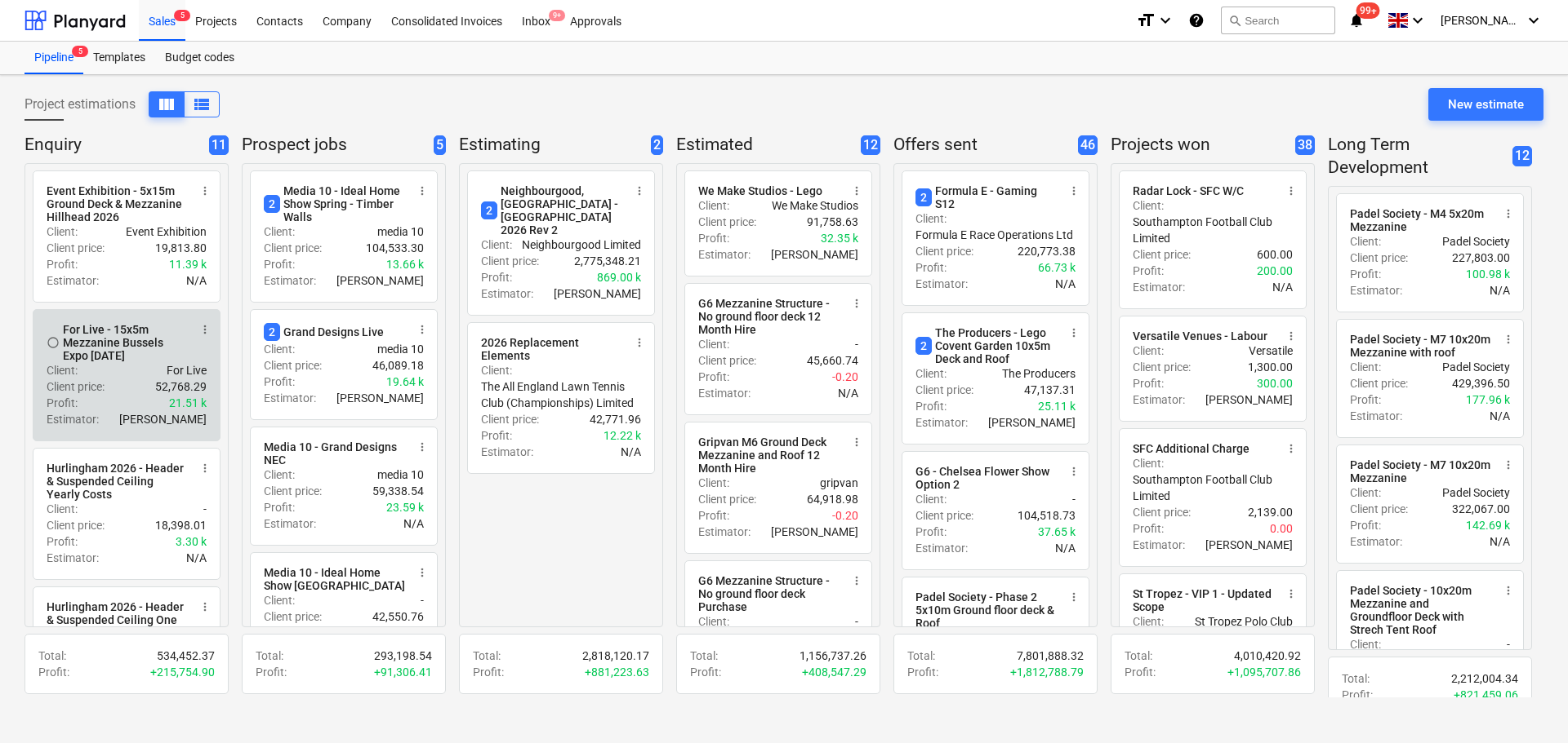
click at [112, 378] on div "Client : For Live" at bounding box center [127, 371] width 160 height 17
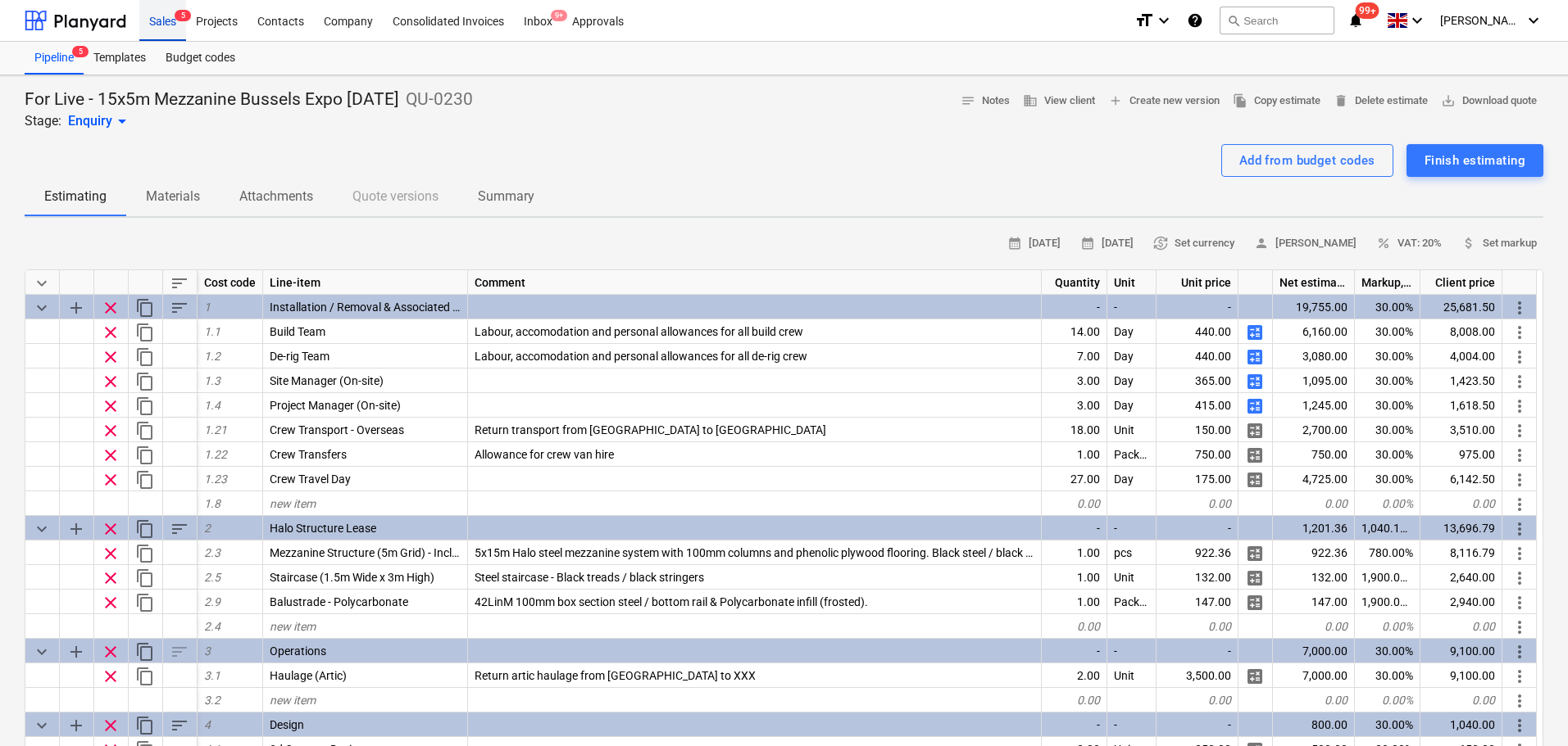
click at [172, 26] on div "Sales 5" at bounding box center [163, 19] width 47 height 42
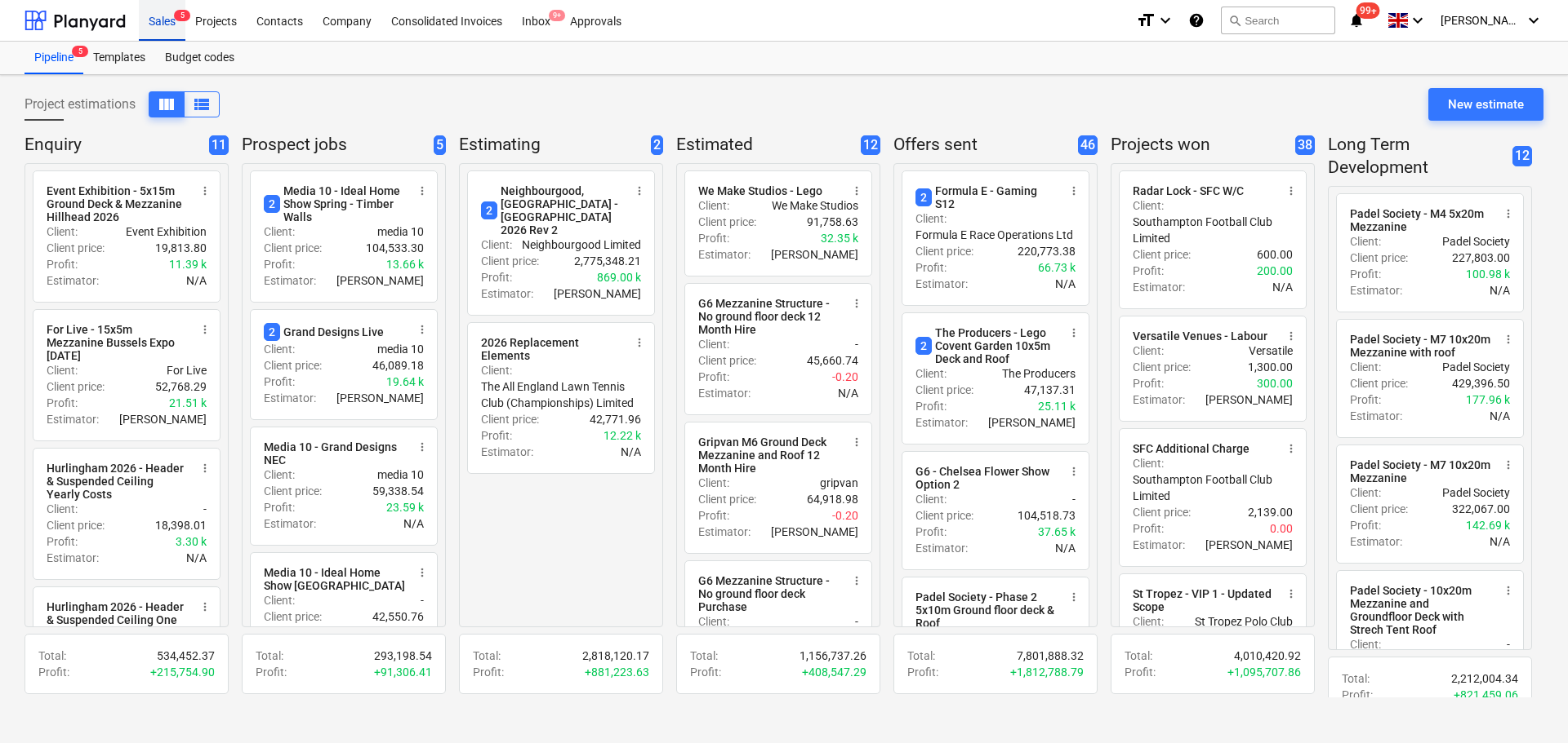
click at [162, 17] on div "Sales 5" at bounding box center [162, 19] width 47 height 41
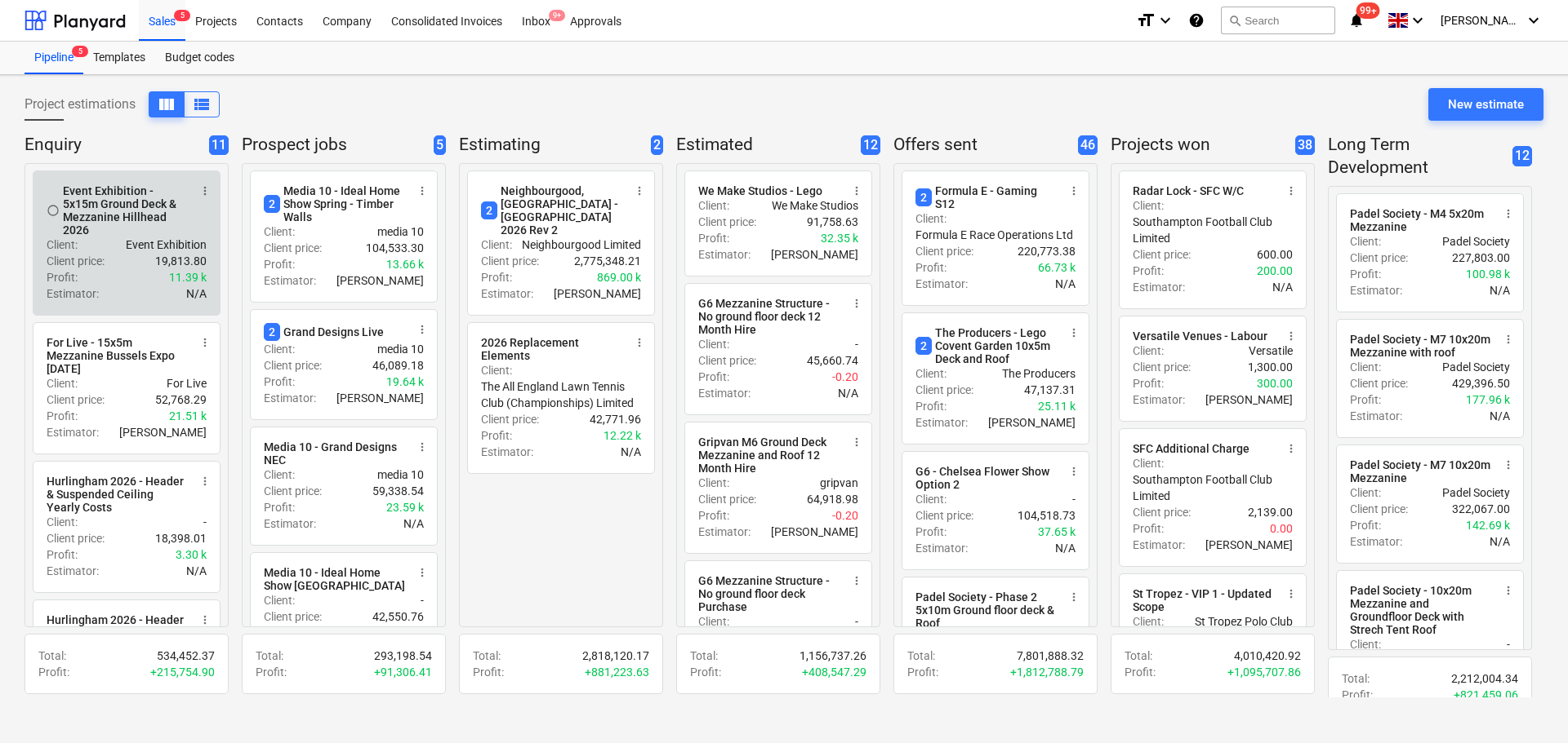
click at [97, 268] on p "Client price :" at bounding box center [76, 261] width 58 height 17
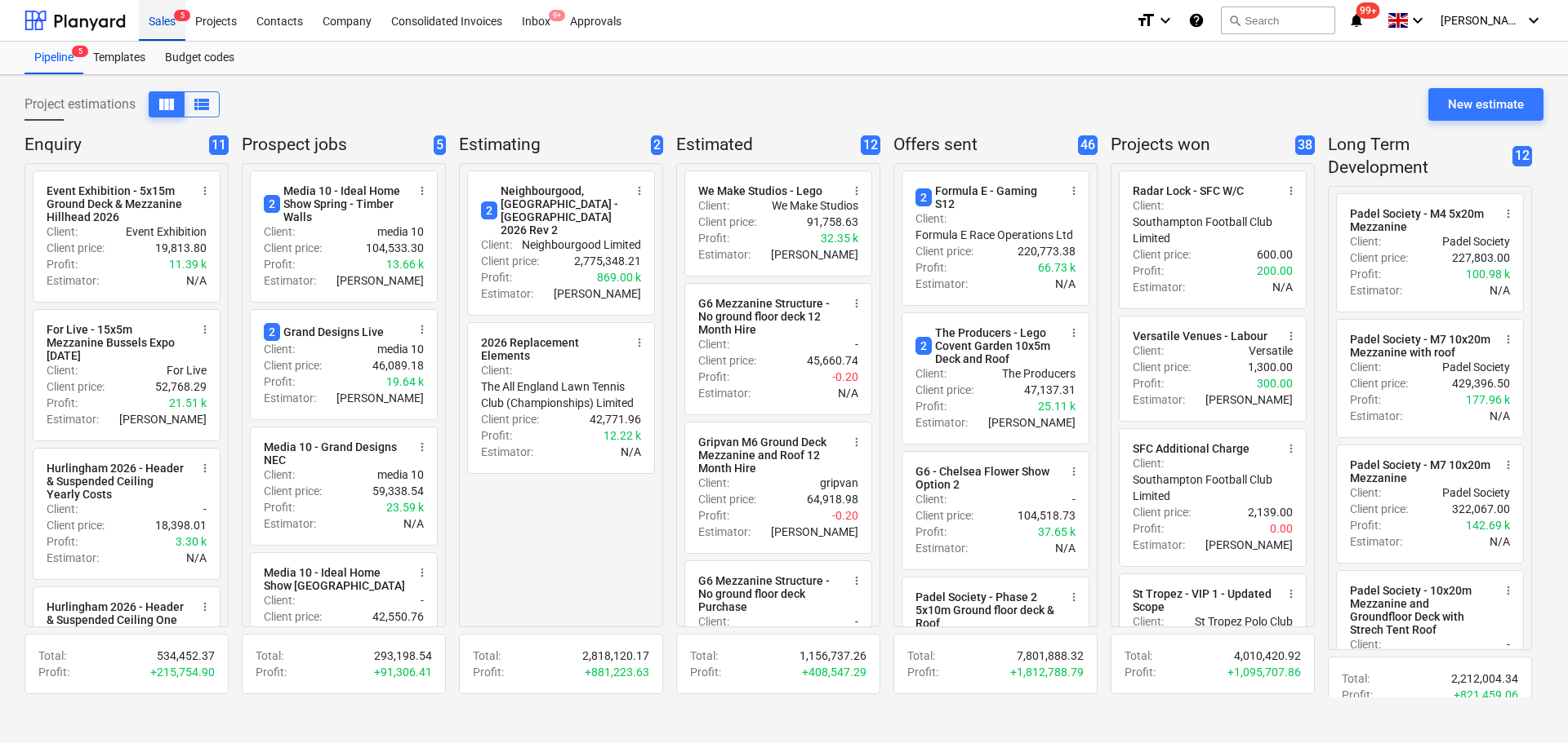
click at [162, 28] on div "Sales 5" at bounding box center [162, 19] width 47 height 41
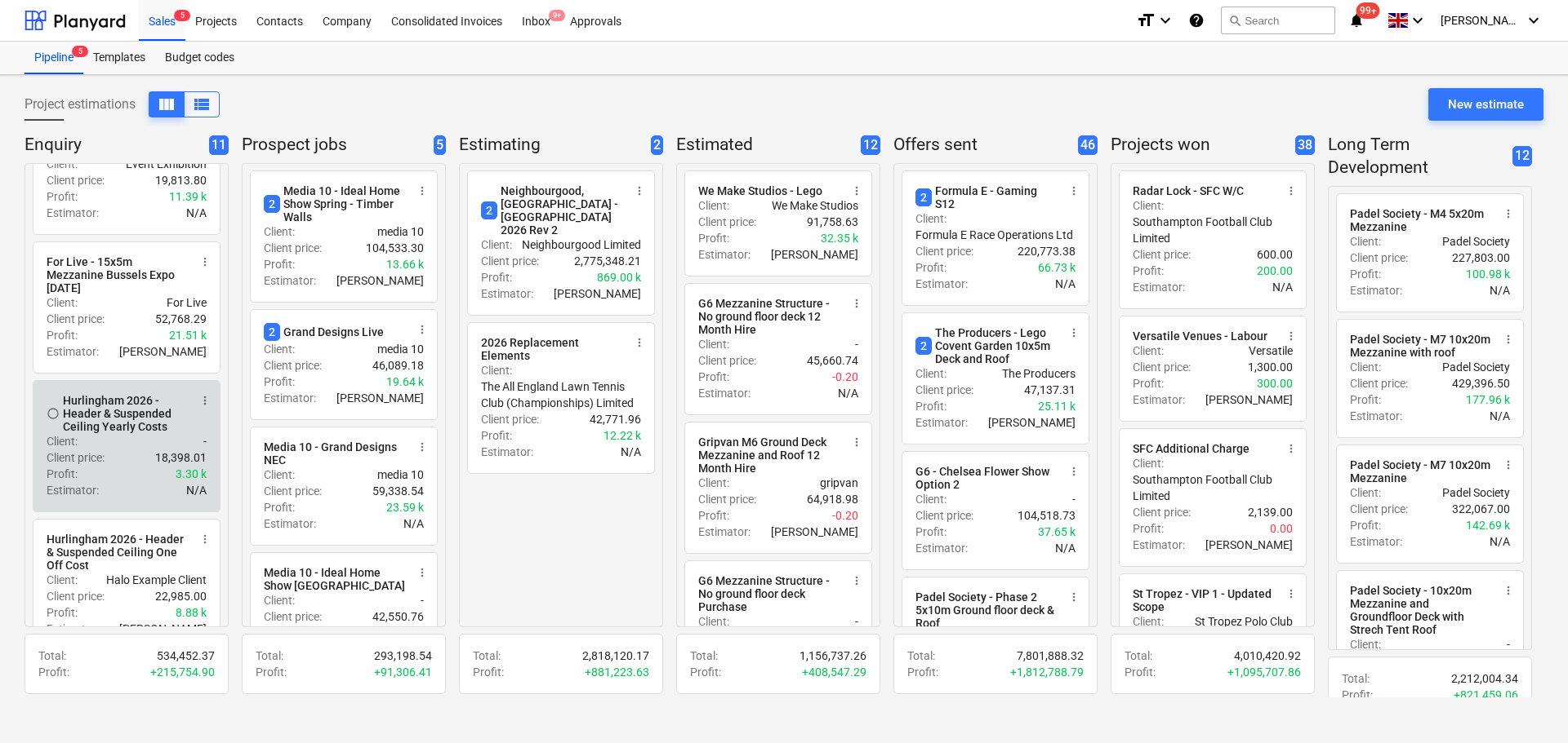
scroll to position [150, 0]
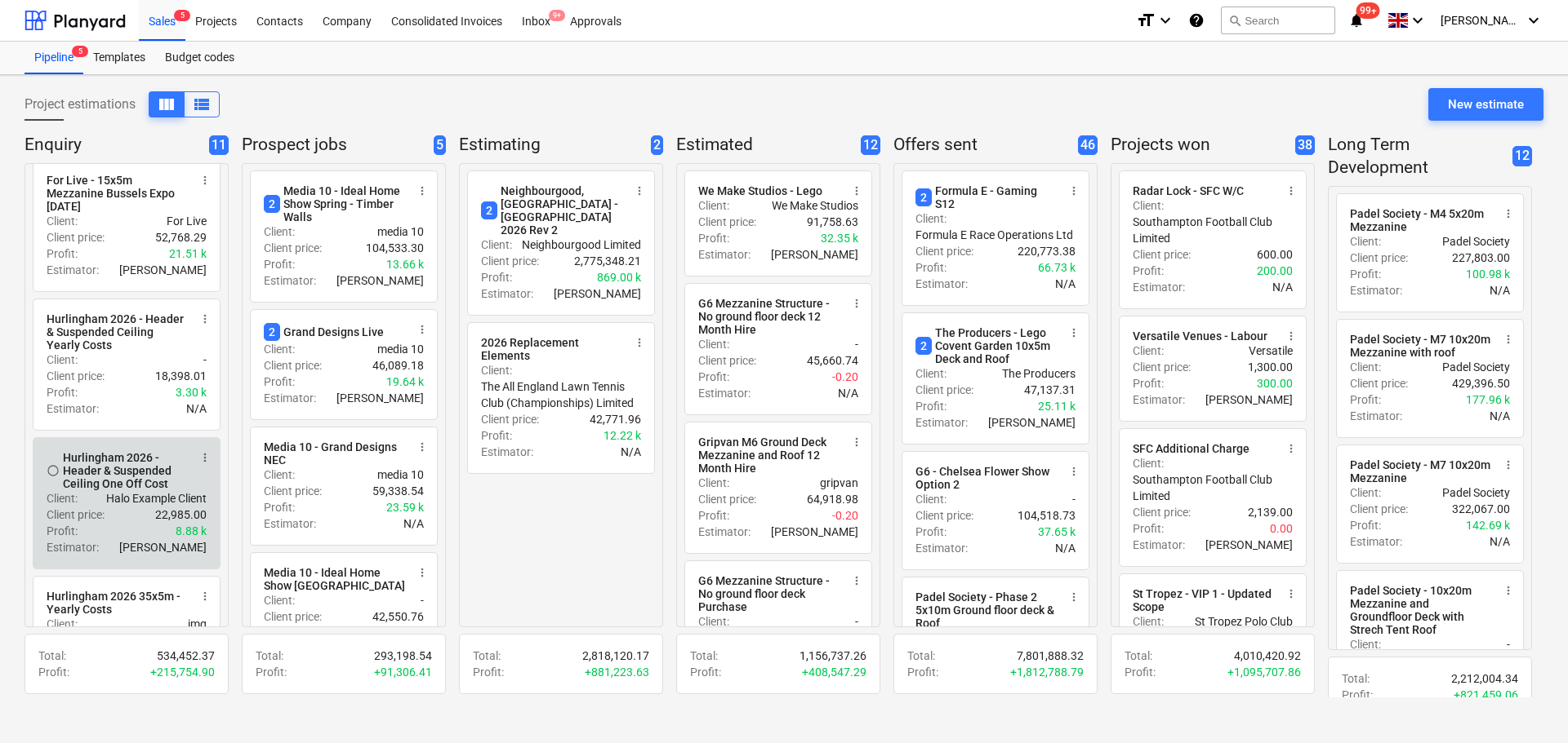
click at [107, 490] on div "Hurlingham 2026 - Header & Suspended Ceiling One Off Cost" at bounding box center [125, 471] width 126 height 39
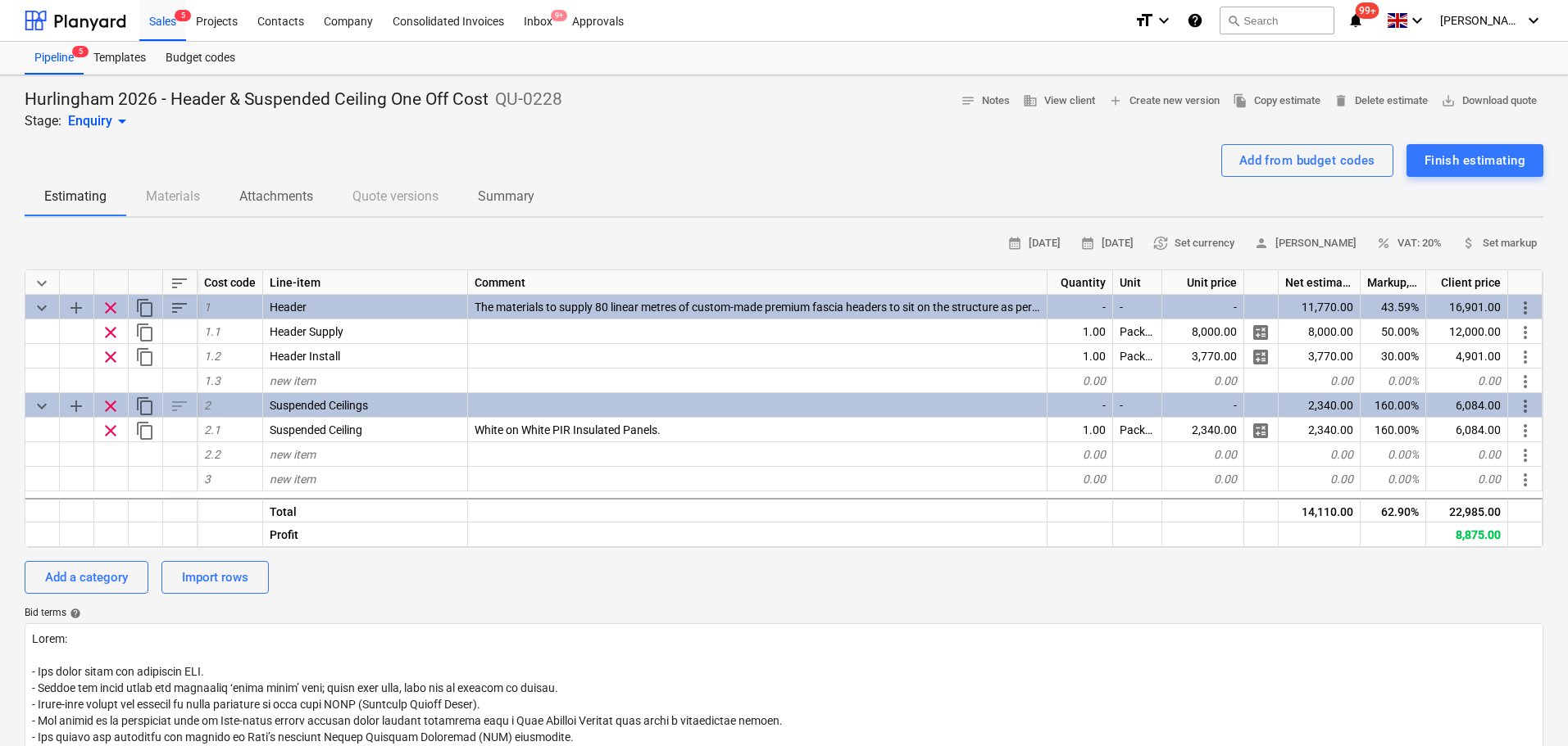
click at [510, 141] on div at bounding box center [784, 137] width 1519 height 13
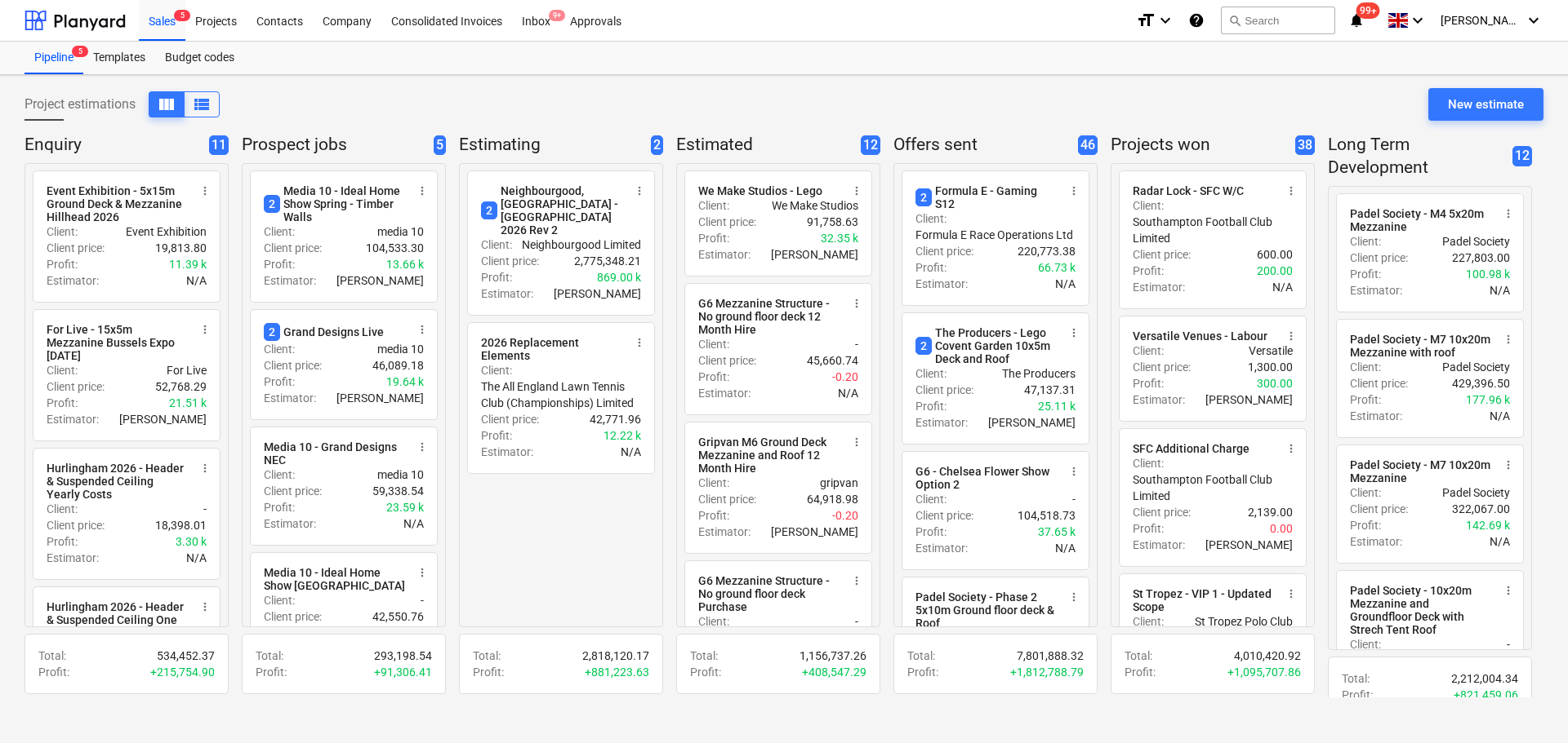
click at [880, 104] on div "Project estimations view_column view_list New estimate" at bounding box center [784, 111] width 1519 height 46
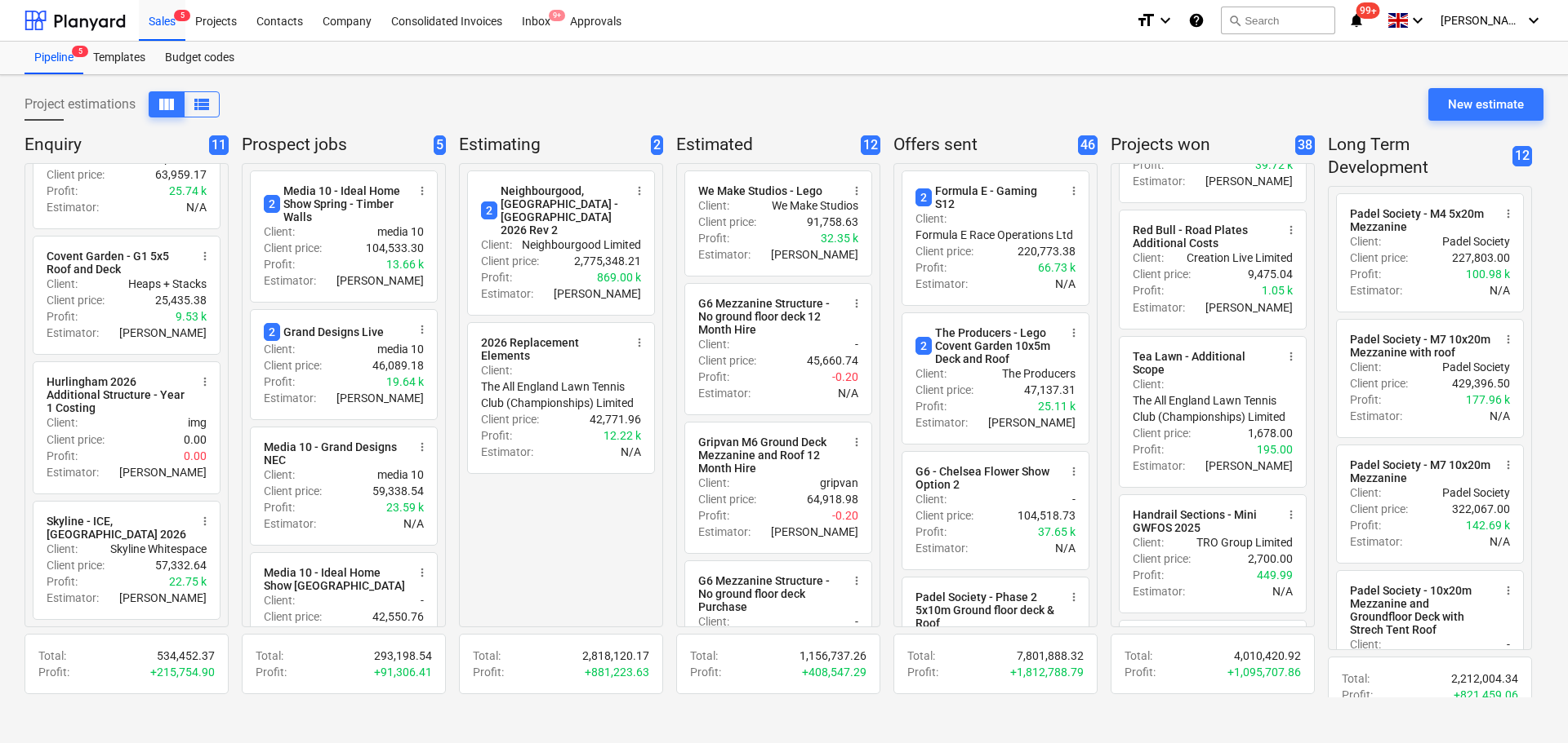
scroll to position [3100, 0]
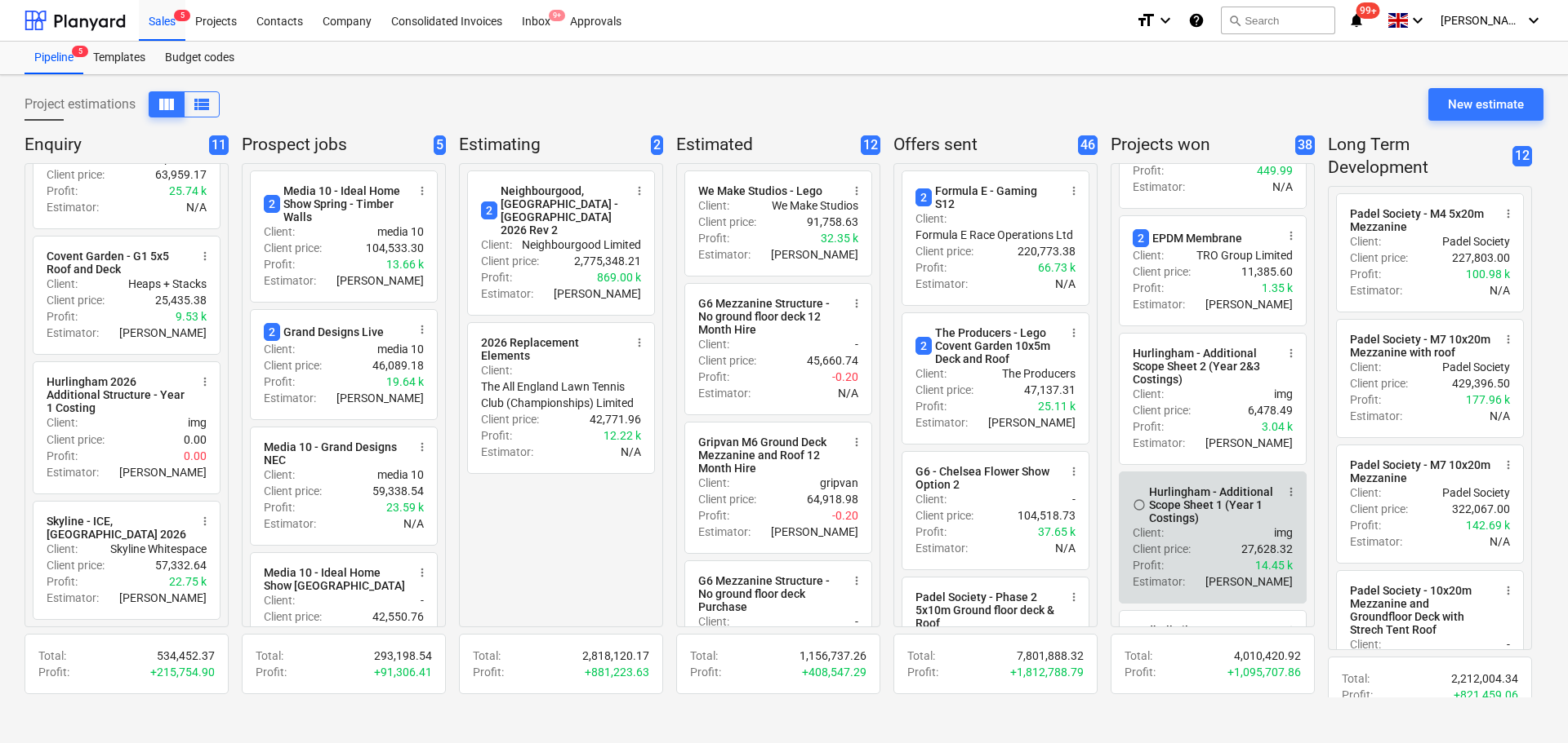
click at [1142, 511] on span "radio_button_unchecked" at bounding box center [1139, 504] width 13 height 13
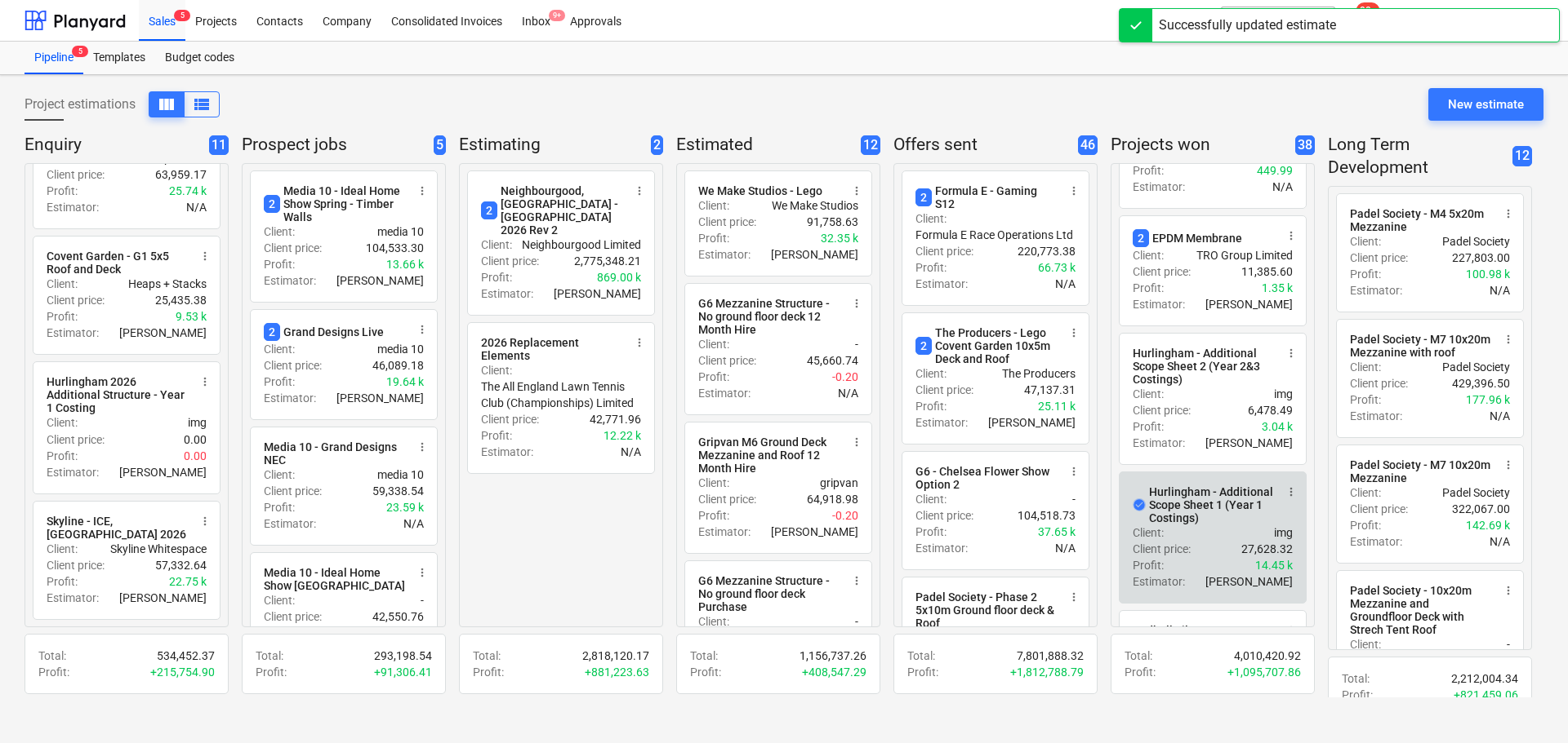
click at [1141, 511] on span "check_circle" at bounding box center [1139, 504] width 13 height 13
click at [1142, 511] on span "radio_button_unchecked" at bounding box center [1139, 504] width 13 height 13
click at [1141, 511] on span "check_circle" at bounding box center [1139, 504] width 13 height 13
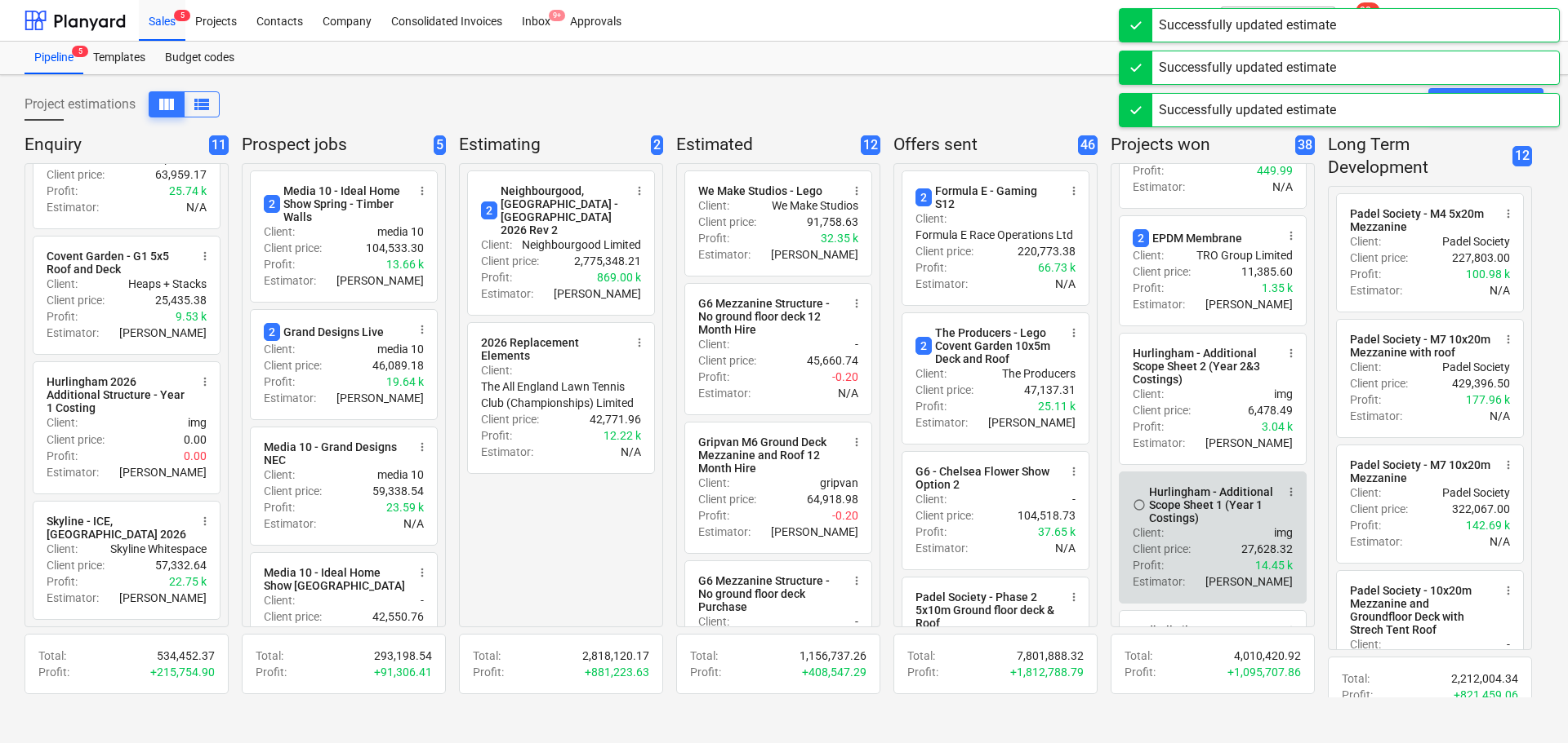
click at [1201, 525] on div "Hurlingham - Additional Scope Sheet 1 (Year 1 Costings)" at bounding box center [1211, 505] width 126 height 39
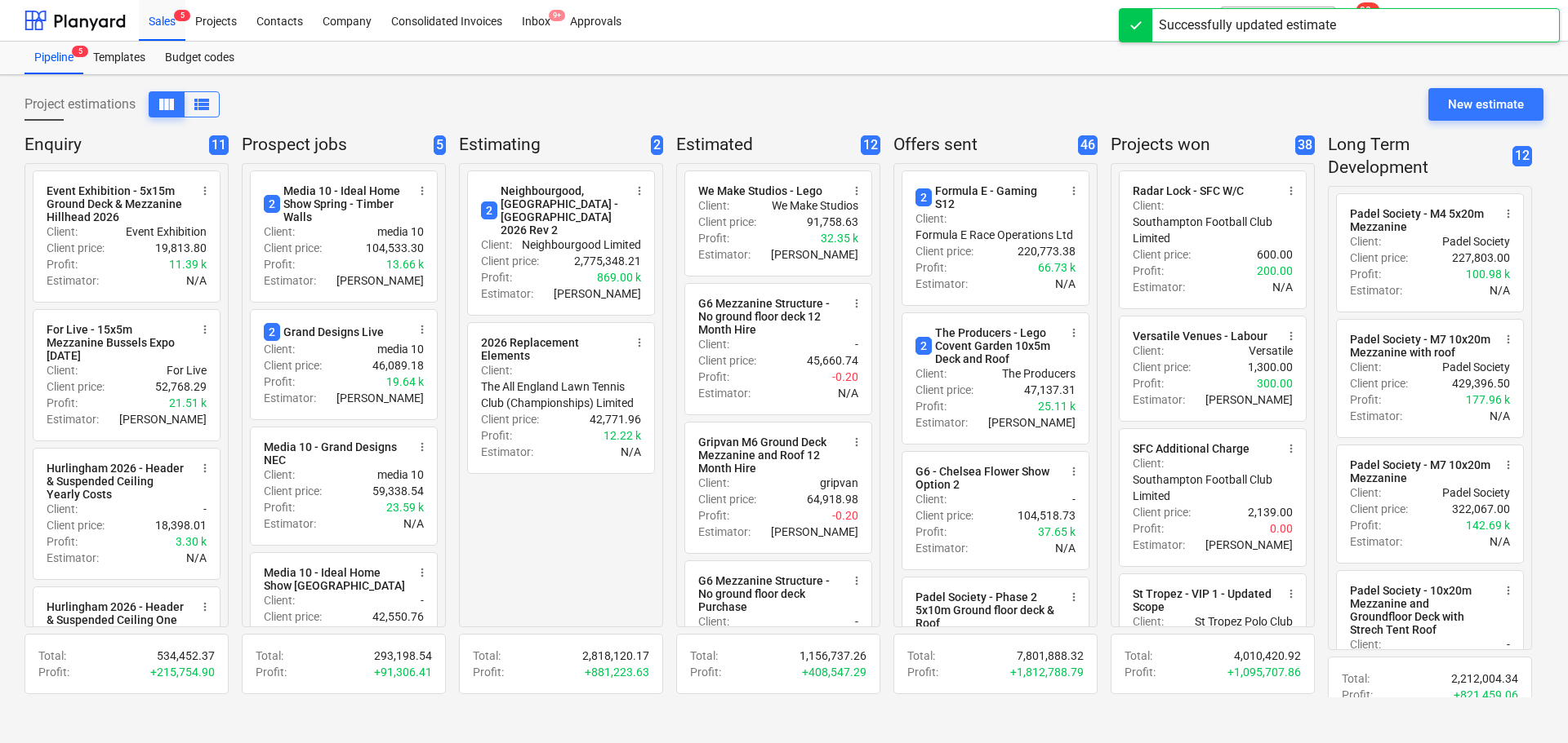
click at [1164, 82] on div "Project estimations view_column view_list New estimate Enquiry 11 radio_button_…" at bounding box center [784, 408] width 1568 height 668
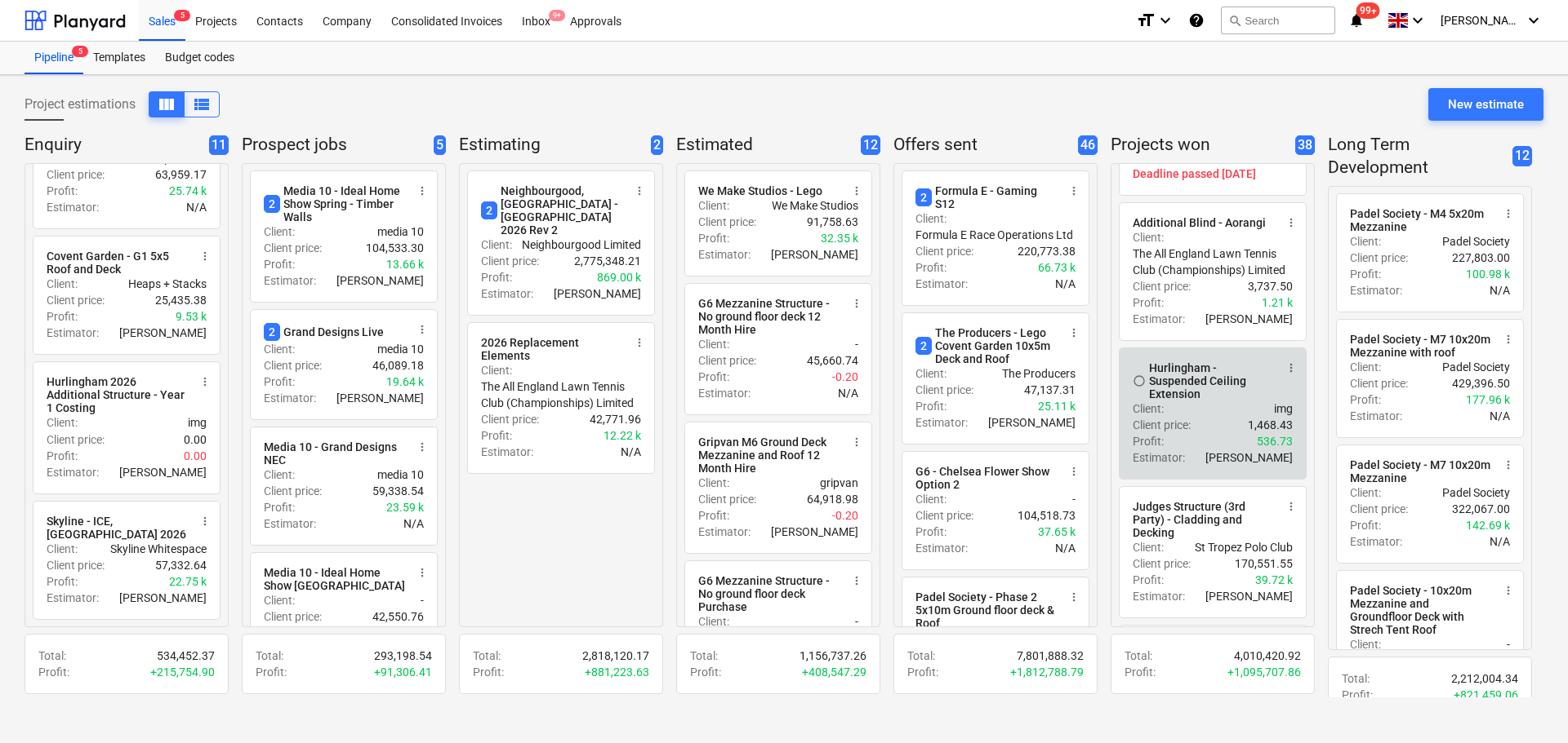
scroll to position [2293, 0]
click at [1215, 401] on div "Hurlingham - Suspended Ceiling Extension" at bounding box center [1211, 381] width 126 height 39
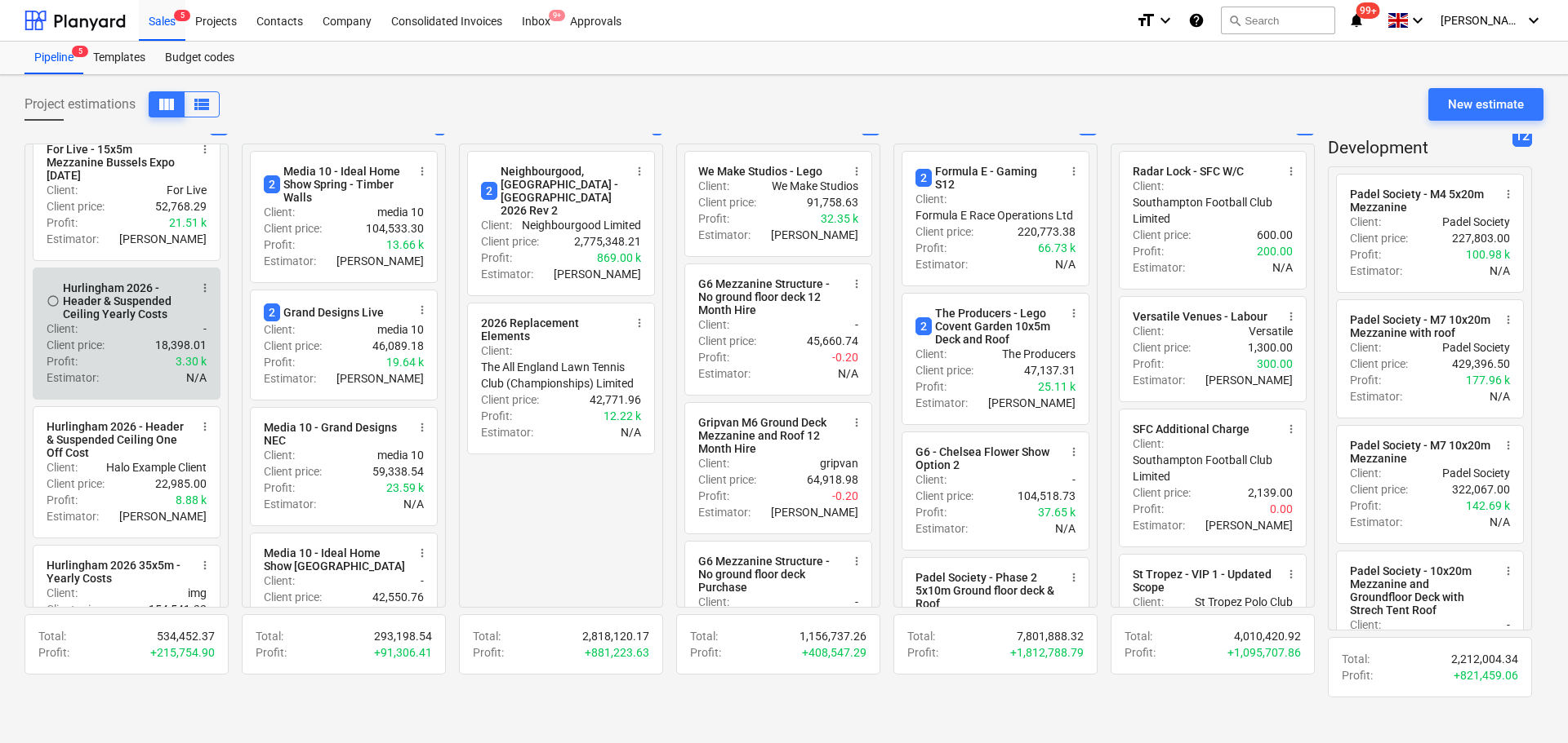
scroll to position [163, 0]
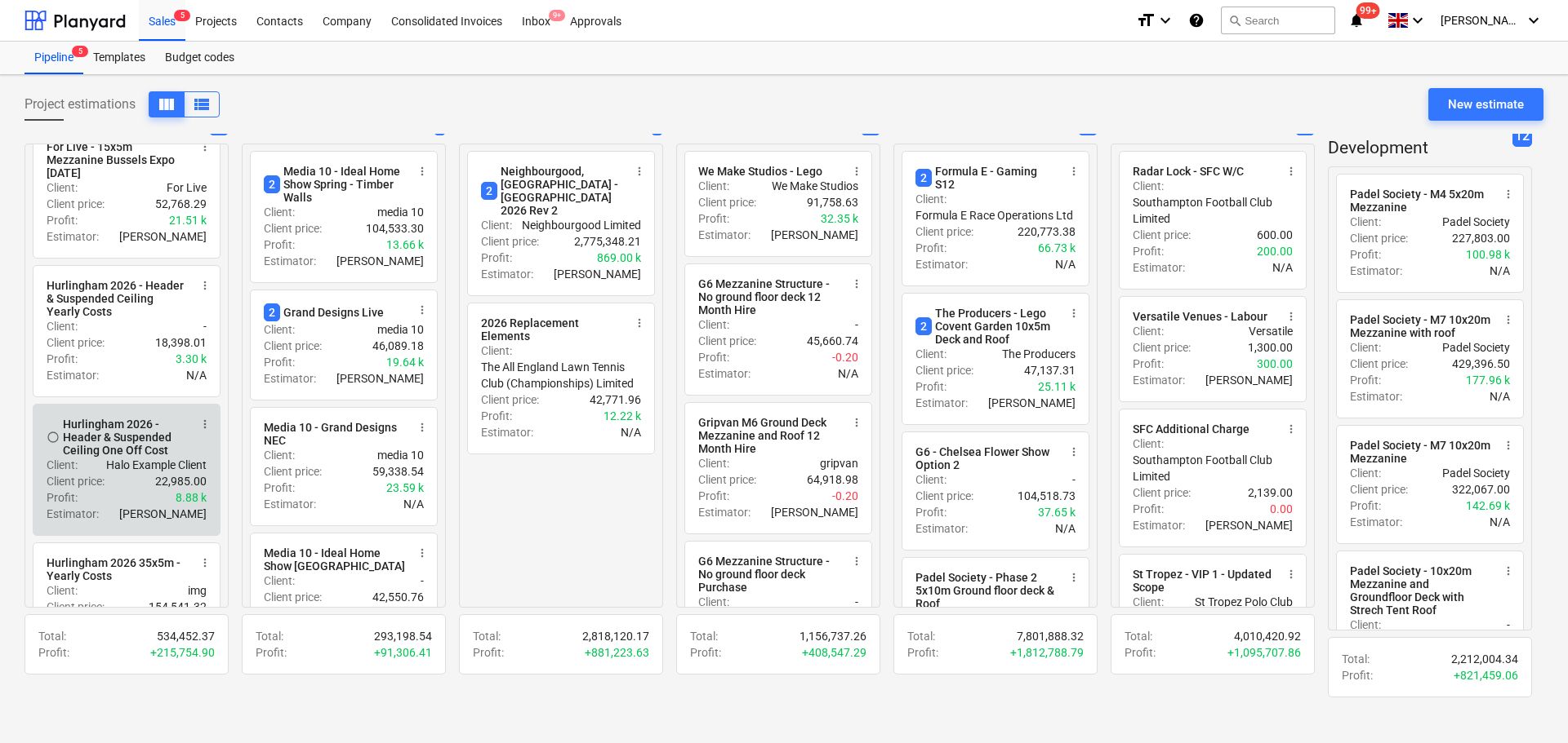
click at [120, 457] on div "Hurlingham 2026 - Header & Suspended Ceiling One Off Cost" at bounding box center [125, 438] width 126 height 39
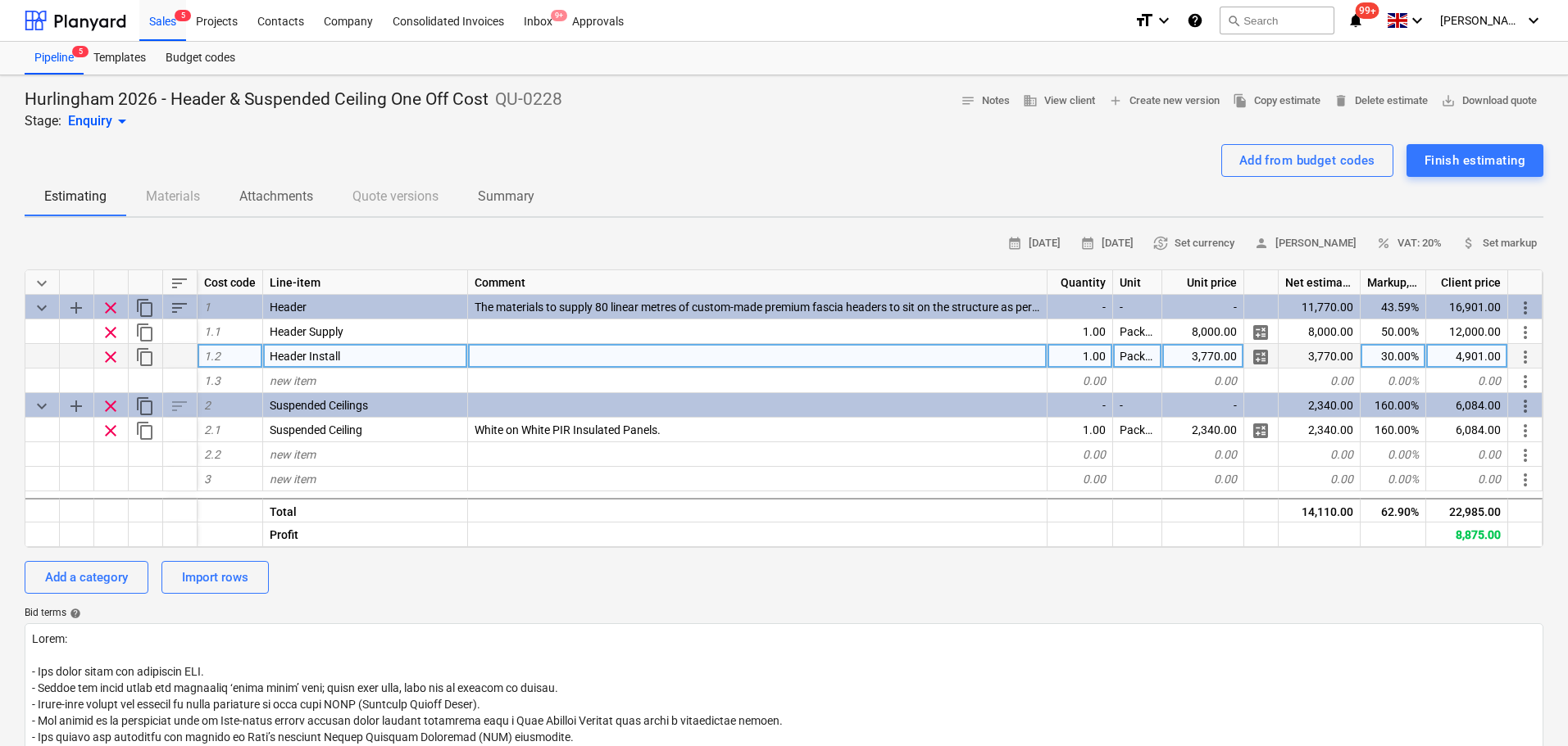
click at [1202, 358] on div "3,770.00" at bounding box center [1203, 356] width 82 height 25
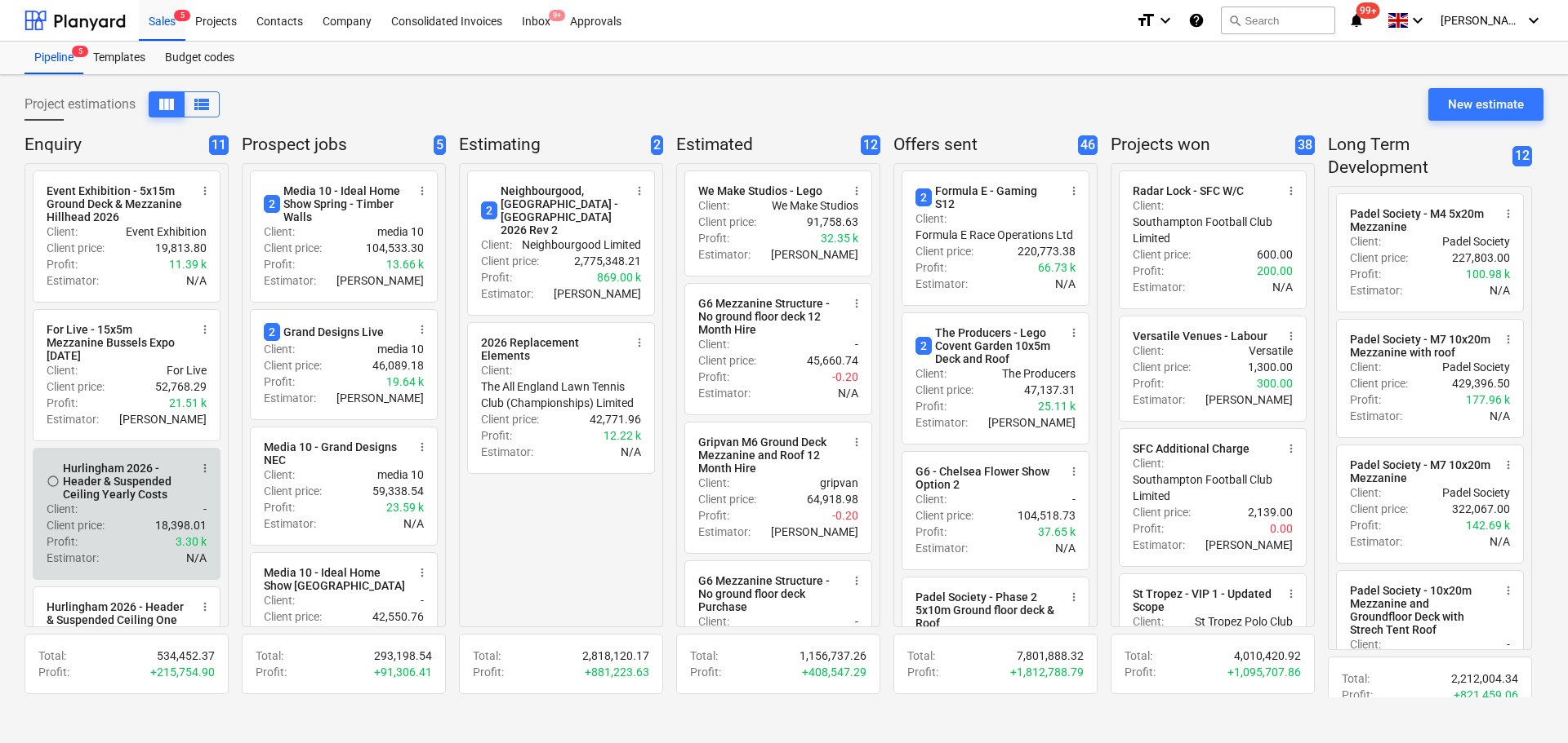
click at [106, 508] on div "Client : -" at bounding box center [127, 509] width 160 height 17
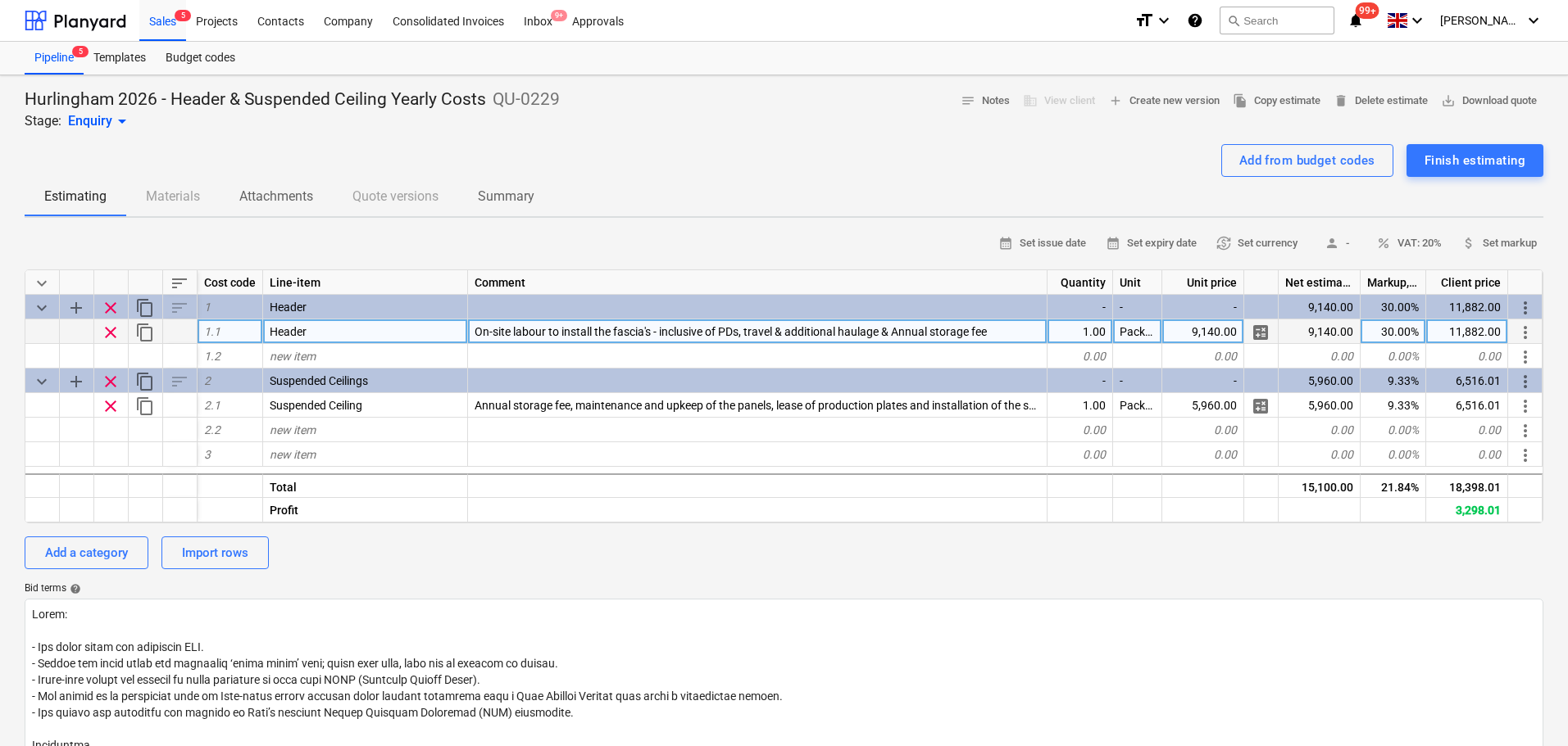
click at [1210, 328] on div "9,140.00" at bounding box center [1203, 331] width 82 height 25
click at [852, 192] on div "Estimating Materials Attachments Quote versions Summary" at bounding box center [784, 196] width 1519 height 39
click at [174, 18] on div "Sales 5" at bounding box center [163, 19] width 47 height 42
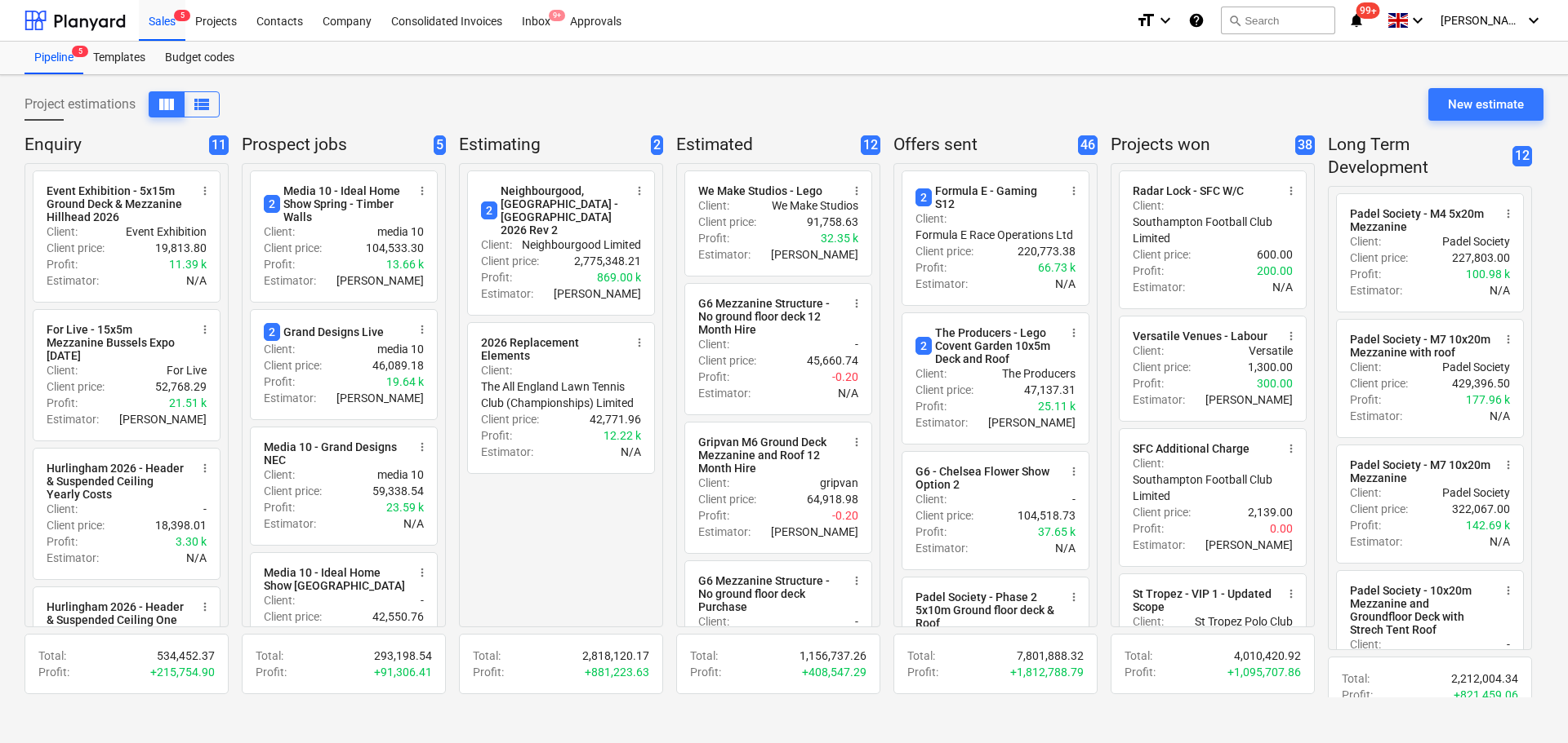
click at [1365, 23] on icon "notifications" at bounding box center [1356, 20] width 17 height 19
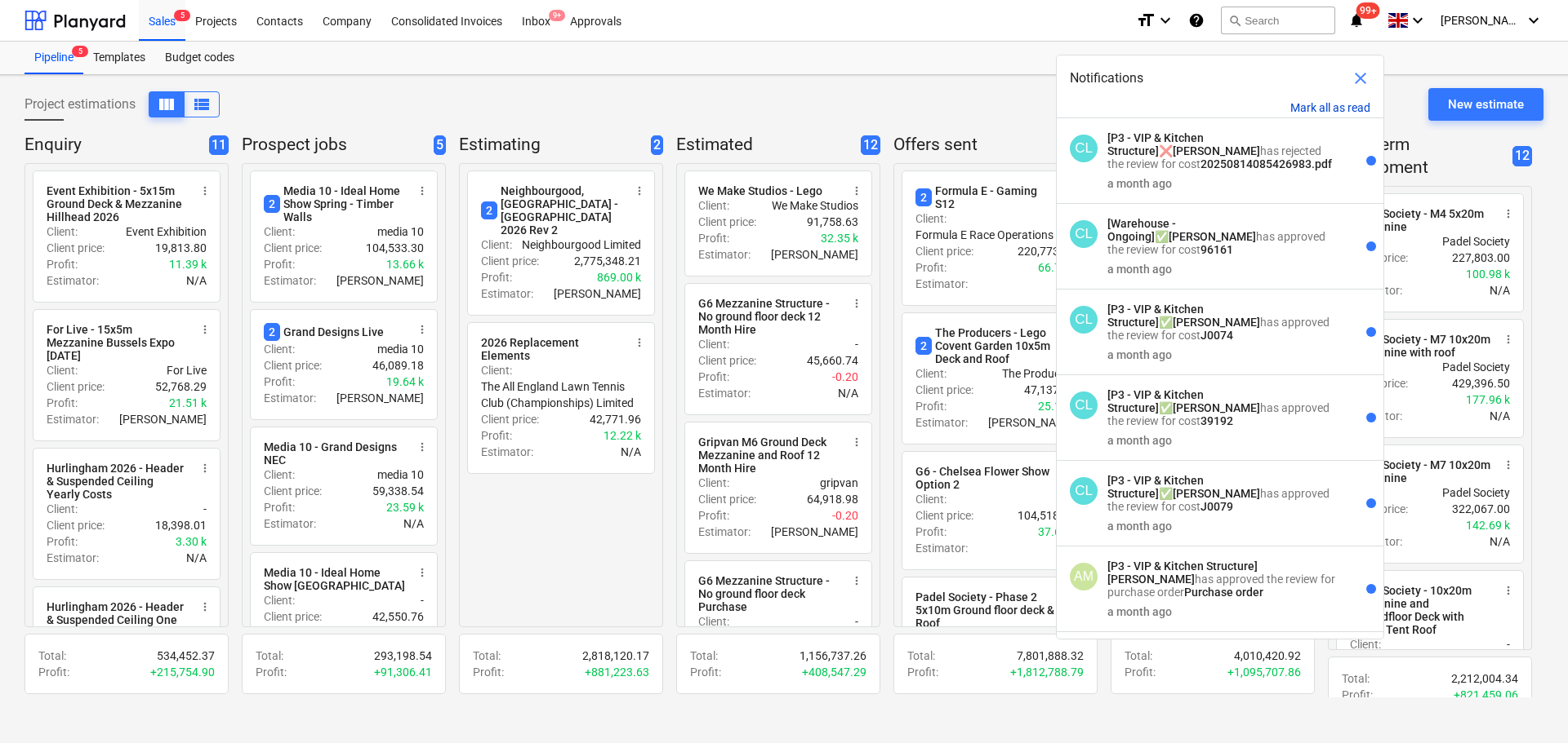
click at [1335, 107] on button "Mark all as read" at bounding box center [1330, 107] width 80 height 13
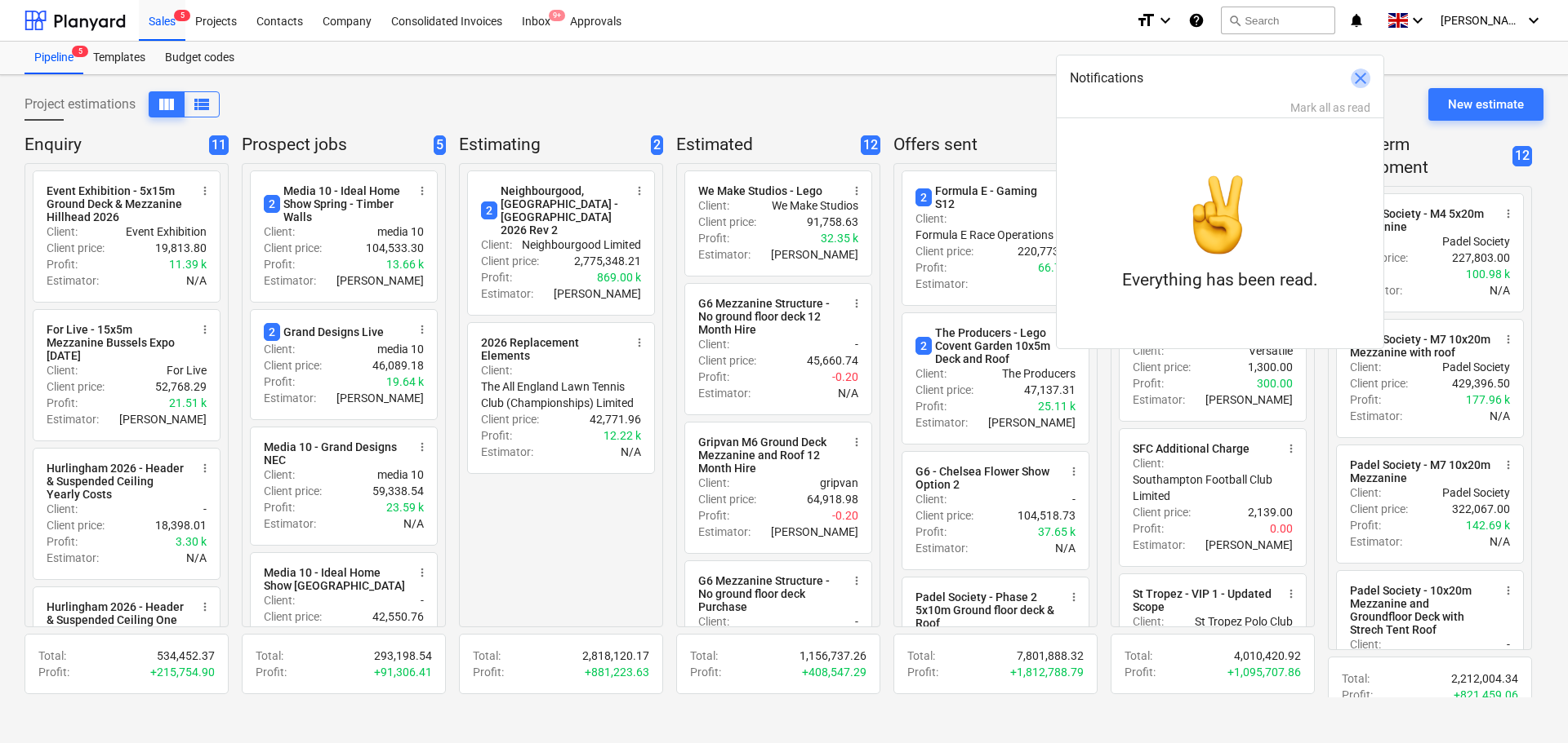
click at [1358, 81] on span "close" at bounding box center [1360, 78] width 19 height 19
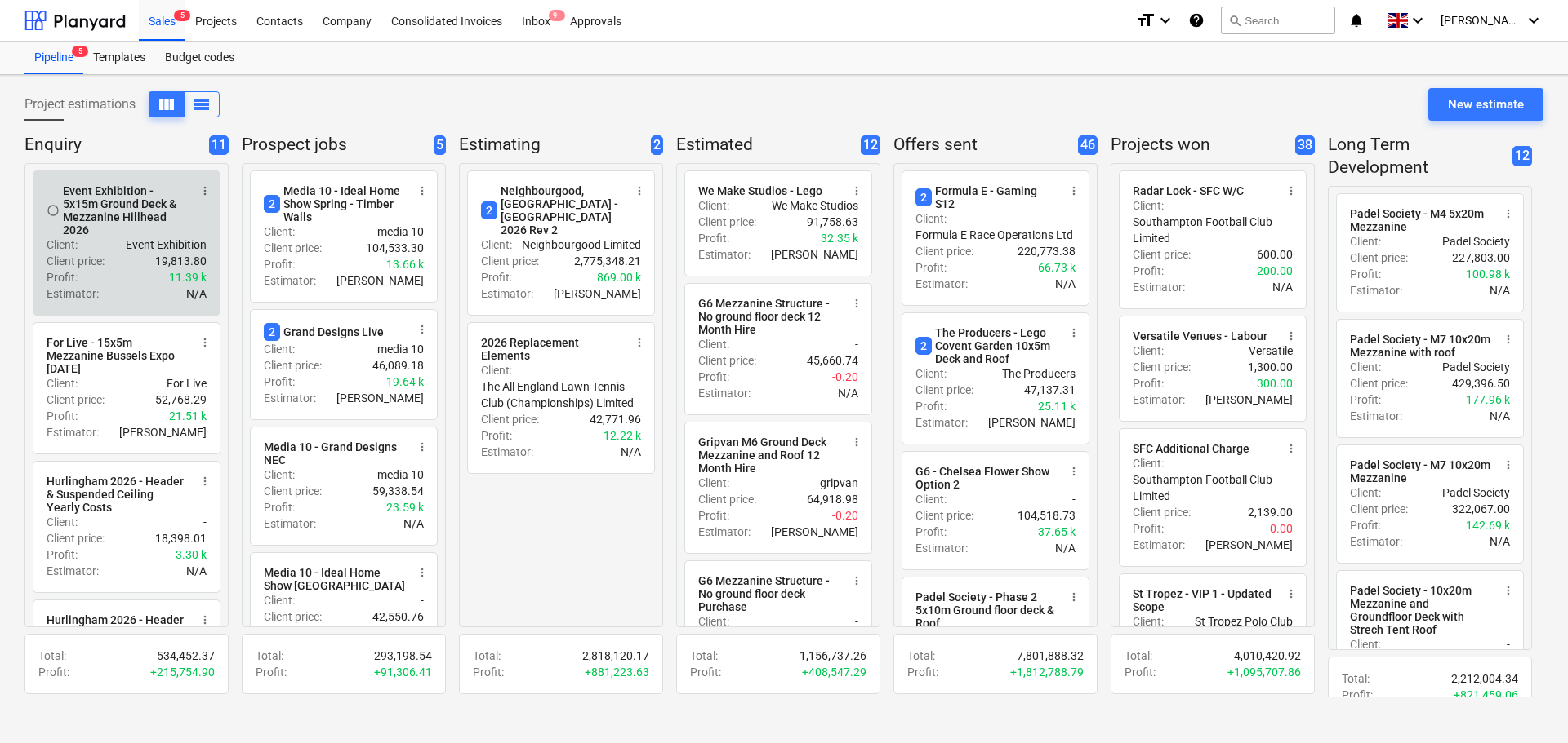
click at [120, 215] on div "Event Exhibition - 5x15m Ground Deck & Mezzanine Hillhead 2026" at bounding box center [125, 210] width 126 height 52
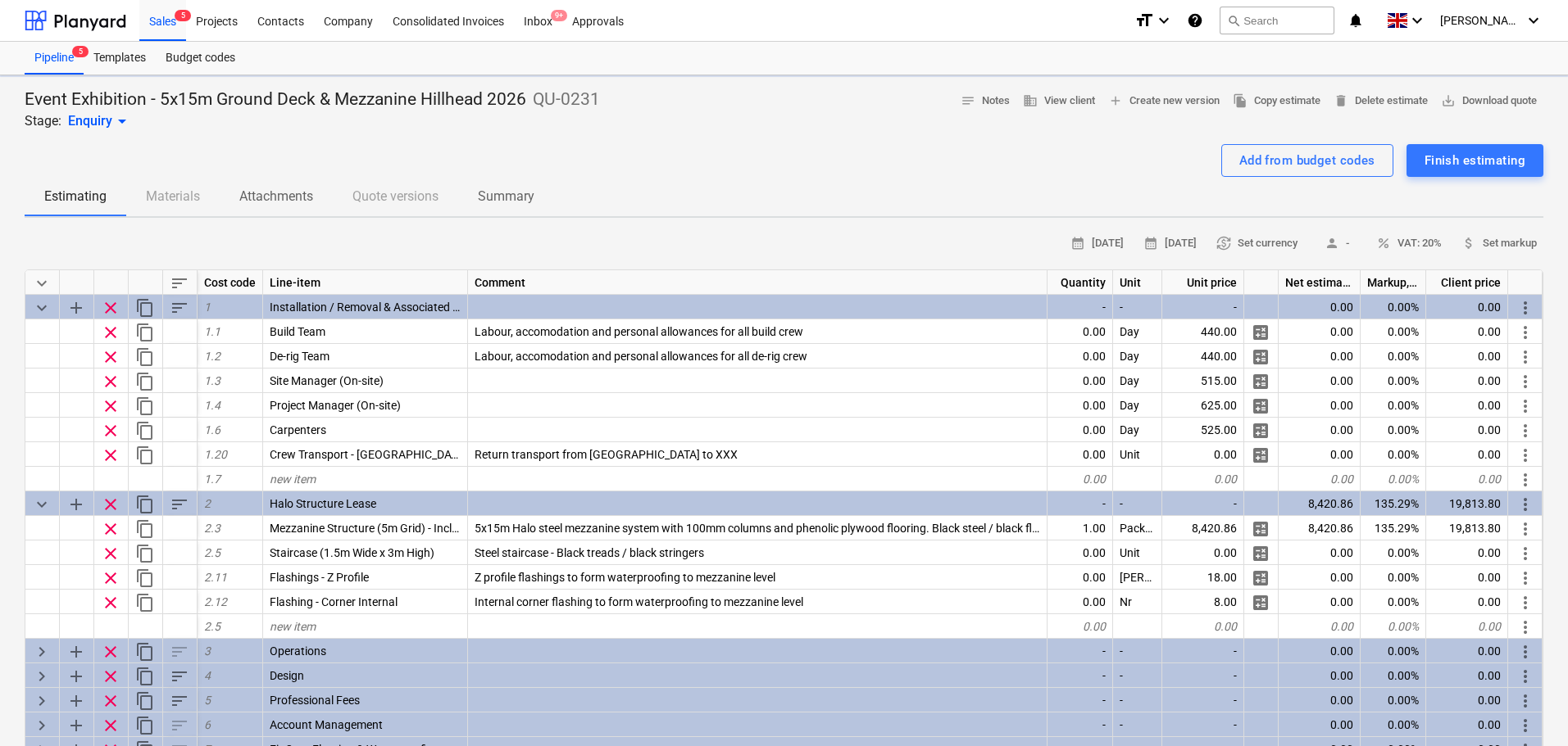
type textarea "x"
click at [500, 147] on div "Add from budget codes Finish estimating" at bounding box center [784, 160] width 1519 height 33
click at [1238, 103] on span "file_copy Copy estimate" at bounding box center [1276, 101] width 88 height 19
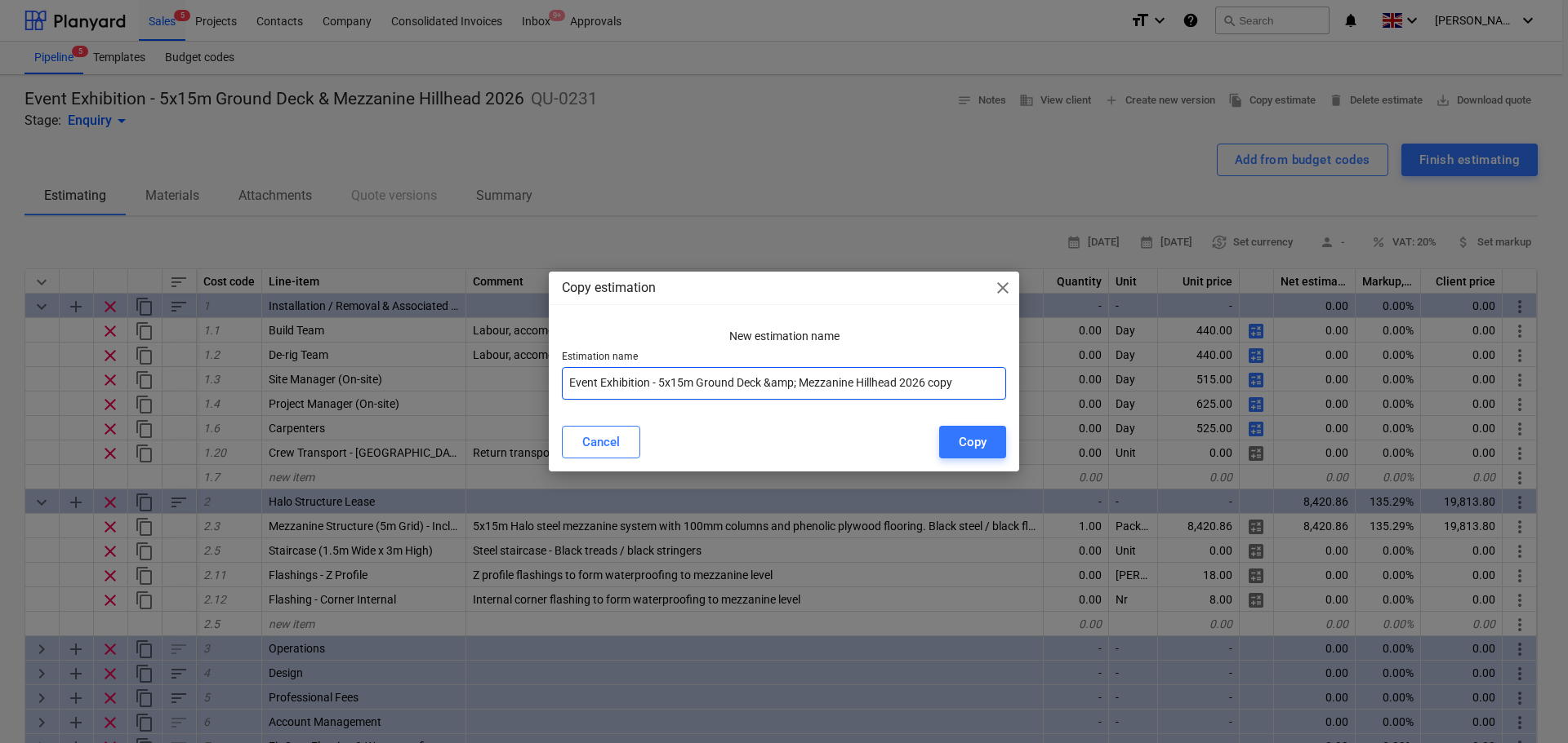
click at [682, 382] on input "Event Exhibition - 5x15m Ground Deck &amp; Mezzanine Hillhead 2026 copy" at bounding box center [784, 383] width 444 height 33
drag, startPoint x: 801, startPoint y: 382, endPoint x: 769, endPoint y: 381, distance: 32.0
click at [769, 381] on input "Event Exhibition - 10x15m Ground Deck &amp; Mezzanine Hillhead 2026 copy" at bounding box center [784, 383] width 444 height 33
drag, startPoint x: 943, startPoint y: 382, endPoint x: 911, endPoint y: 383, distance: 32.0
click at [911, 383] on input "Event Exhibition - 10x15m Ground Deck & Mezzanine Hillhead 2026 copy" at bounding box center [784, 383] width 444 height 33
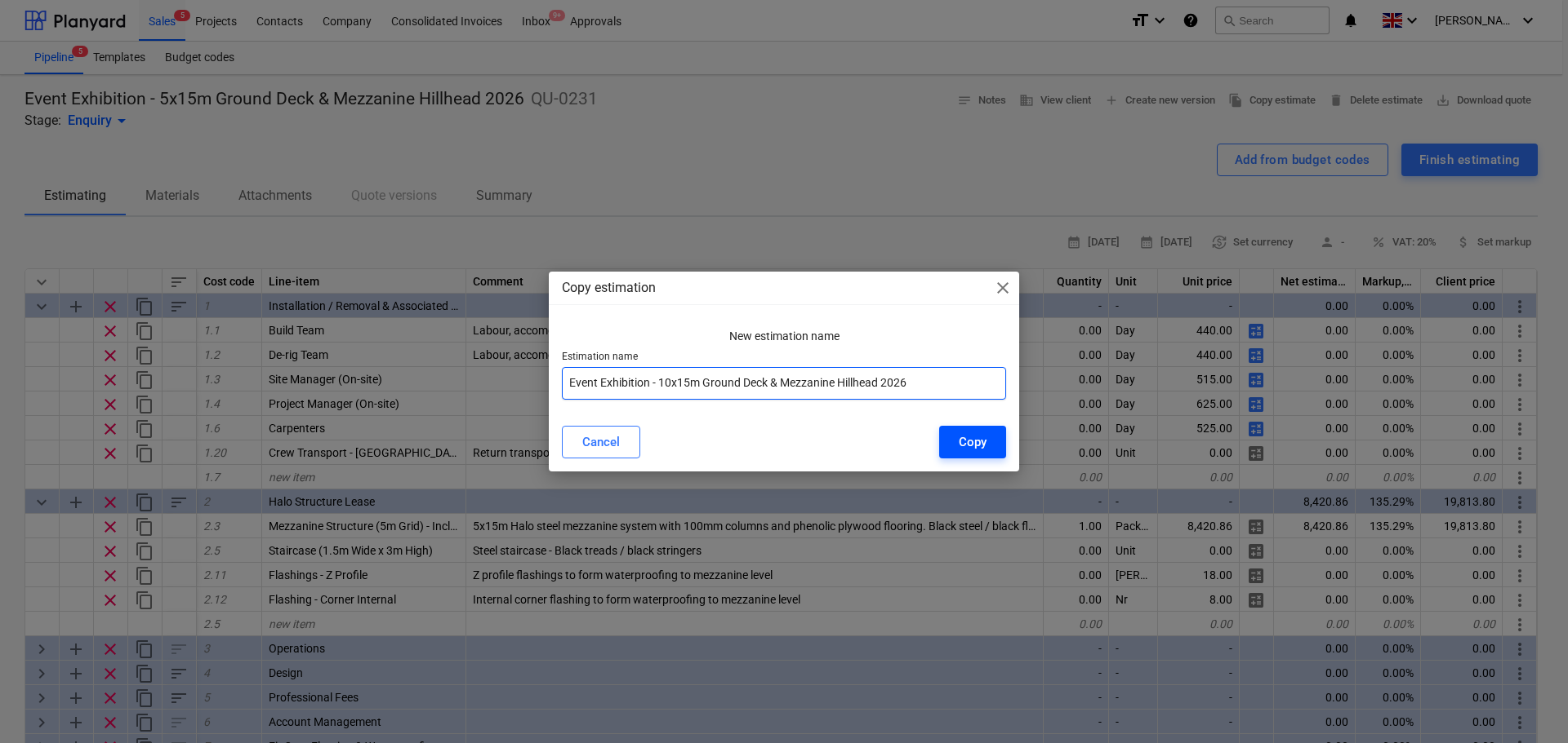
type input "Event Exhibition - 10x15m Ground Deck & Mezzanine Hillhead 2026"
click at [966, 446] on div "Copy" at bounding box center [973, 442] width 28 height 21
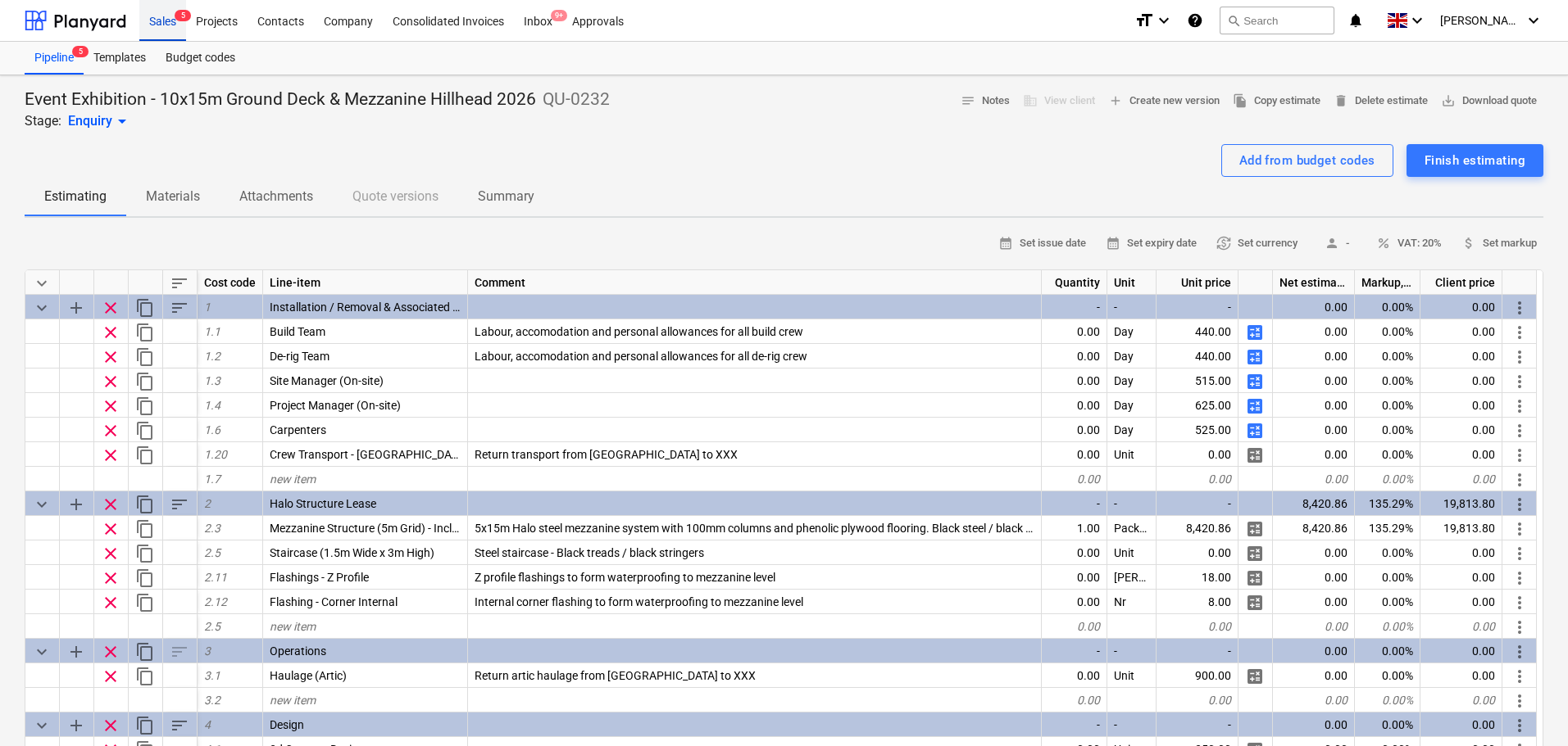
click at [166, 26] on div "Sales 5" at bounding box center [163, 19] width 47 height 42
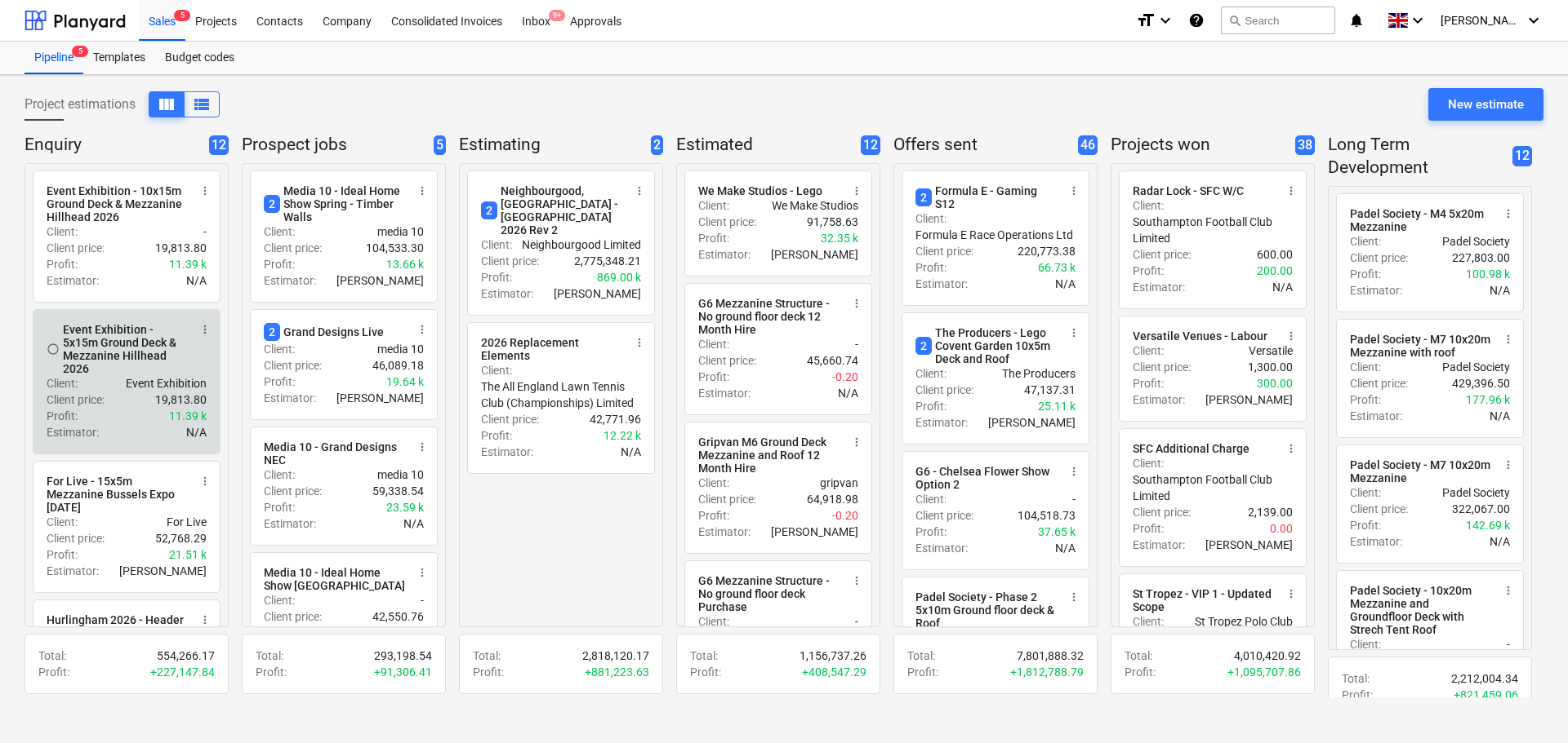
click at [113, 359] on div "Event Exhibition - 5x15m Ground Deck & Mezzanine Hillhead 2026" at bounding box center [125, 349] width 126 height 52
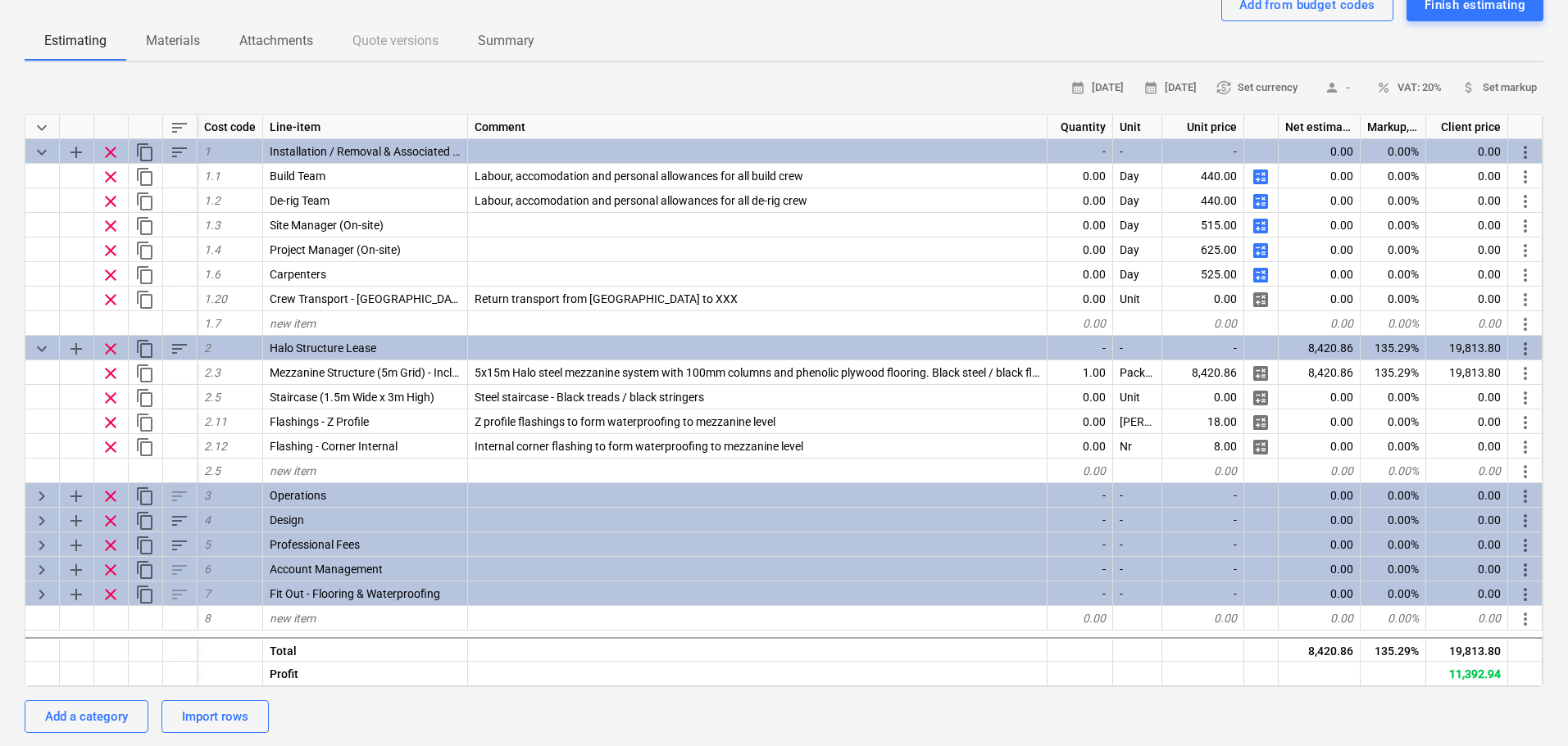
scroll to position [164, 0]
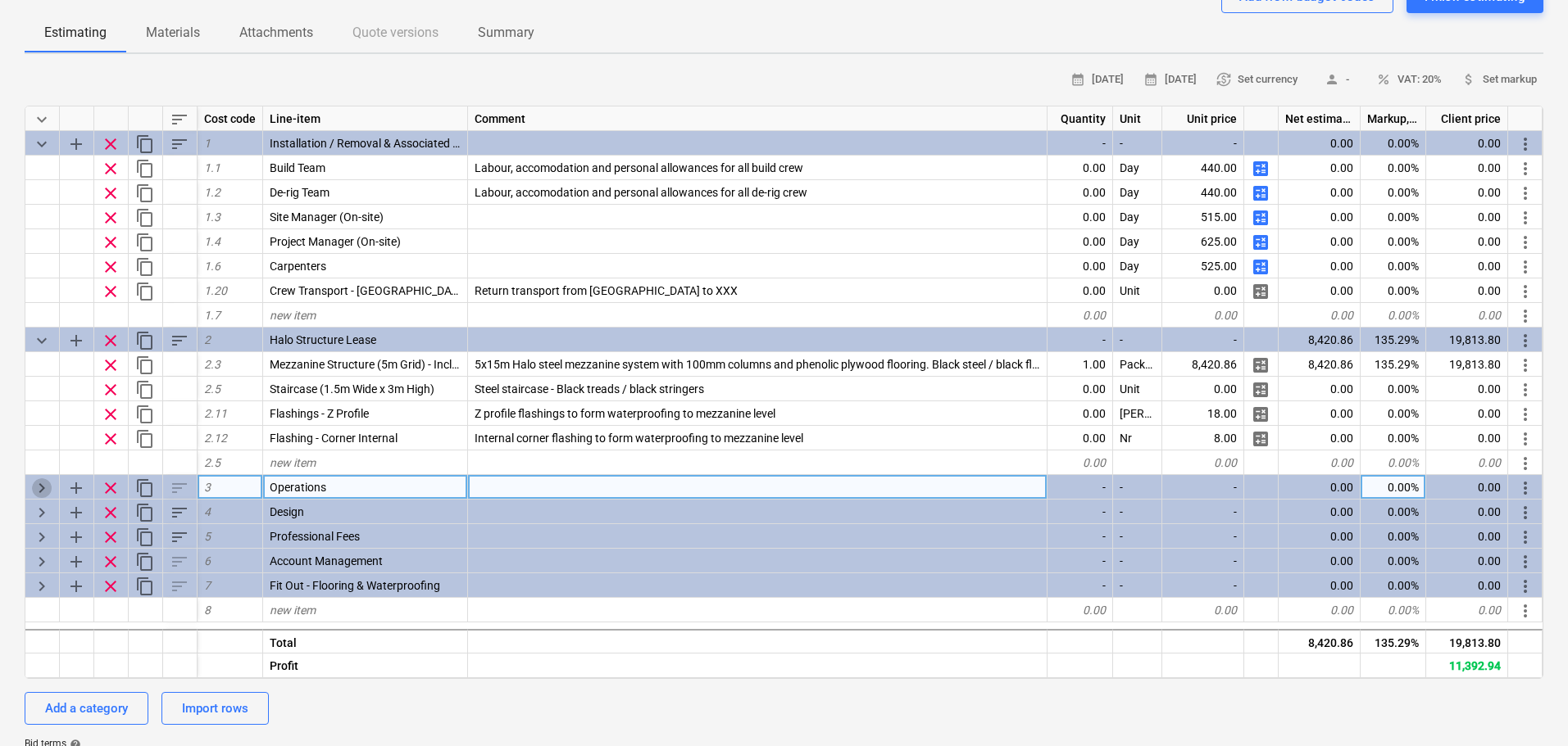
click at [43, 486] on span "keyboard_arrow_right" at bounding box center [42, 488] width 19 height 19
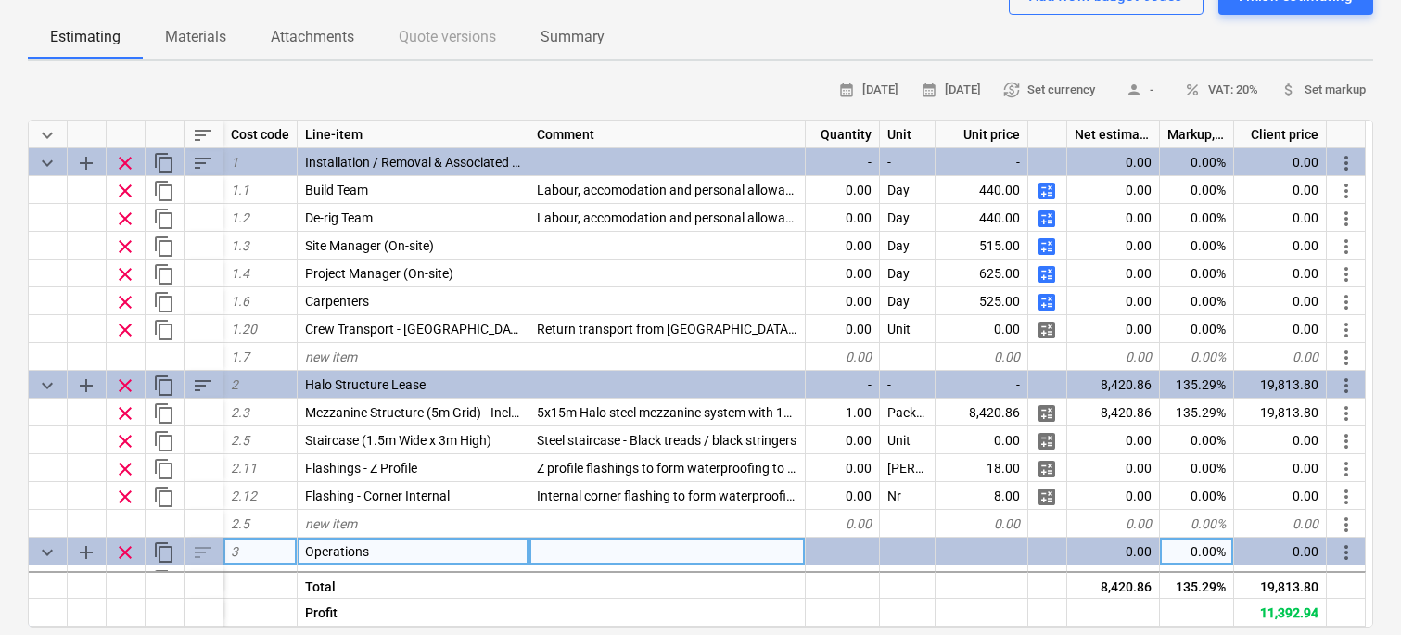
type textarea "x"
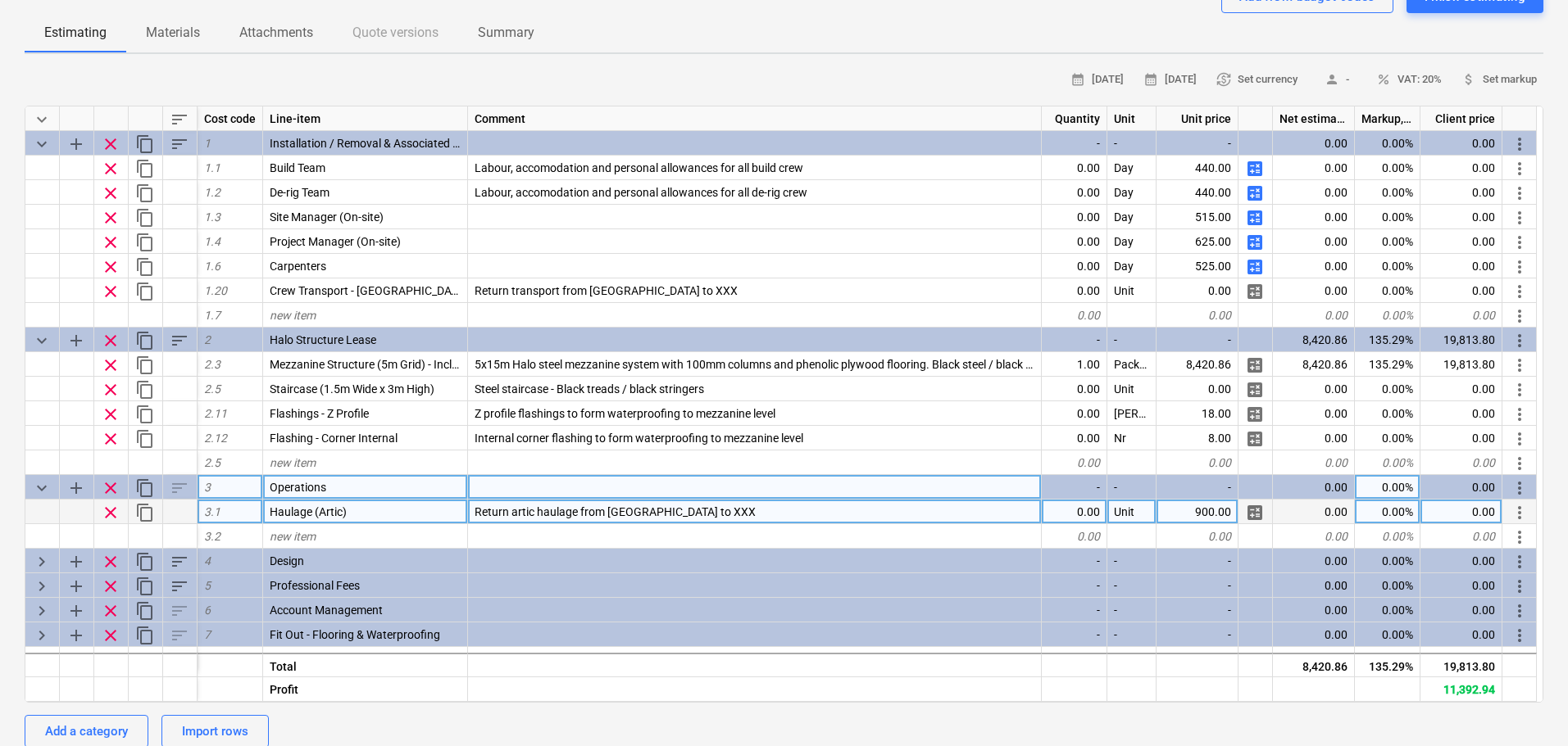
click at [750, 522] on div "Return artic haulage from [GEOGRAPHIC_DATA] to XXX" at bounding box center [754, 512] width 574 height 25
click at [731, 516] on input "Return artic haulage from [GEOGRAPHIC_DATA] to XXX" at bounding box center [754, 511] width 573 height 24
type input "Return artic haulage from Shrewsbury to Buxton"
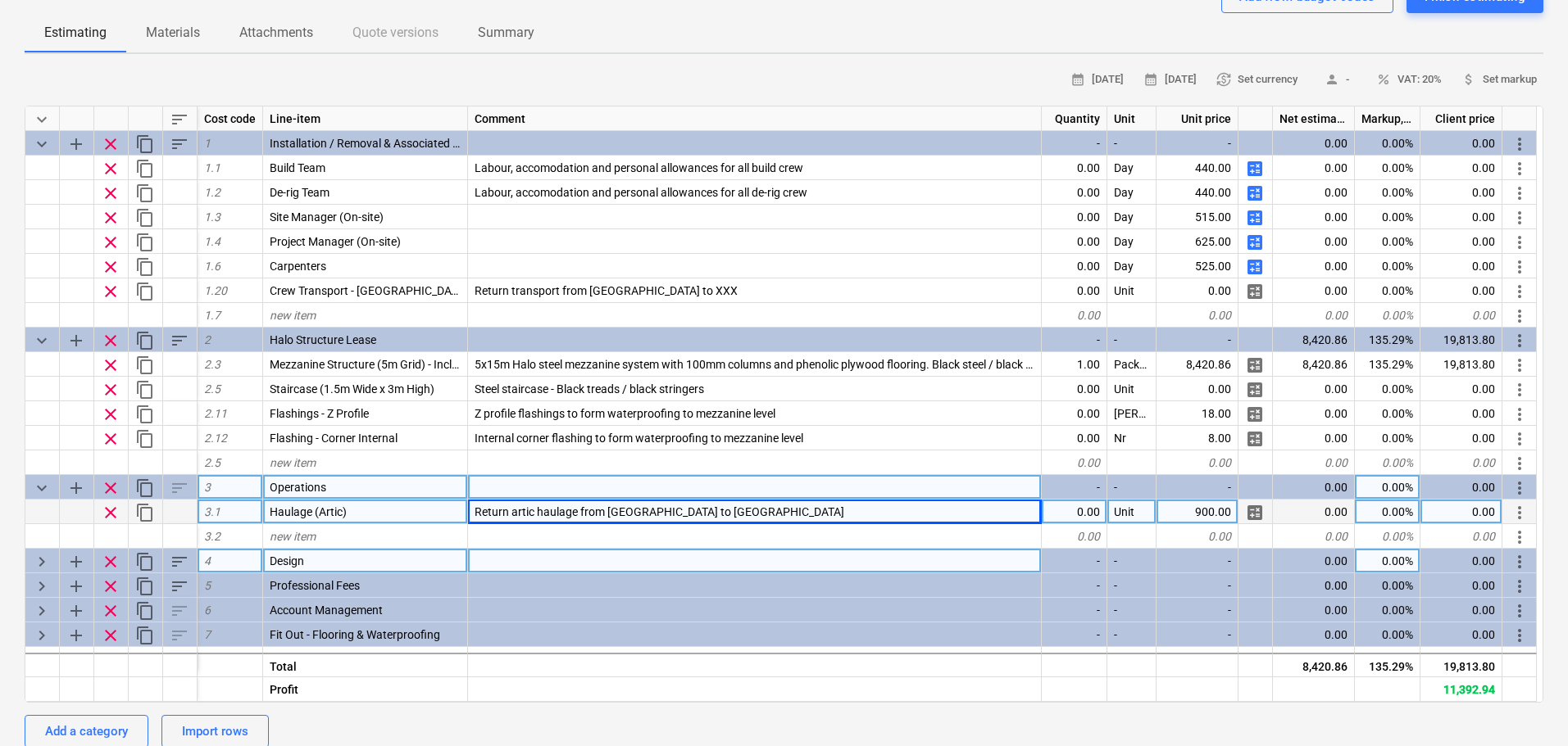
click at [35, 560] on span "keyboard_arrow_right" at bounding box center [42, 562] width 19 height 19
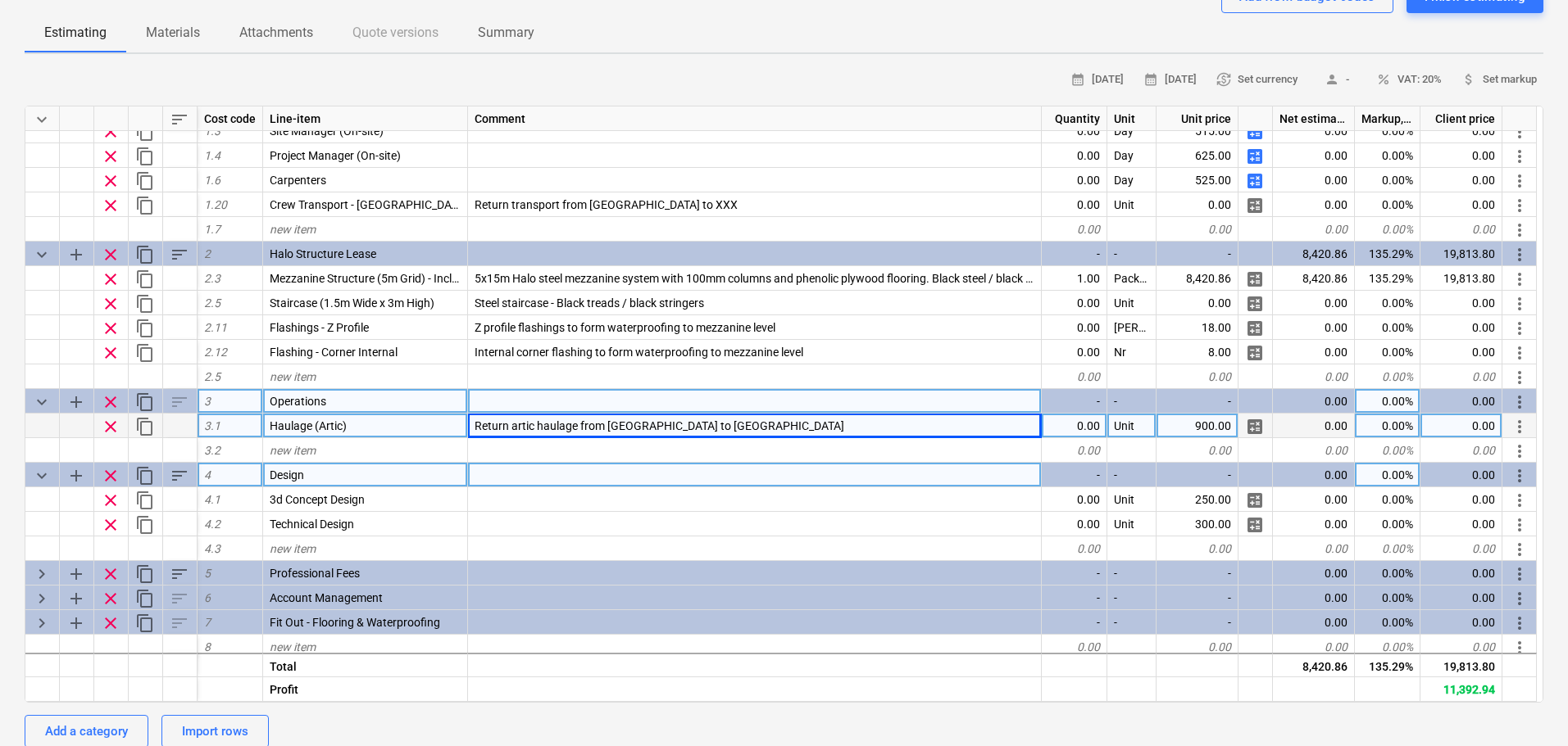
scroll to position [93, 0]
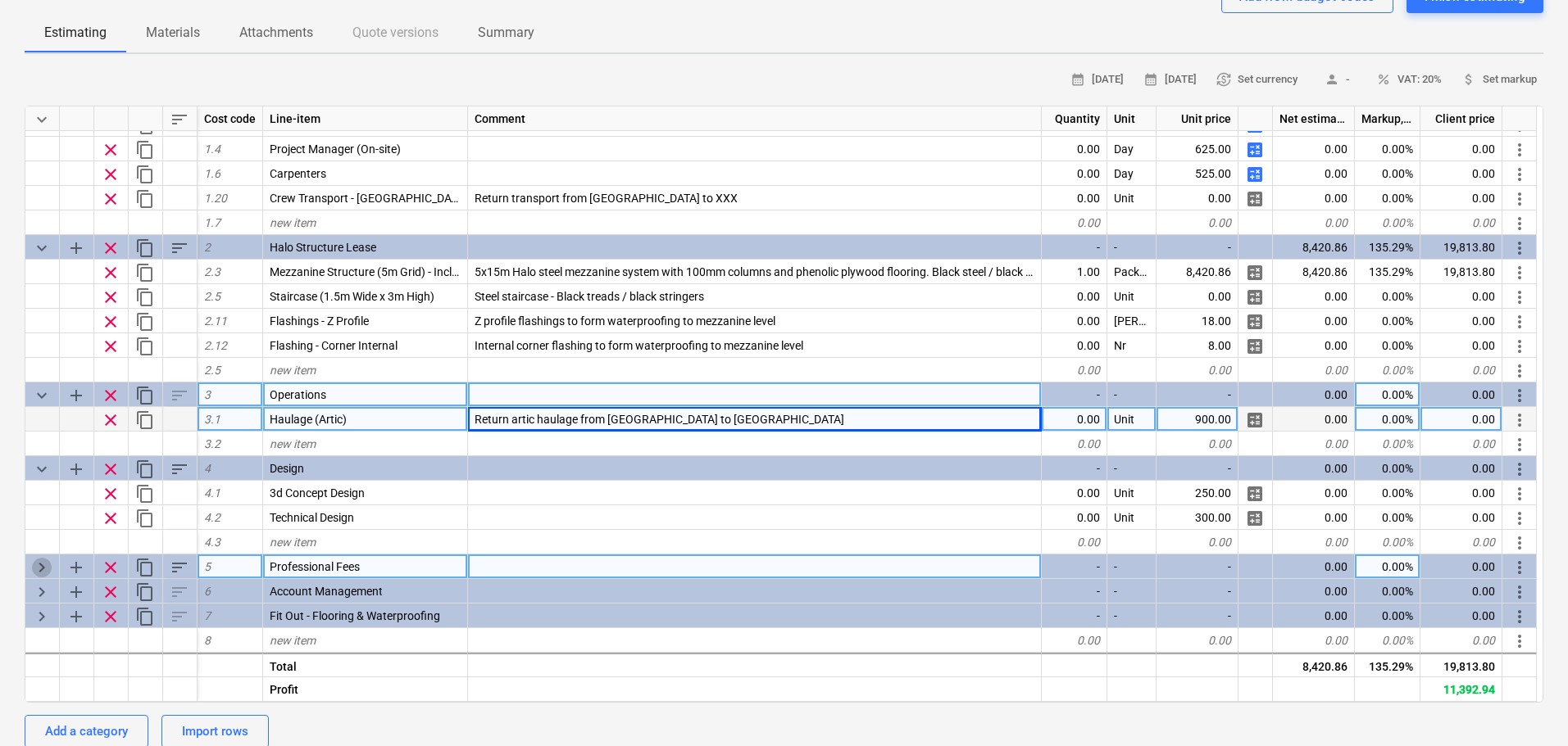
click at [43, 567] on span "keyboard_arrow_right" at bounding box center [42, 567] width 19 height 19
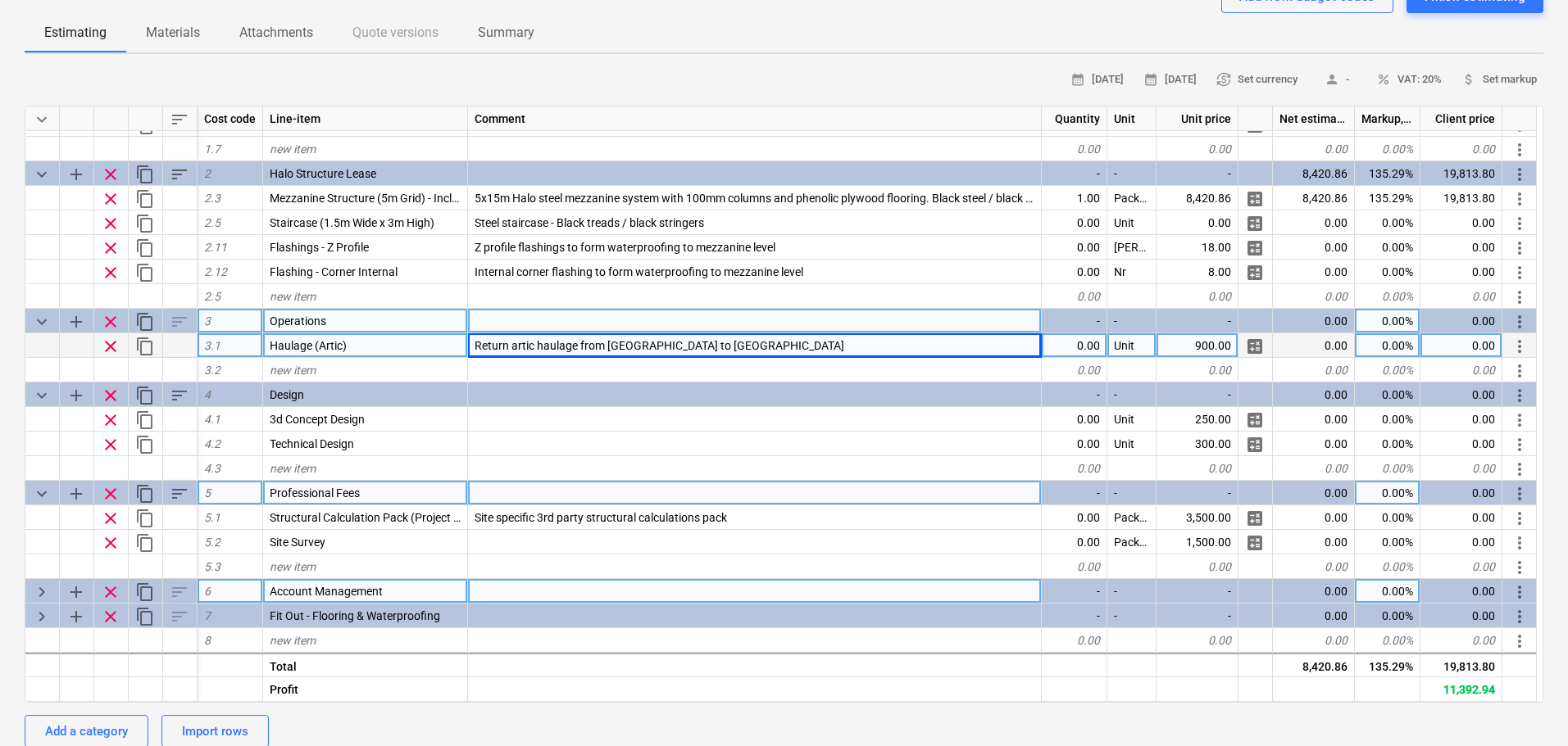
click at [43, 600] on span "keyboard_arrow_right" at bounding box center [42, 592] width 19 height 19
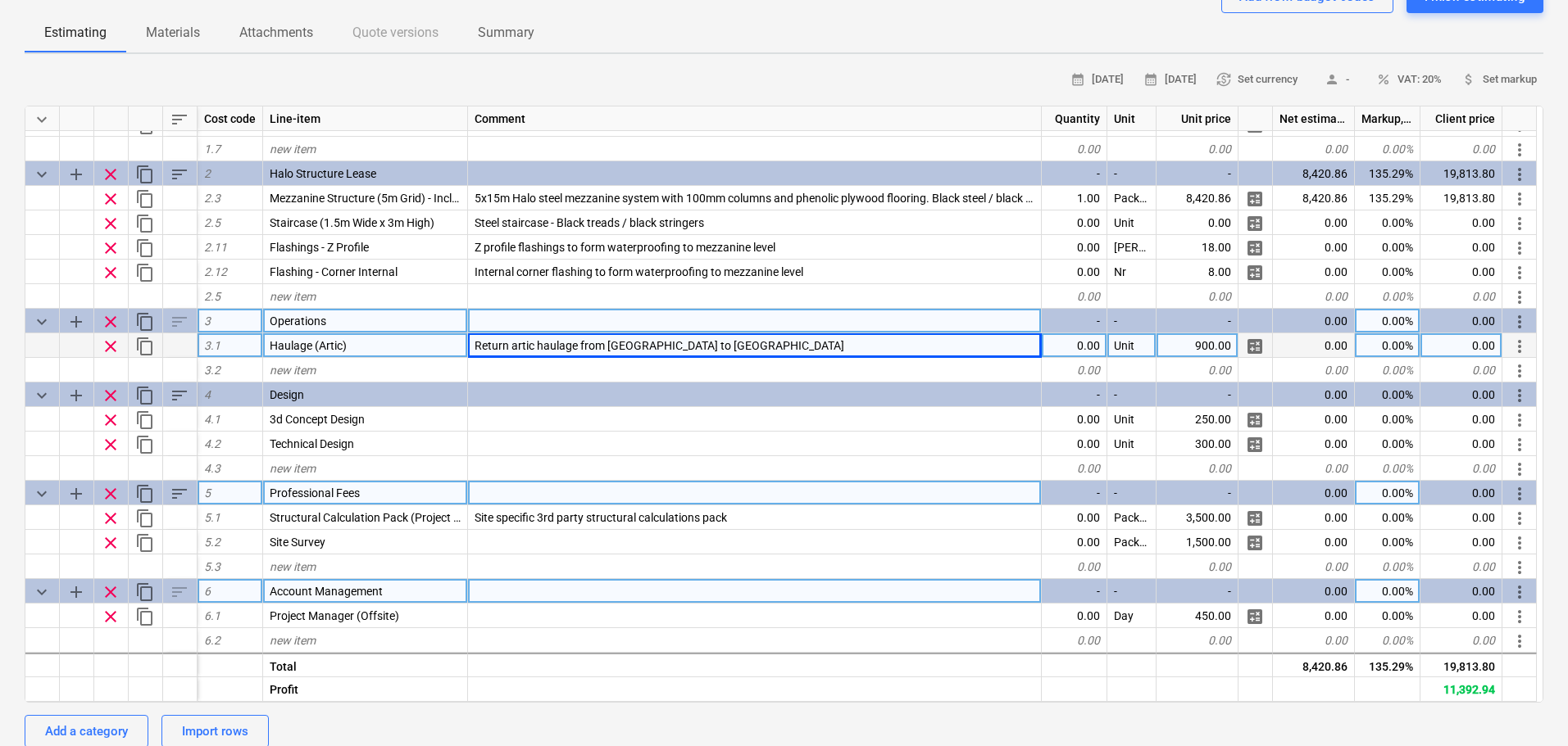
scroll to position [216, 0]
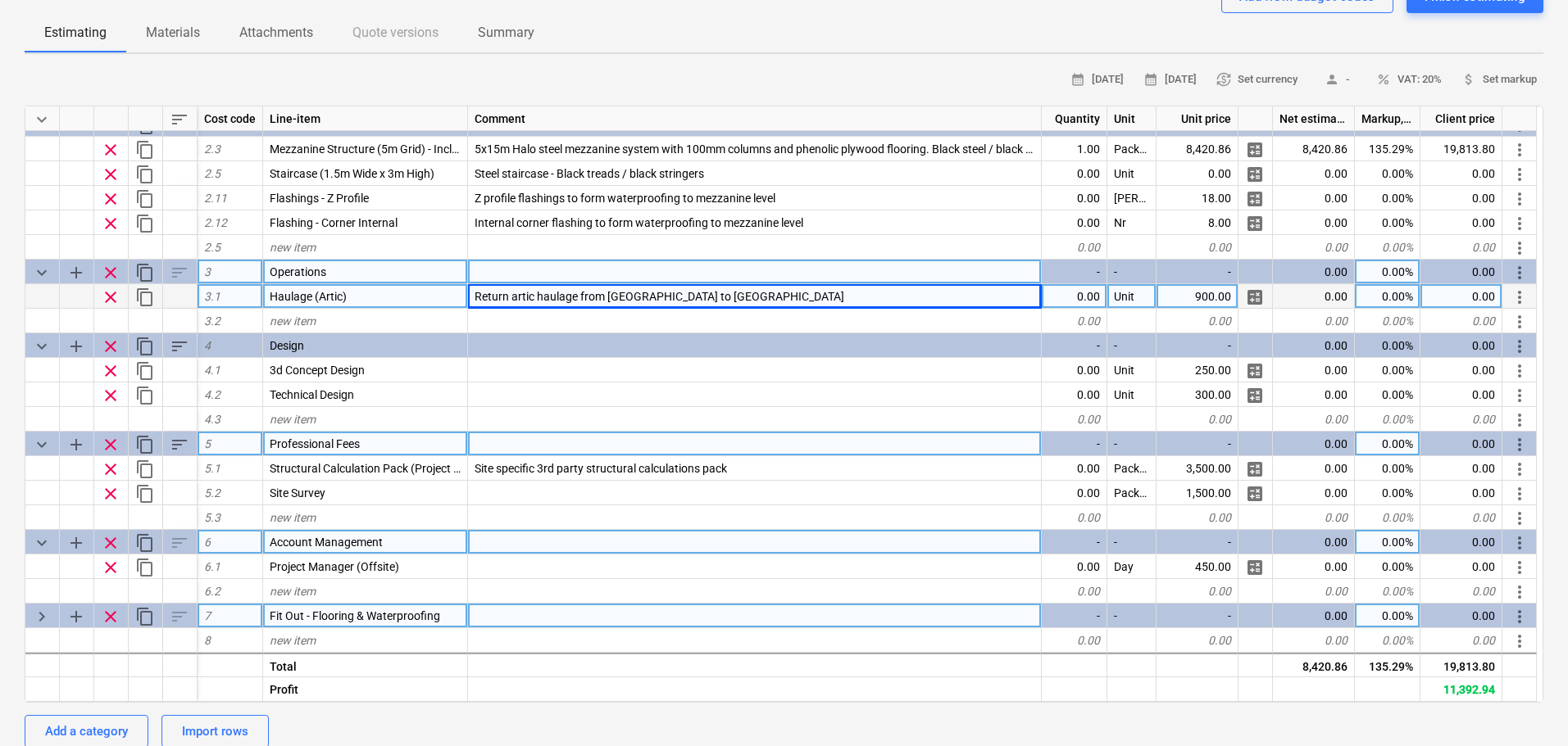
click at [39, 623] on span "keyboard_arrow_right" at bounding box center [42, 617] width 19 height 19
type textarea "x"
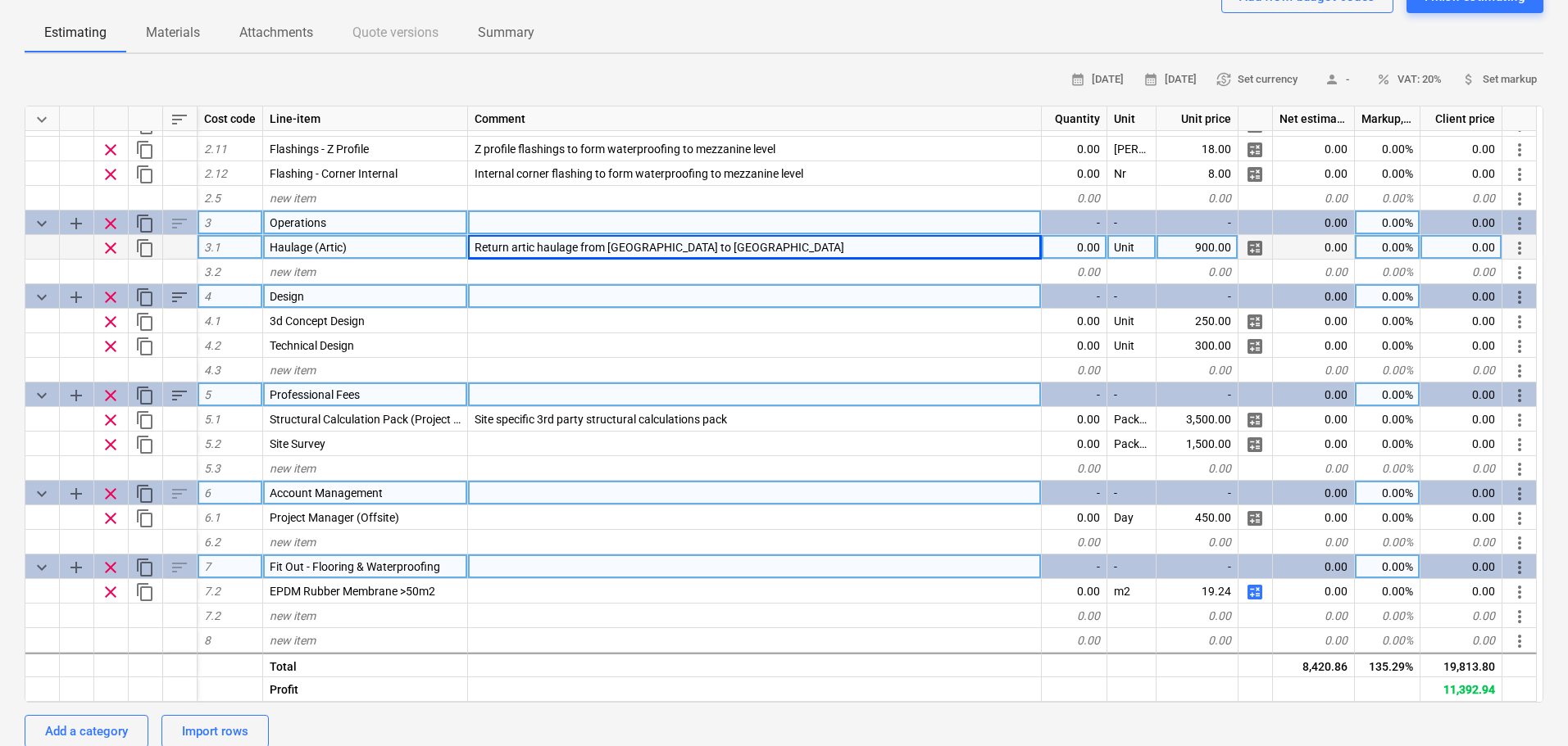
scroll to position [183, 0]
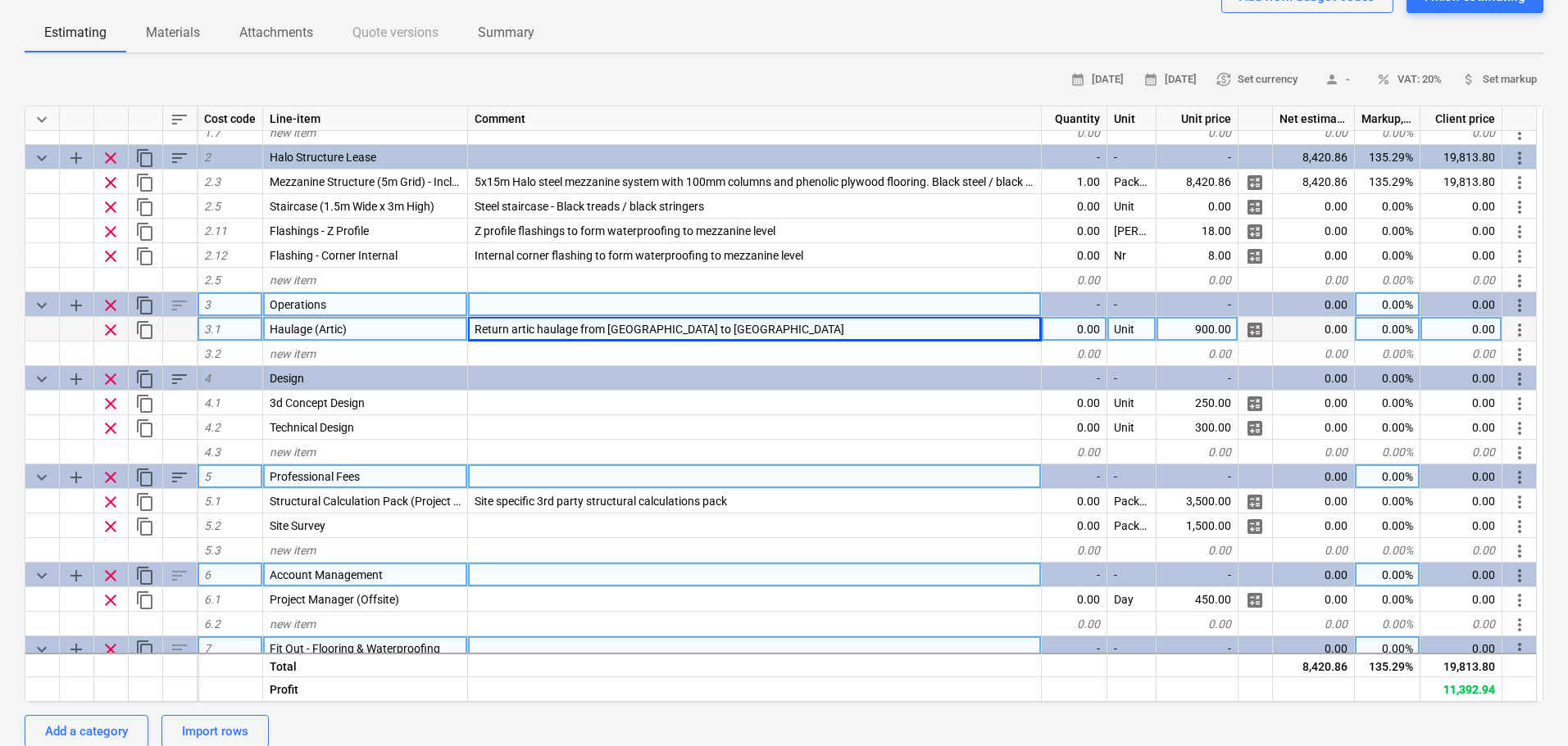
click at [1115, 323] on div "Unit" at bounding box center [1132, 330] width 50 height 25
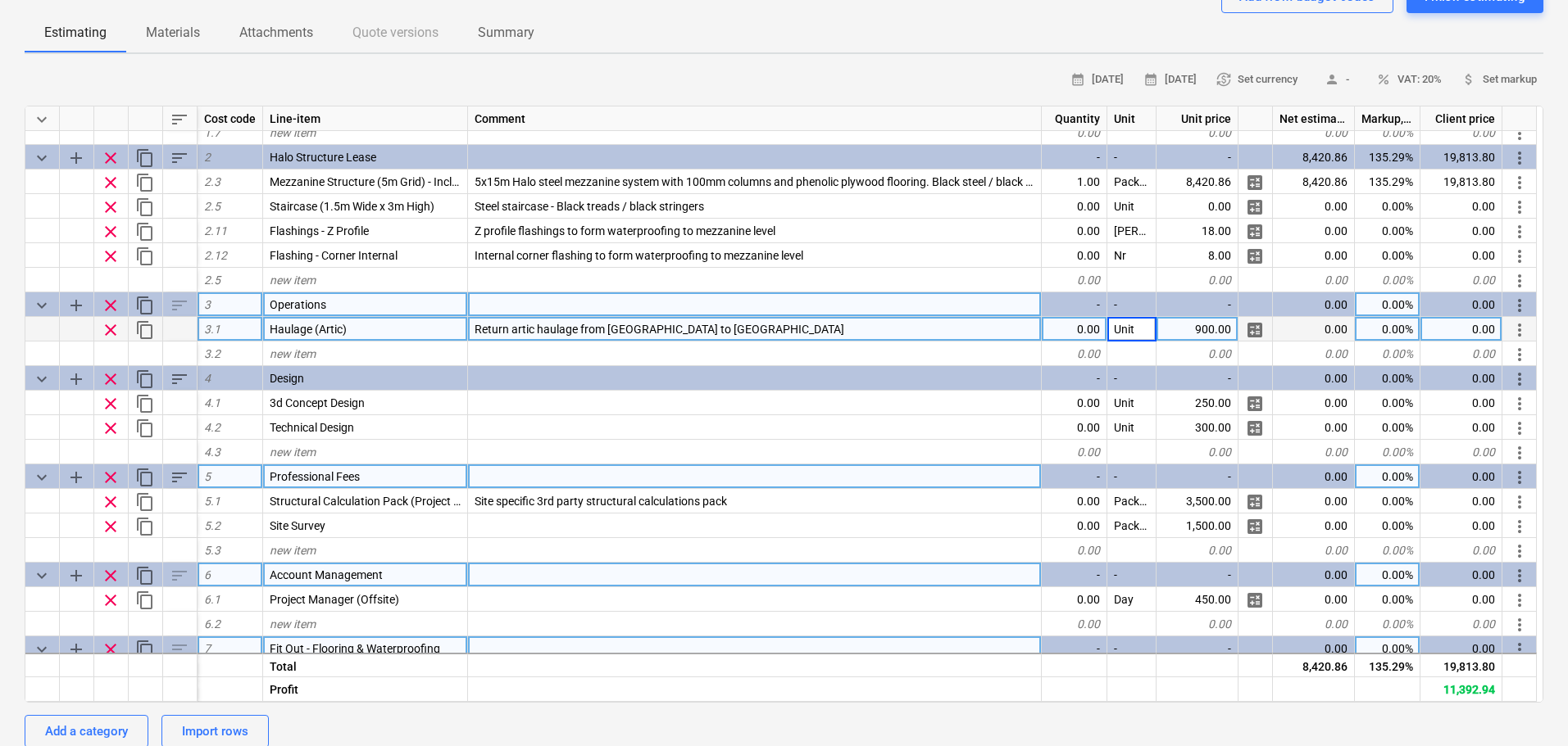
click at [1085, 336] on div "0.00" at bounding box center [1075, 330] width 65 height 25
type input "2"
type textarea "x"
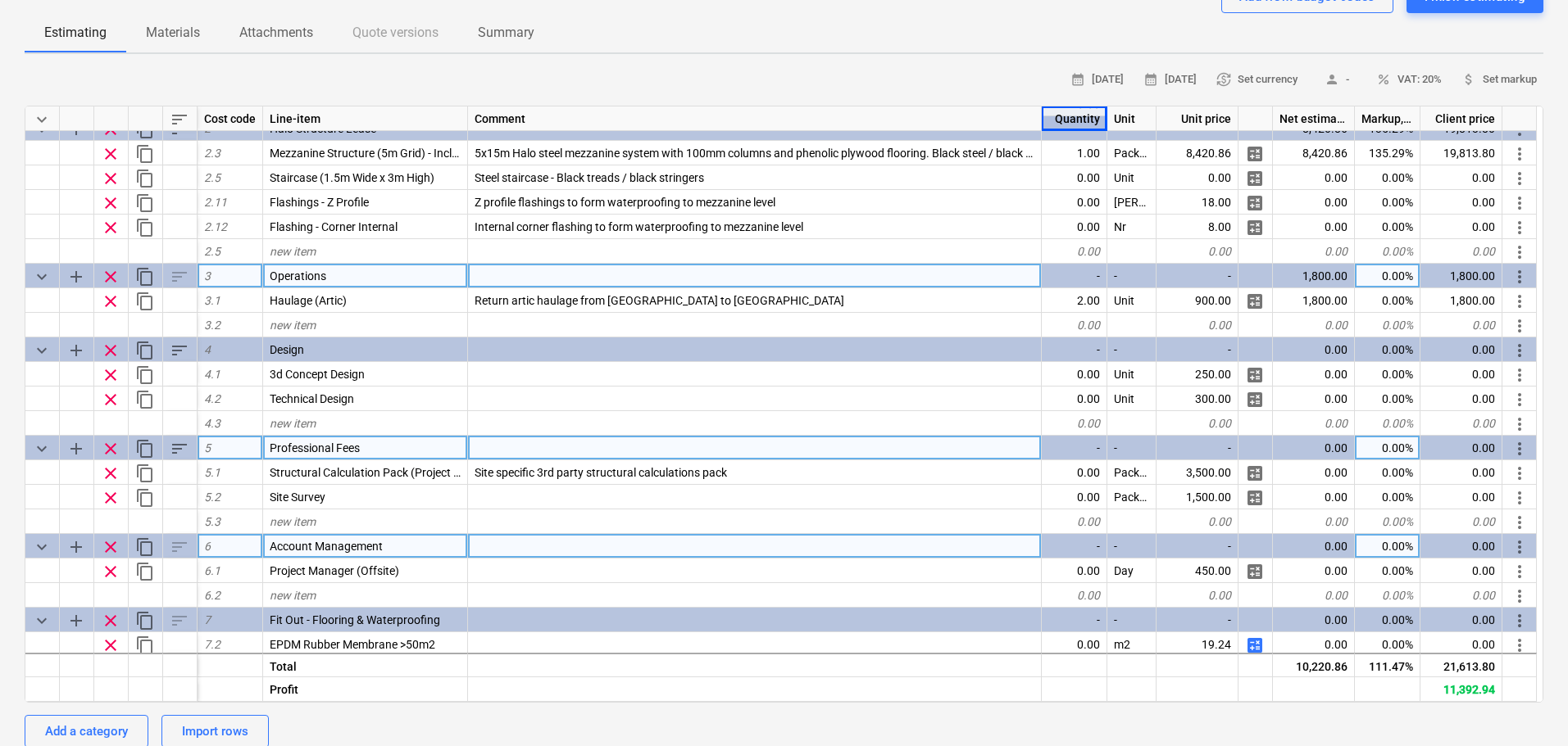
scroll to position [264, 0]
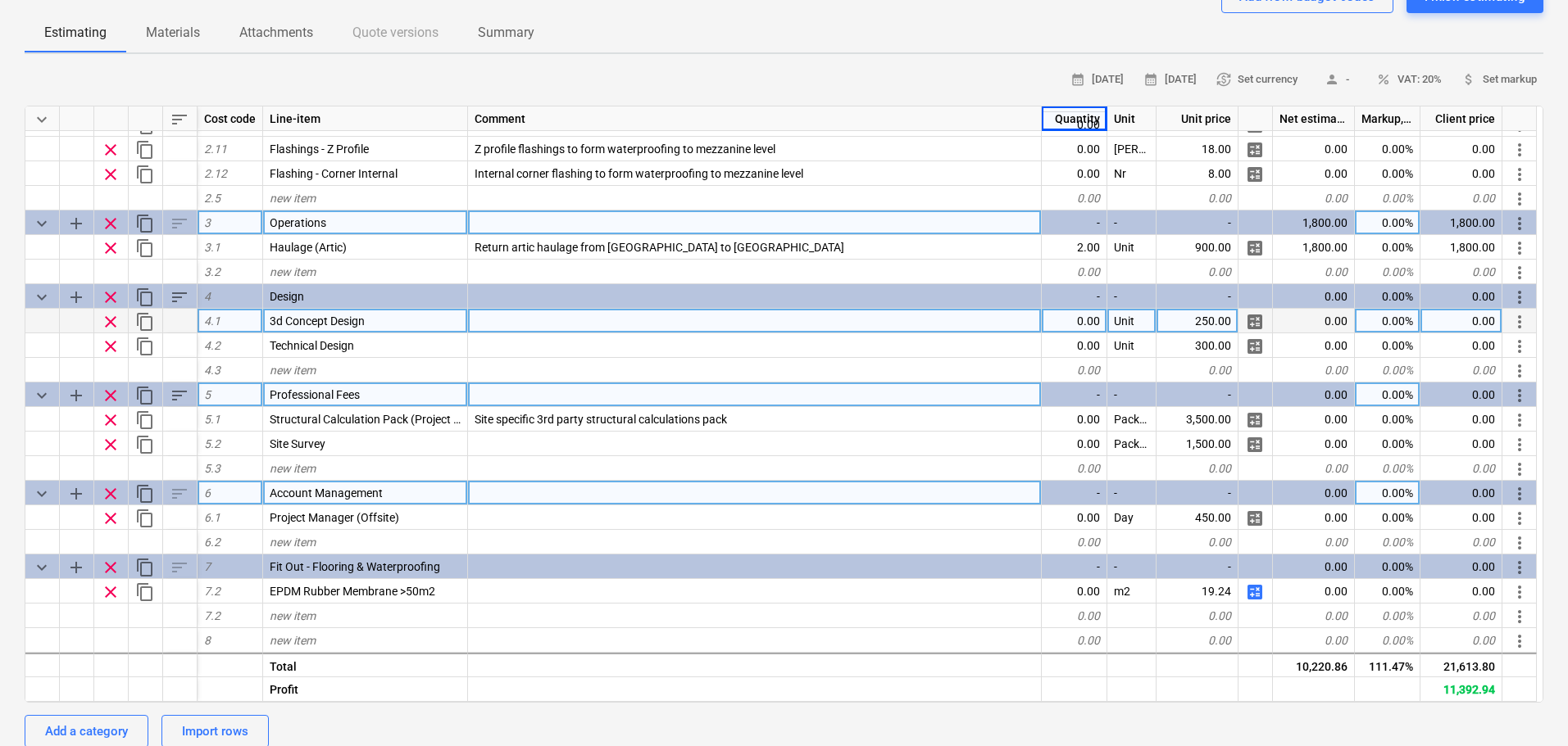
click at [1116, 311] on div "Unit" at bounding box center [1132, 321] width 50 height 25
click at [1082, 319] on div "0.00" at bounding box center [1075, 321] width 65 height 25
type input "2"
type textarea "x"
type input "75"
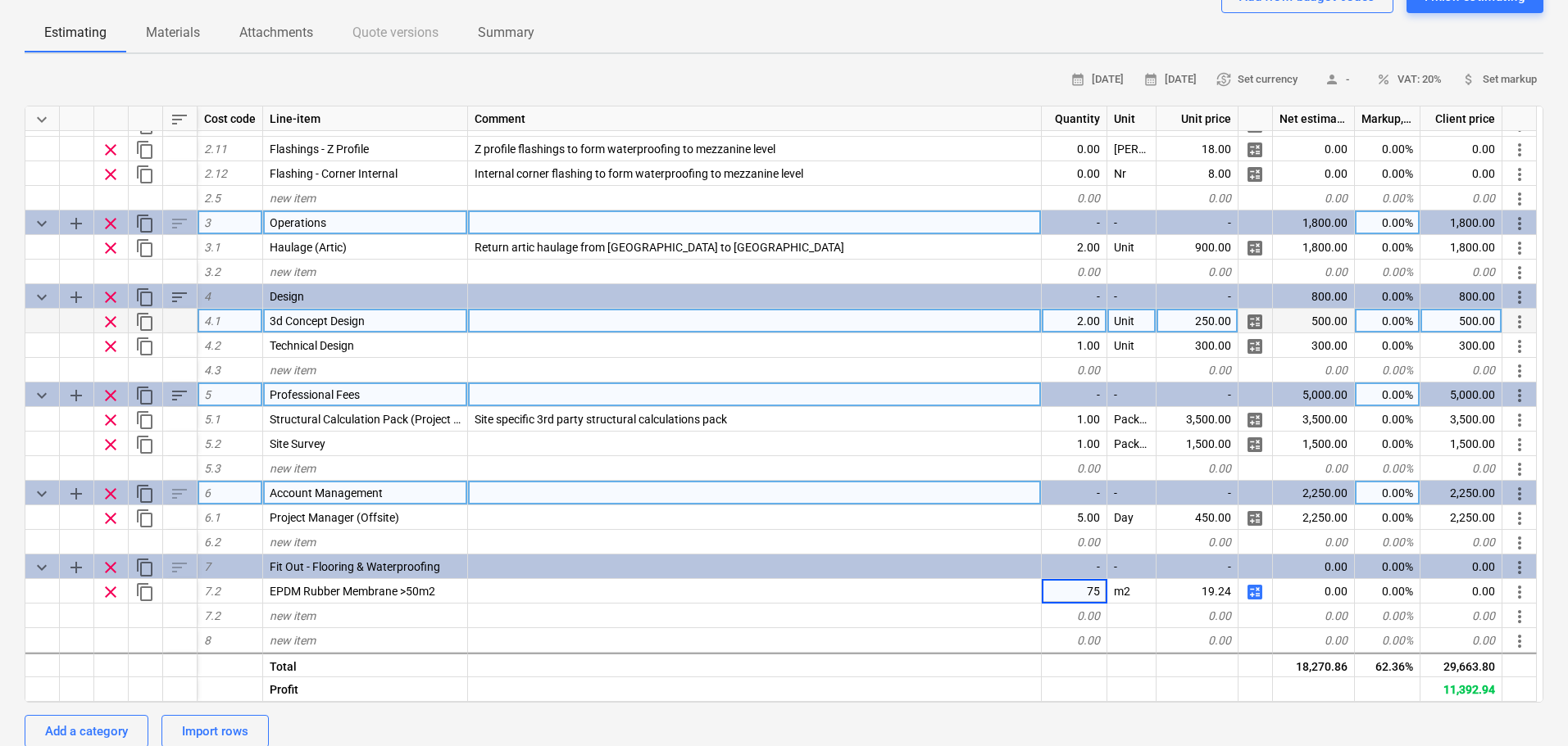
type textarea "x"
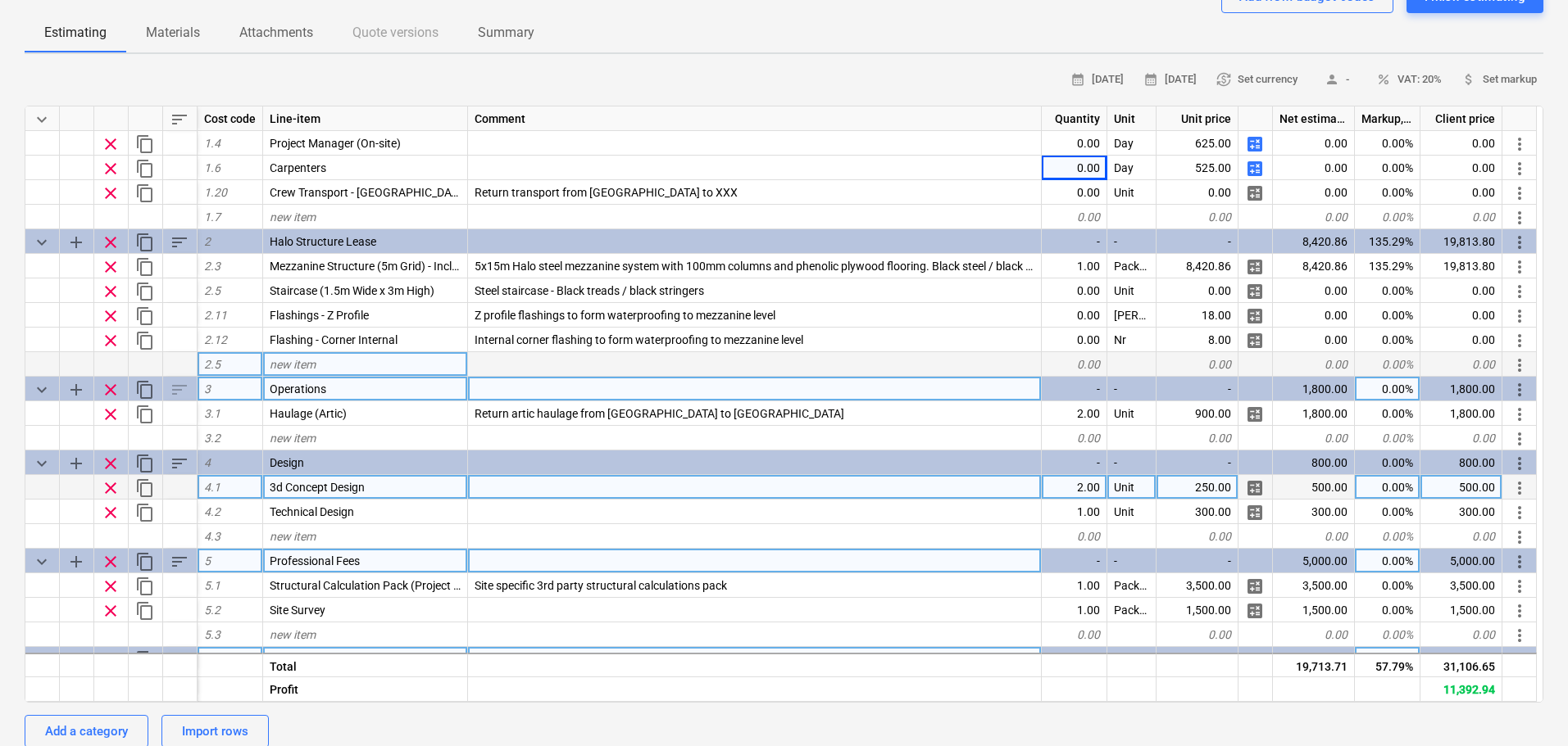
scroll to position [0, 0]
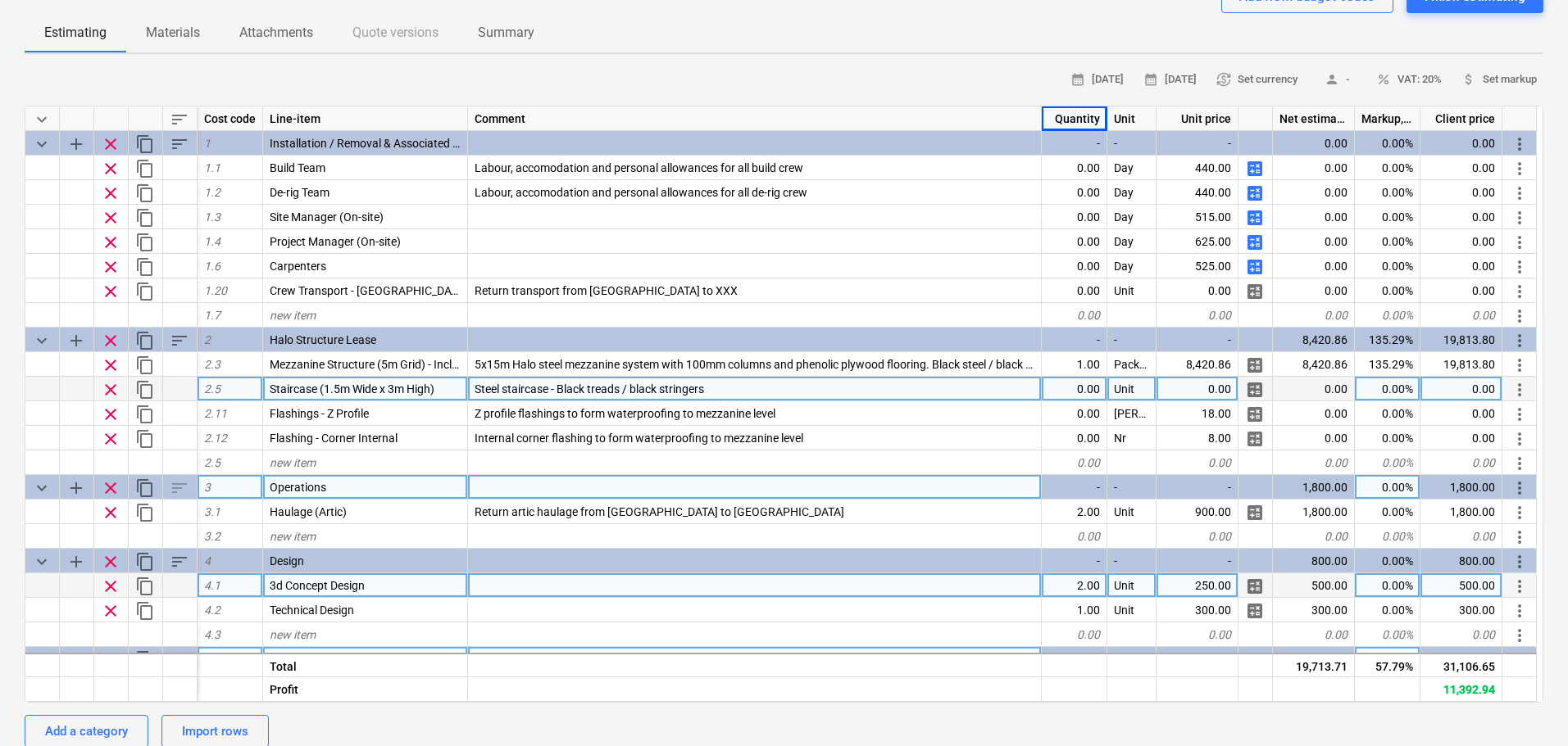
click at [1085, 385] on div "0.00" at bounding box center [1075, 389] width 65 height 25
type input "1"
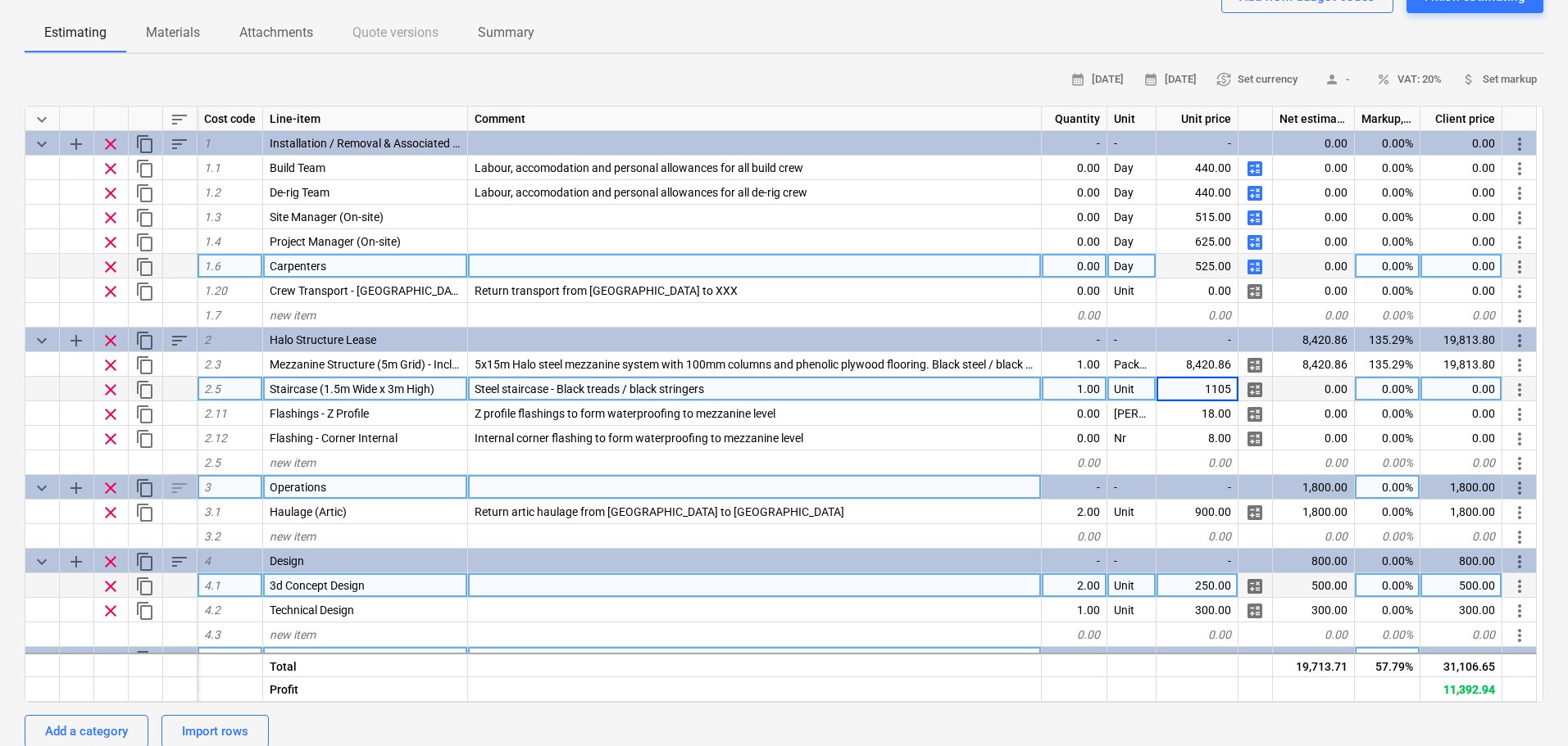
type textarea "x"
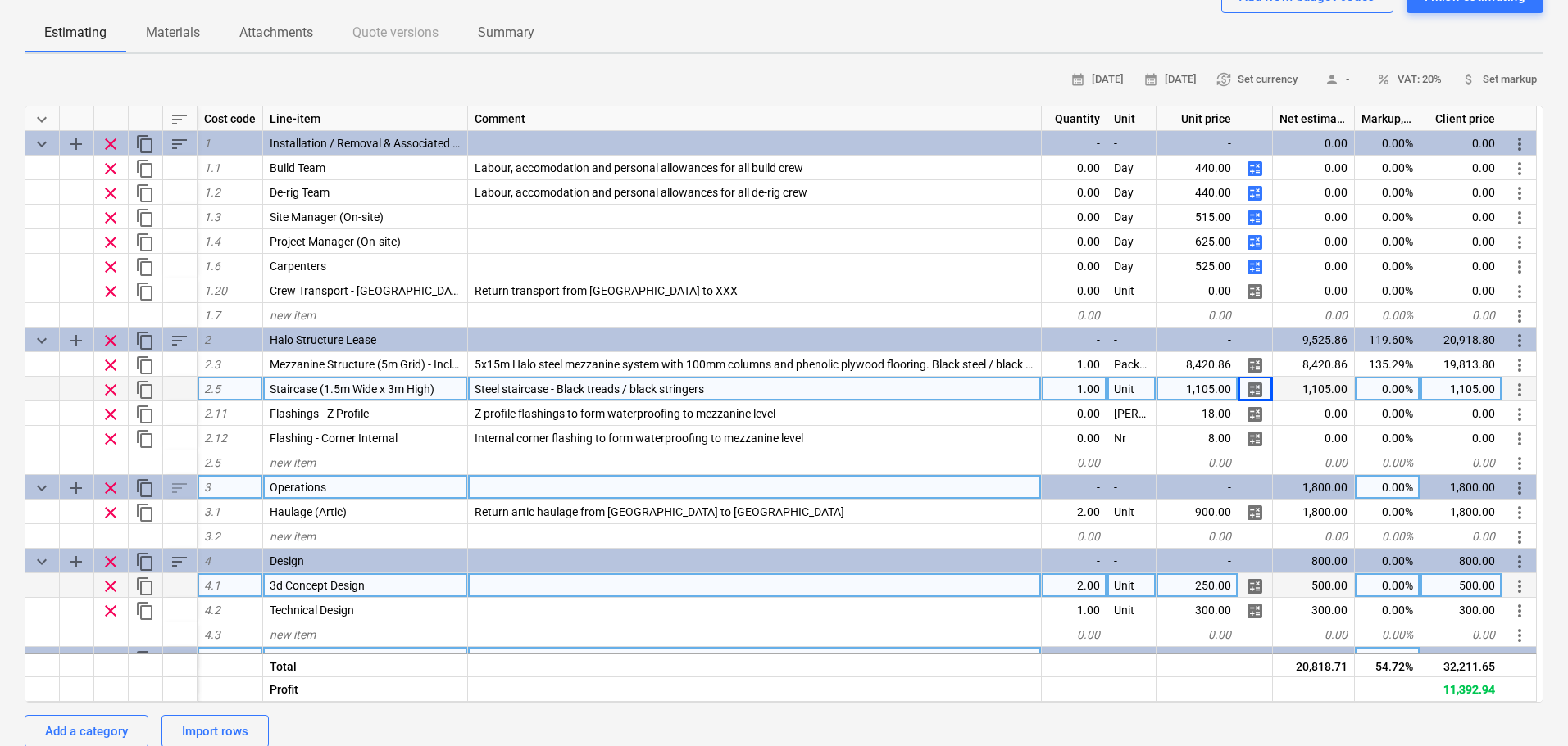
click at [1448, 397] on div "1,105.00" at bounding box center [1461, 389] width 82 height 25
type input "6500"
type textarea "x"
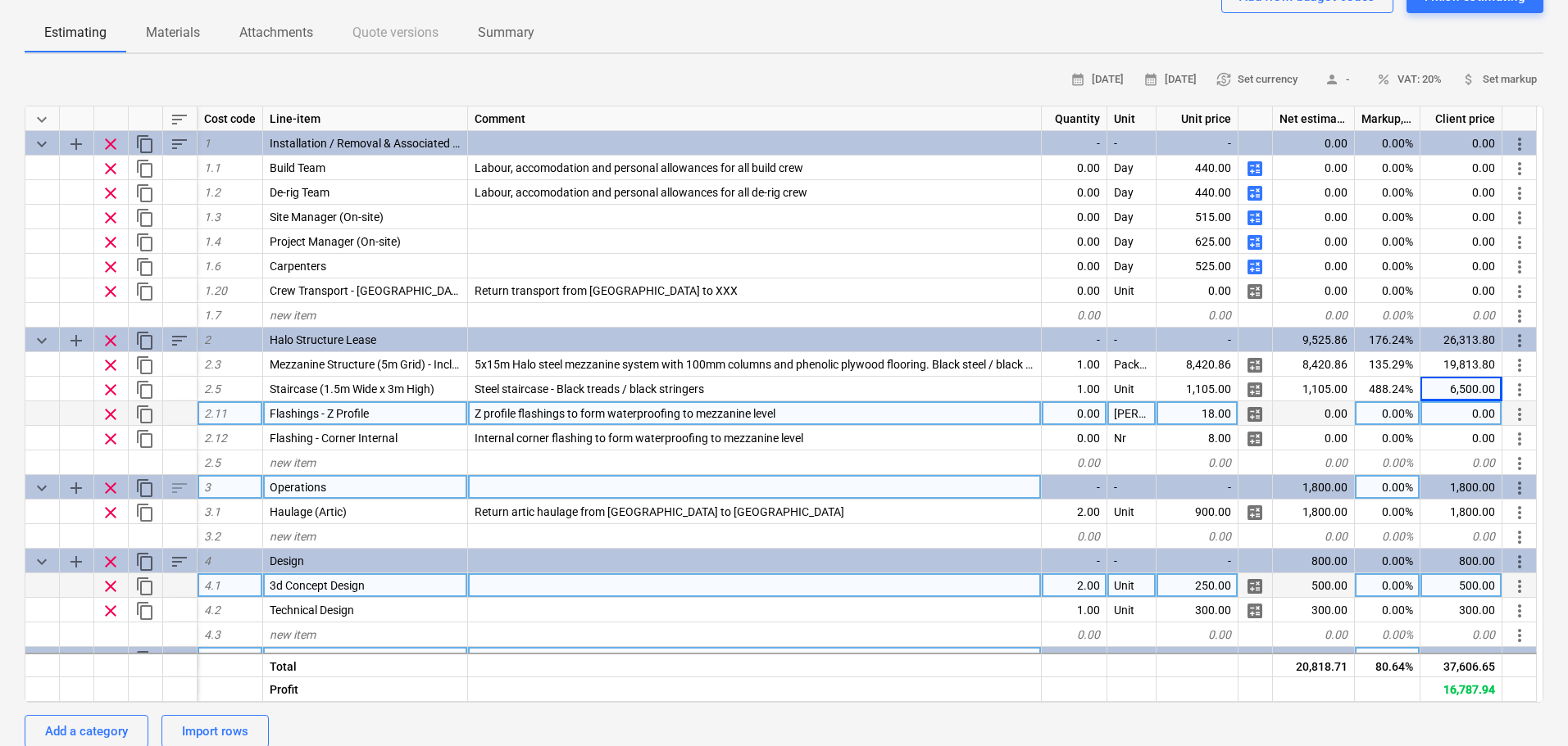
click at [1088, 416] on div "0.00" at bounding box center [1075, 414] width 65 height 25
type input "38"
type textarea "x"
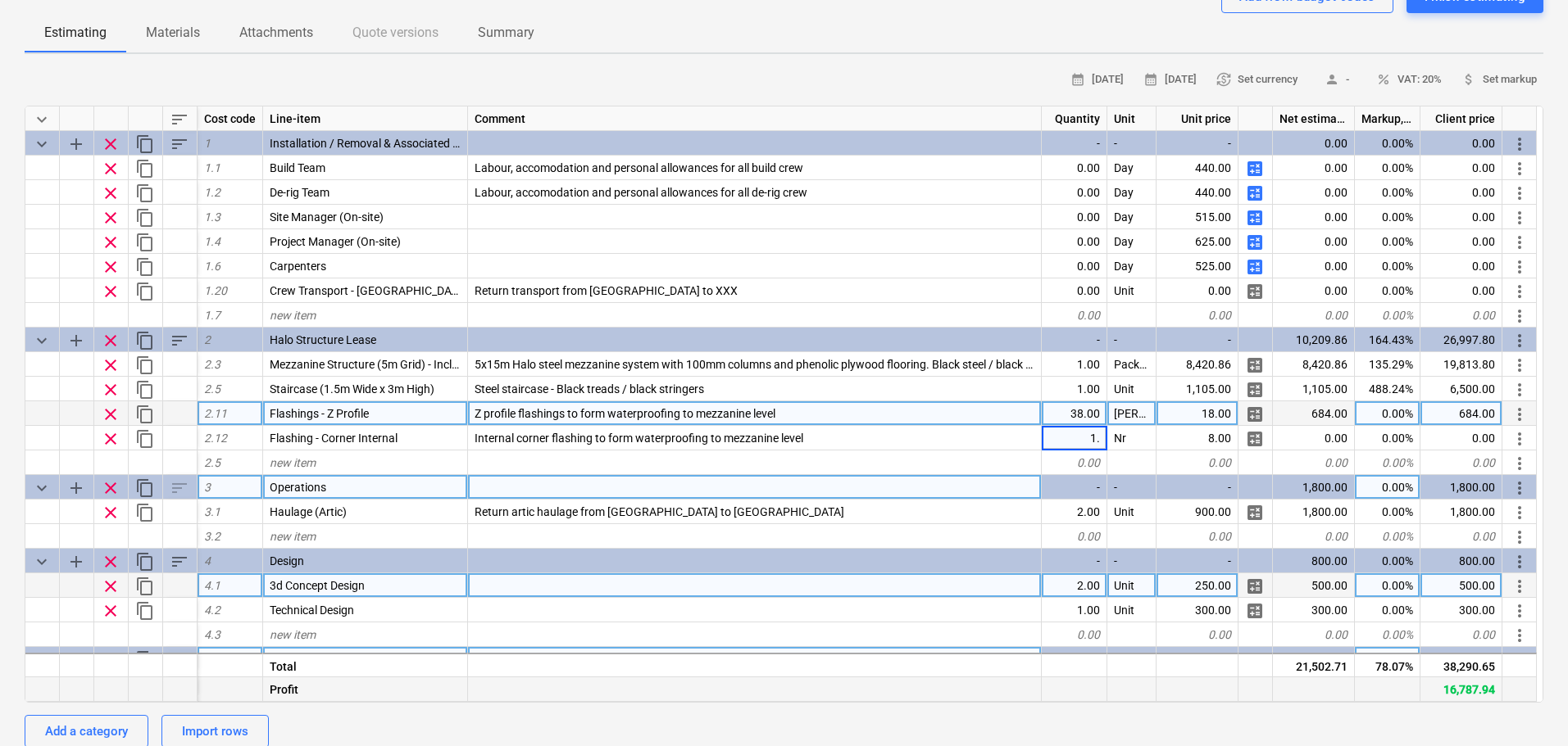
type input "1"
type input "26"
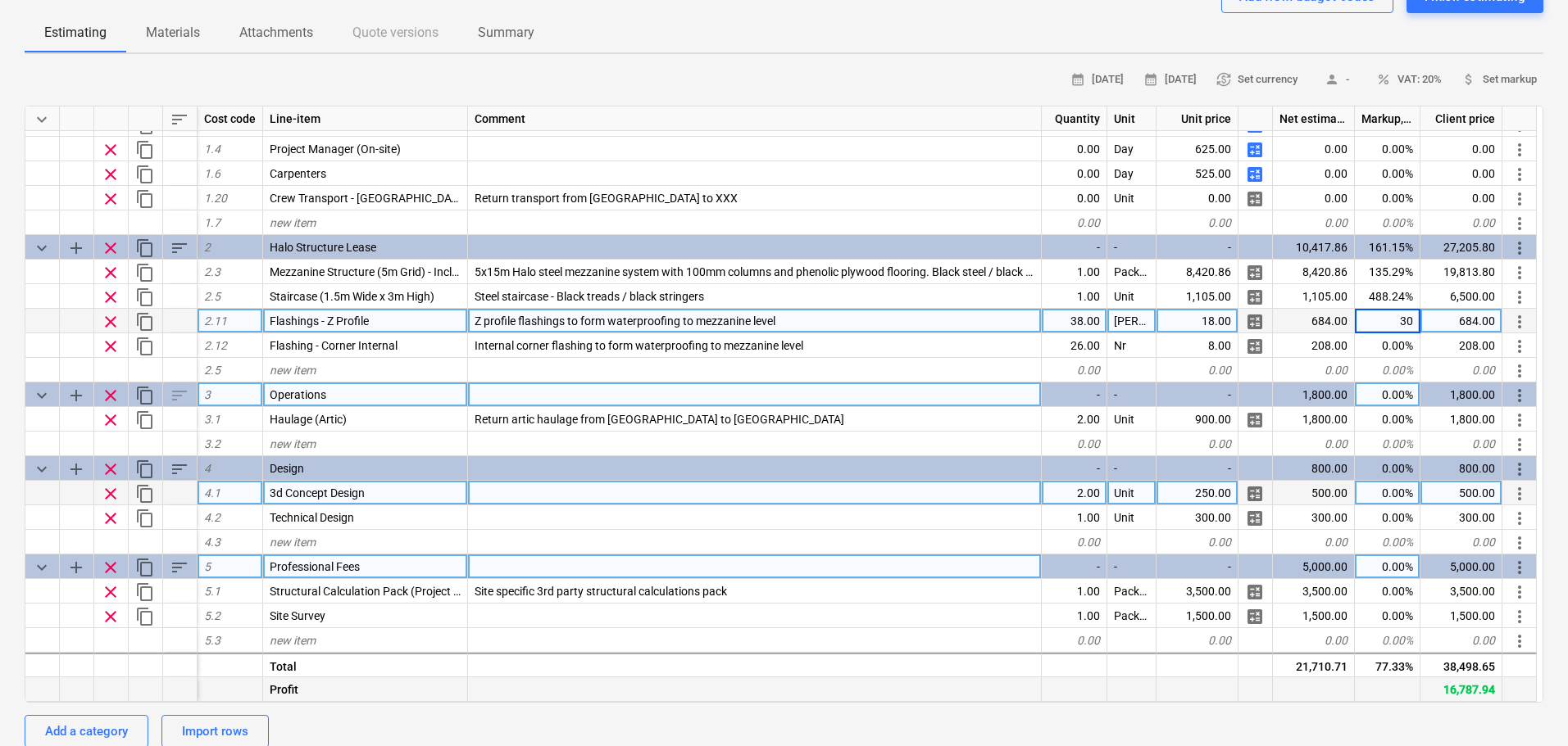
type textarea "x"
type input "30"
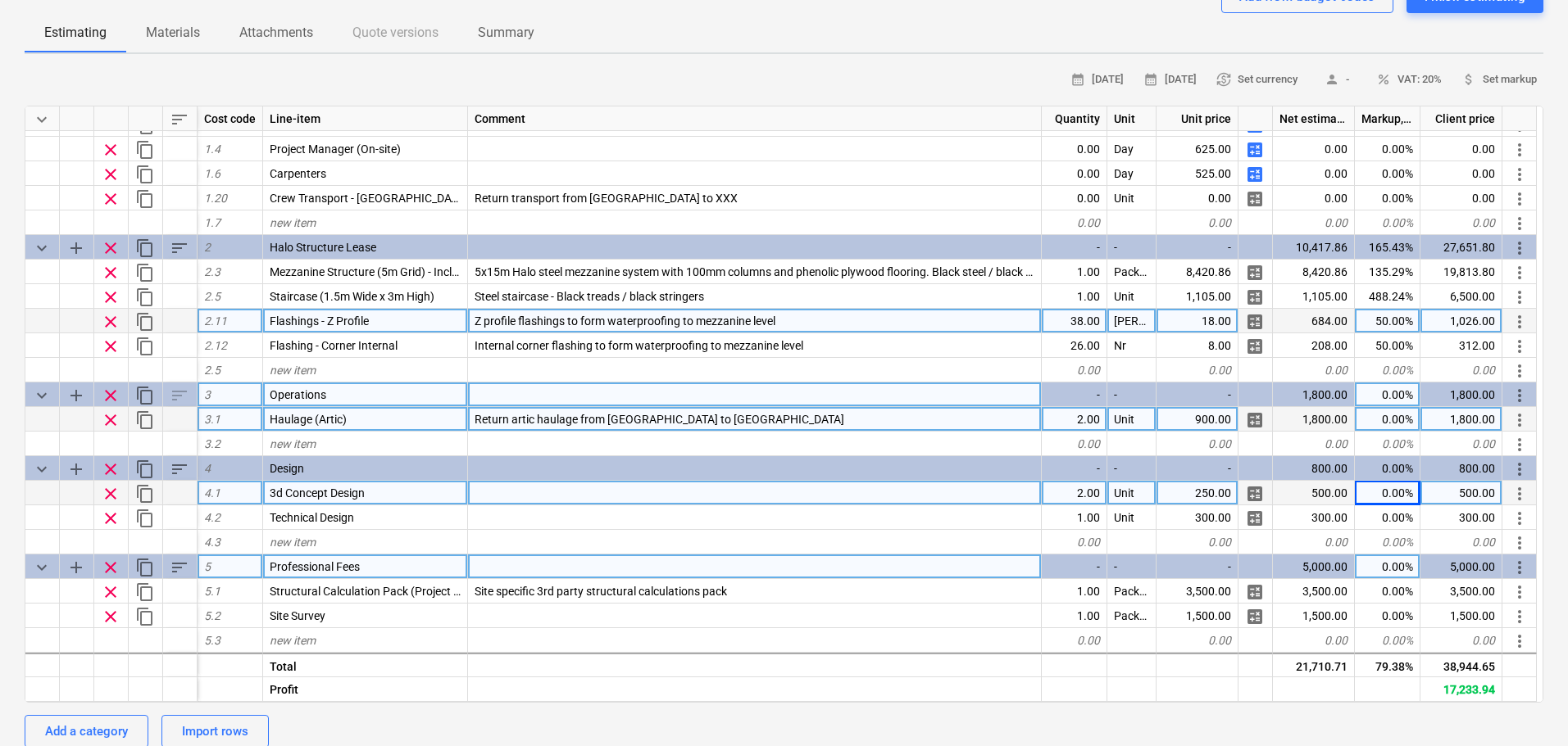
click at [1380, 413] on div "0.00%" at bounding box center [1388, 420] width 65 height 25
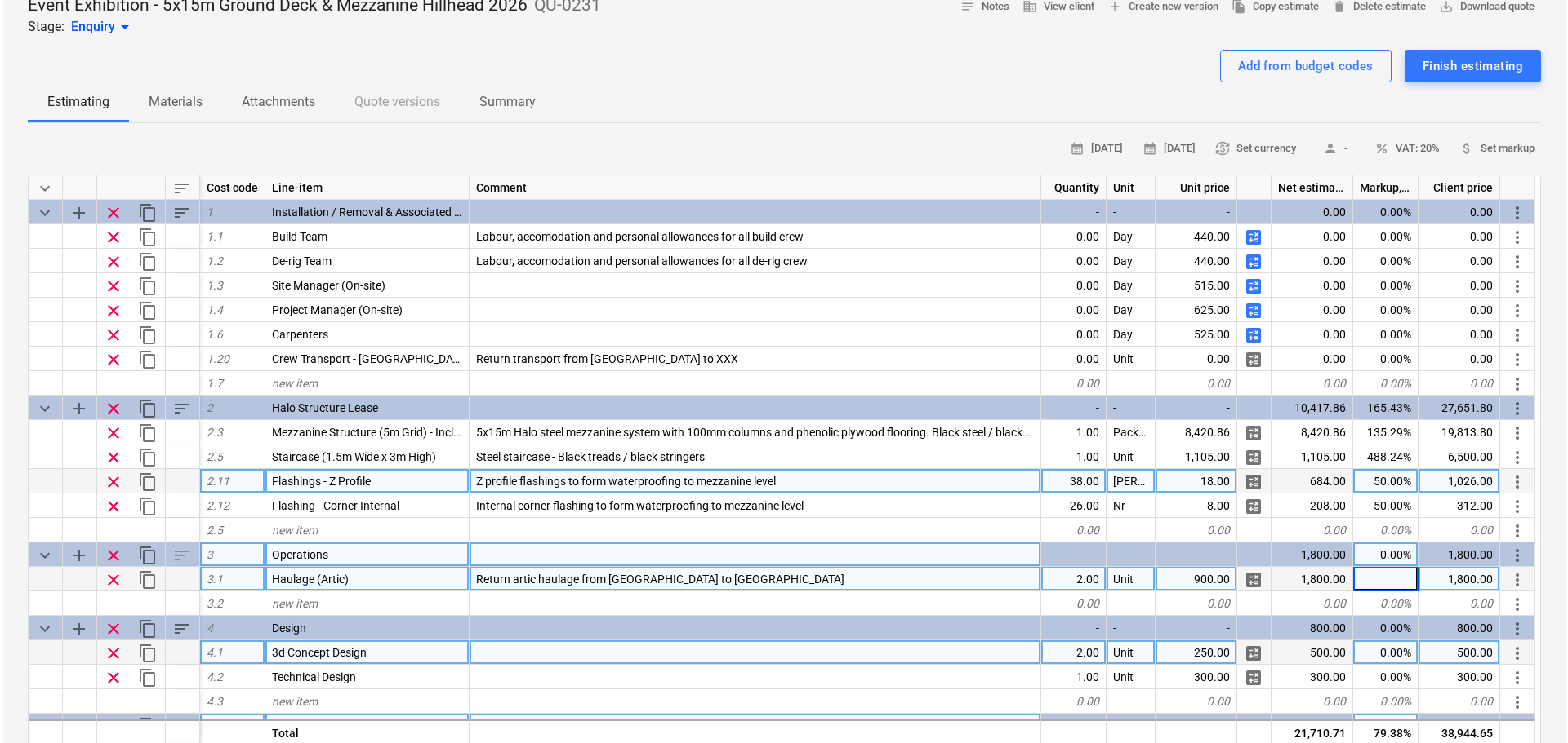
scroll to position [0, 0]
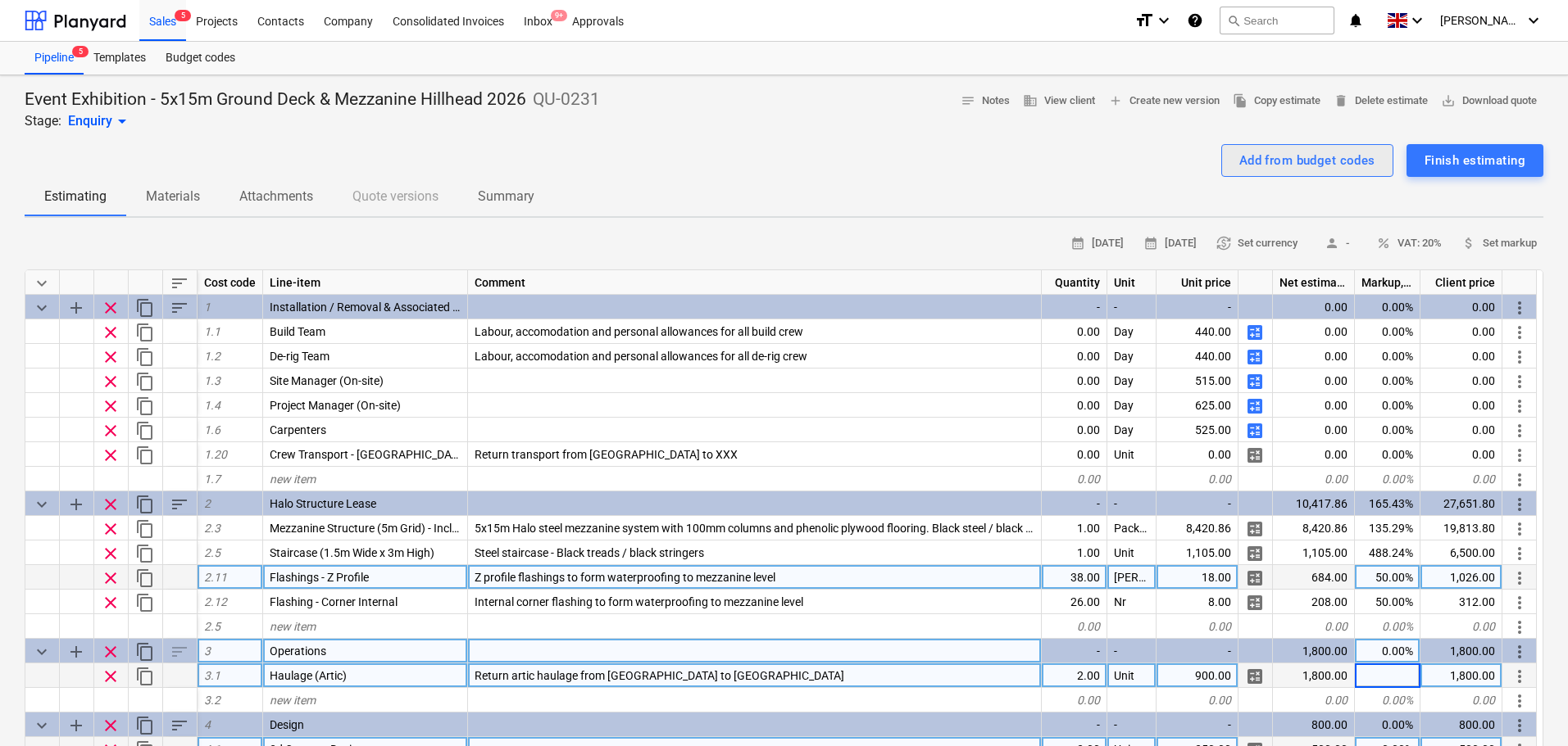
click at [1241, 165] on div "Add from budget codes" at bounding box center [1307, 161] width 136 height 21
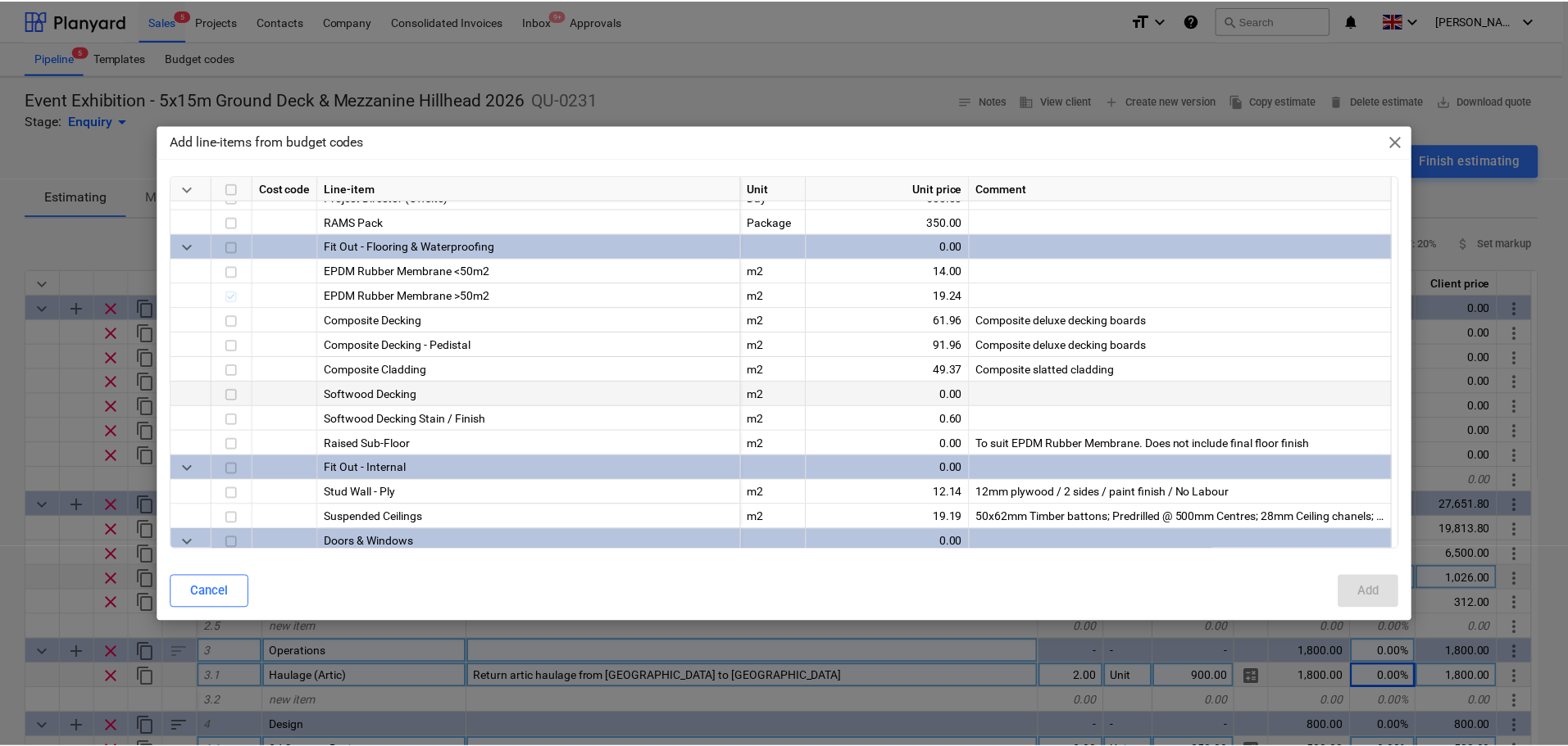
scroll to position [1357, 0]
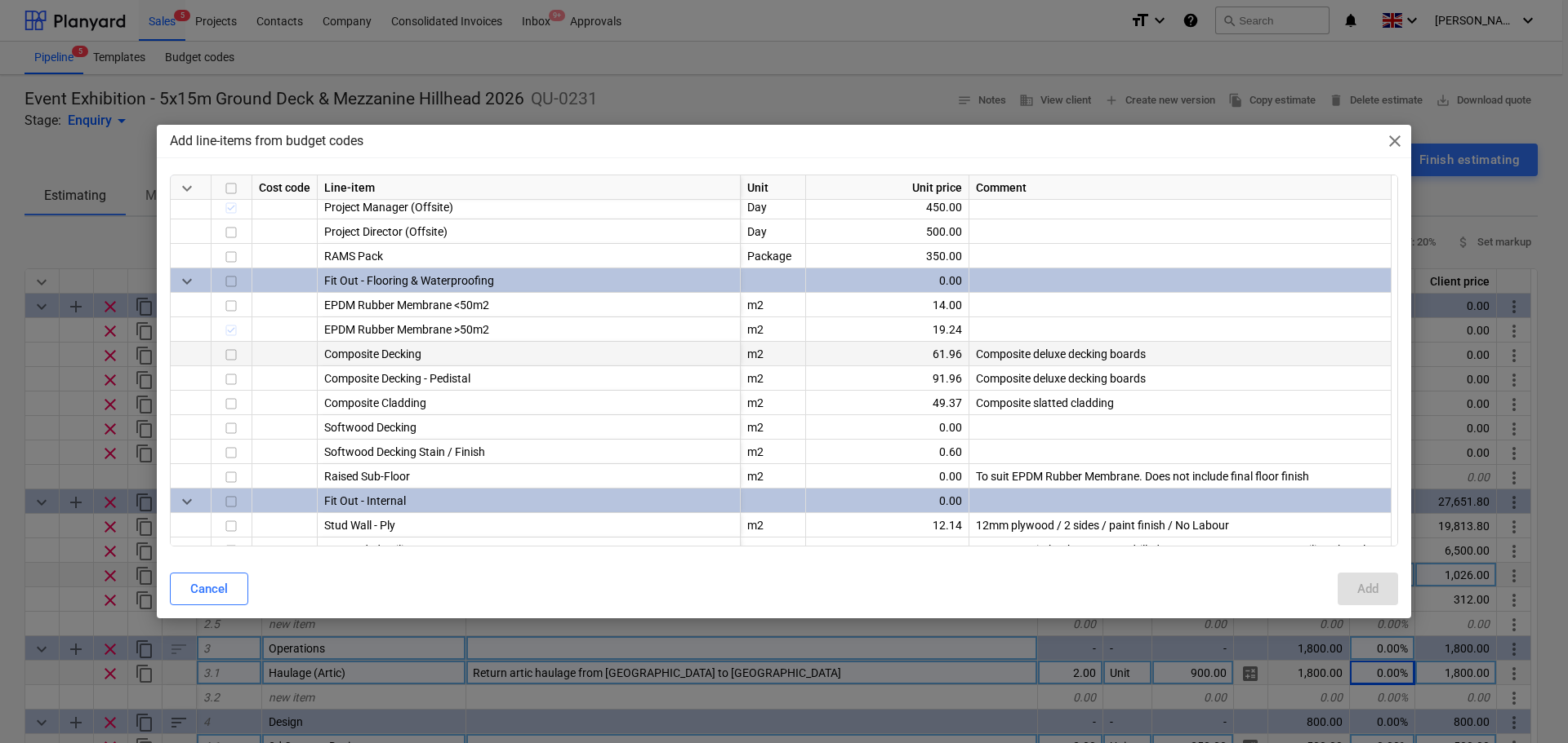
click at [491, 355] on div "Composite Decking" at bounding box center [529, 354] width 423 height 25
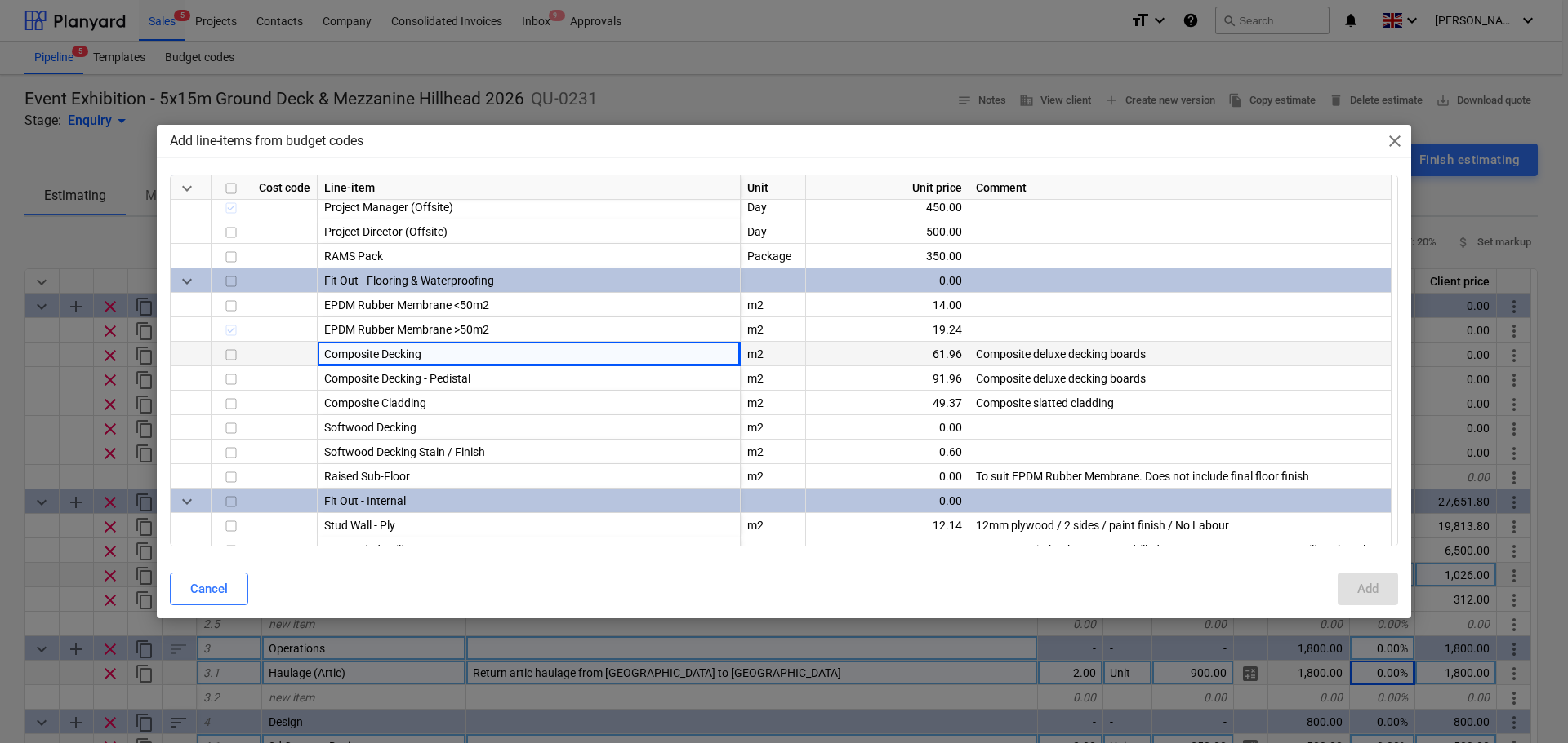
click at [228, 352] on input "checkbox" at bounding box center [231, 356] width 19 height 19
click at [1346, 580] on button "Add" at bounding box center [1367, 589] width 61 height 33
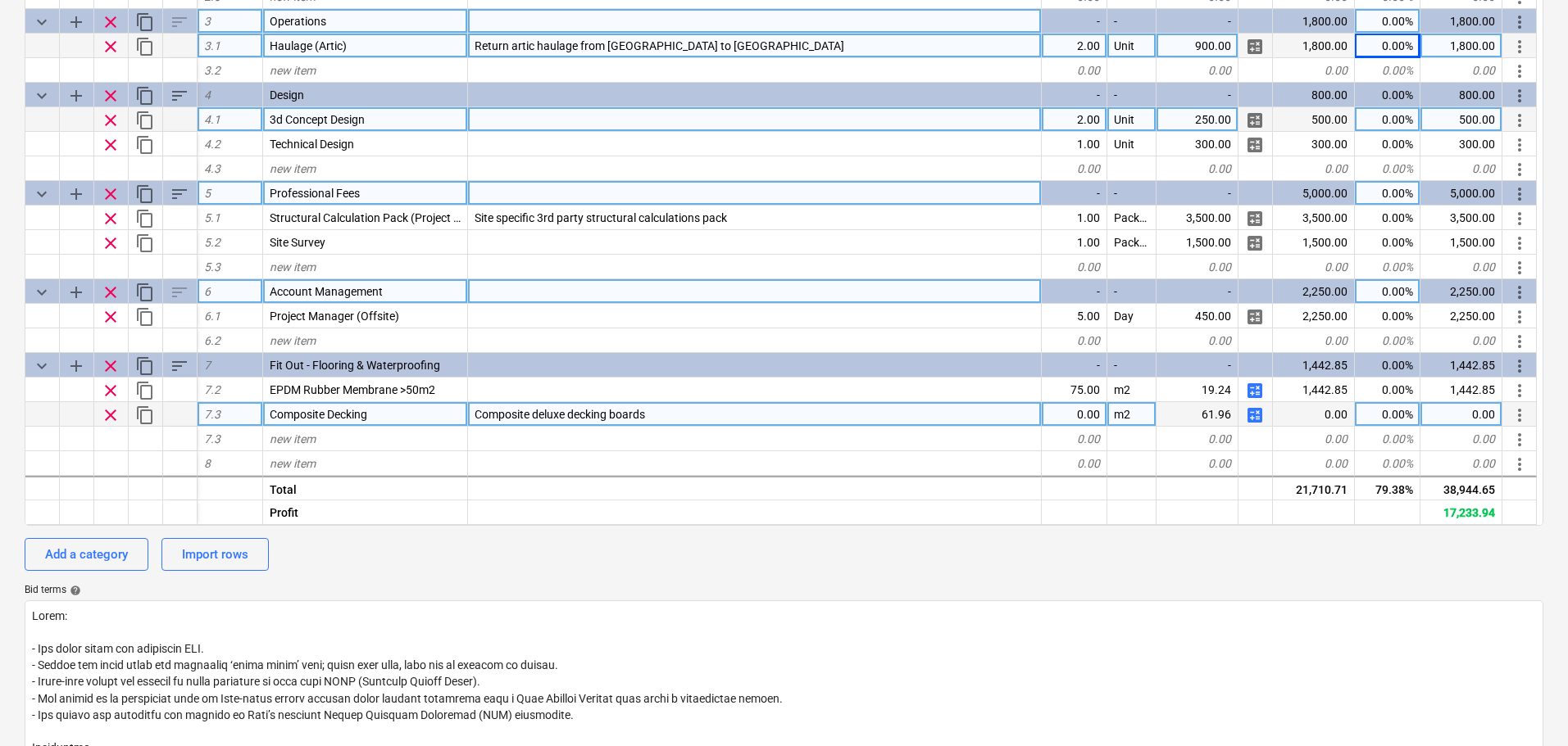
scroll to position [328, 0]
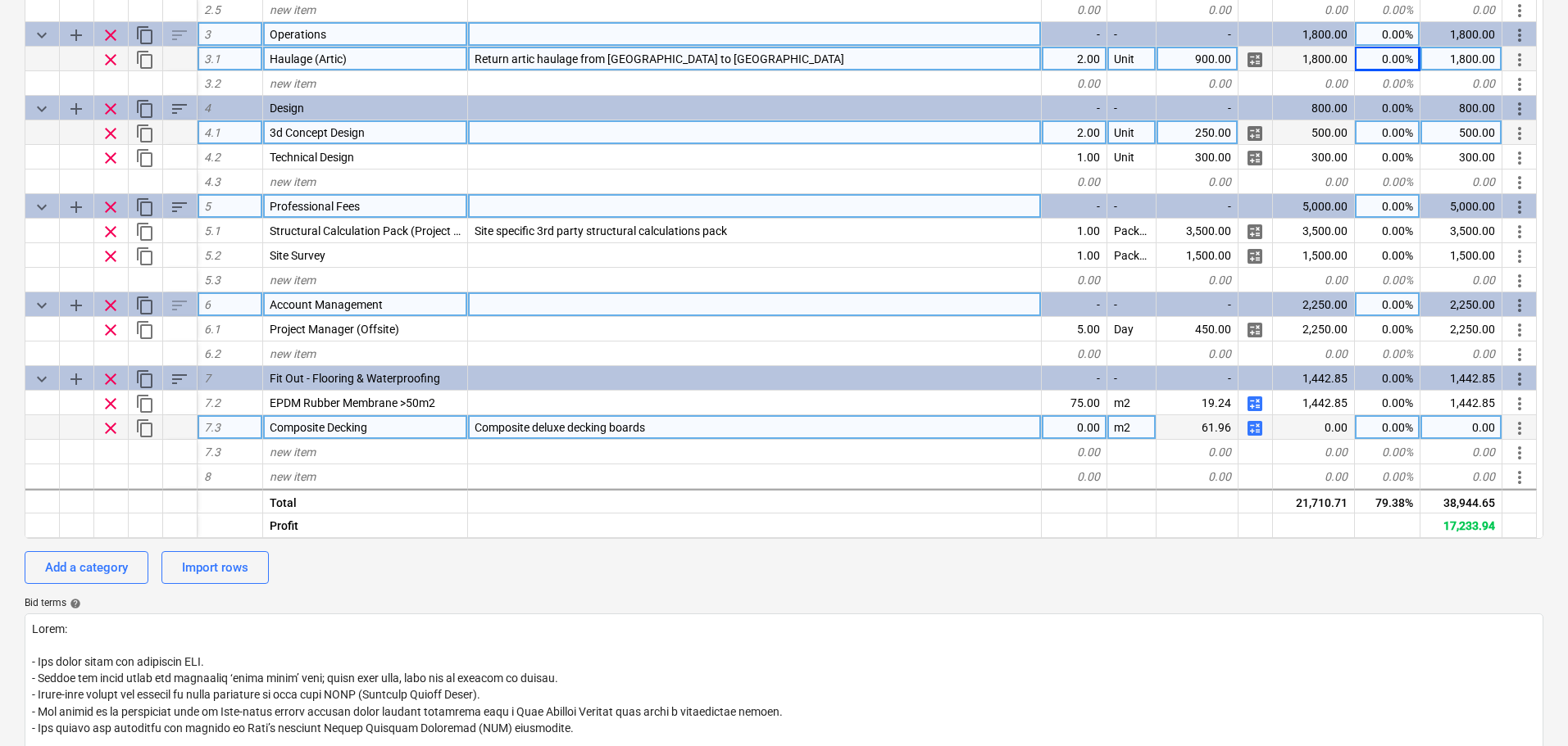
click at [1260, 428] on span "calculate" at bounding box center [1255, 429] width 19 height 19
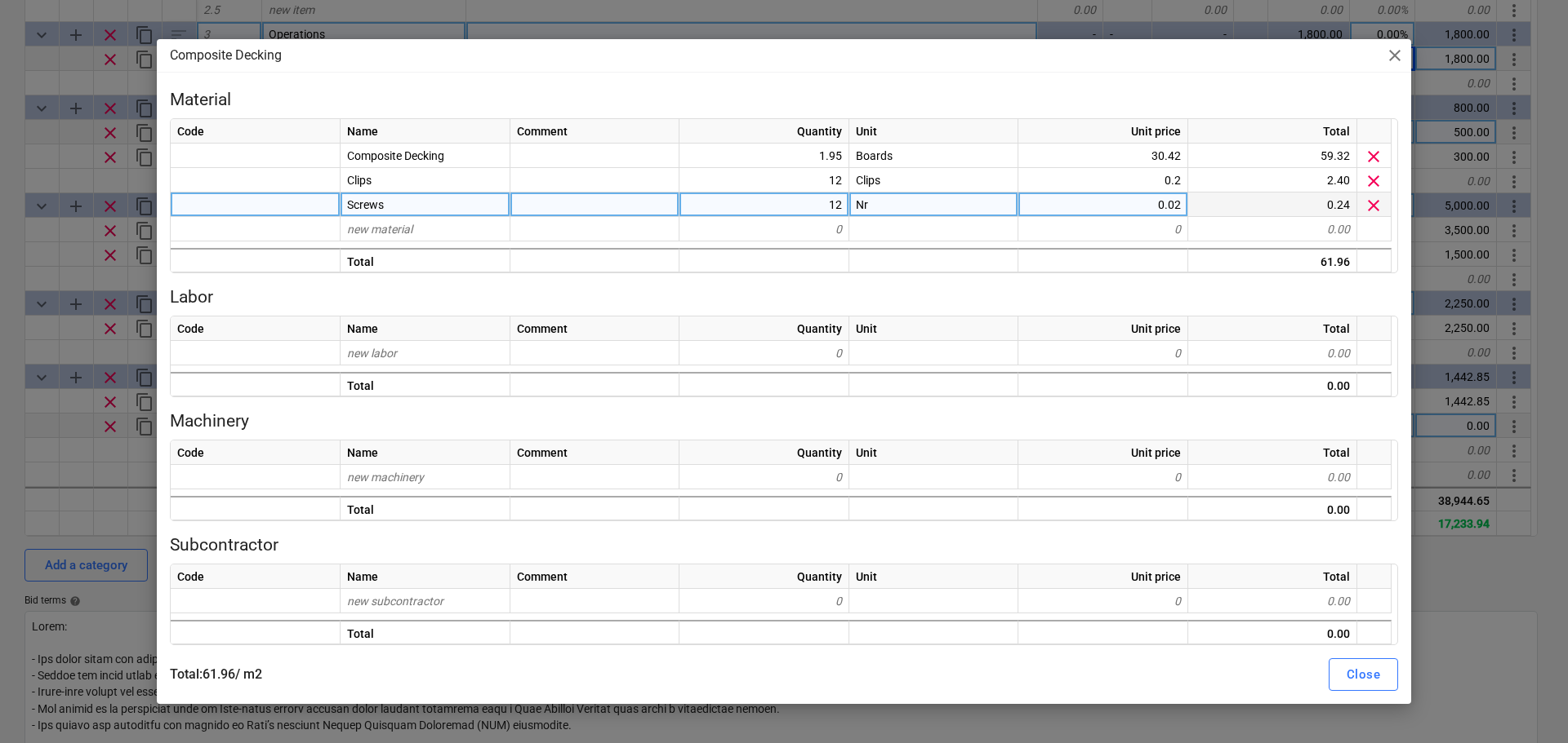
type textarea "x"
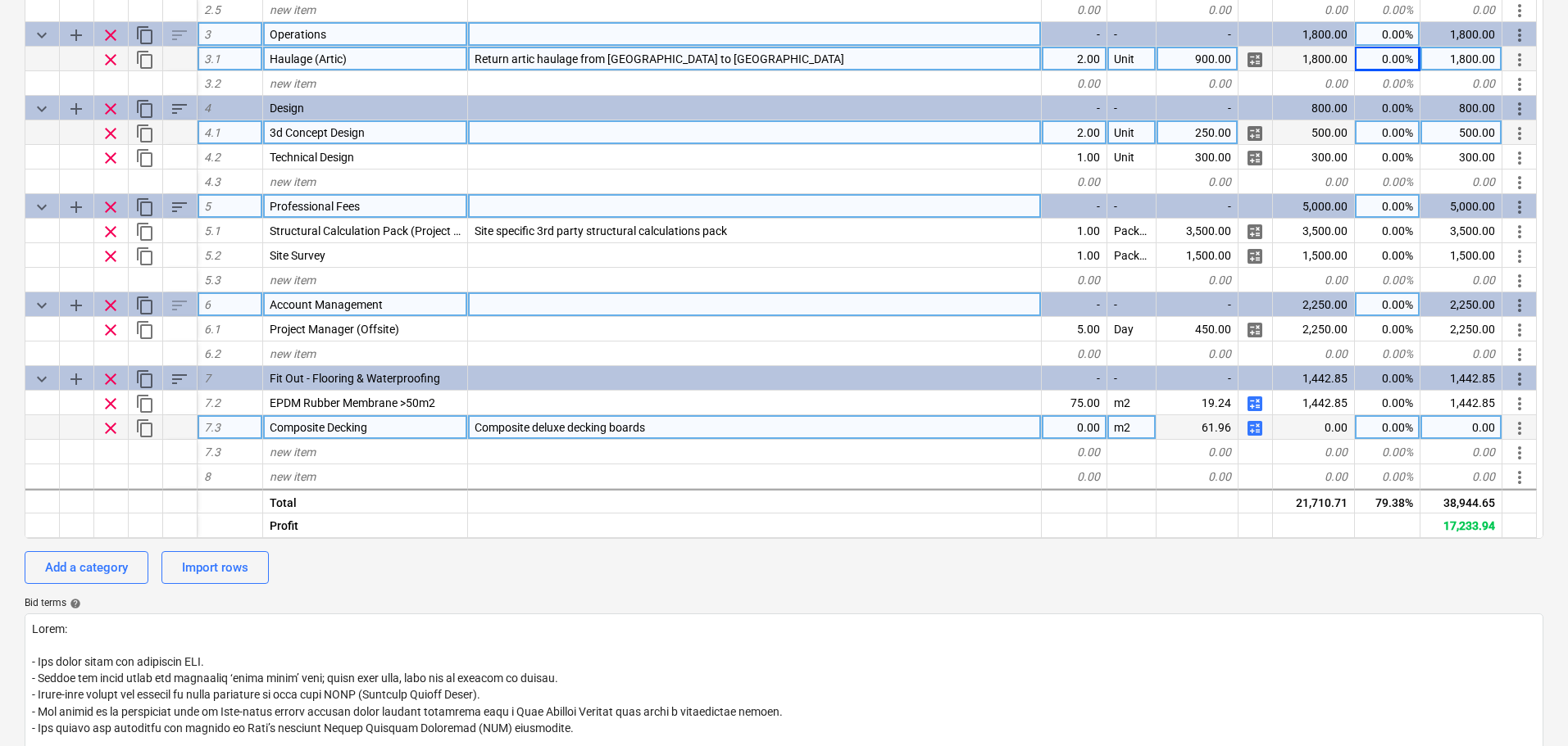
click at [1086, 431] on div "0.00" at bounding box center [1075, 428] width 65 height 25
type input "75"
type textarea "x"
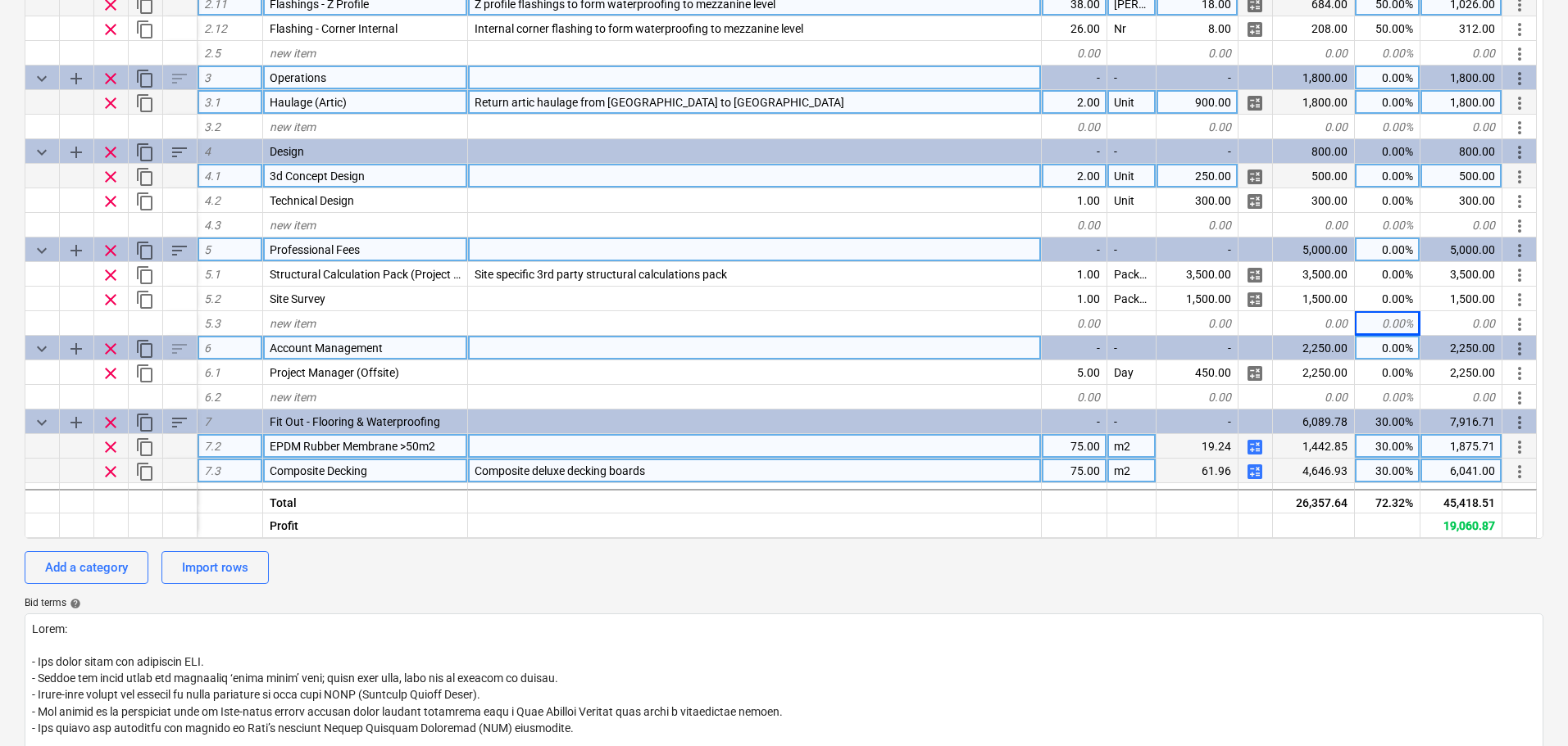
scroll to position [289, 0]
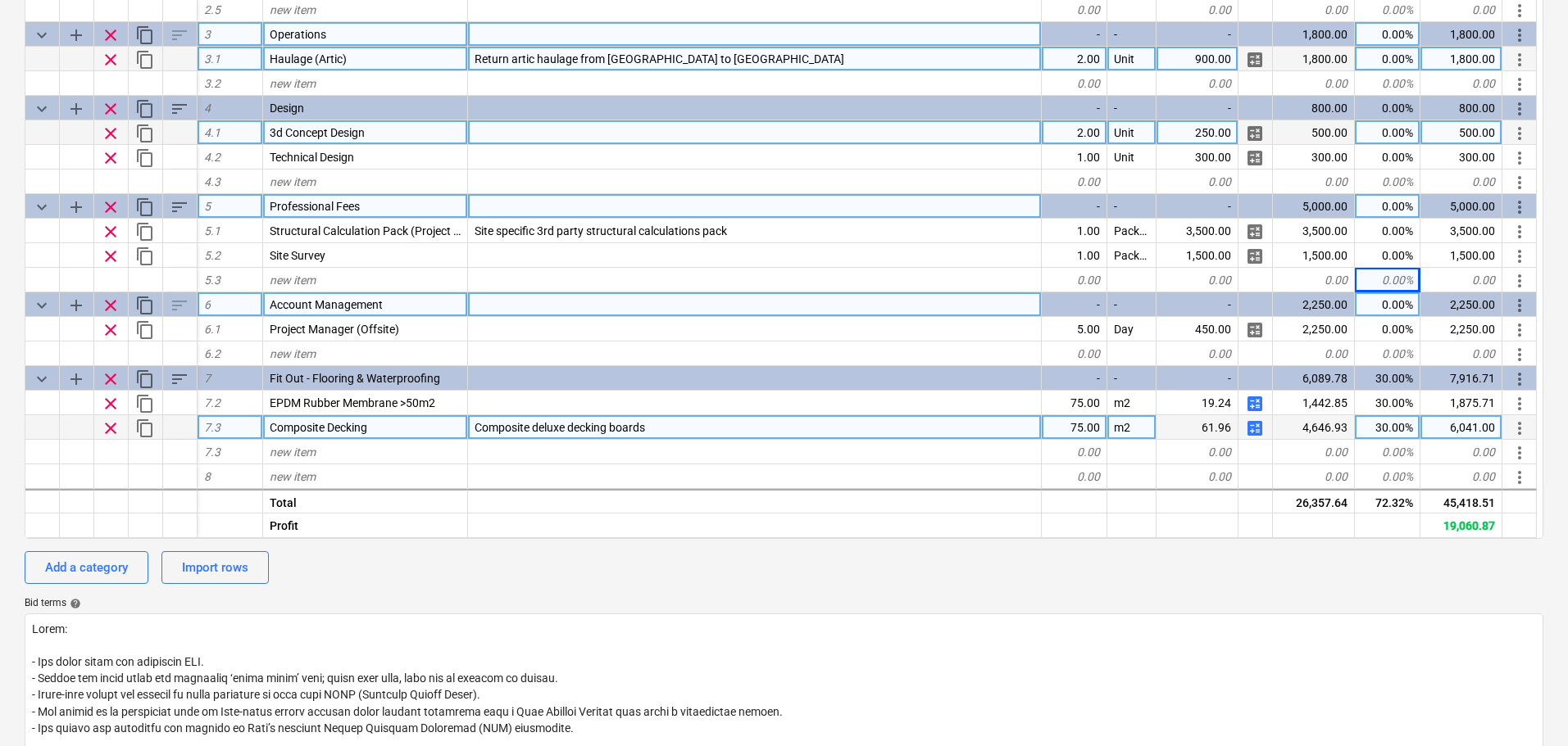
click at [675, 422] on div "Composite deluxe decking boards" at bounding box center [754, 428] width 574 height 25
click at [675, 422] on input "Composite deluxe decking boards" at bounding box center [754, 427] width 573 height 24
type input "Composite deluxe decking boards to mezzanine level"
type textarea "x"
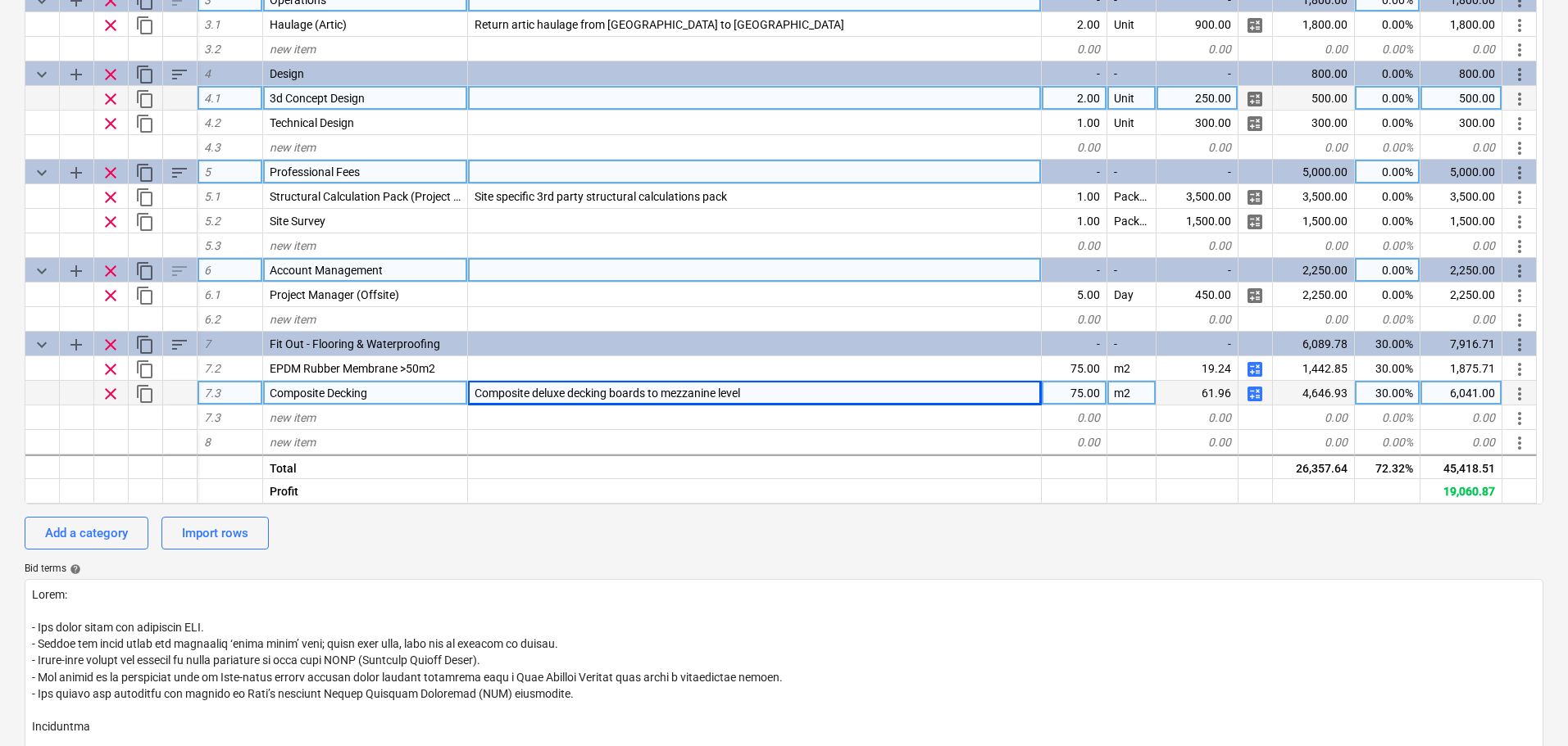
scroll to position [328, 0]
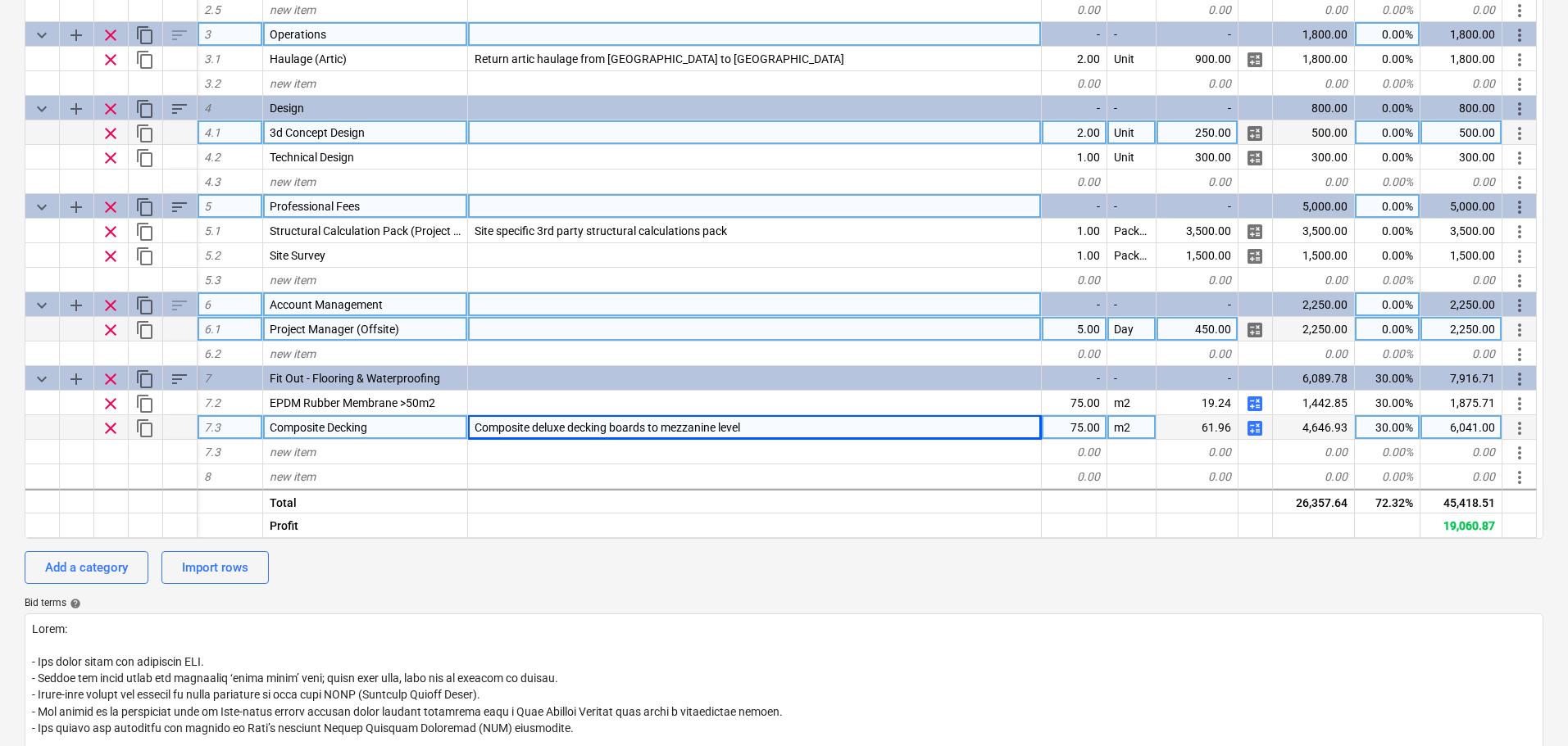
click at [1387, 321] on div "0.00%" at bounding box center [1388, 330] width 65 height 25
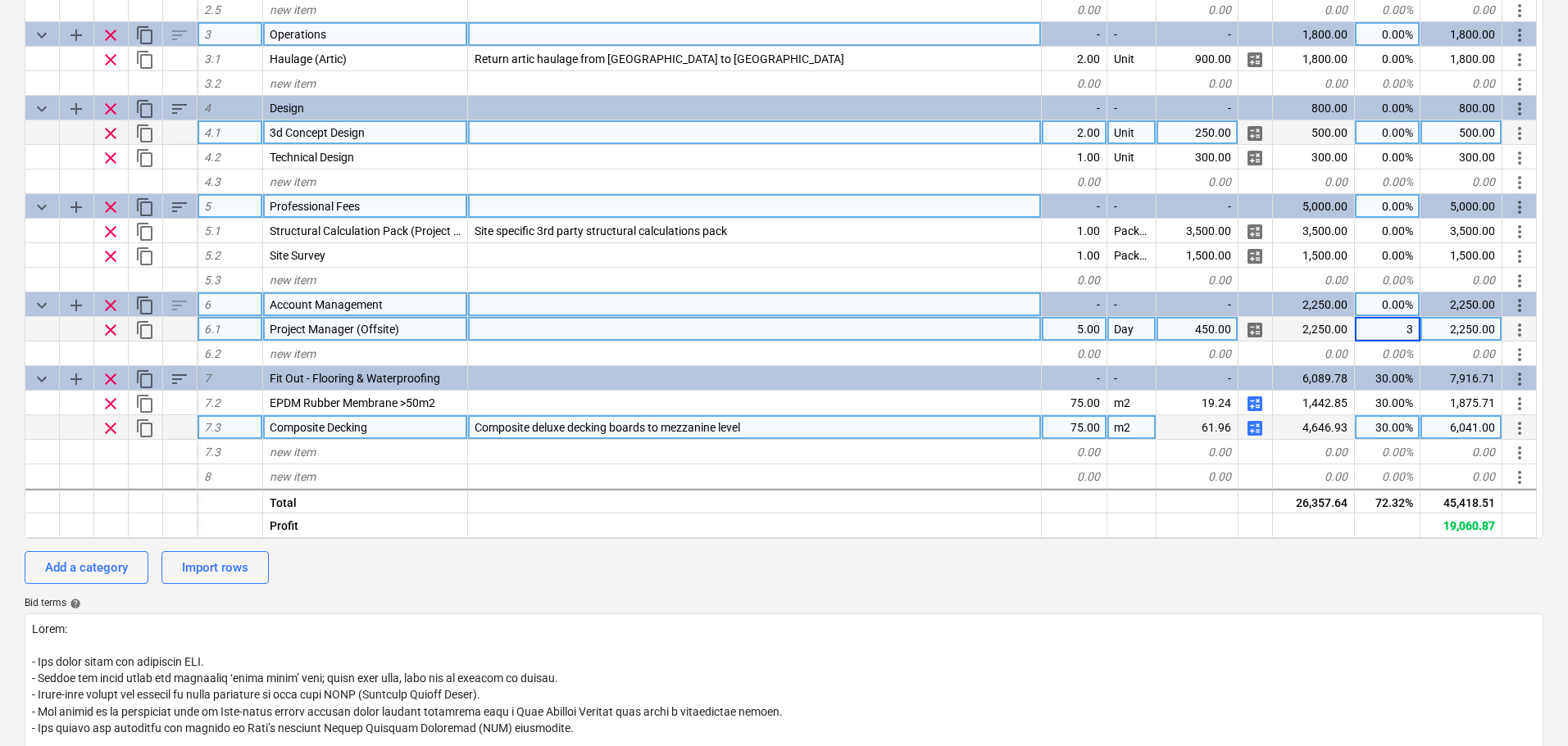
type input "30"
type textarea "x"
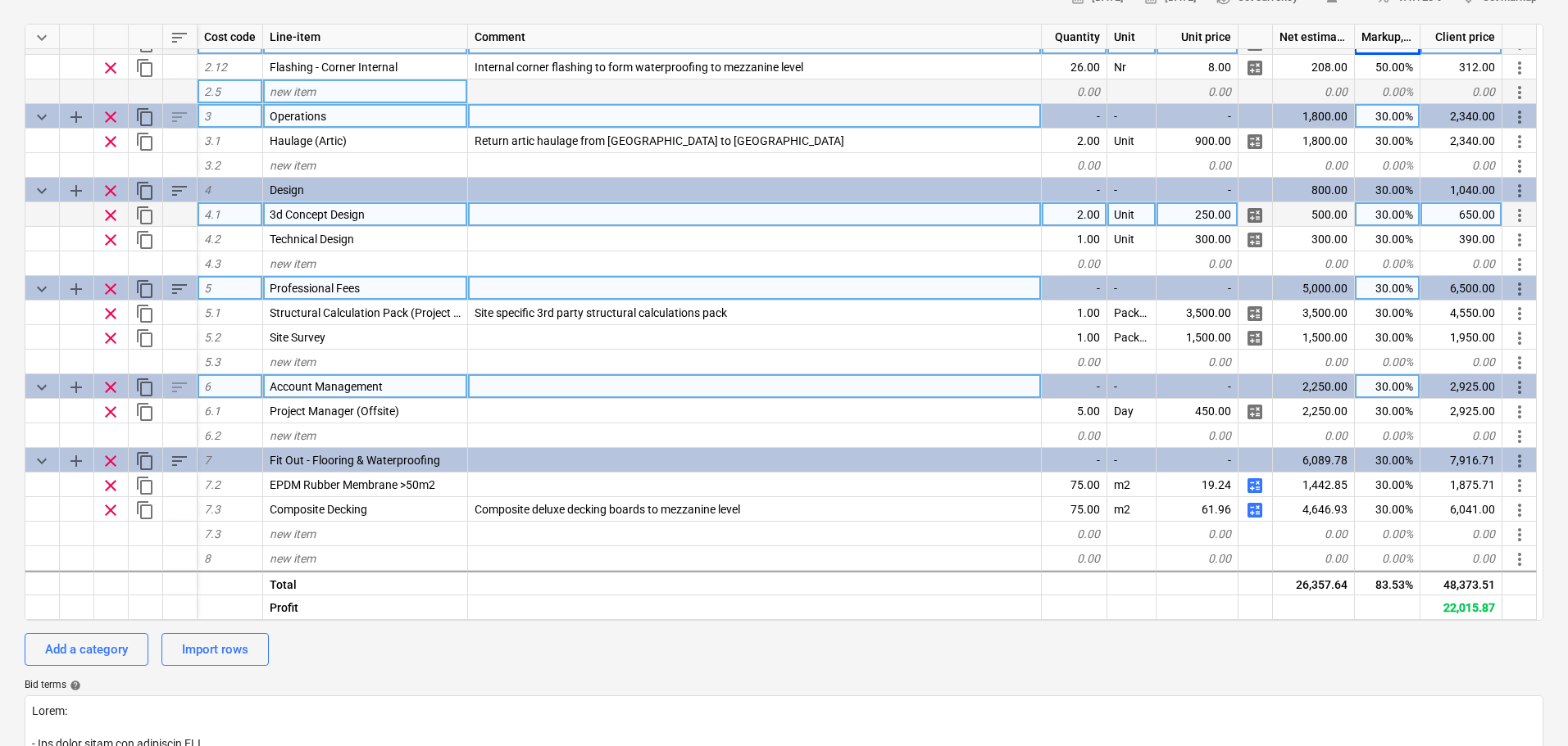
scroll to position [0, 0]
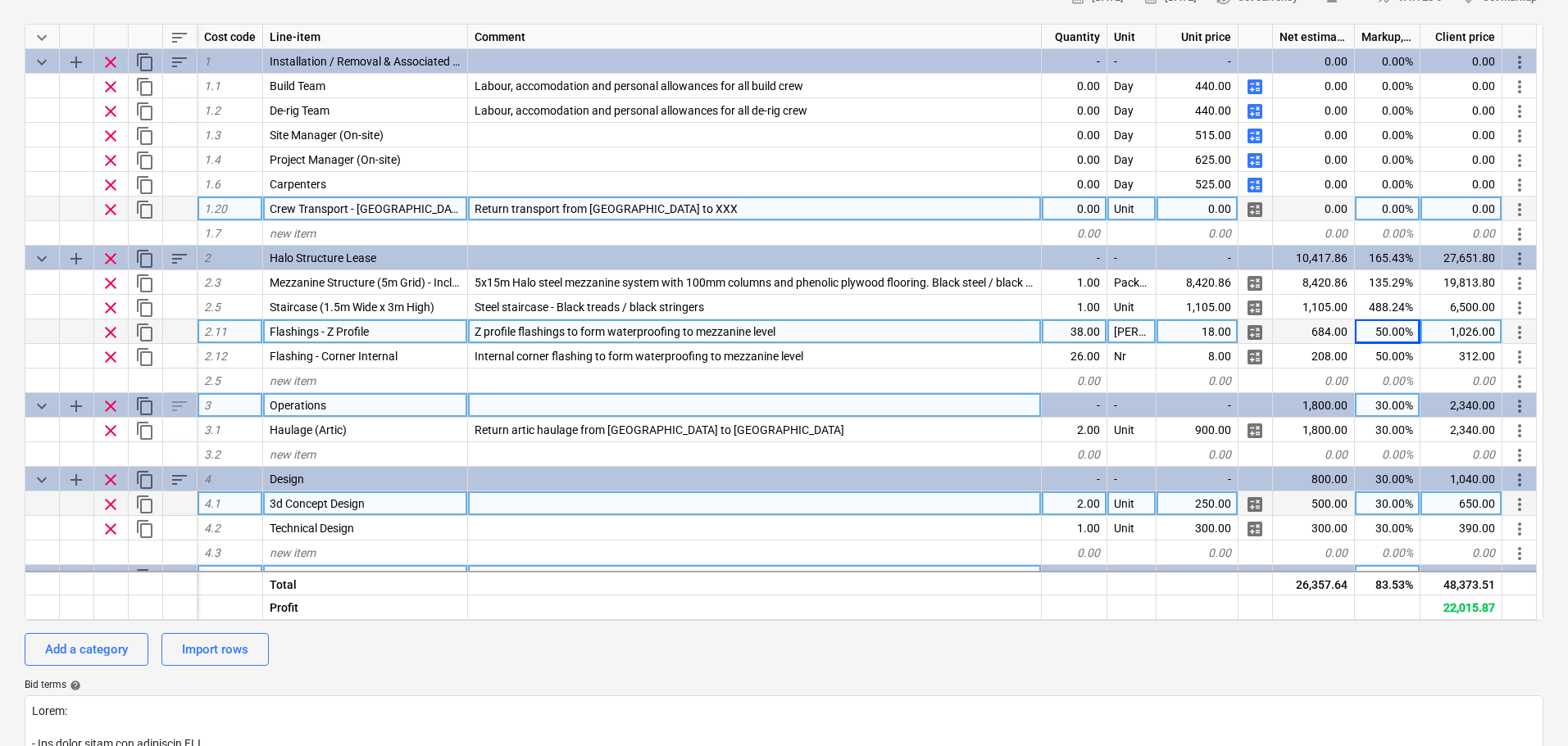
click at [667, 203] on div "Return transport from [GEOGRAPHIC_DATA] to XXX" at bounding box center [754, 209] width 574 height 25
click at [682, 208] on input "Return transport from [GEOGRAPHIC_DATA] to XXX" at bounding box center [754, 208] width 573 height 24
drag, startPoint x: 677, startPoint y: 208, endPoint x: 639, endPoint y: 201, distance: 38.6
click at [639, 201] on input "Return transport from [GEOGRAPHIC_DATA] to XXX" at bounding box center [754, 208] width 573 height 24
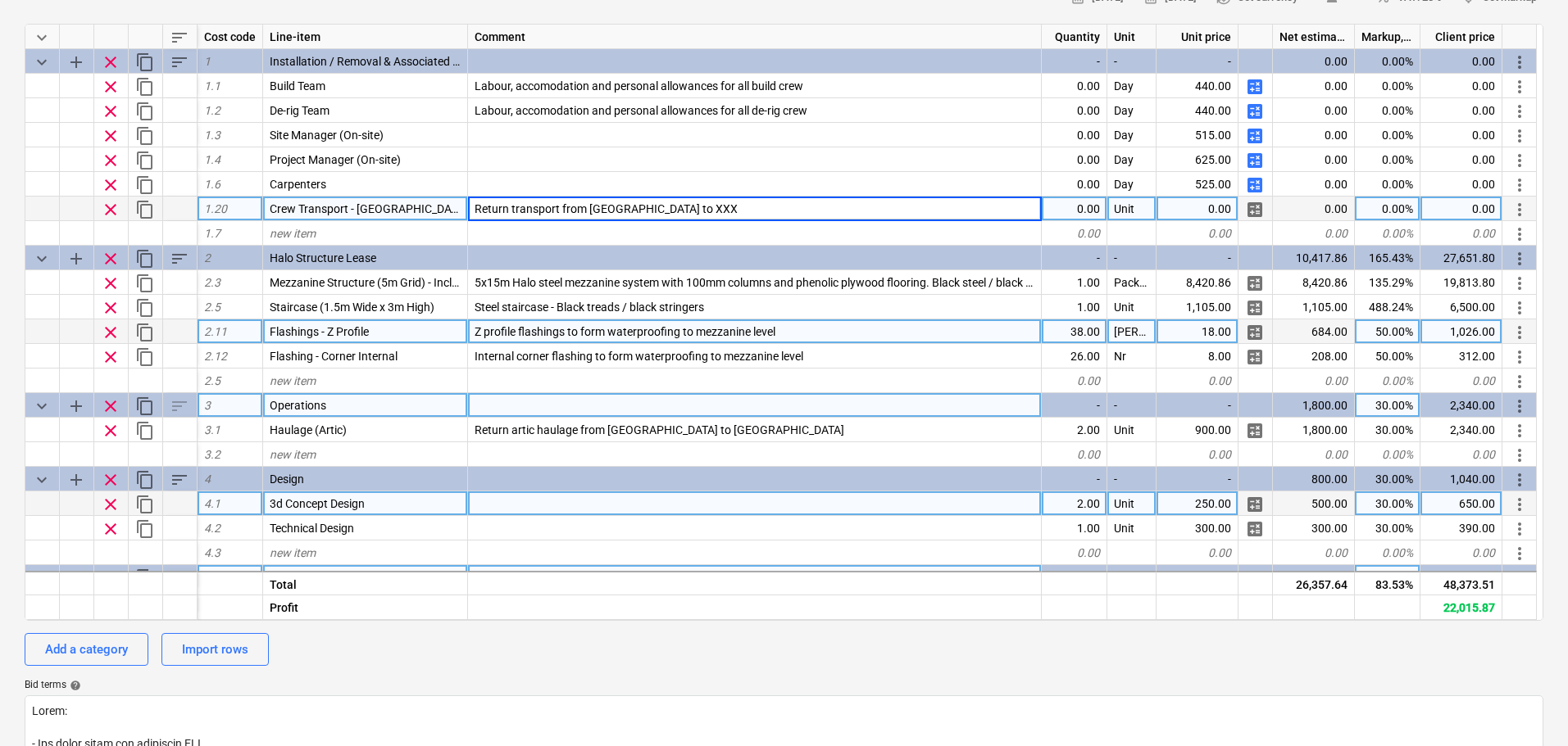
drag, startPoint x: 639, startPoint y: 207, endPoint x: 800, endPoint y: 206, distance: 161.0
click at [800, 206] on input "Return transport from [GEOGRAPHIC_DATA] to XXX" at bounding box center [754, 208] width 573 height 24
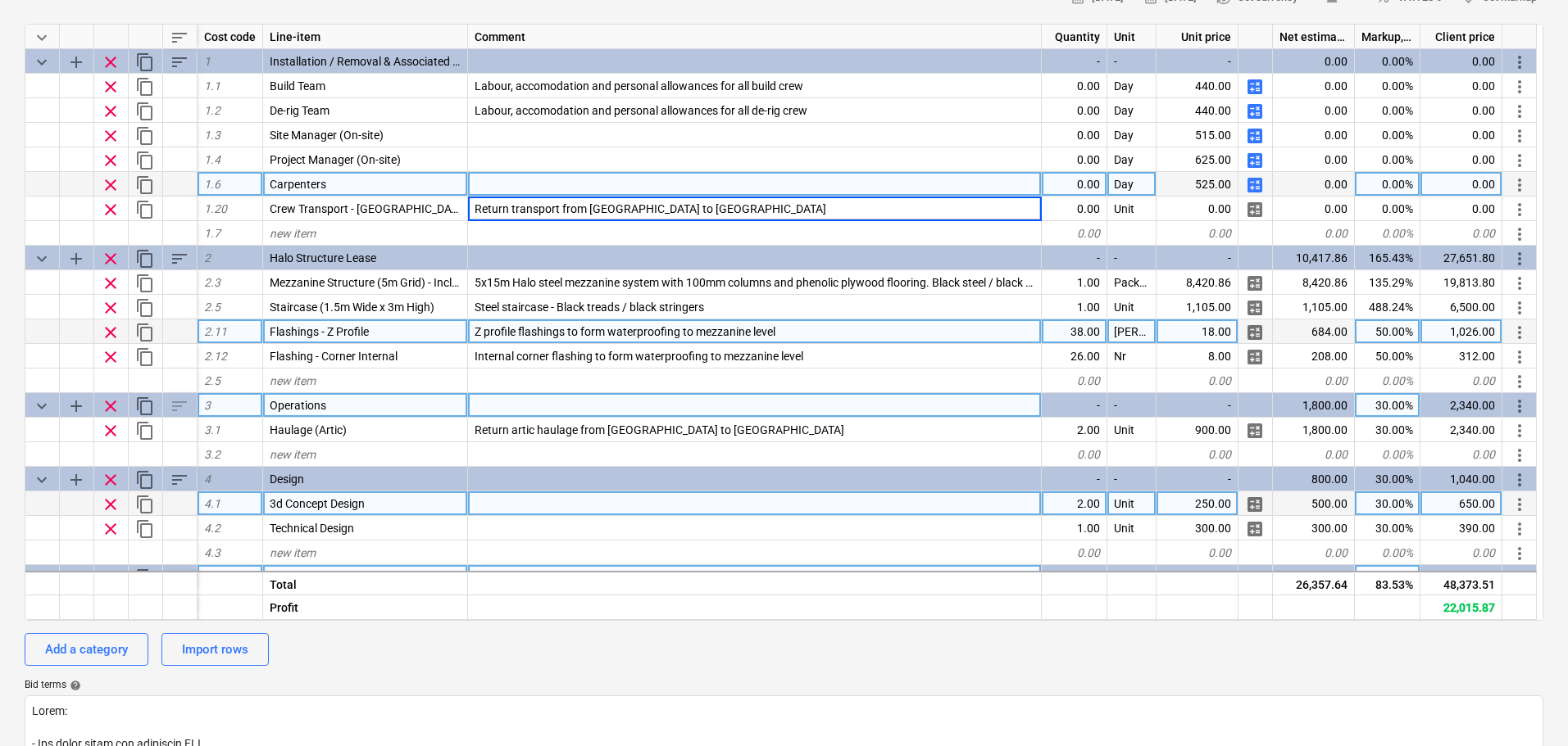
type input "Return transport from London to Buxton"
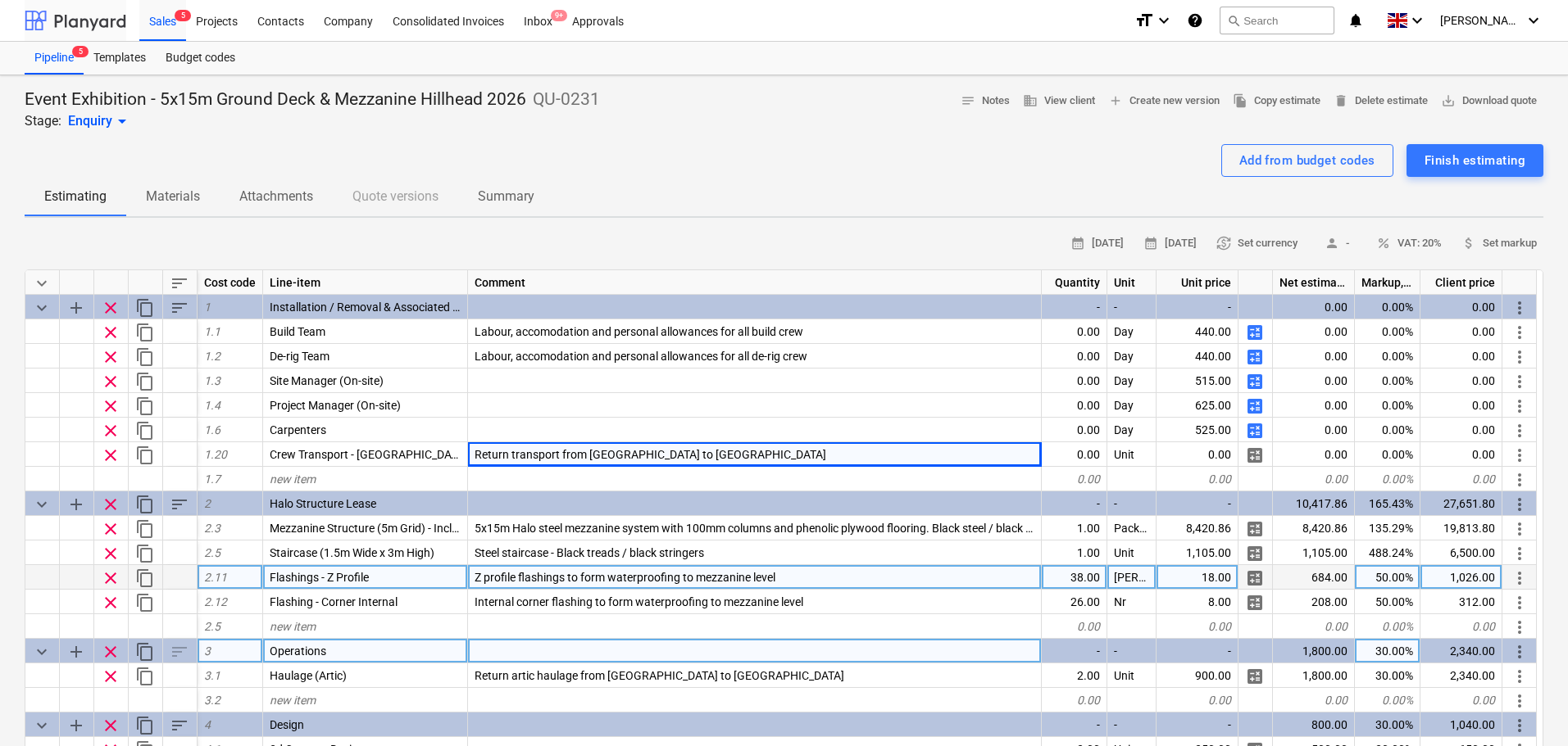
click at [75, 19] on div at bounding box center [75, 20] width 102 height 41
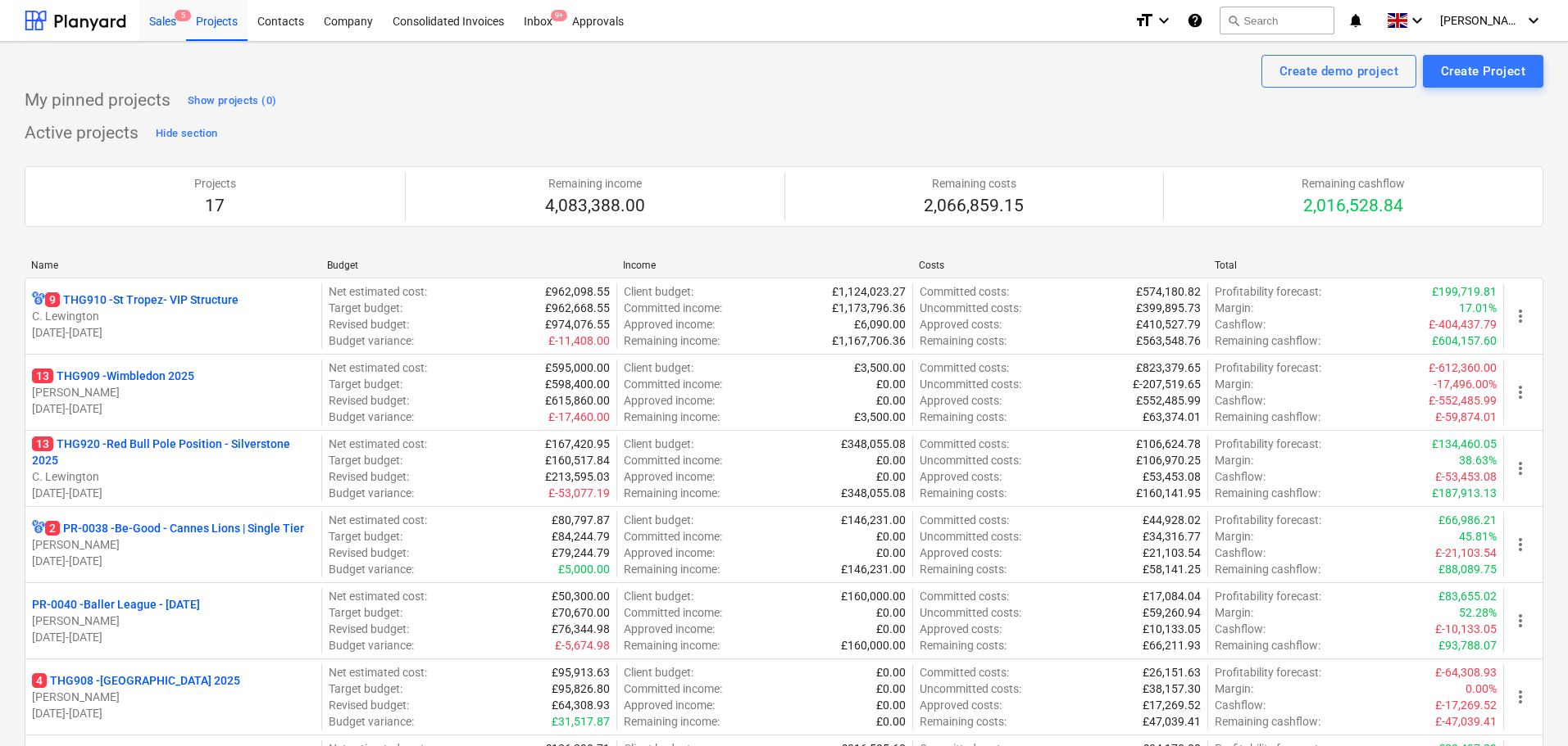
click at [143, 36] on div "Sales 5" at bounding box center [163, 19] width 47 height 42
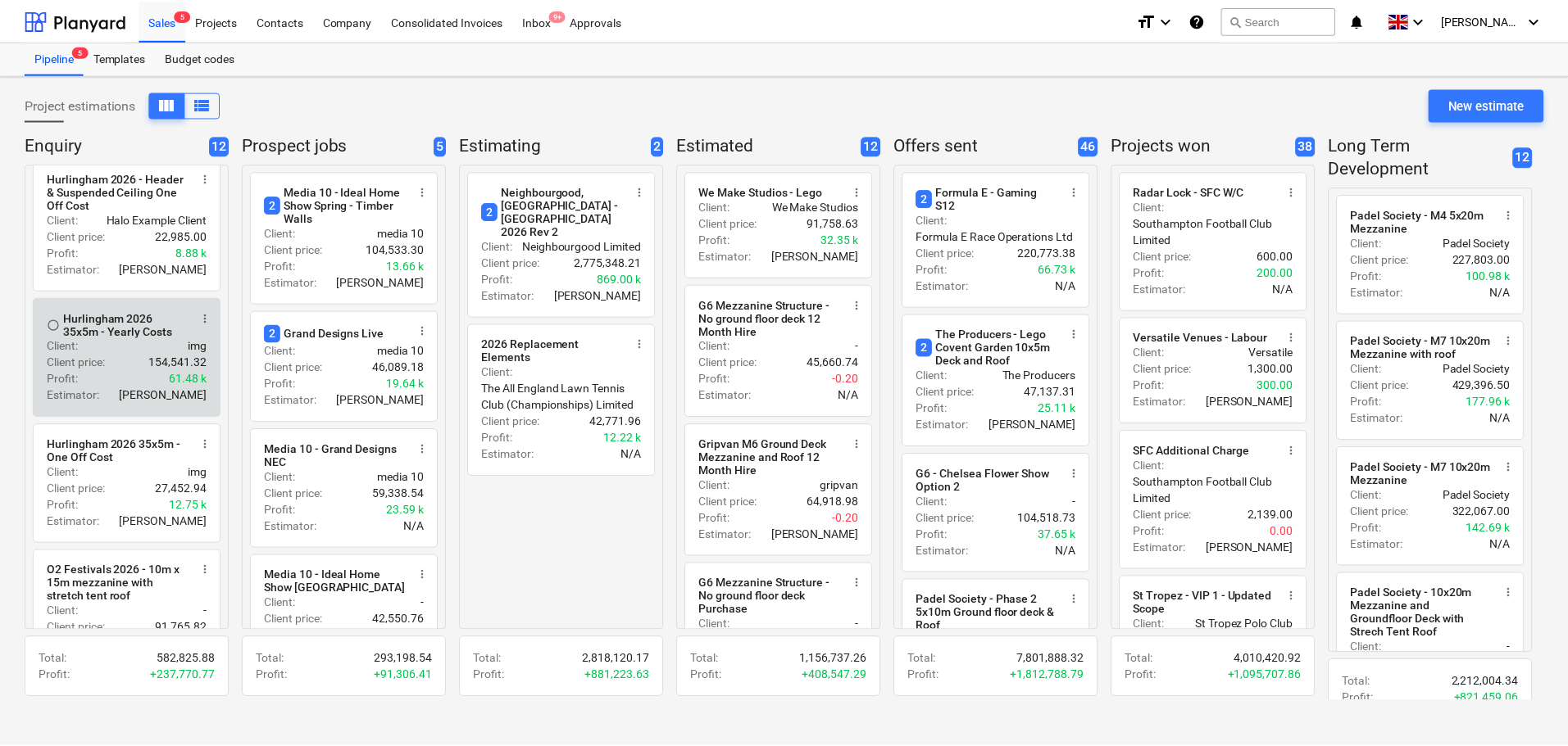
scroll to position [574, 0]
click at [96, 334] on div "Hurlingham 2026 35x5m - Yearly Costs" at bounding box center [126, 322] width 126 height 27
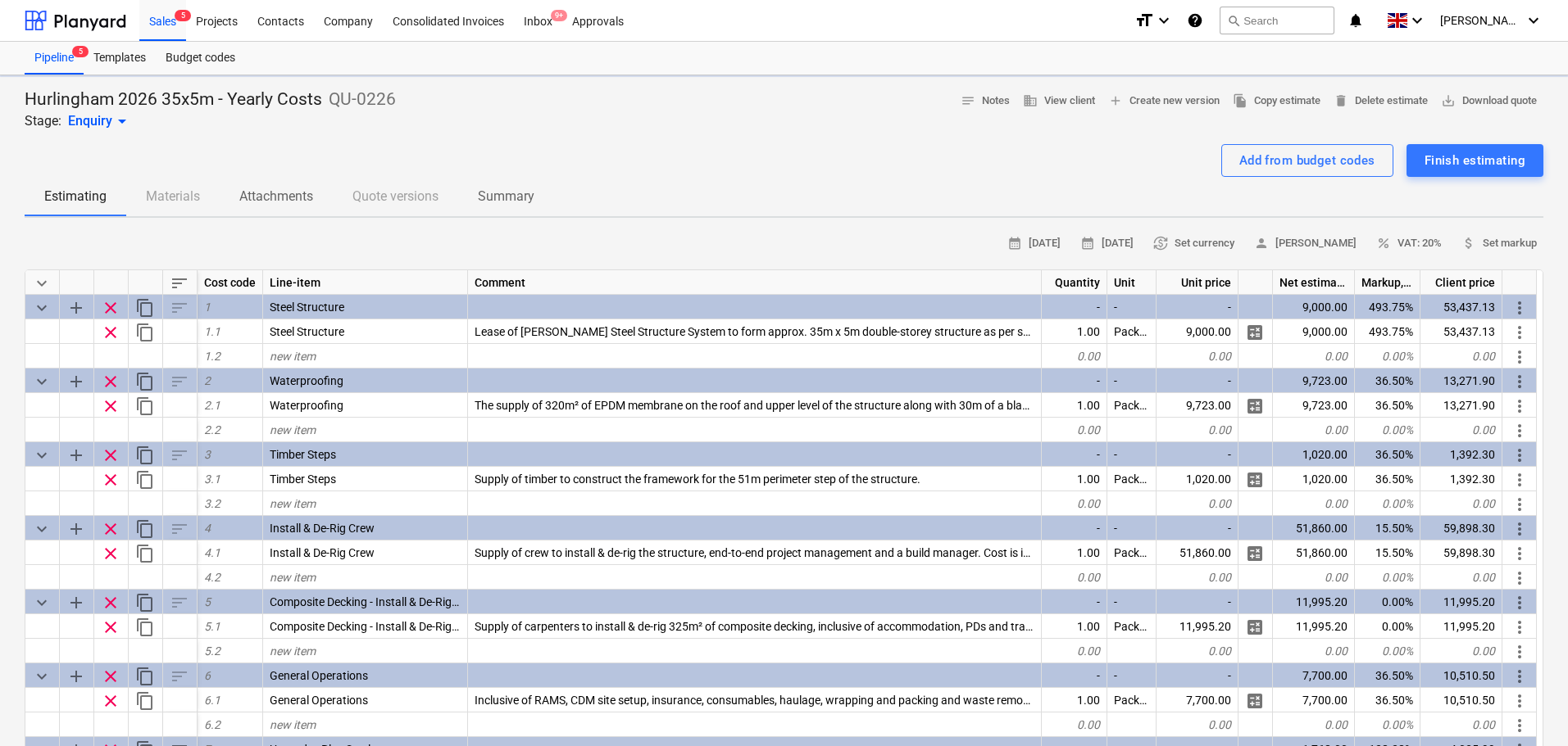
type textarea "x"
click at [1240, 22] on span "search" at bounding box center [1234, 20] width 13 height 13
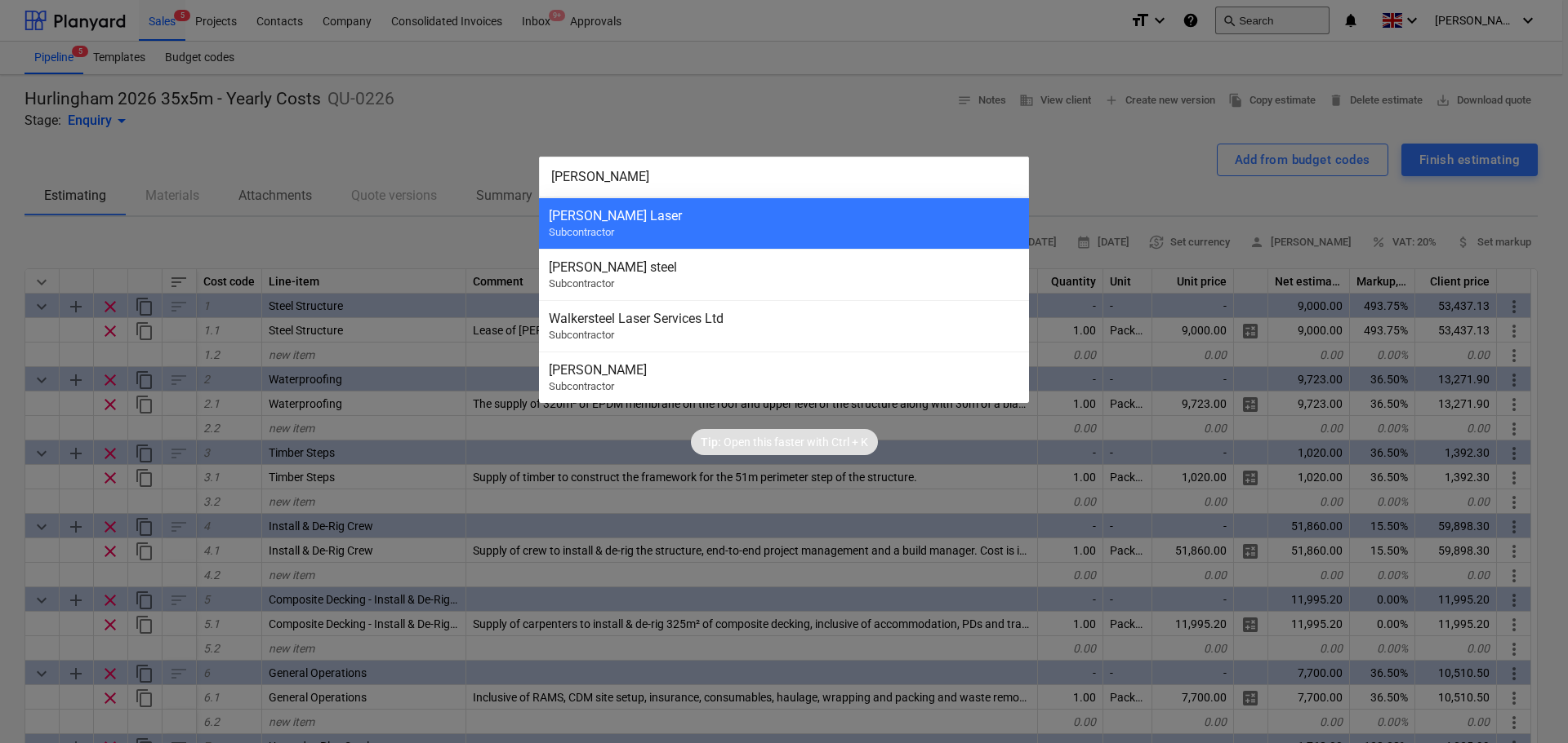
type input "walker"
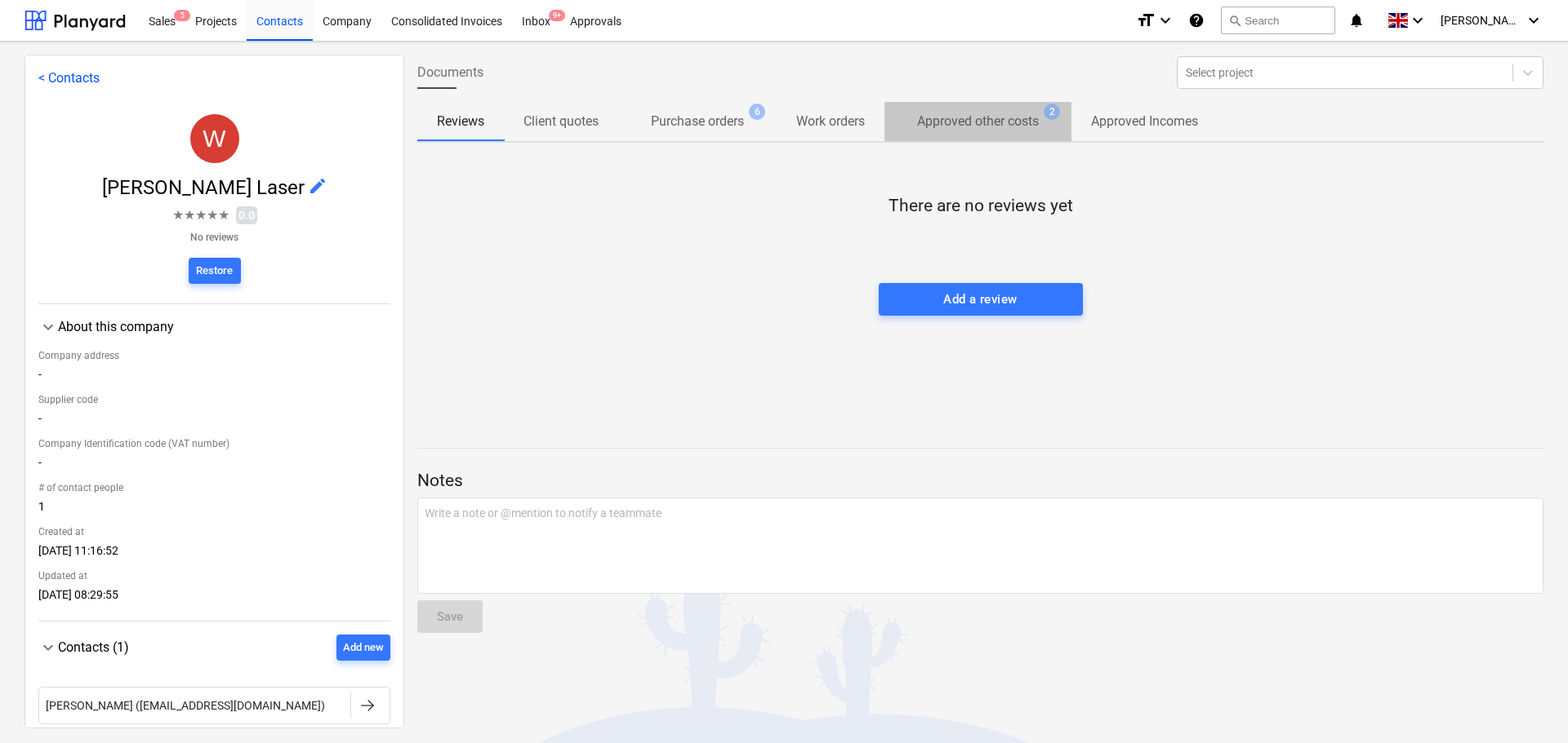
click at [995, 114] on p "Approved other costs" at bounding box center [978, 121] width 122 height 19
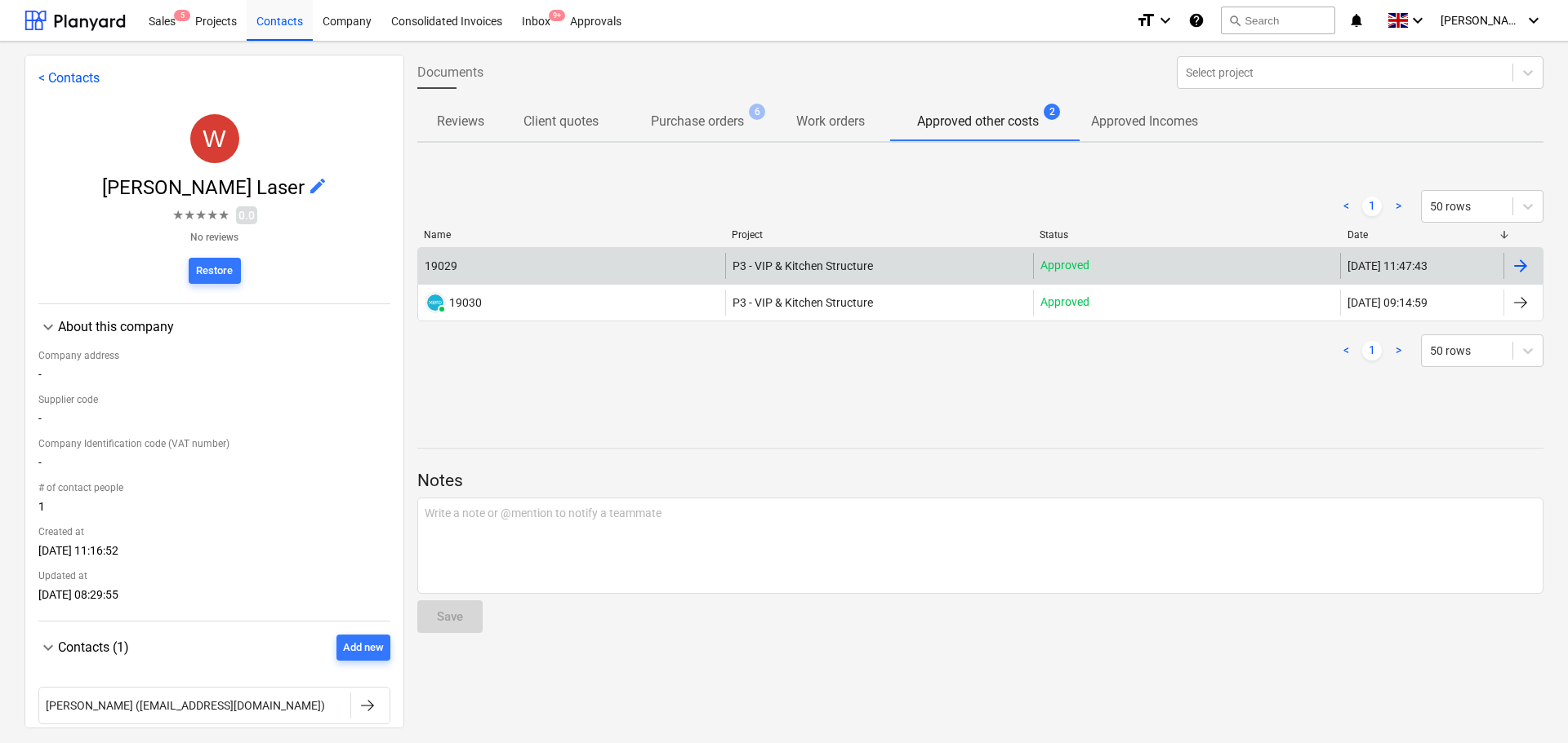
click at [616, 263] on div "19029" at bounding box center [572, 266] width 307 height 26
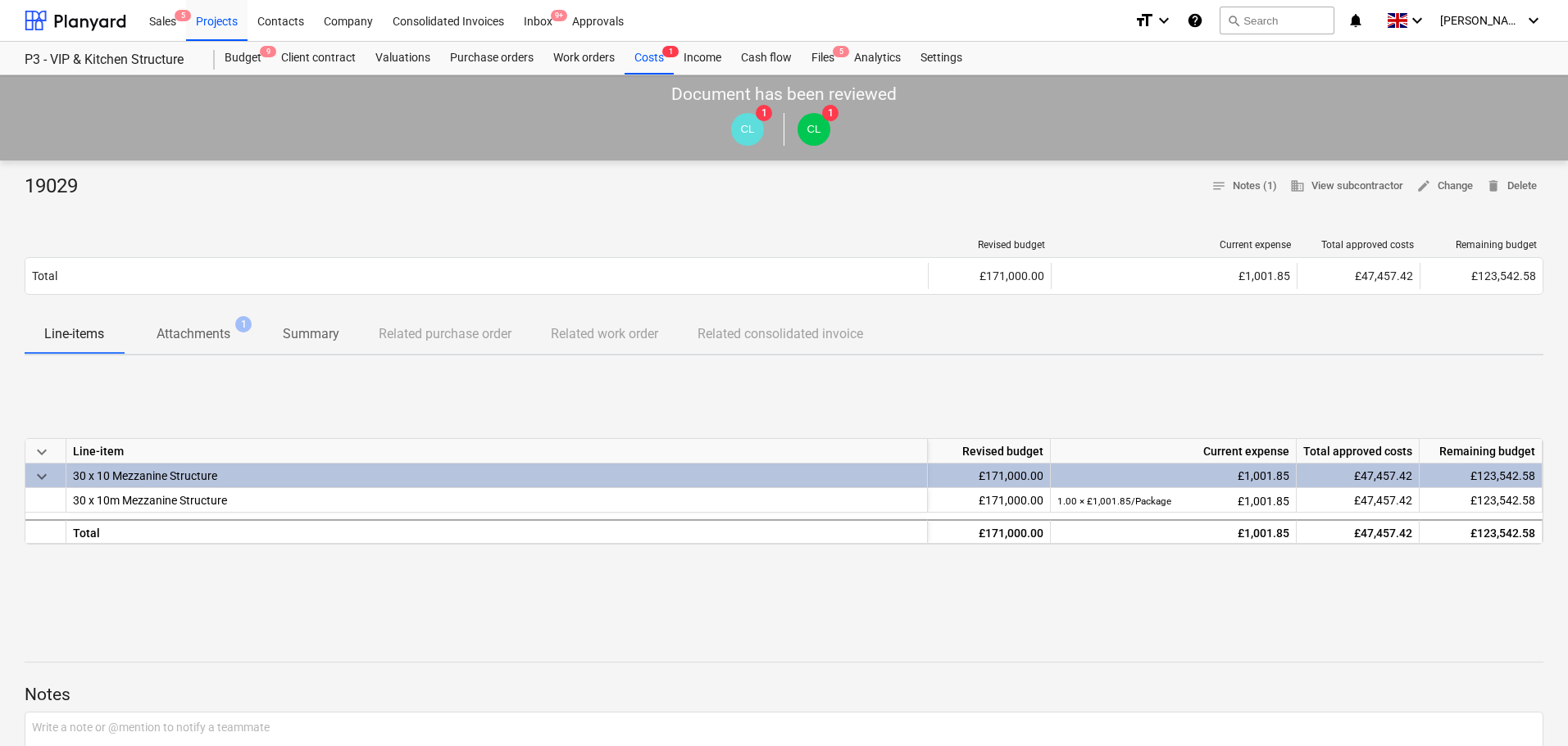
click at [172, 331] on p "Attachments" at bounding box center [193, 334] width 73 height 19
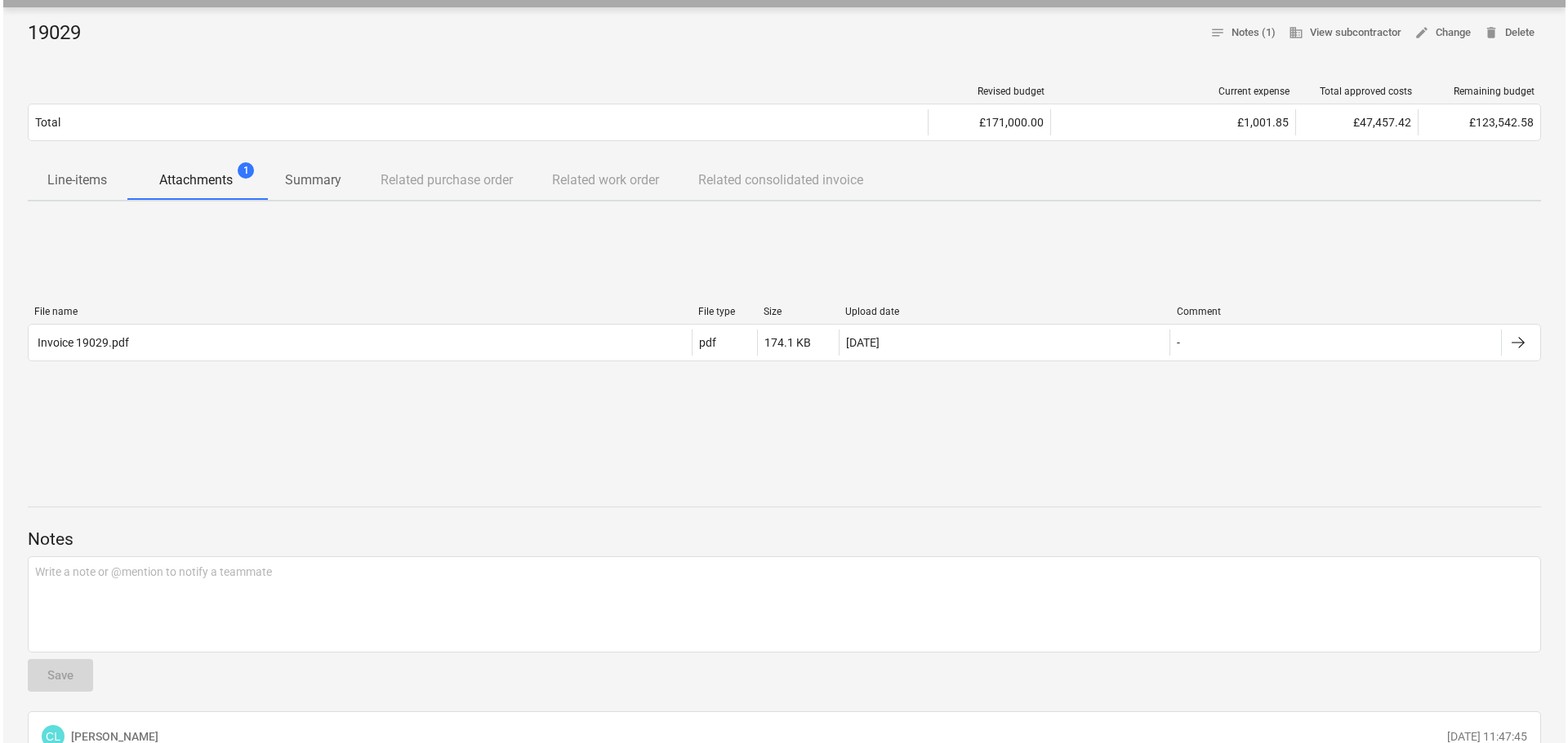
scroll to position [346, 0]
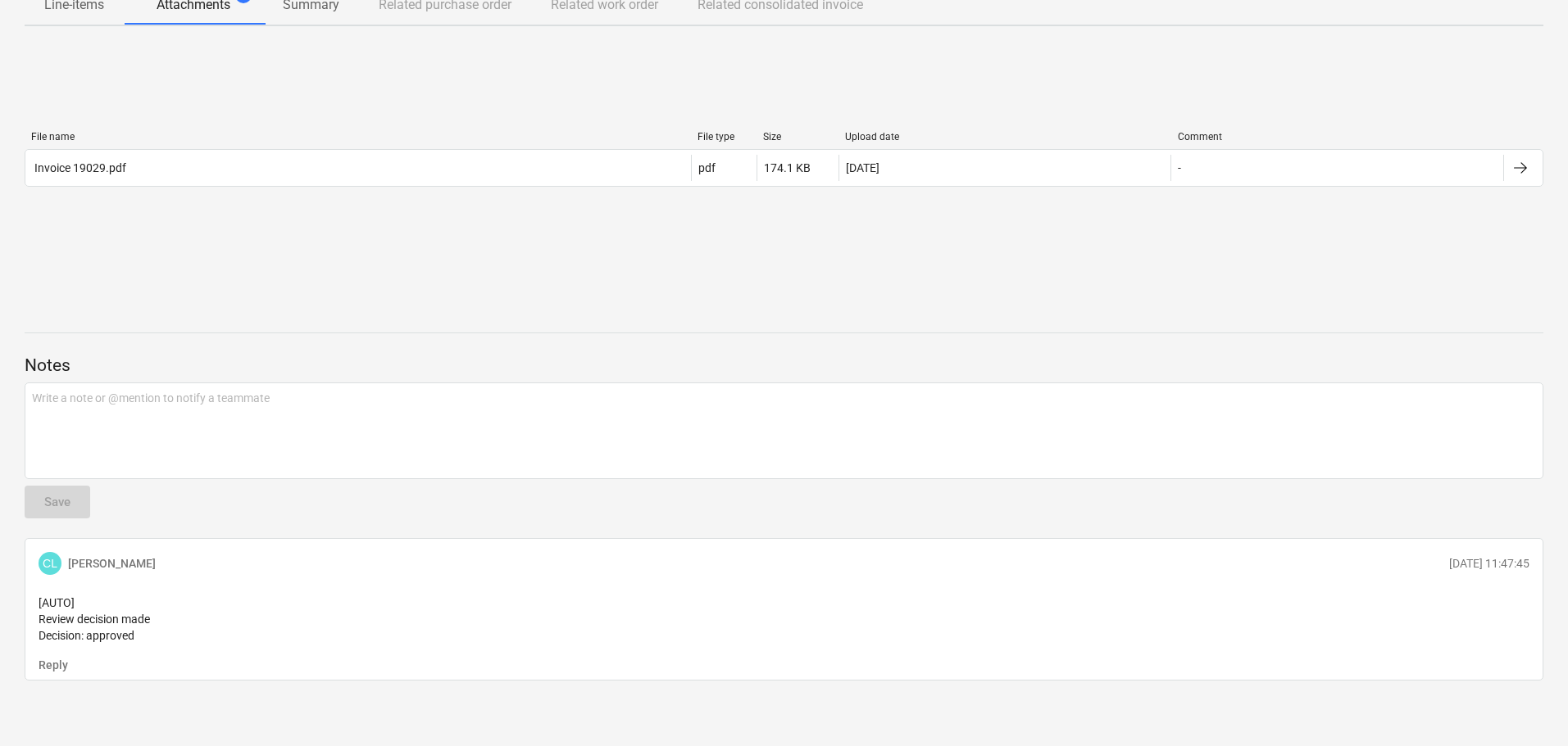
click at [76, 173] on div "File name File type Size Upload date Comment Invoice 19029.pdf pdf 174.1 KB 30.…" at bounding box center [784, 162] width 1519 height 62
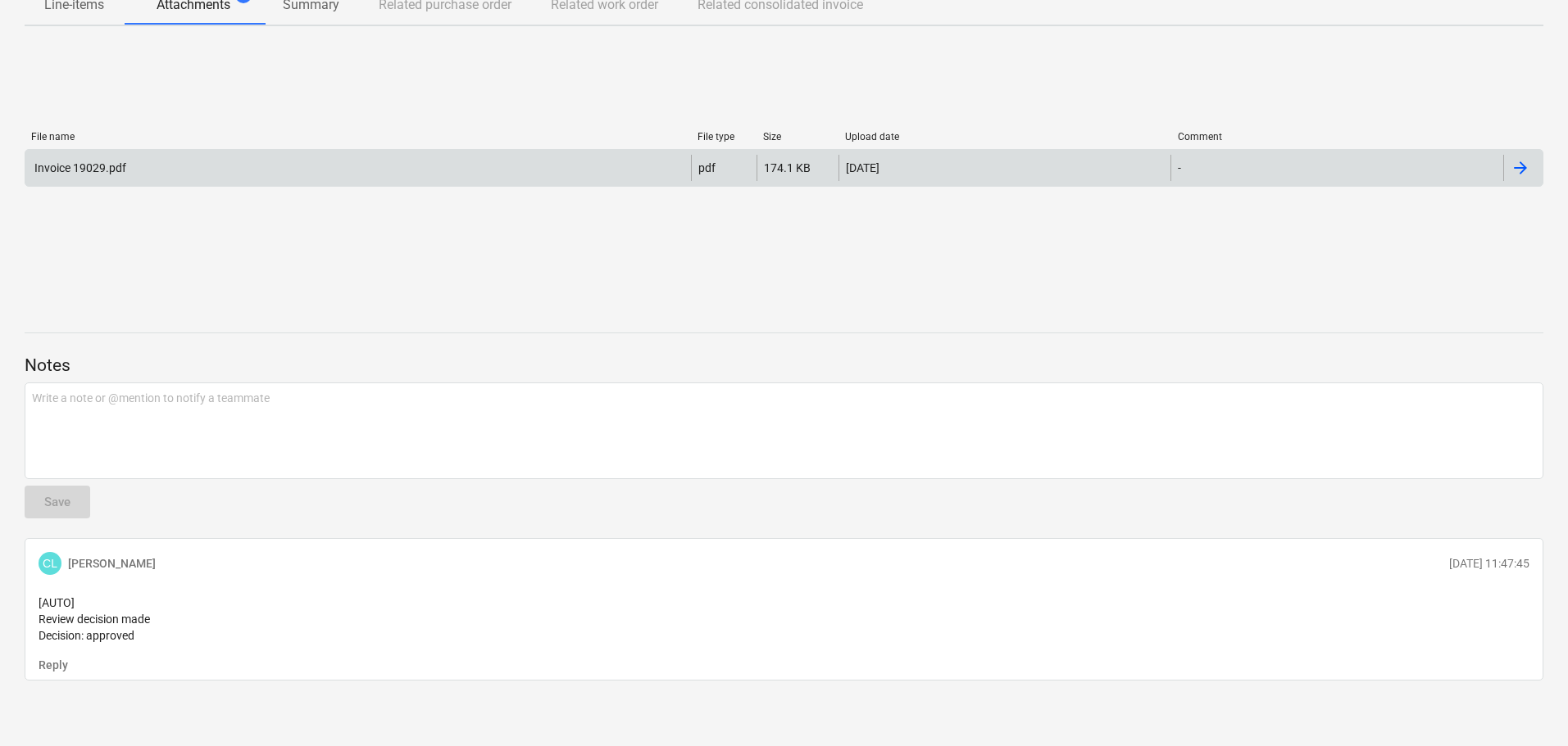
click at [80, 163] on div "Invoice 19029.pdf" at bounding box center [358, 168] width 666 height 27
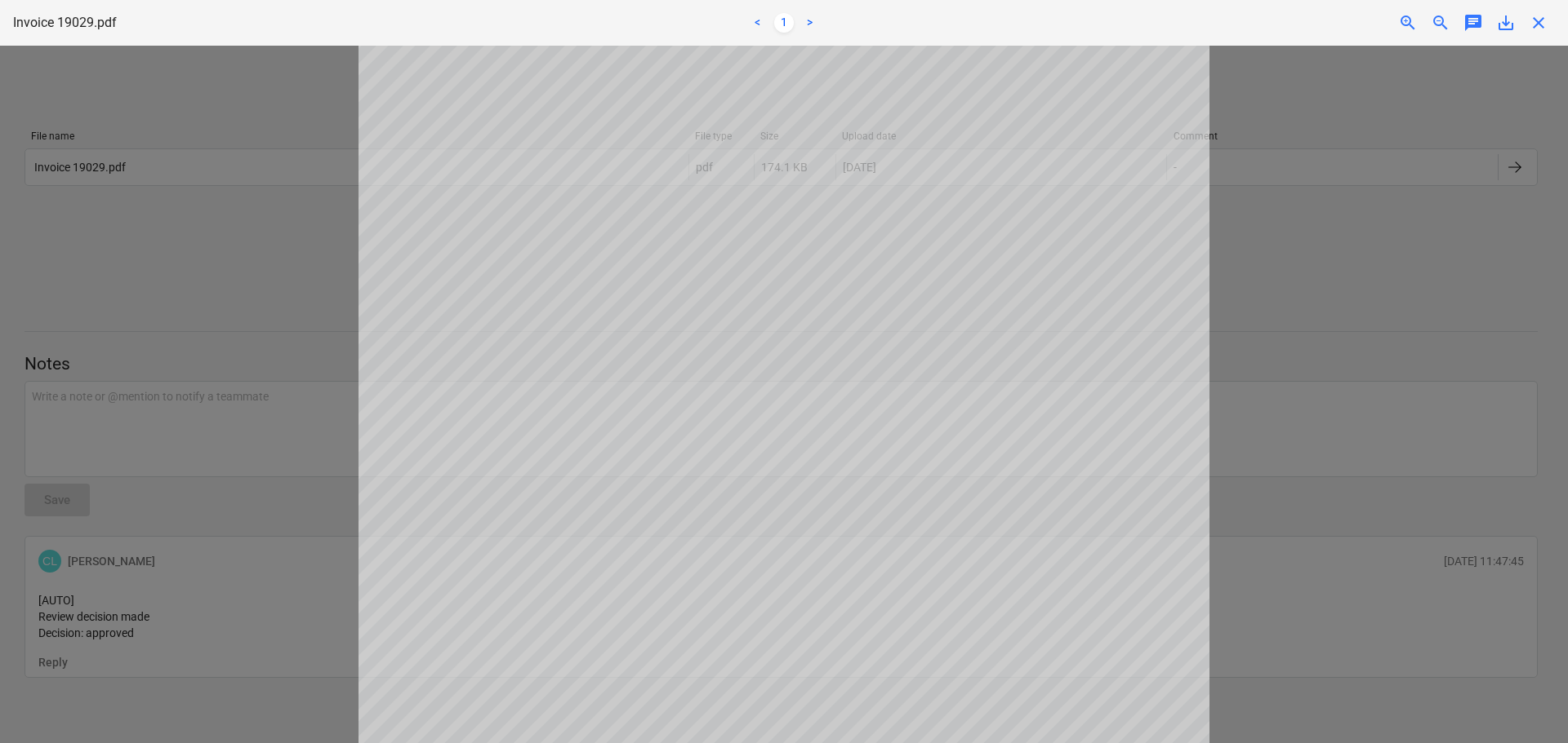
scroll to position [427, 0]
click at [171, 276] on div at bounding box center [784, 394] width 1568 height 698
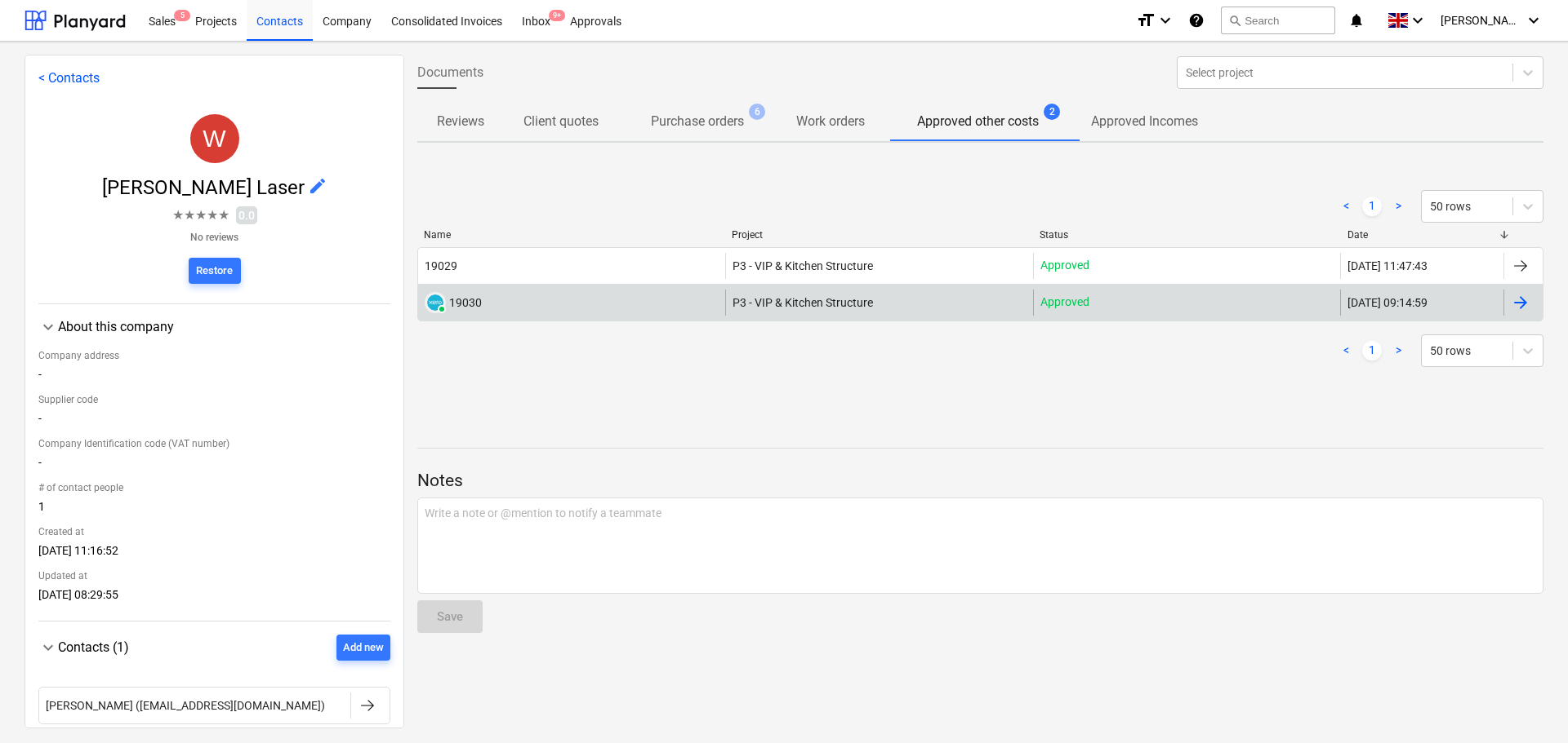
click at [575, 310] on div "PAID 19030" at bounding box center [572, 303] width 307 height 26
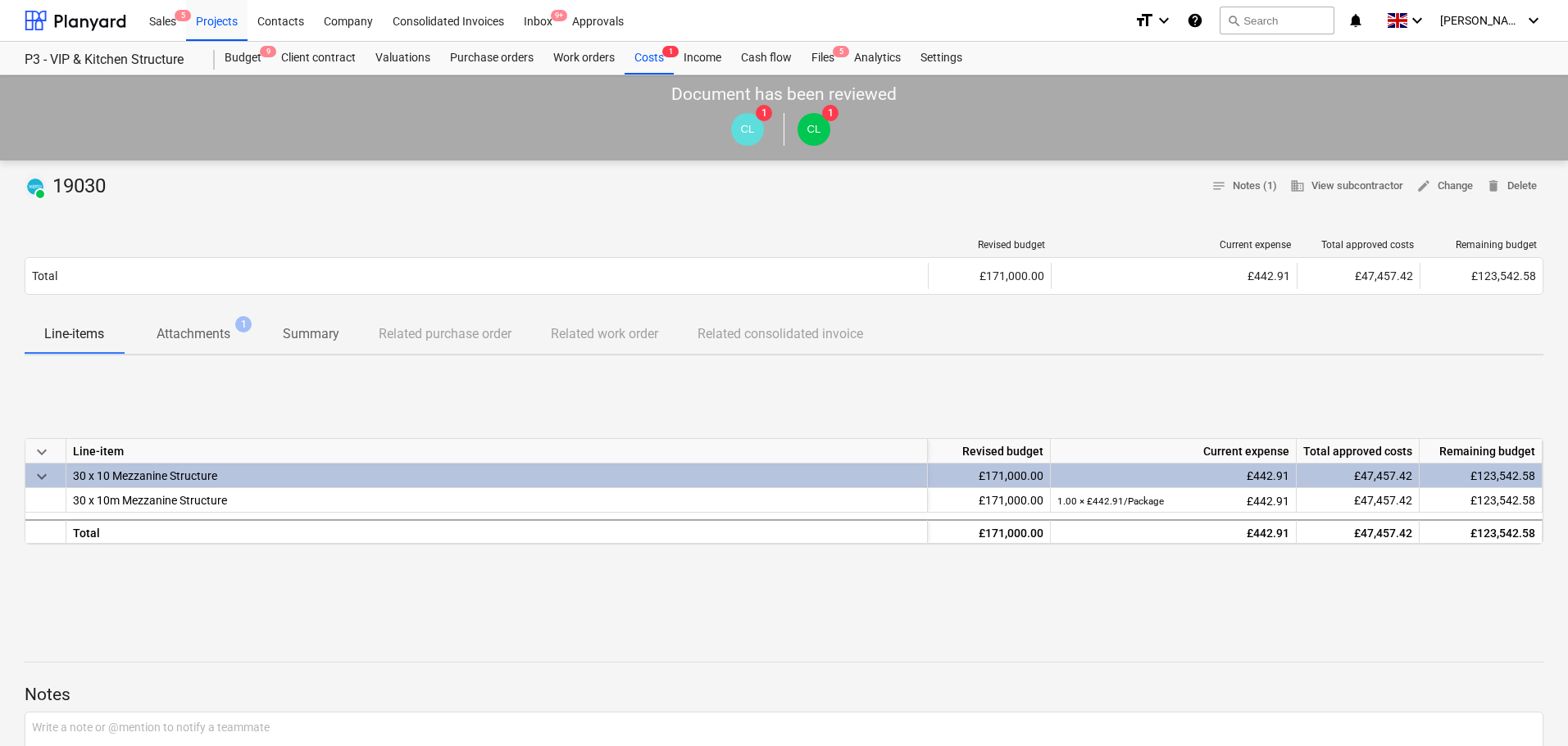
click at [179, 344] on p "Attachments" at bounding box center [193, 334] width 73 height 19
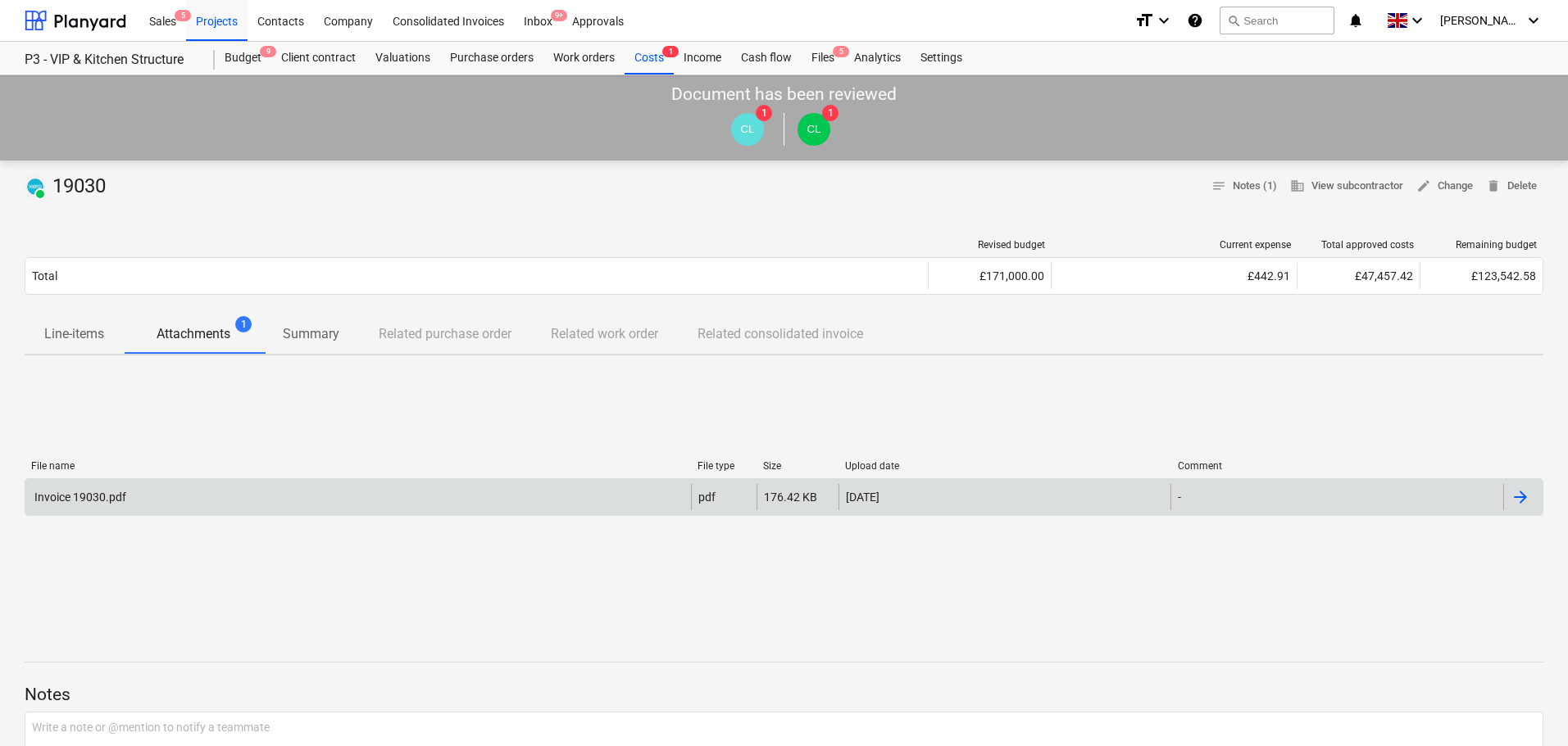
click at [205, 489] on div "Invoice 19030.pdf" at bounding box center [358, 498] width 666 height 27
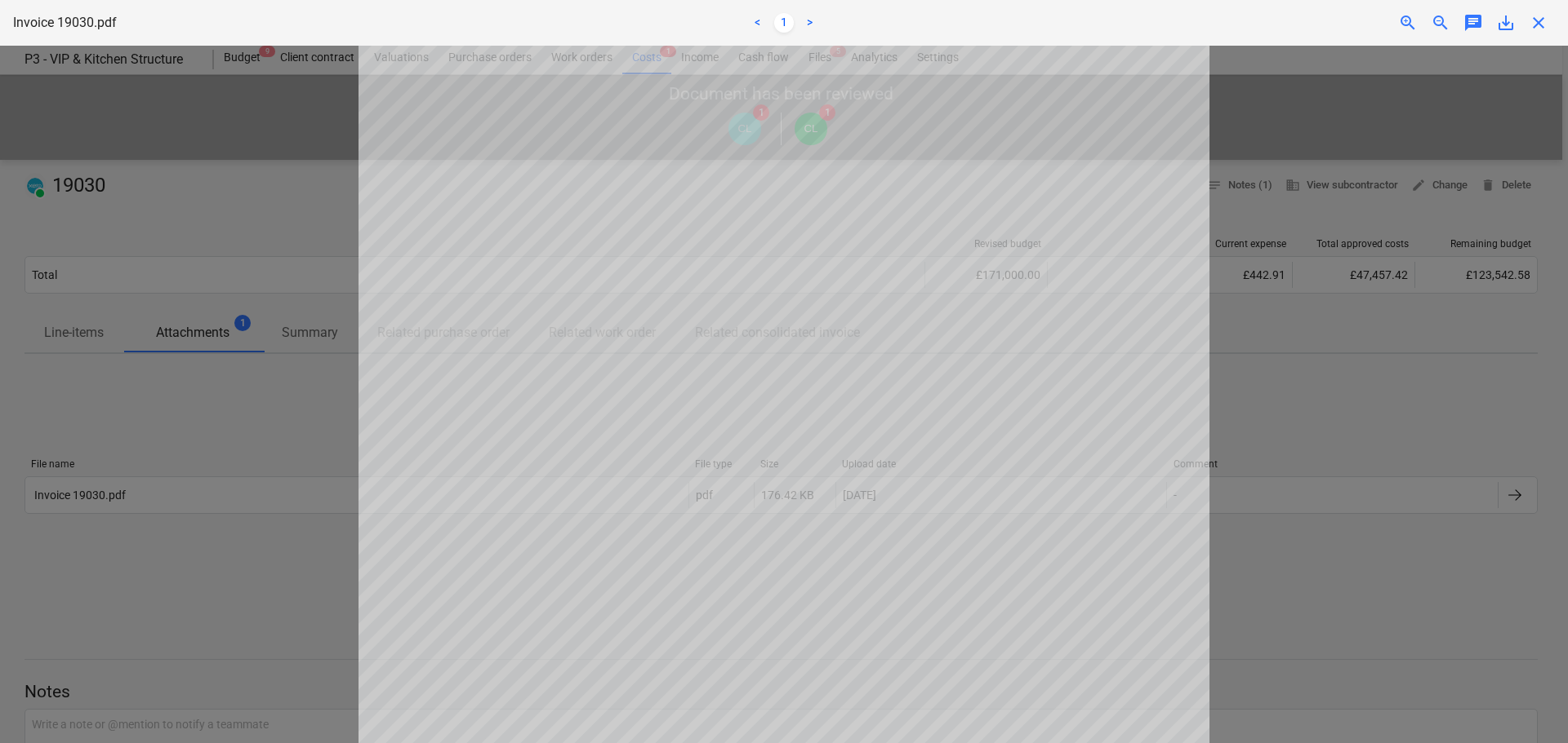
scroll to position [408, 0]
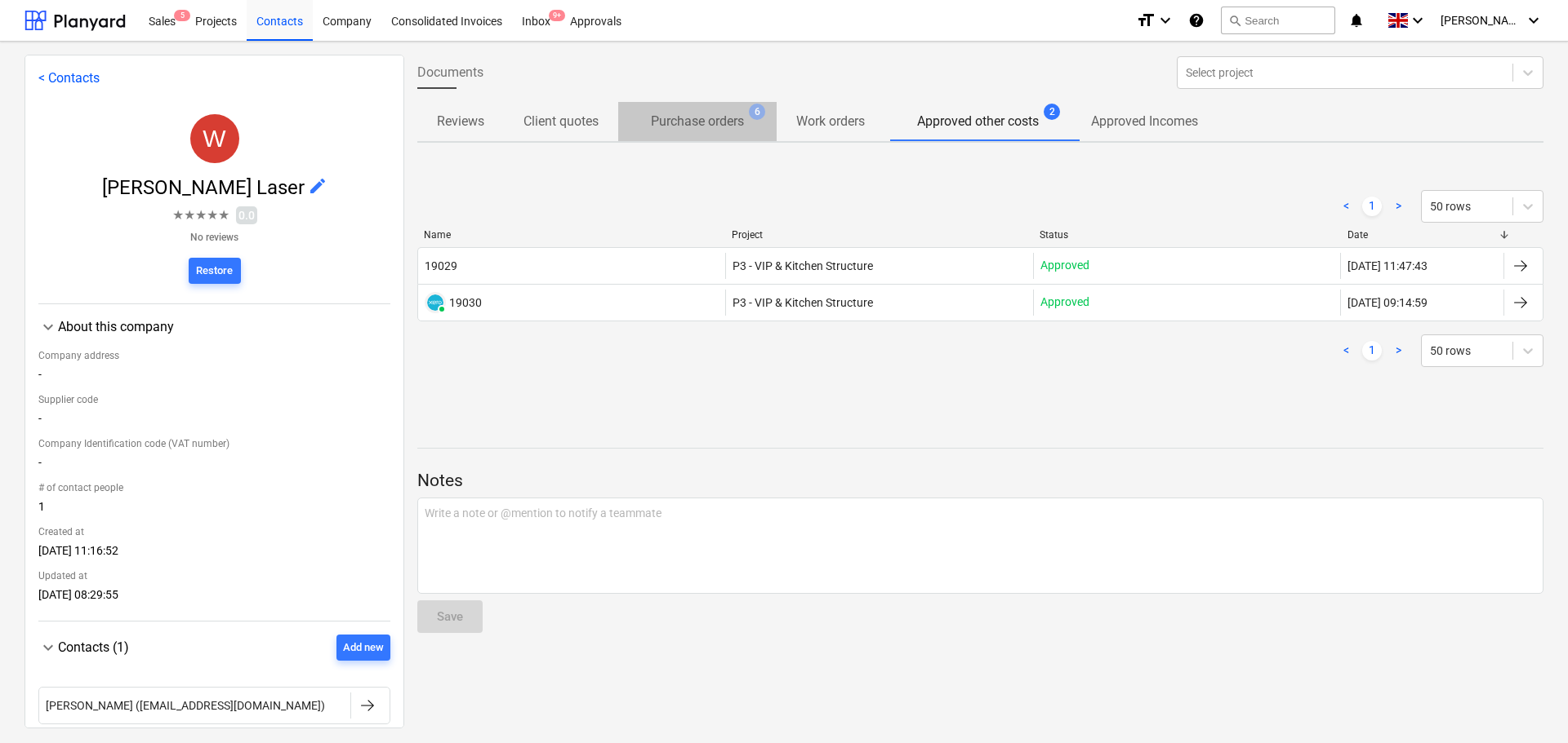
click at [666, 116] on p "Purchase orders" at bounding box center [698, 121] width 93 height 19
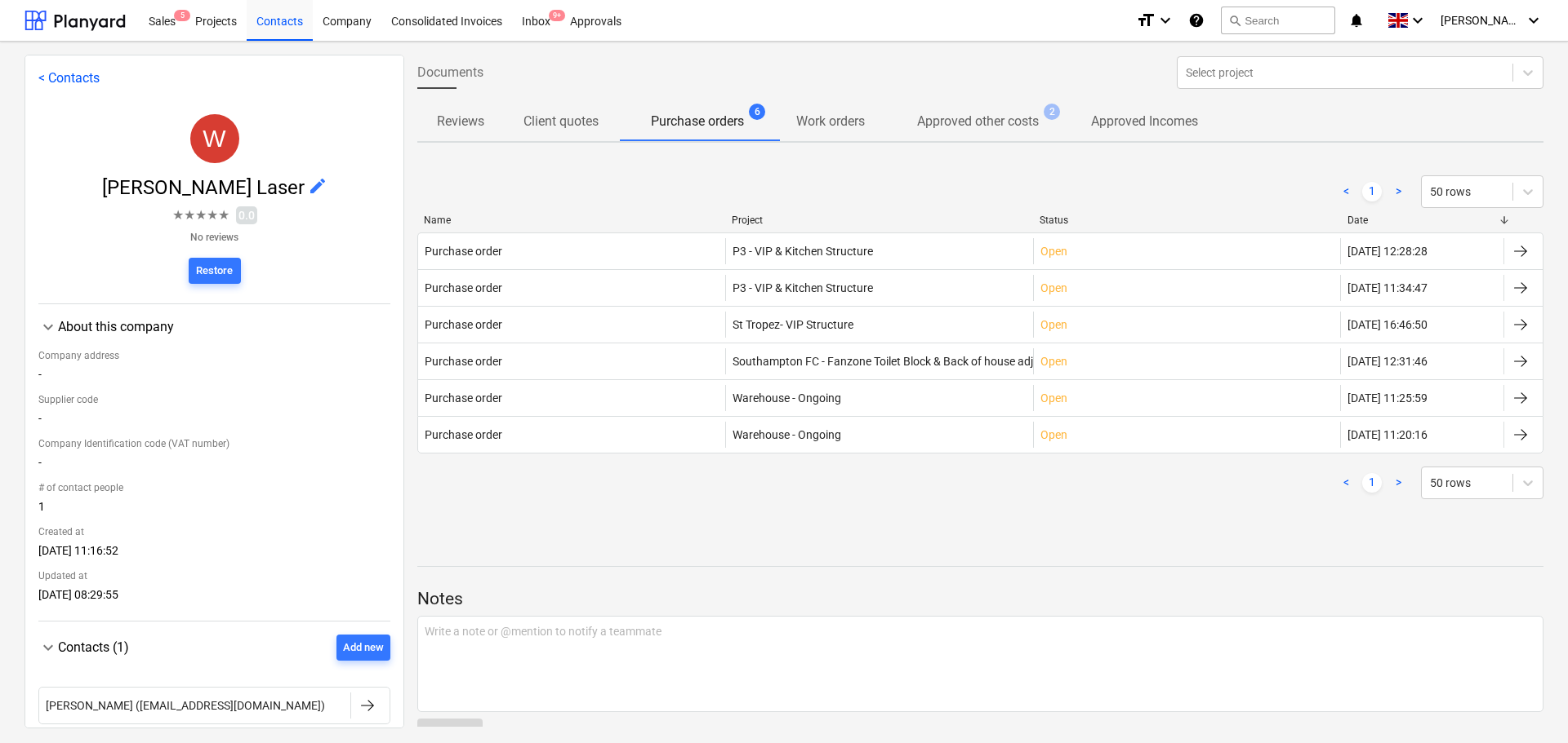
click at [984, 122] on p "Approved other costs" at bounding box center [978, 121] width 122 height 19
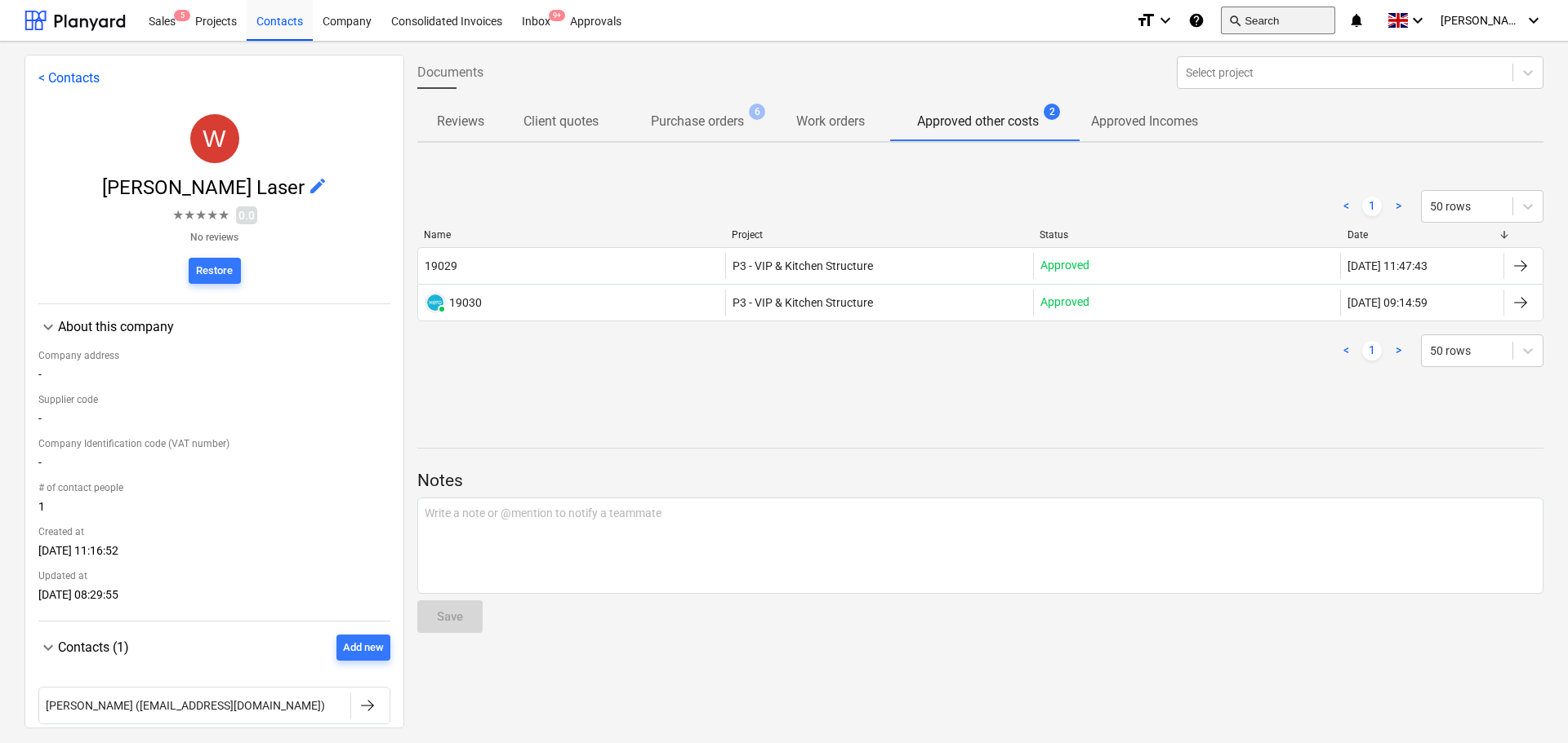
click at [1305, 24] on button "search Search" at bounding box center [1278, 20] width 115 height 28
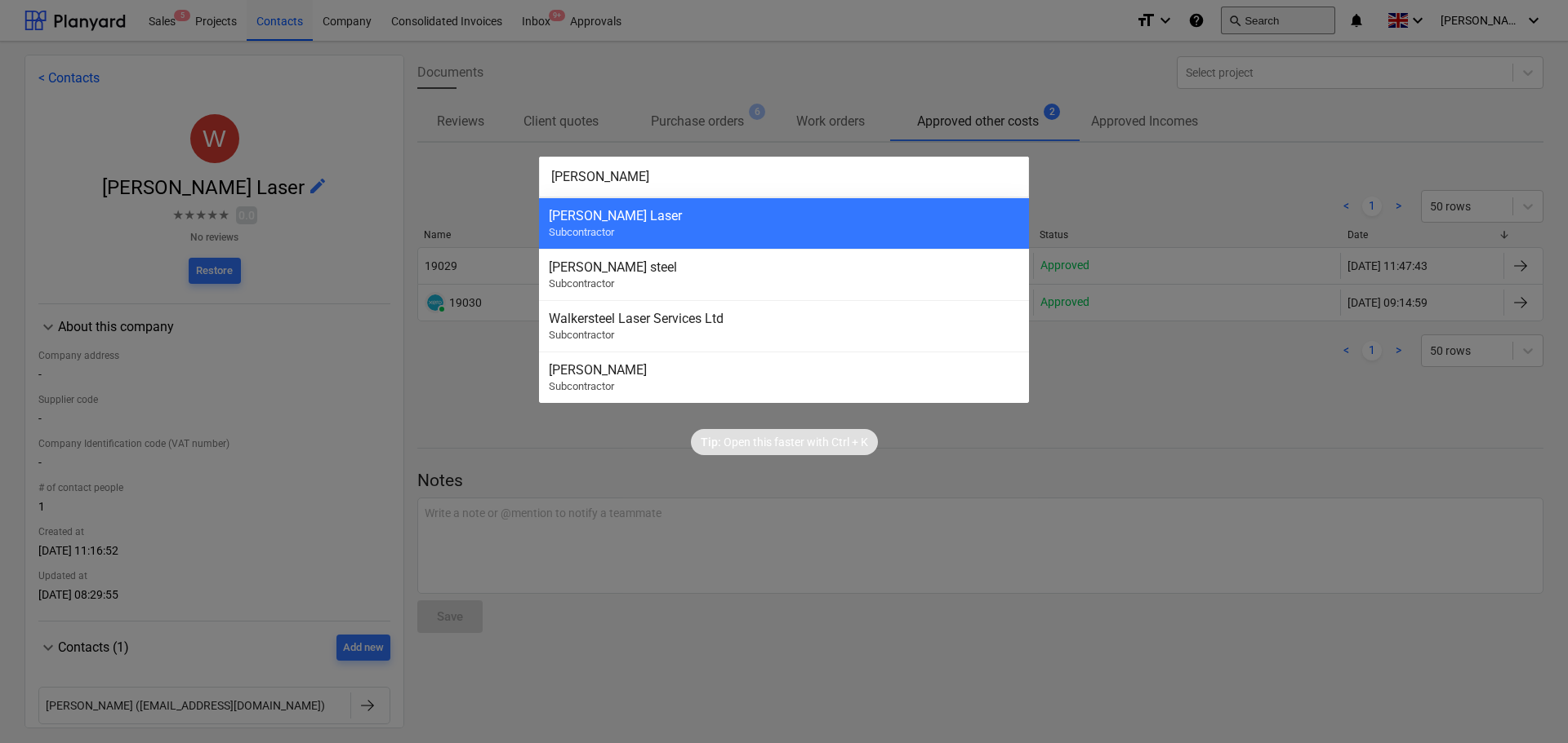
type input "walker"
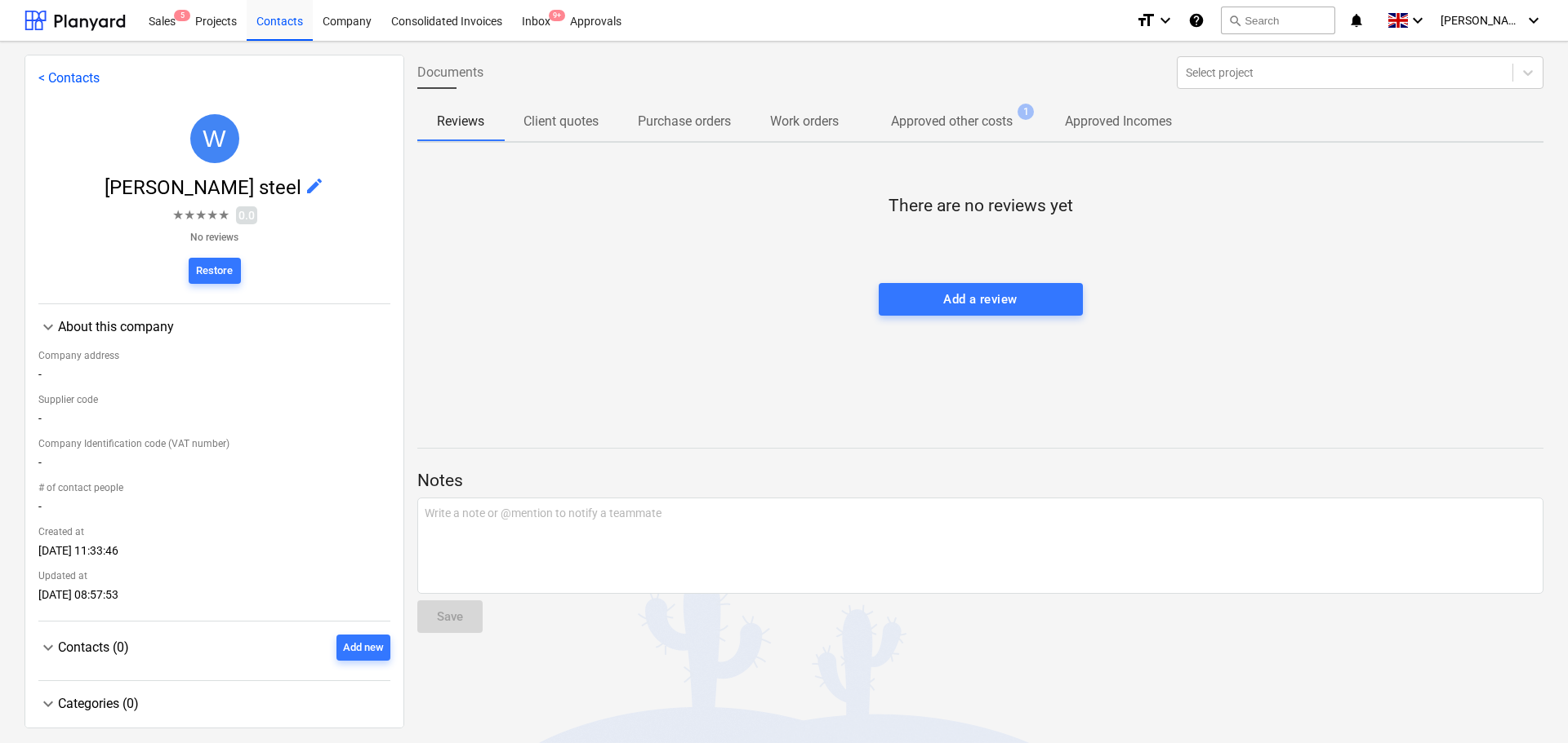
click at [988, 126] on p "Approved other costs" at bounding box center [951, 121] width 122 height 19
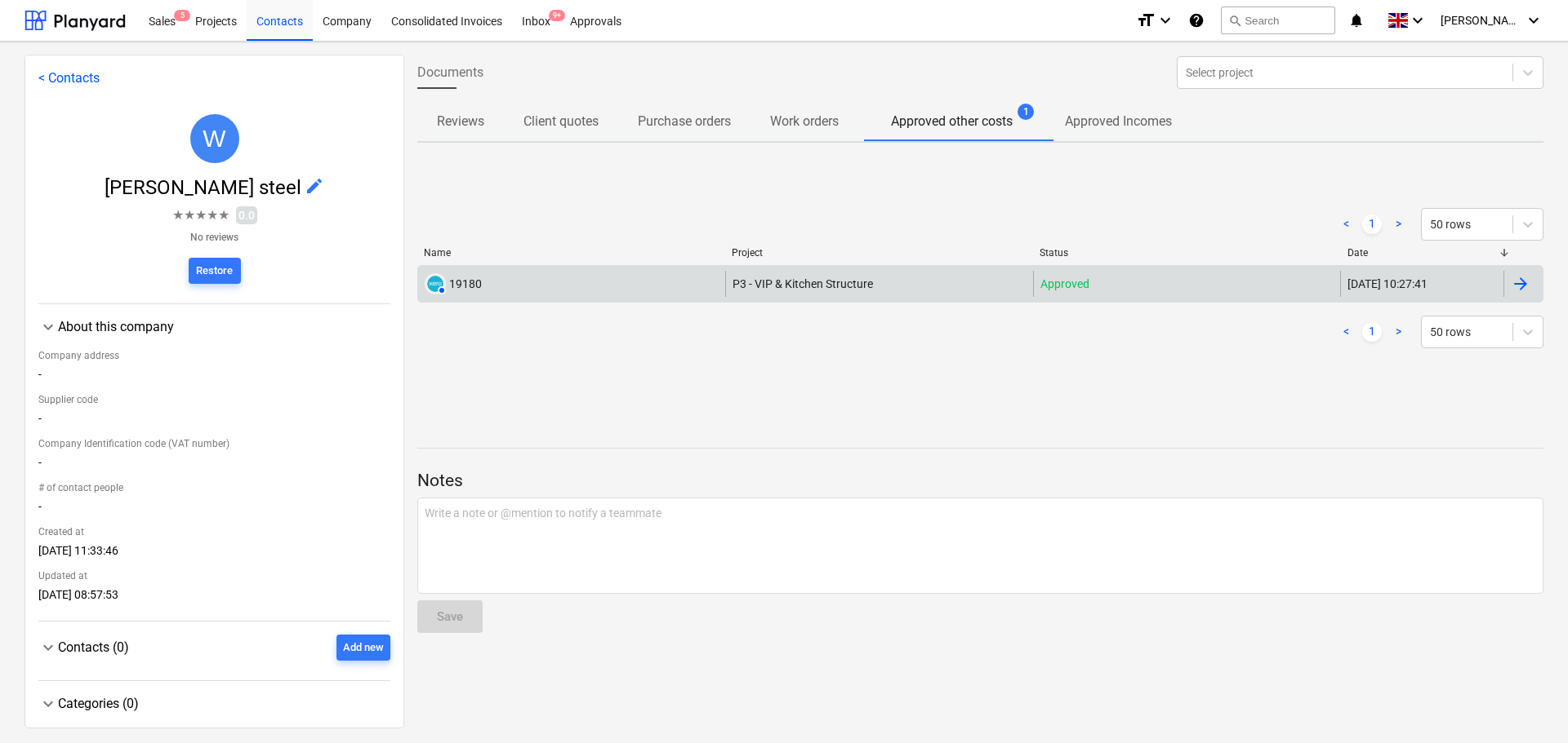
click at [582, 290] on div "AUTHORISED 19180" at bounding box center [572, 284] width 307 height 26
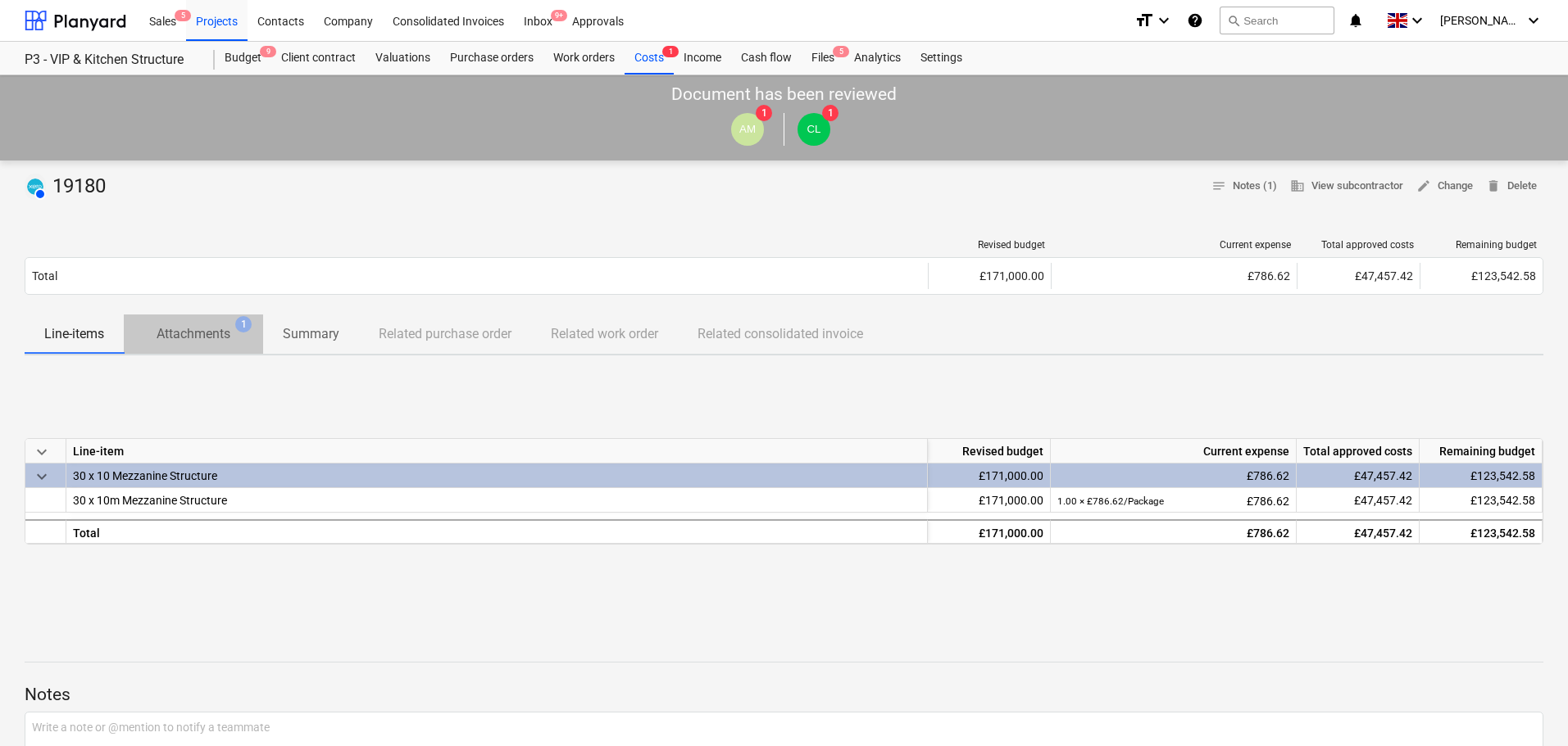
click at [187, 325] on p "Attachments" at bounding box center [193, 334] width 73 height 19
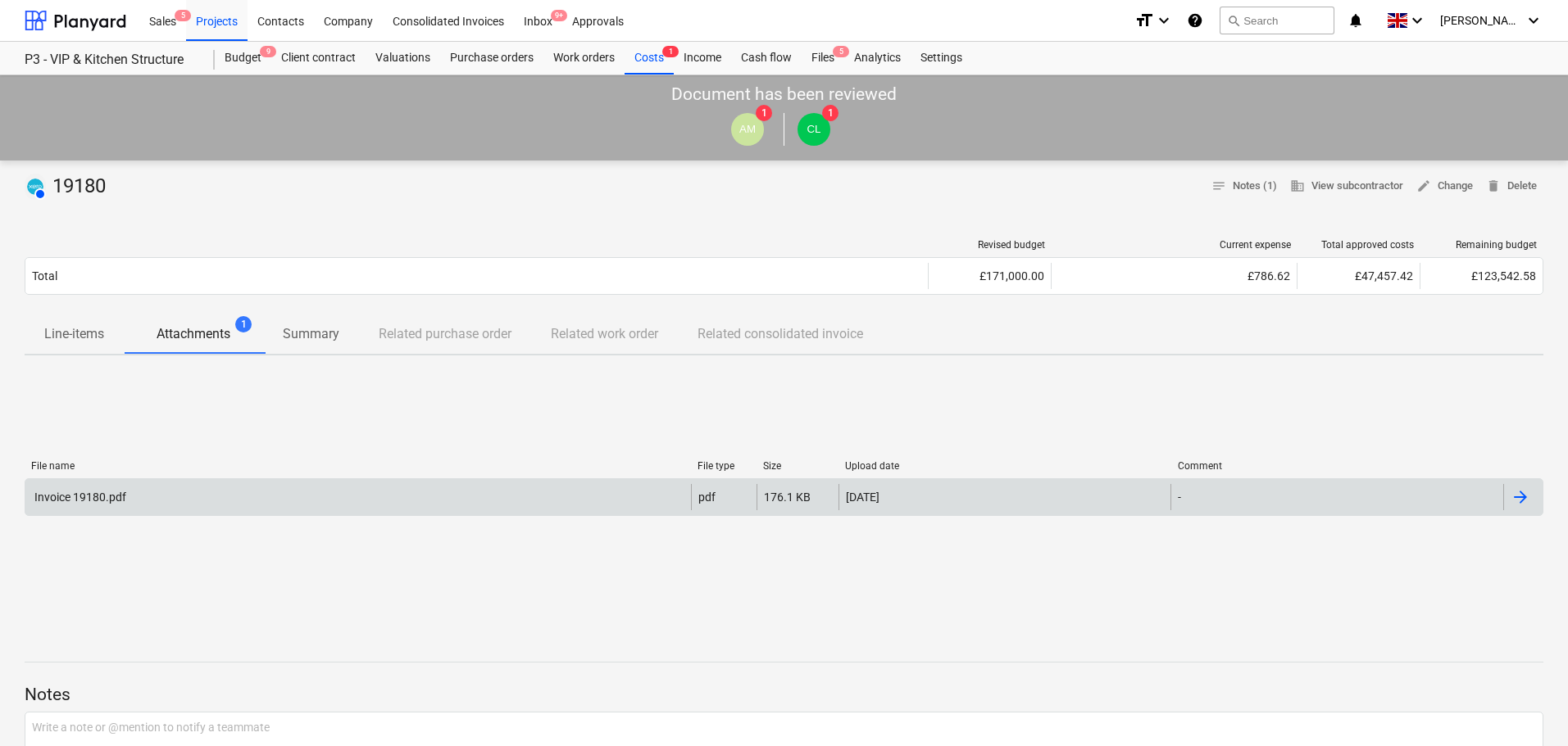
click at [364, 514] on div "Invoice 19180.pdf pdf 176.1 KB 13.08.2025 -" at bounding box center [784, 497] width 1519 height 38
click at [363, 504] on div "Invoice 19180.pdf" at bounding box center [358, 498] width 666 height 27
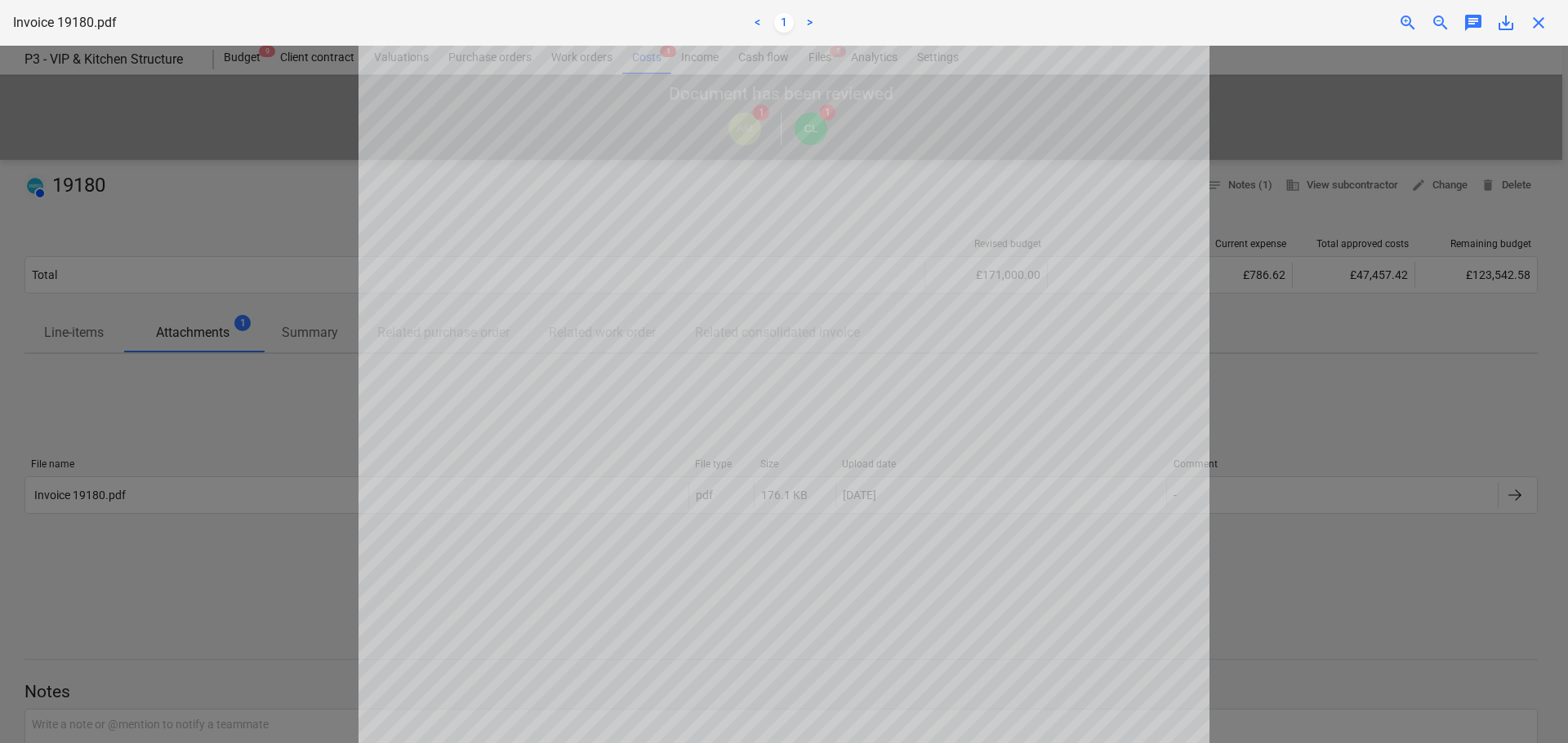
click at [161, 312] on div at bounding box center [784, 394] width 1568 height 698
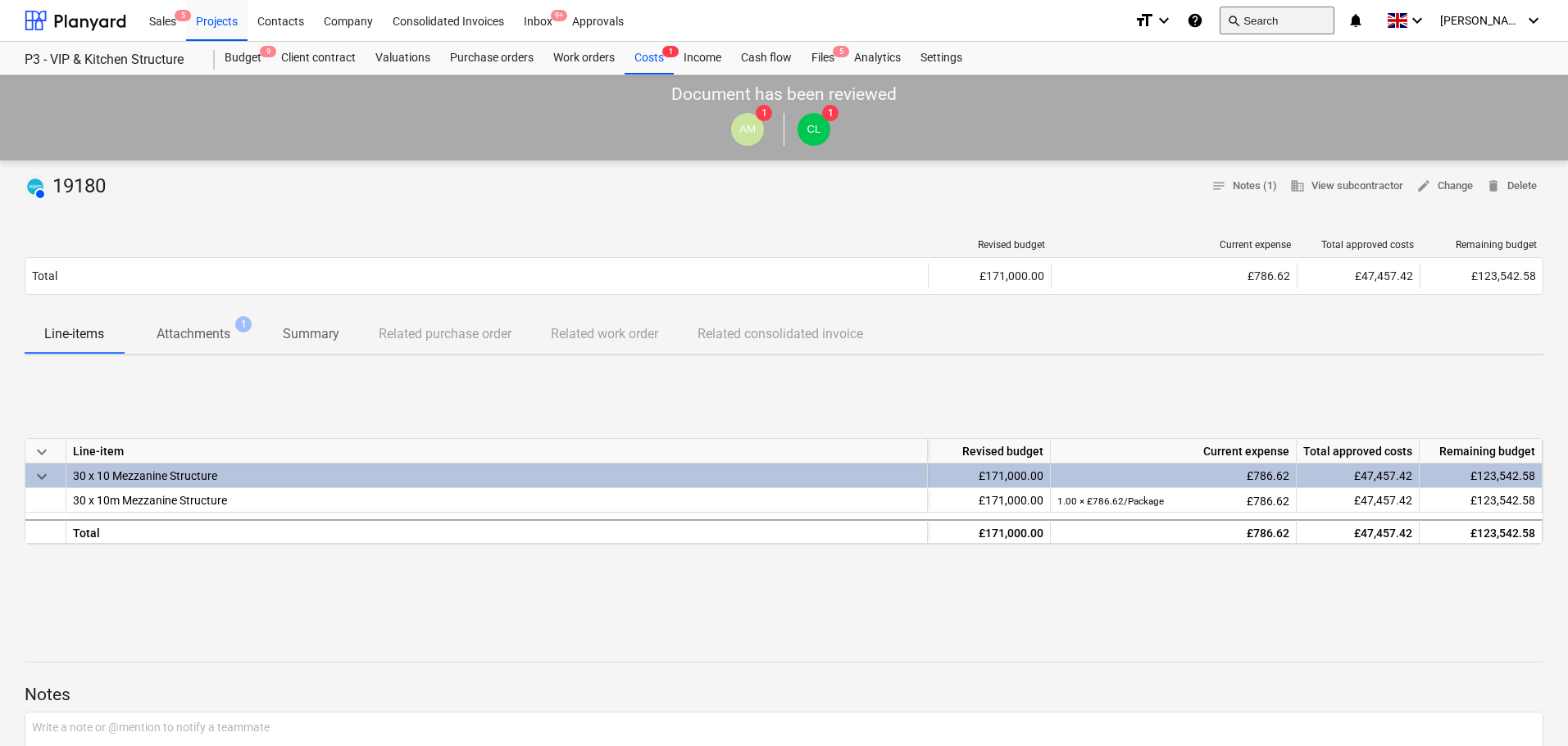
click at [1312, 24] on button "search Search" at bounding box center [1277, 20] width 115 height 28
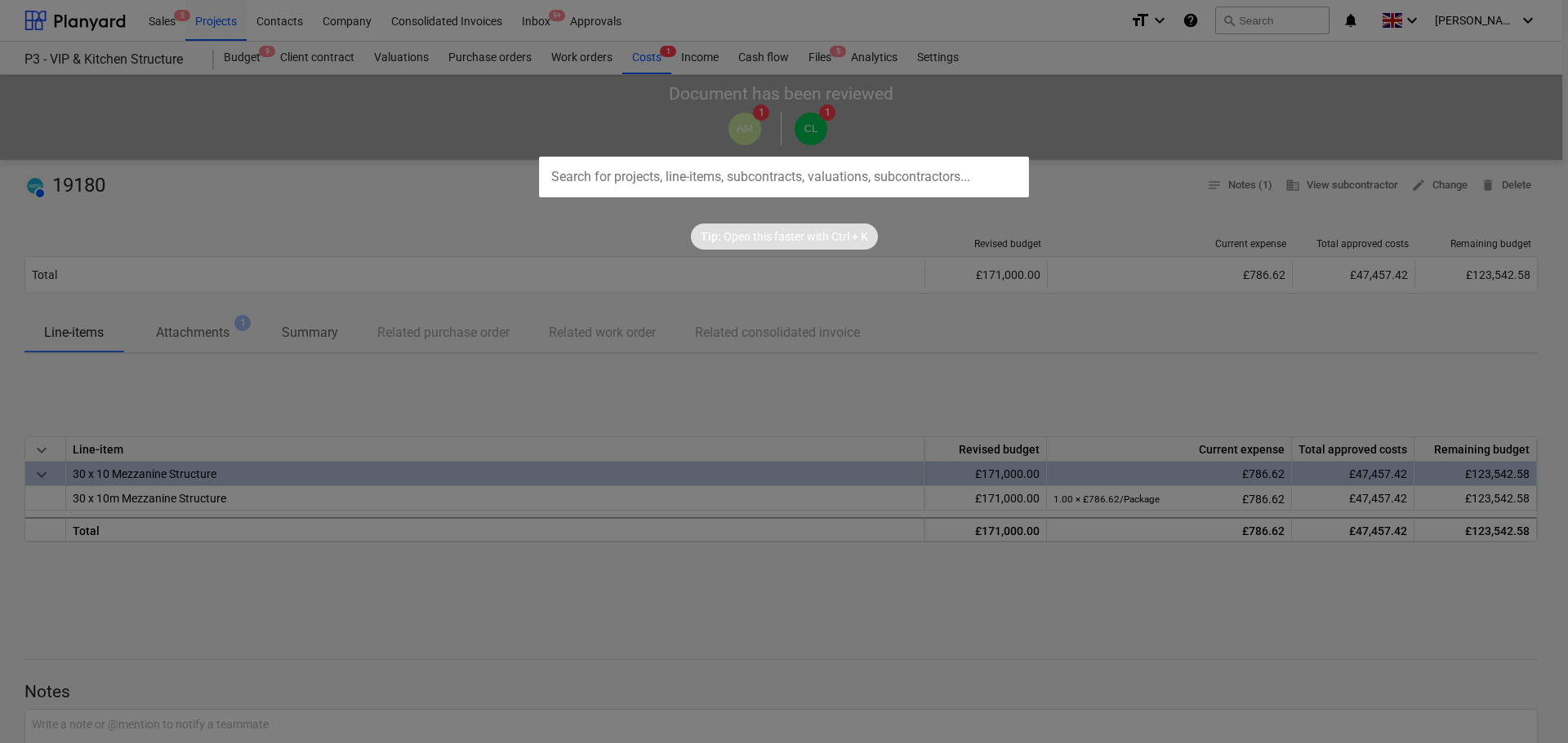
click at [754, 180] on input "text" at bounding box center [784, 177] width 490 height 40
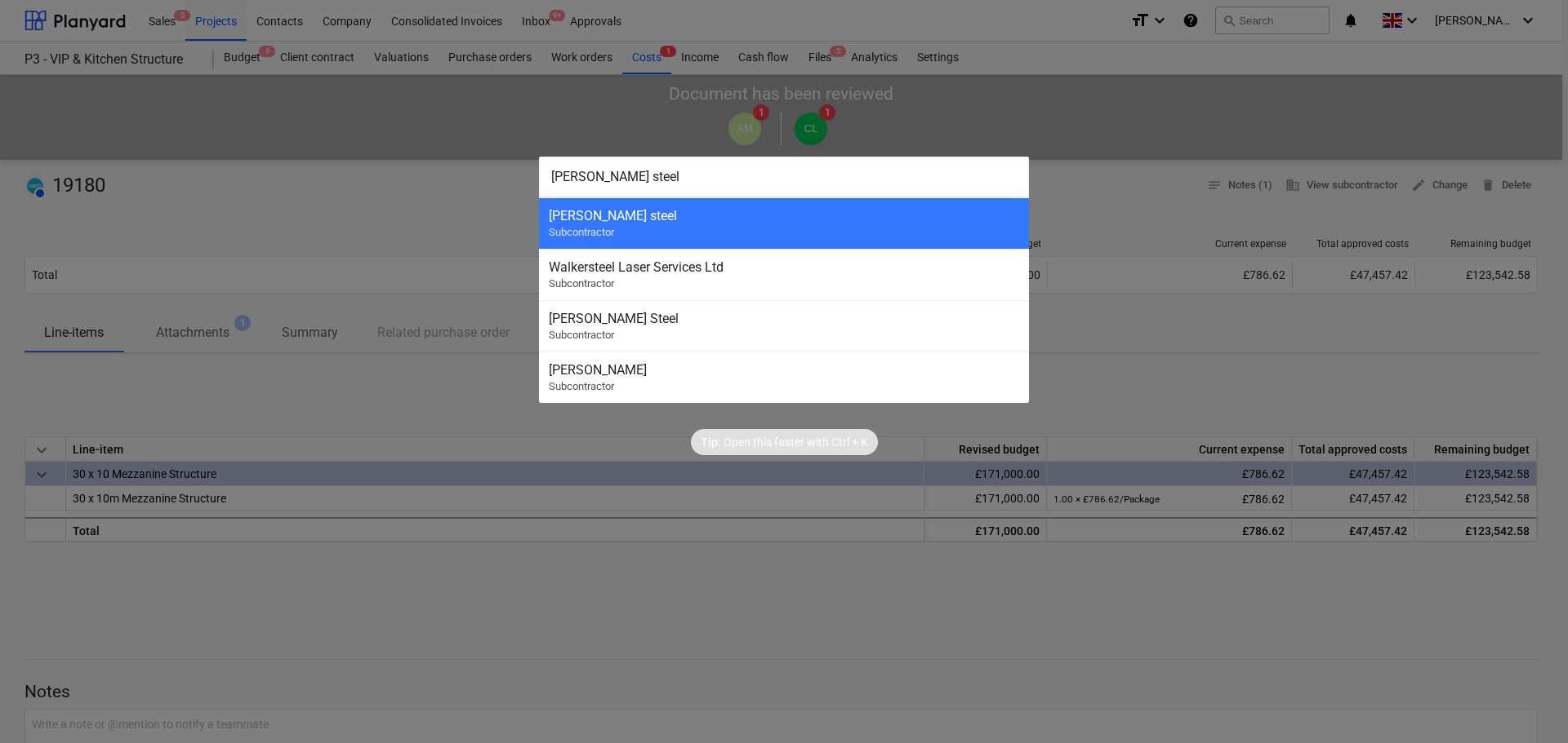
type input "walker steel"
click at [252, 401] on div at bounding box center [784, 372] width 1568 height 743
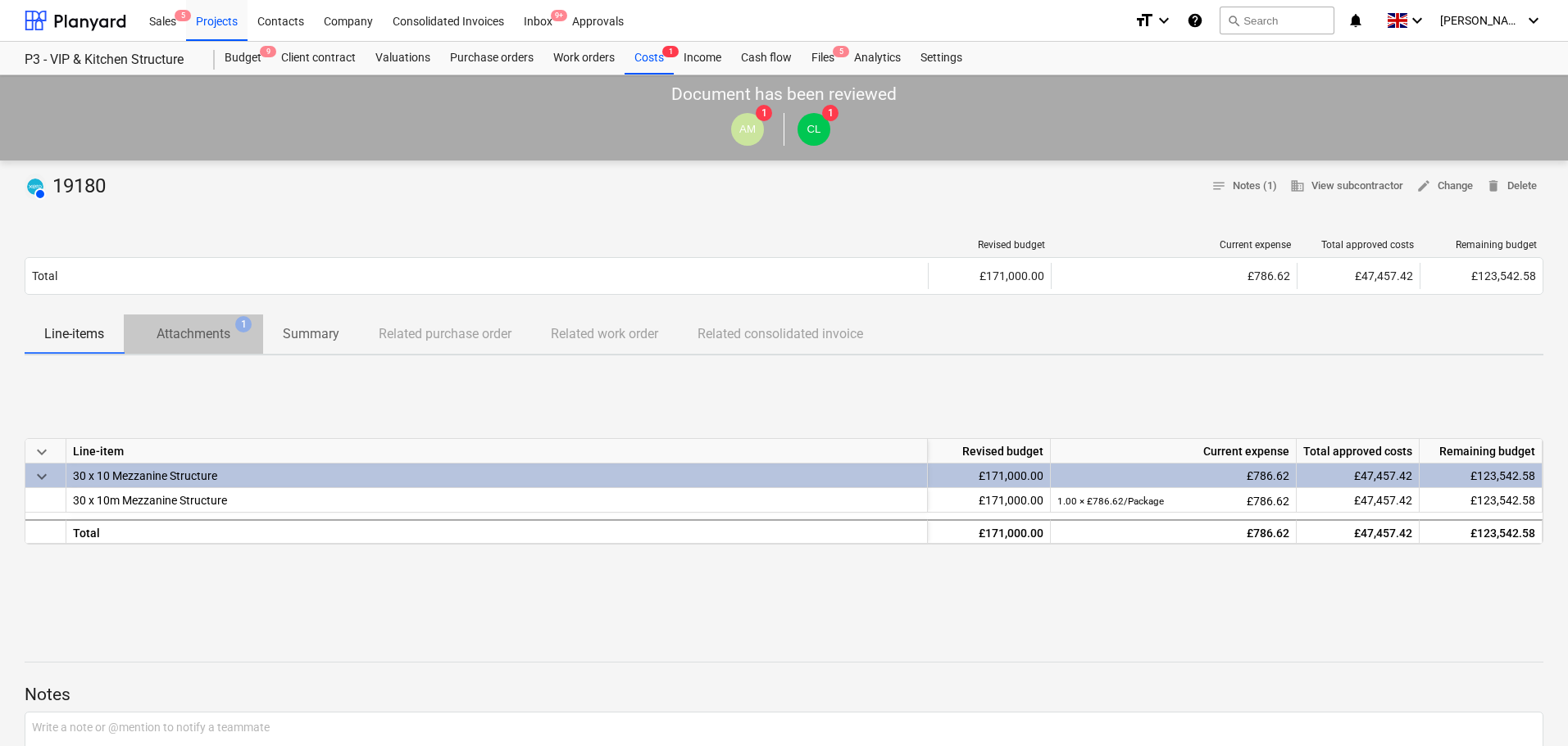
click at [191, 350] on button "Attachments 1" at bounding box center [194, 334] width 140 height 39
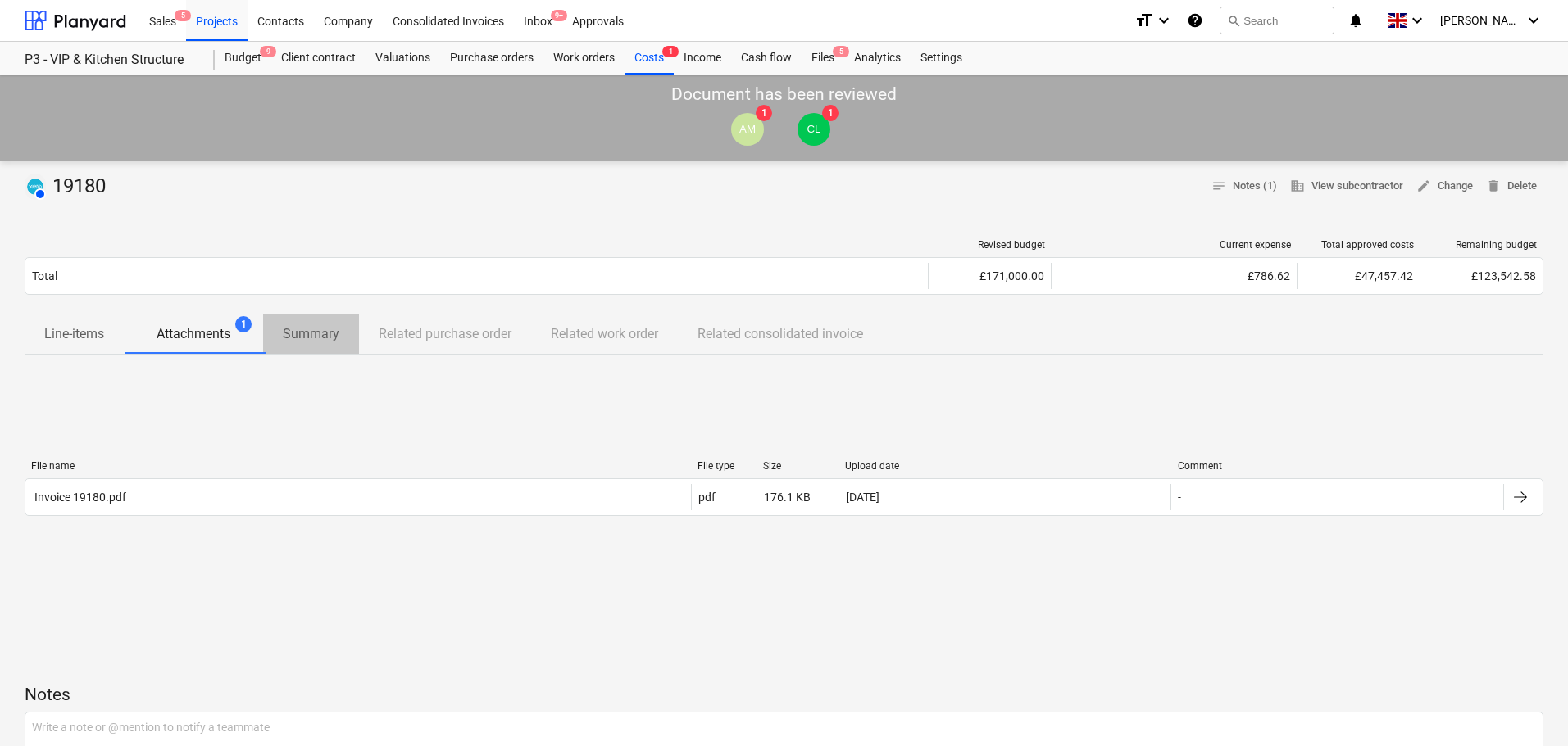
click at [324, 339] on p "Summary" at bounding box center [311, 334] width 57 height 19
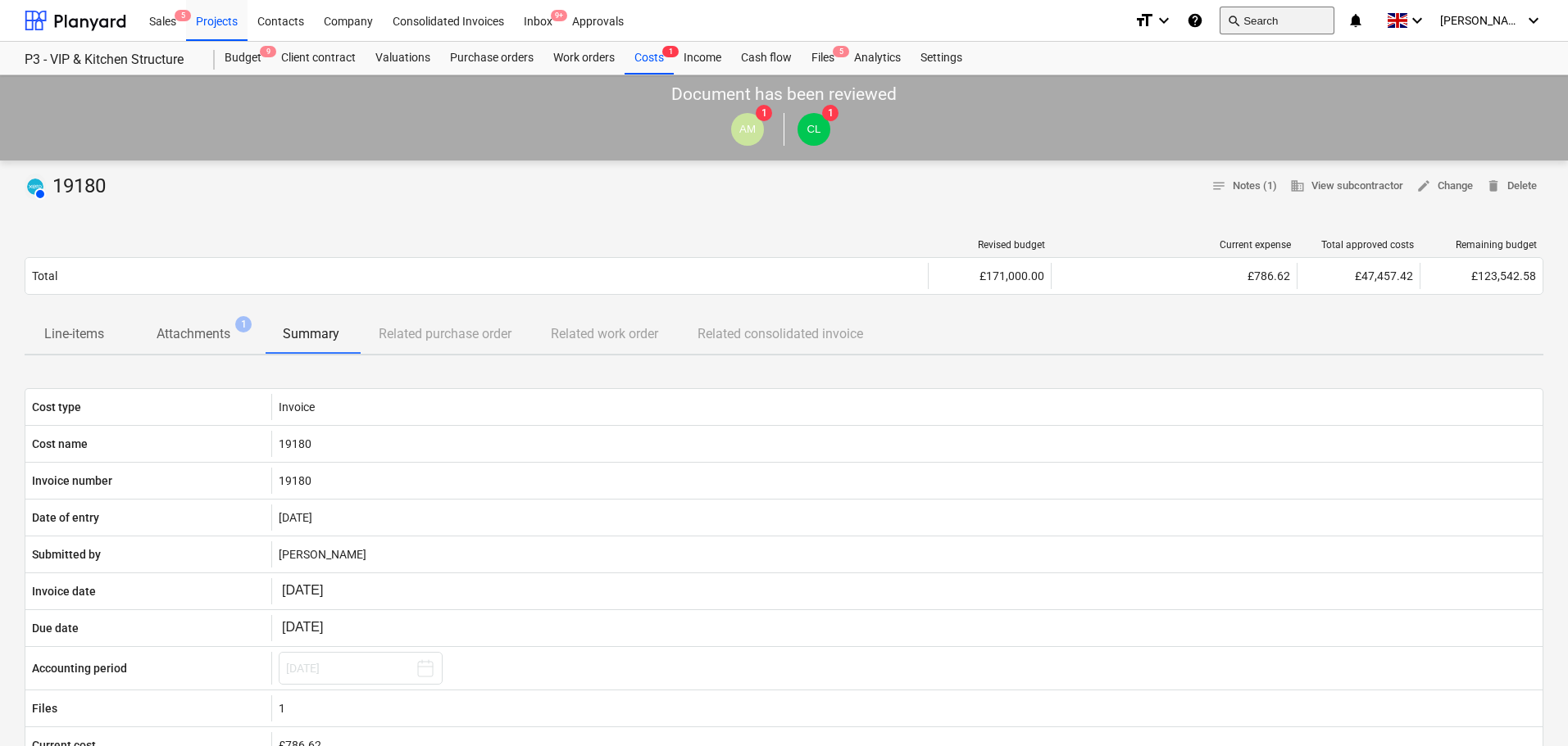
click at [1289, 24] on button "search Search" at bounding box center [1277, 20] width 115 height 28
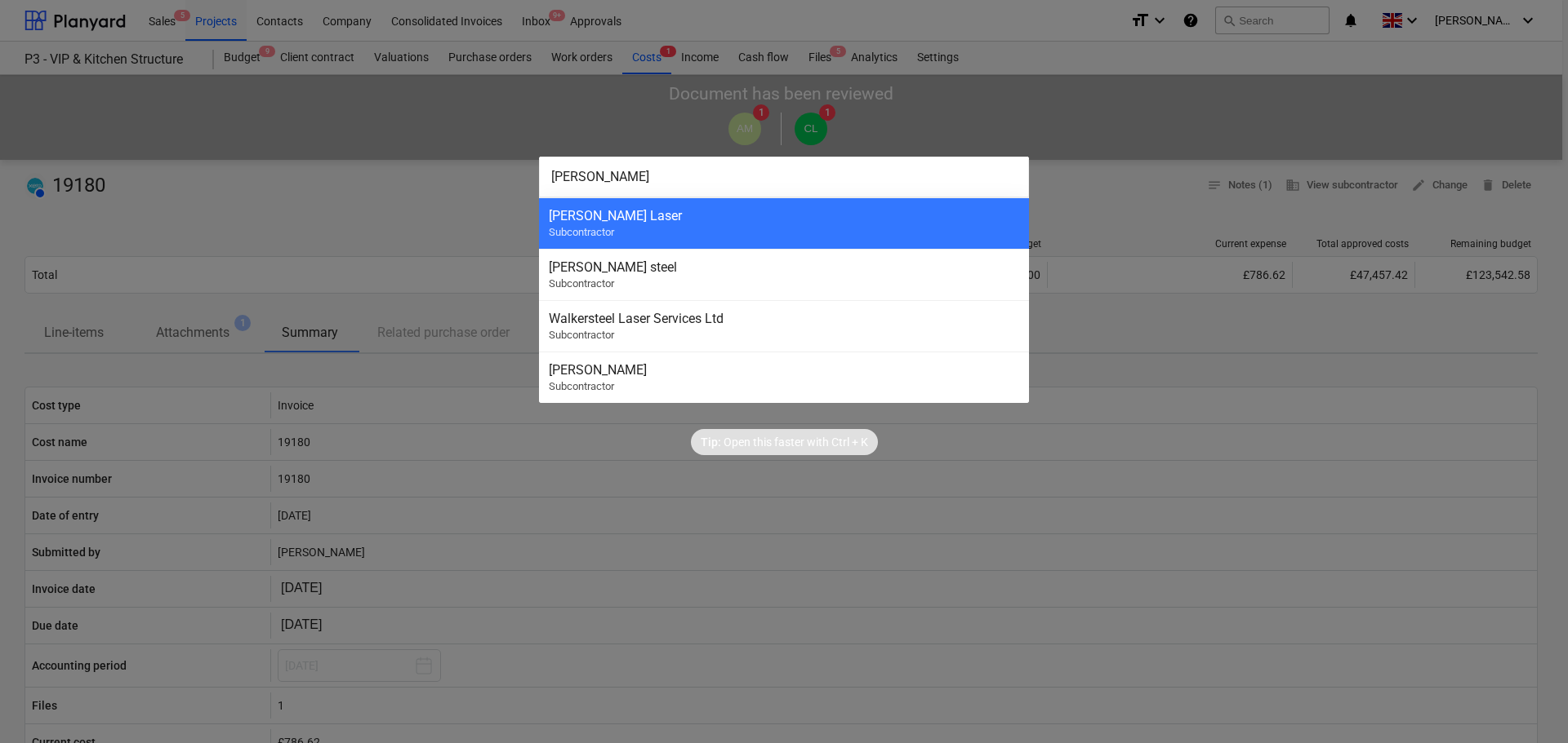
type input "walker"
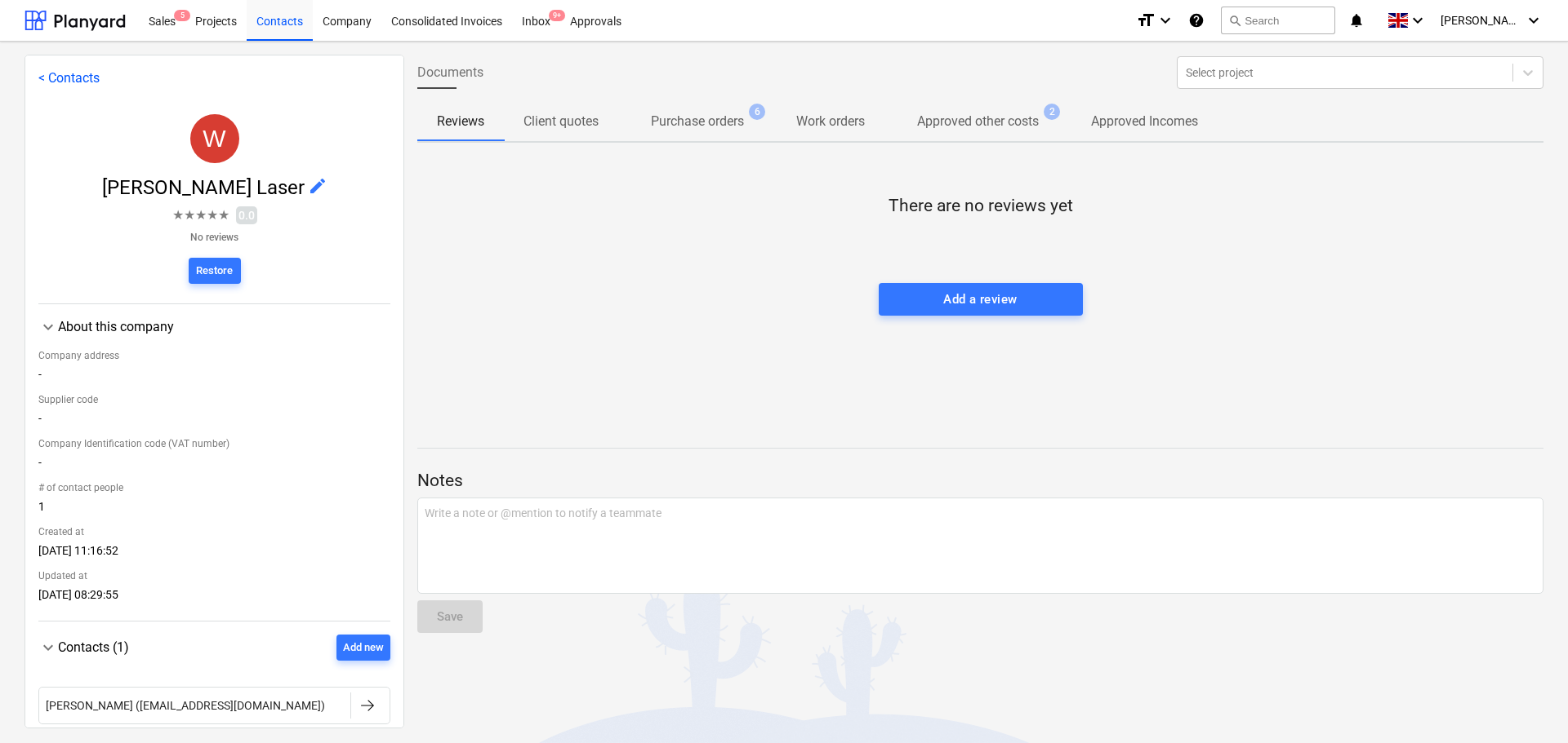
click at [964, 129] on p "Approved other costs" at bounding box center [978, 121] width 122 height 19
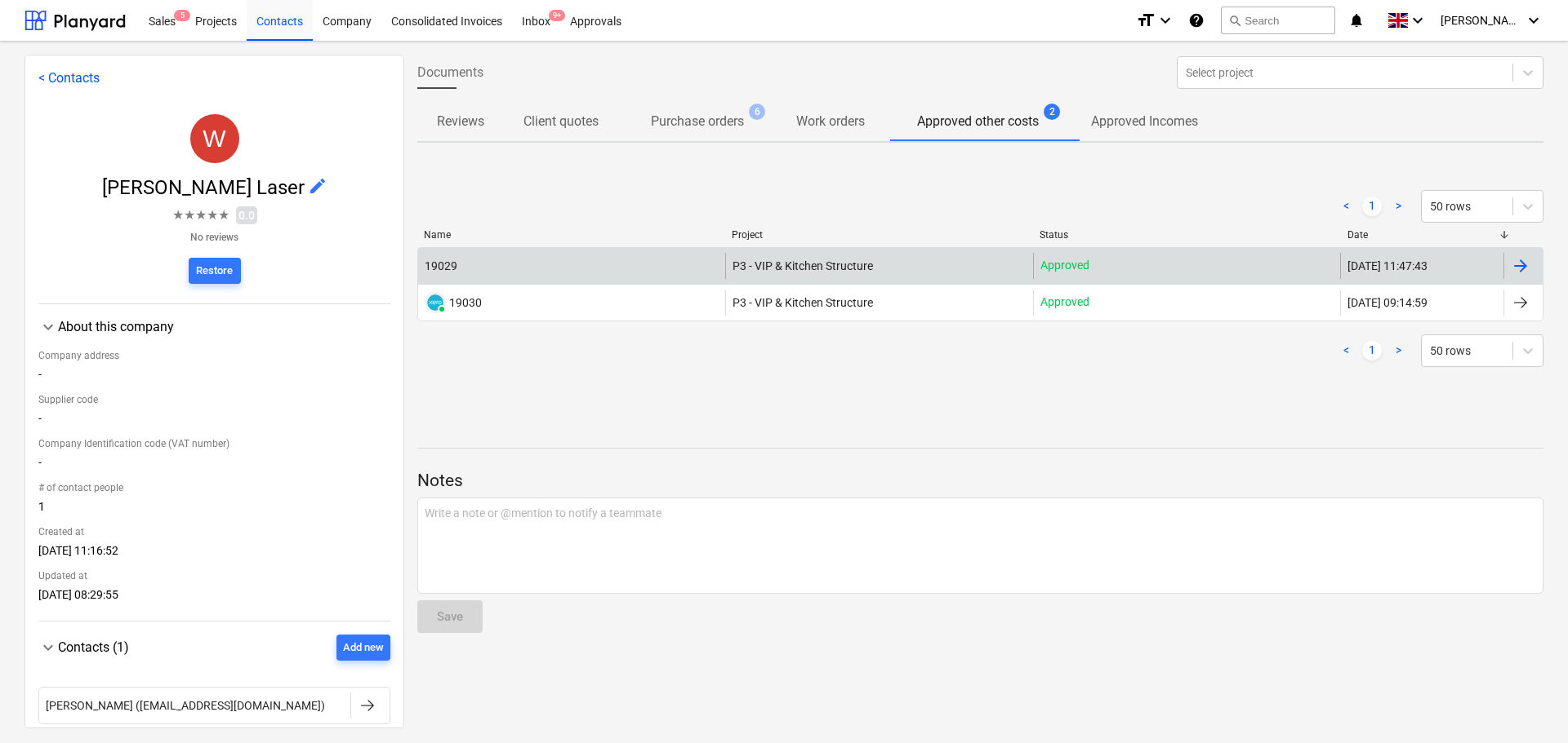
click at [540, 253] on div "19029" at bounding box center [572, 266] width 307 height 26
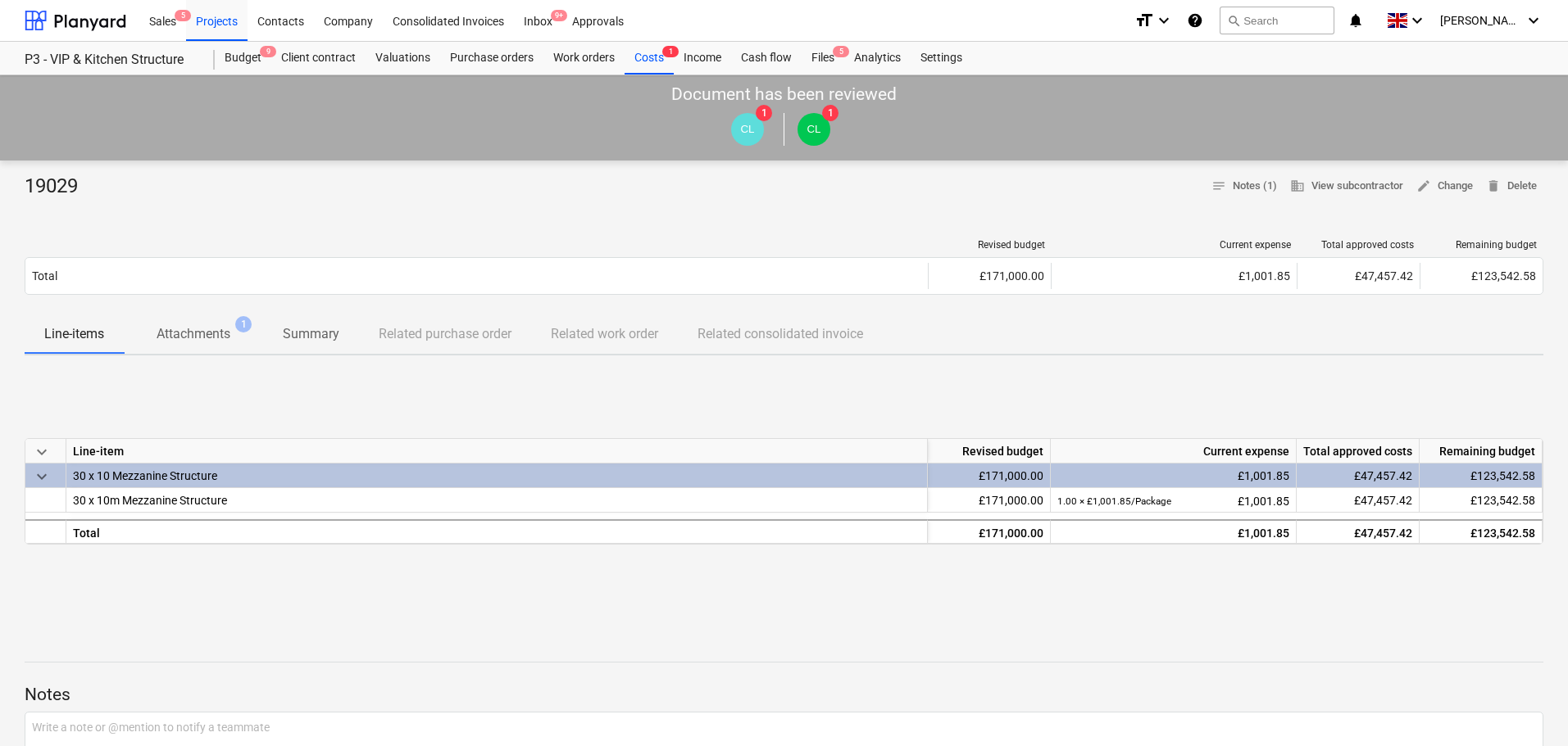
click at [248, 345] on span "Attachments 1" at bounding box center [194, 334] width 140 height 30
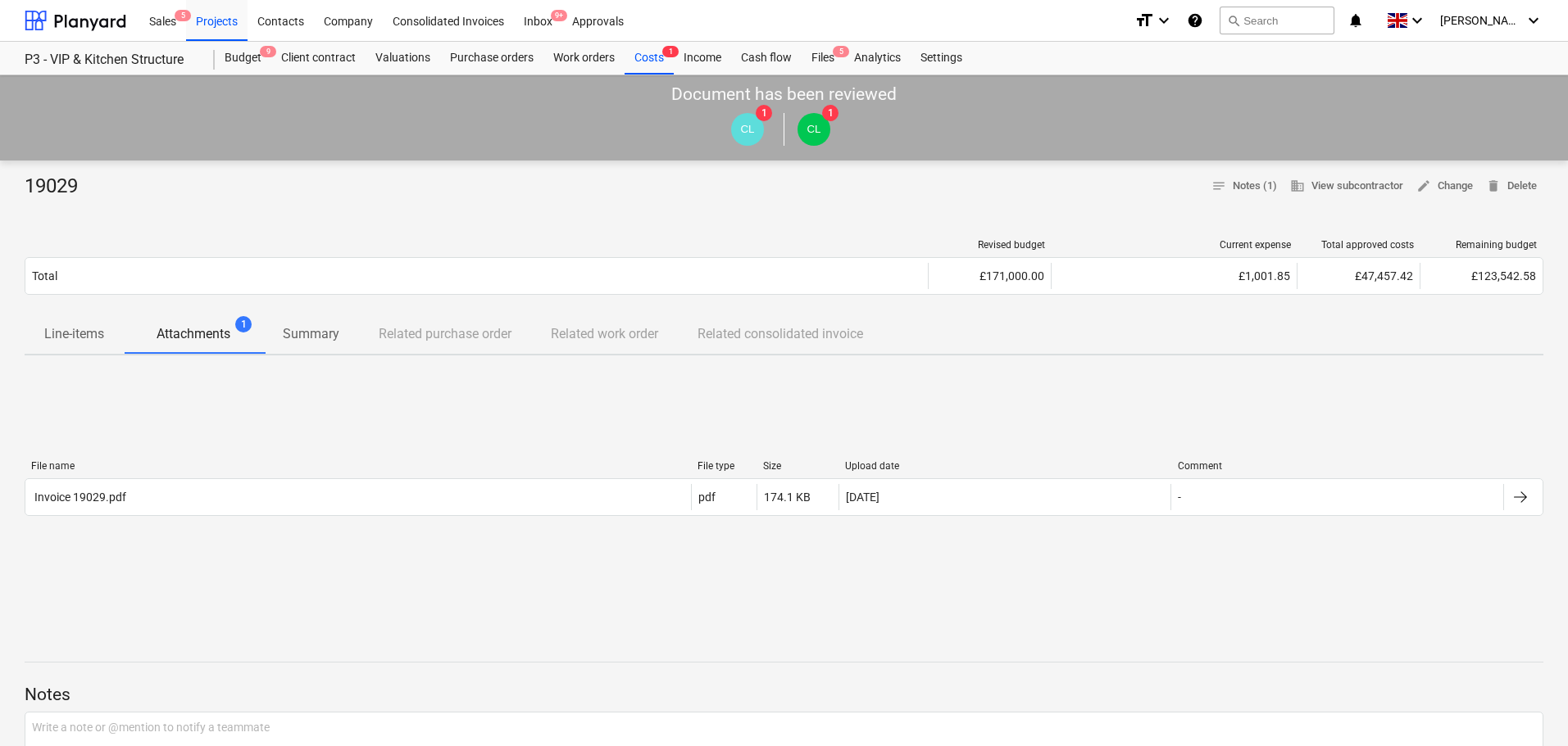
click at [315, 338] on p "Summary" at bounding box center [311, 334] width 57 height 19
